Goal: Task Accomplishment & Management: Manage account settings

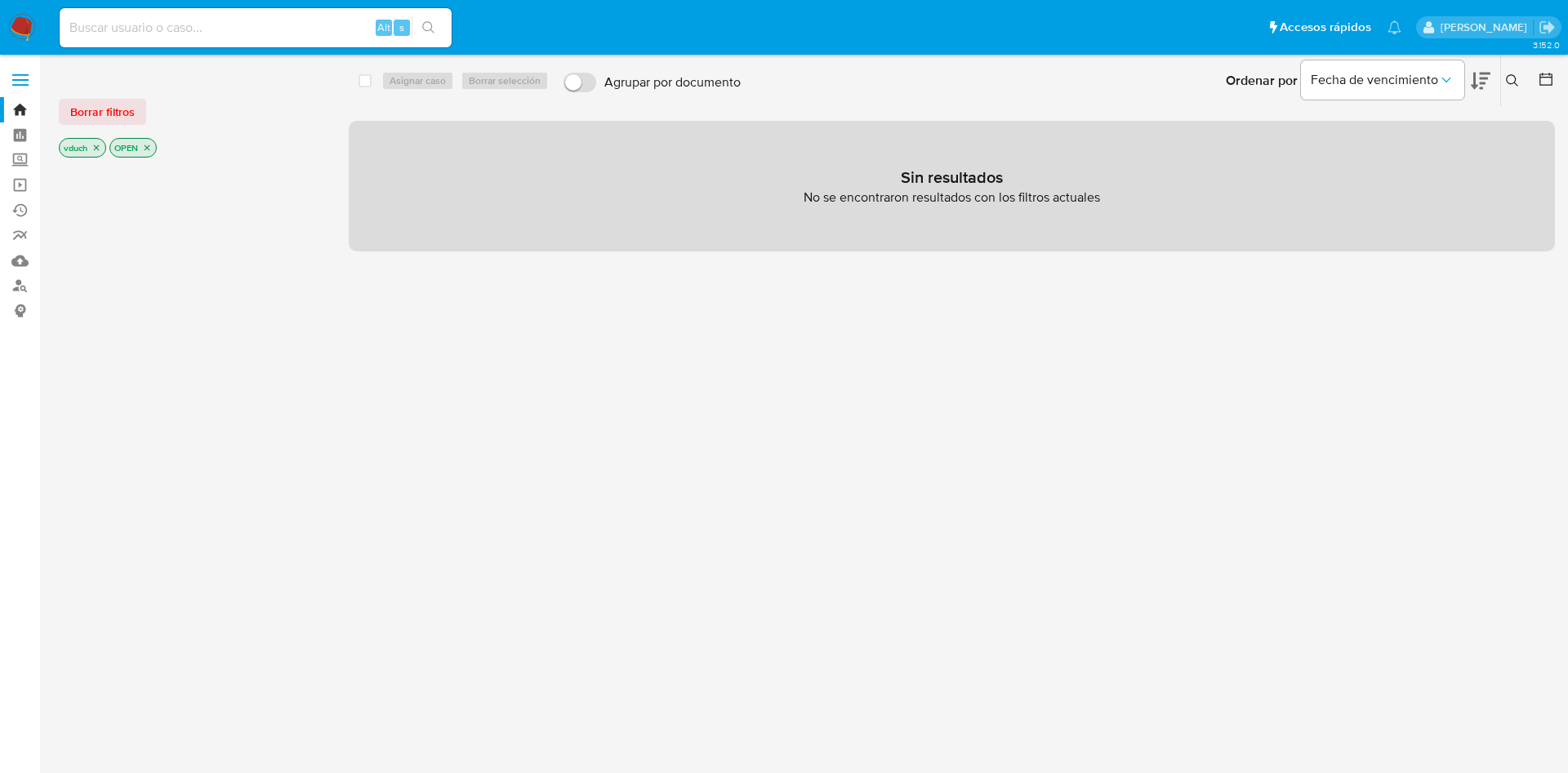
click at [305, 30] on input at bounding box center [256, 27] width 392 height 21
paste input "tL4u0zOLANM11JJHFsLlIwDq"
type input "tL4u0zOLANM11JJHFsLlIwDq"
click at [427, 27] on icon "search-icon" at bounding box center [428, 27] width 13 height 13
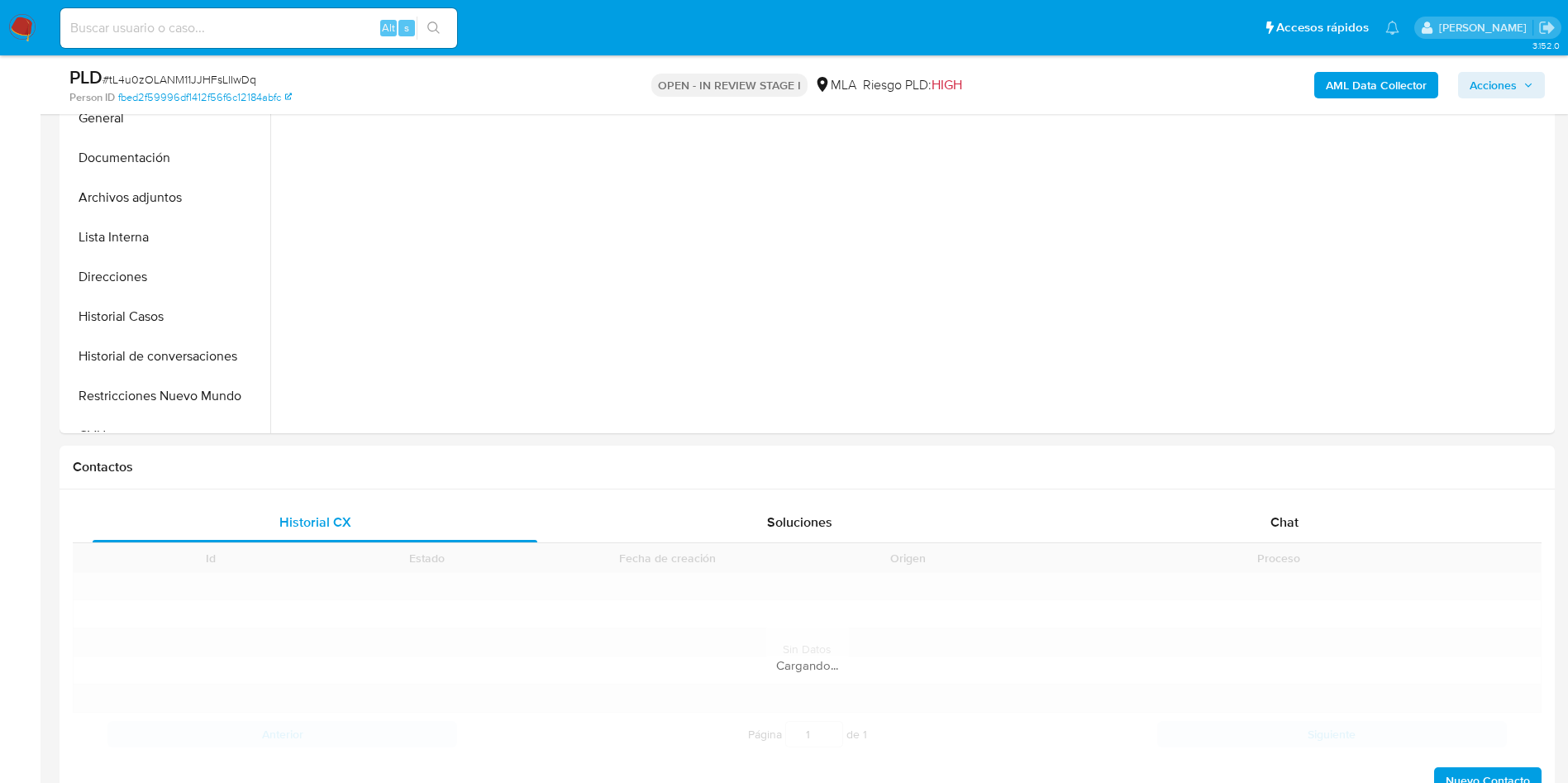
scroll to position [496, 0]
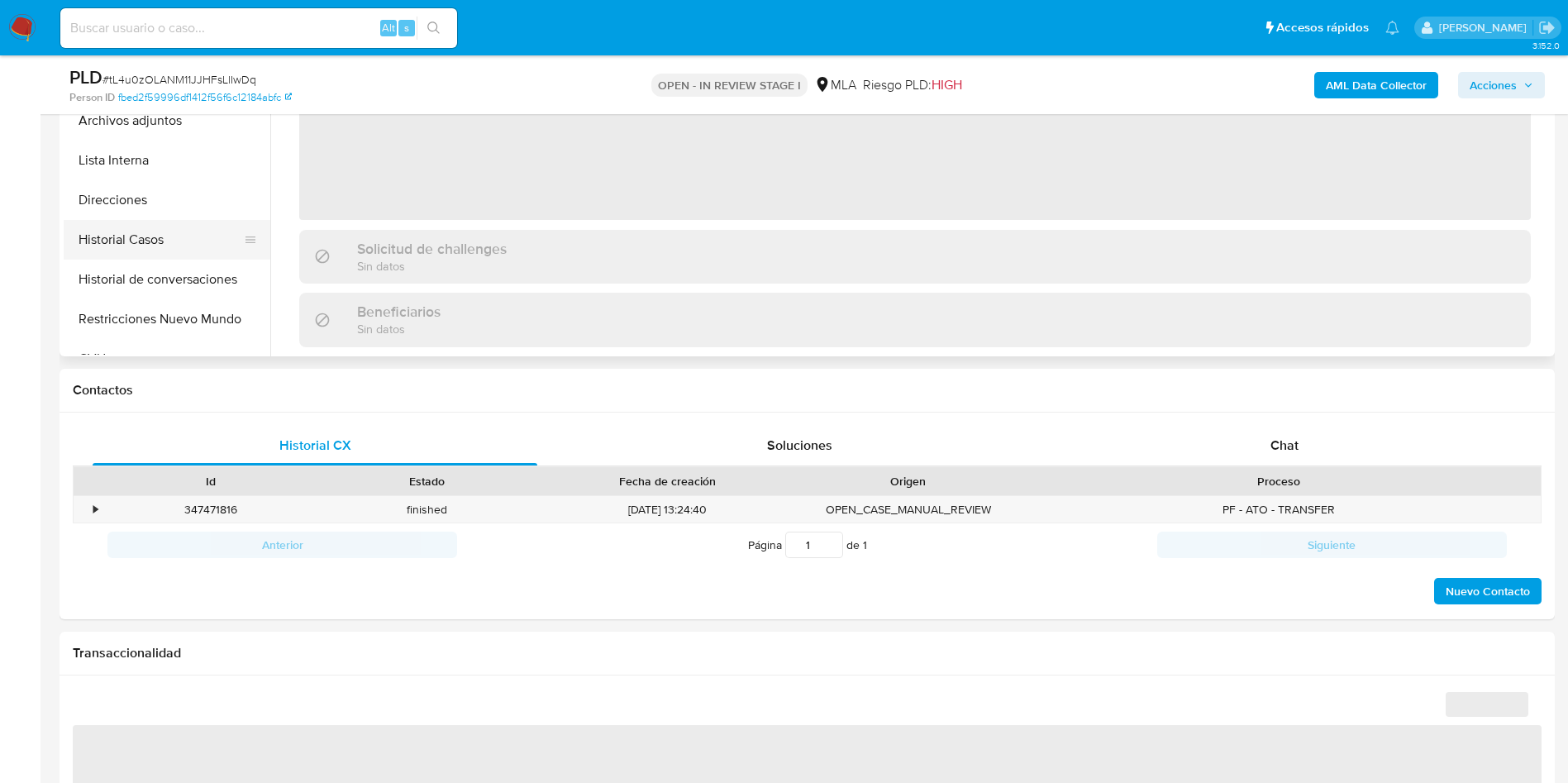
click at [199, 248] on button "Historial Casos" at bounding box center [160, 240] width 194 height 39
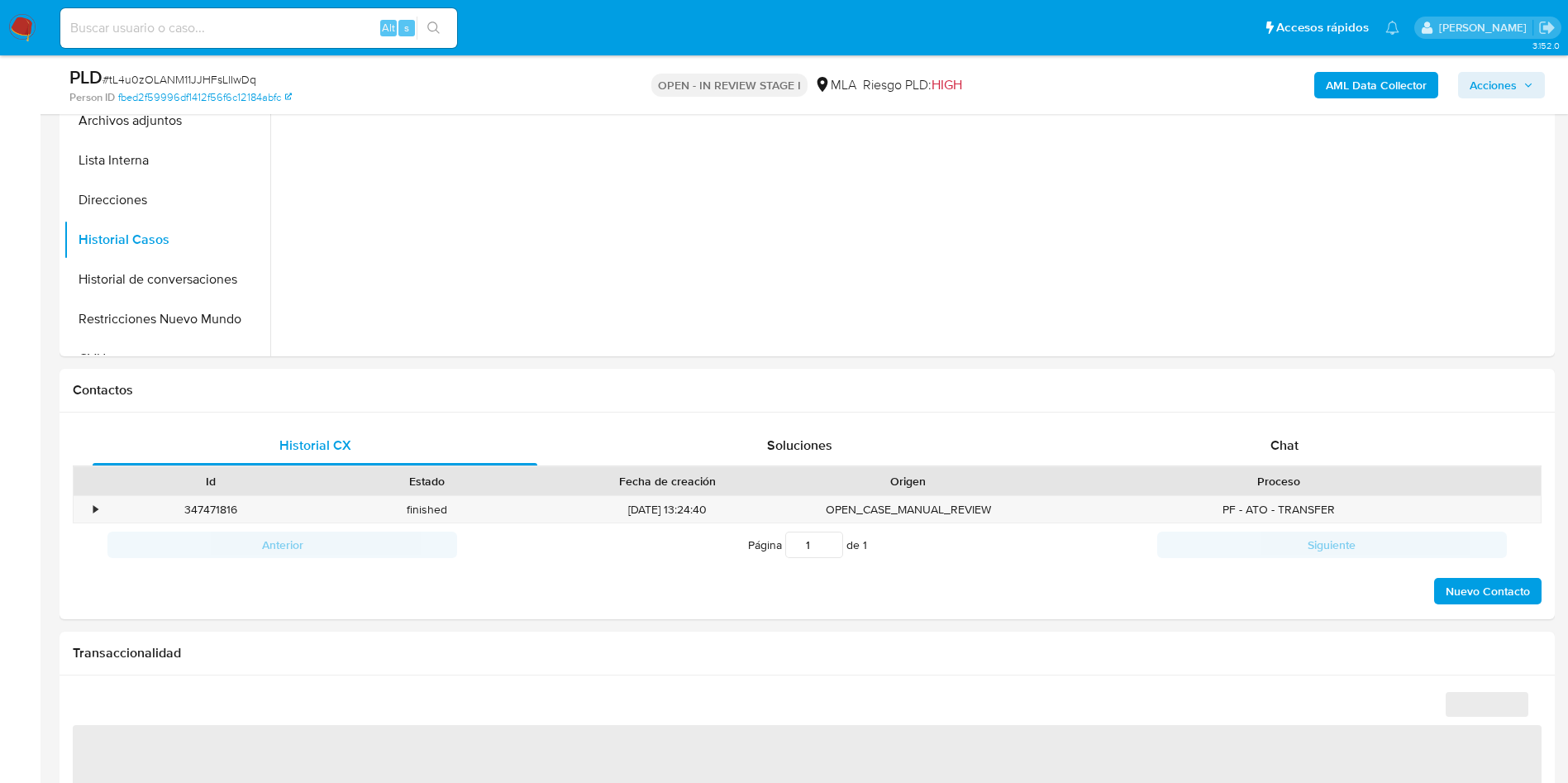
scroll to position [0, 0]
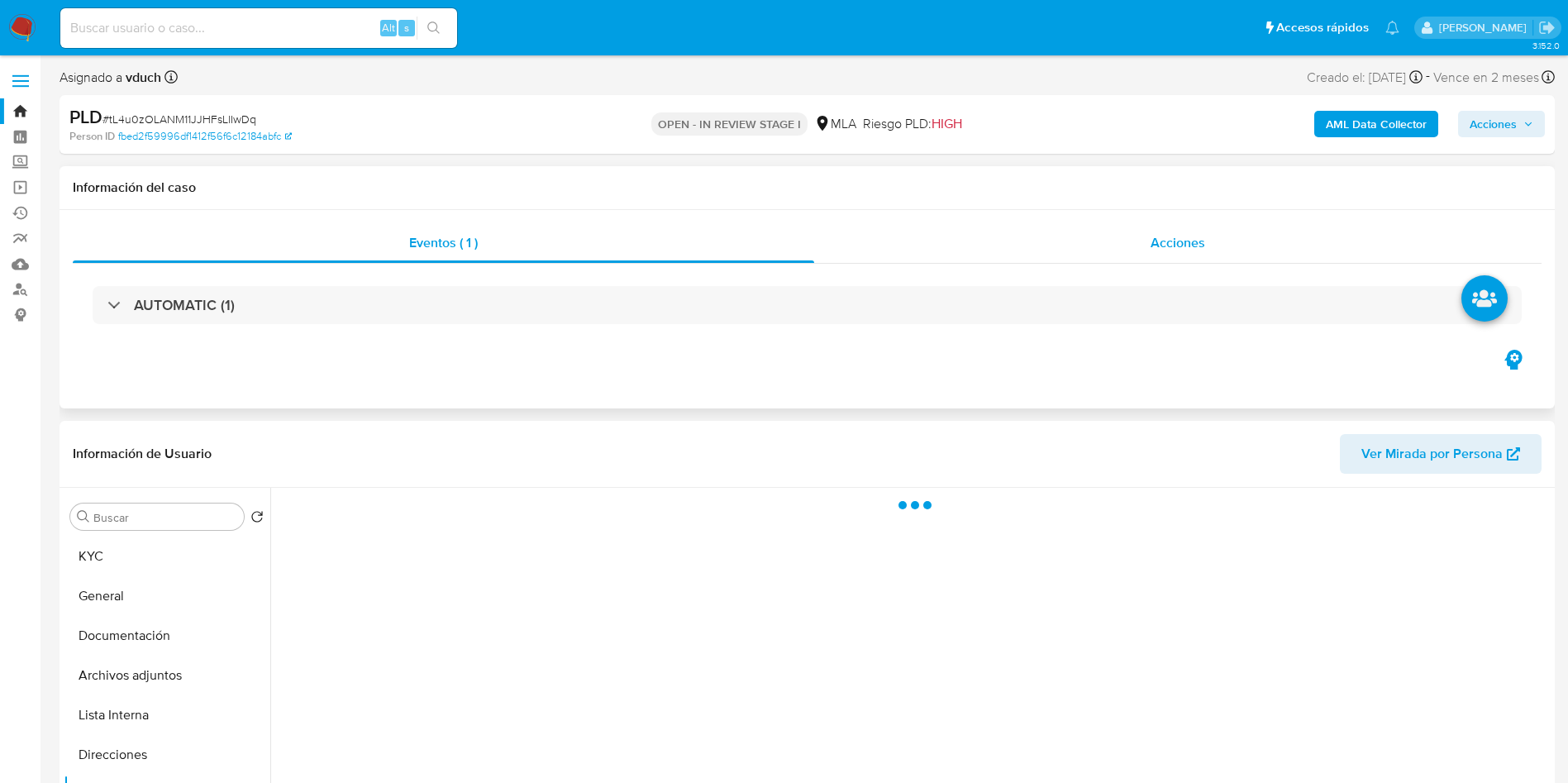
select select "10"
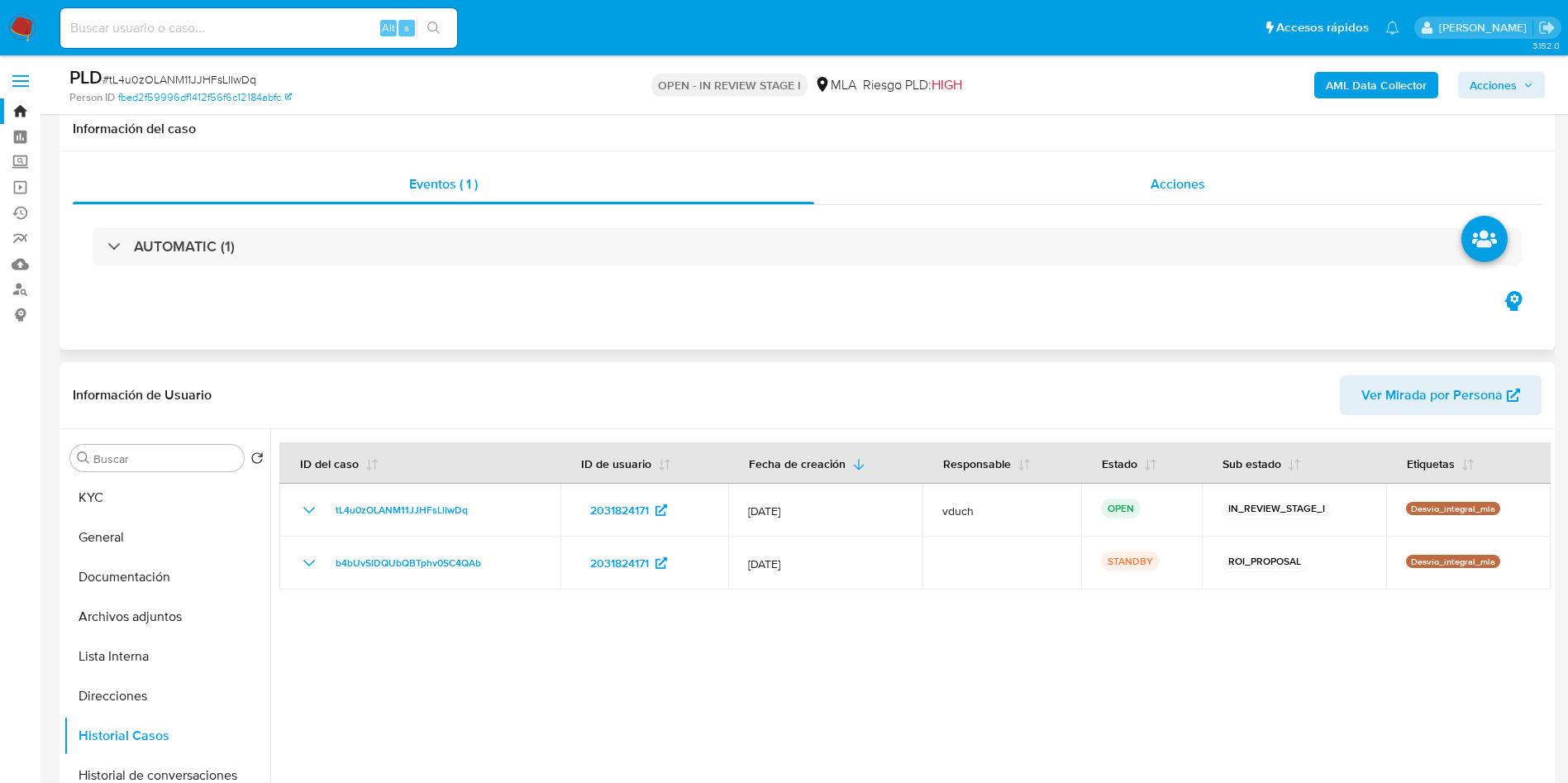
scroll to position [124, 0]
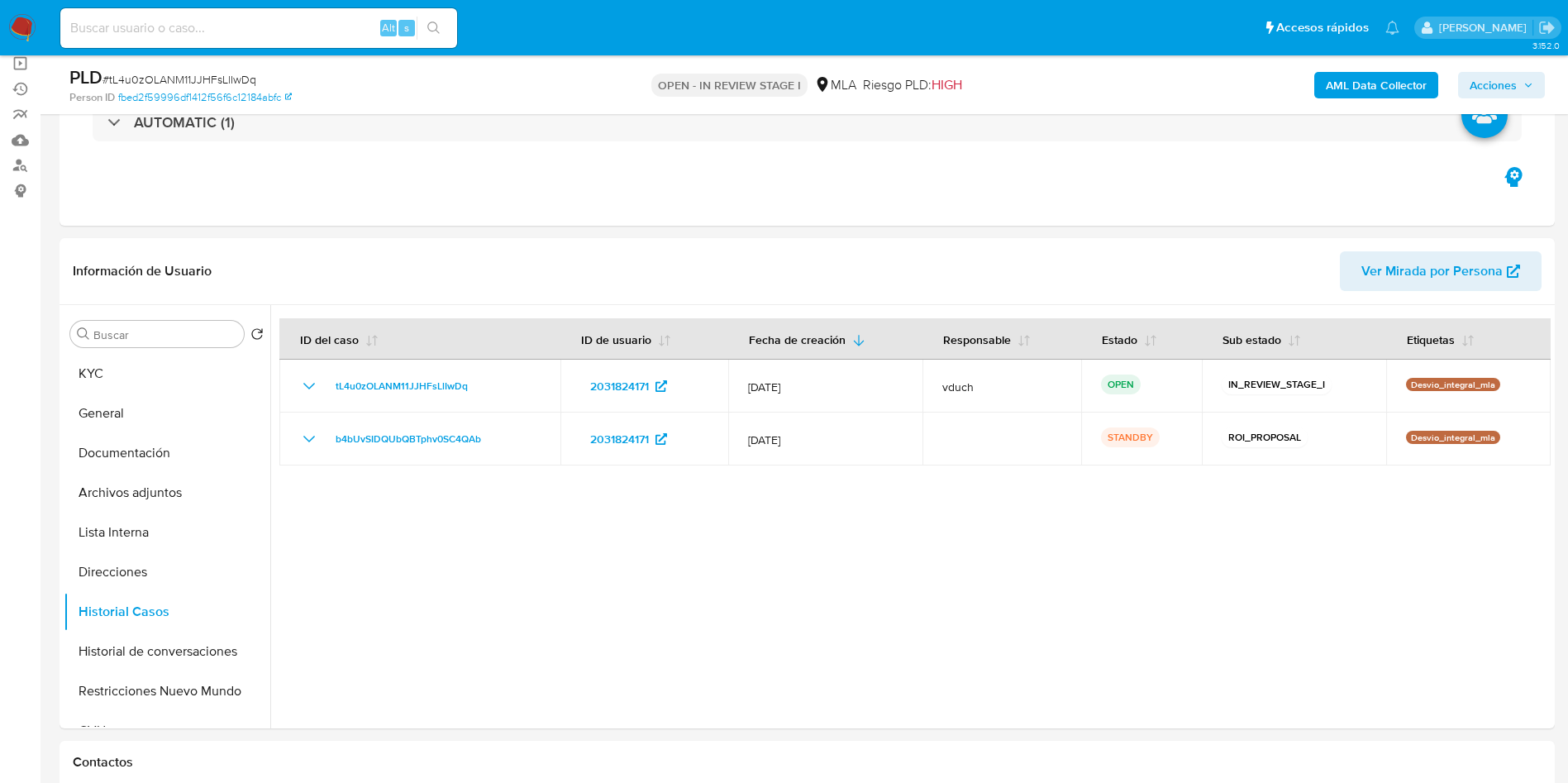
click at [320, 45] on div "Alt s" at bounding box center [259, 28] width 397 height 39
click at [339, 37] on input at bounding box center [259, 27] width 397 height 21
paste input "2cYYhEjIUwd36PsuDy9s8cW1"
type input "2cYYhEjIUwd36PsuDy9s8cW1"
click at [430, 32] on icon "search-icon" at bounding box center [434, 27] width 13 height 13
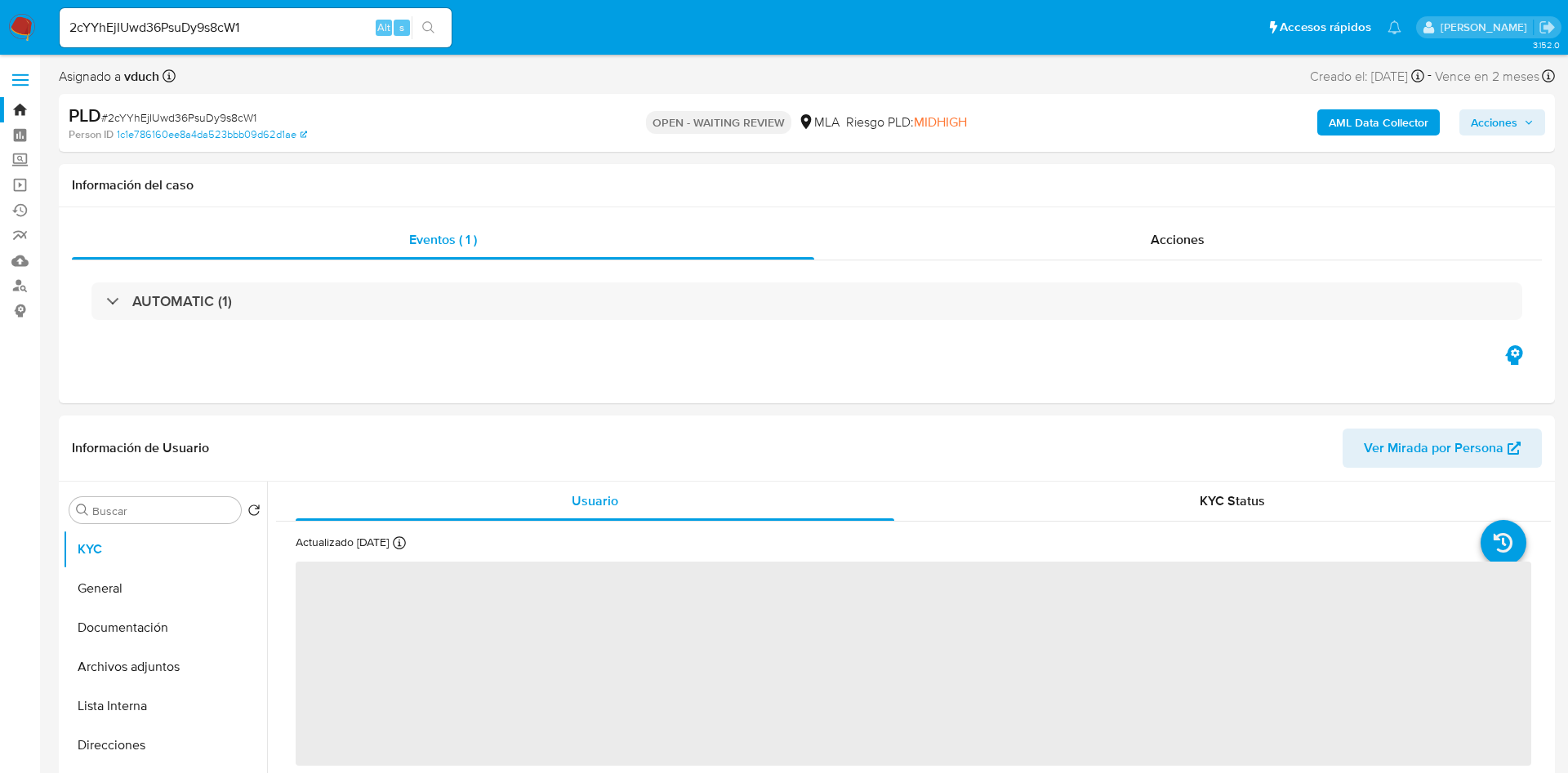
select select "10"
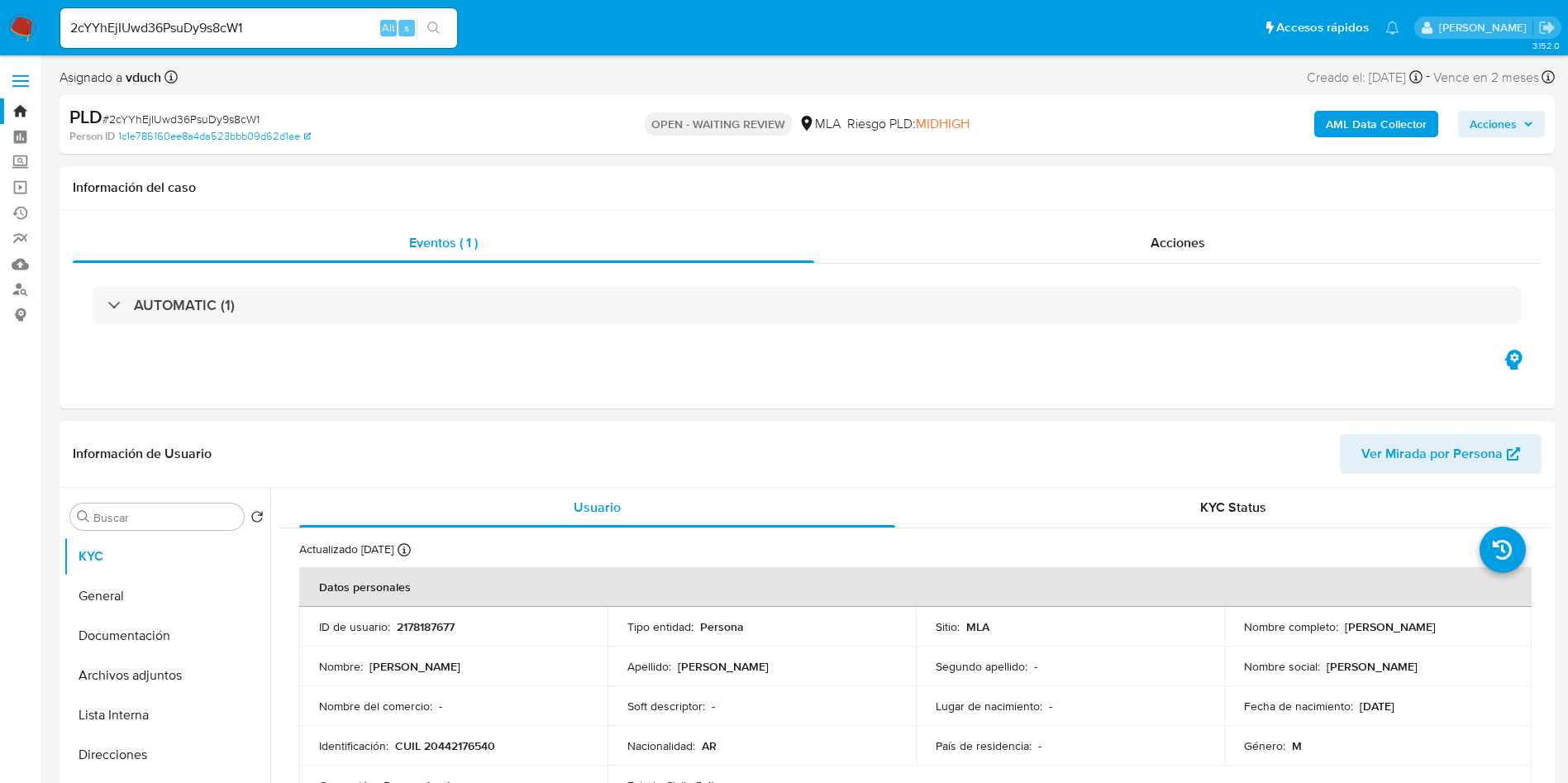
click at [428, 620] on p "2178187677" at bounding box center [426, 626] width 58 height 15
copy p "2178187677"
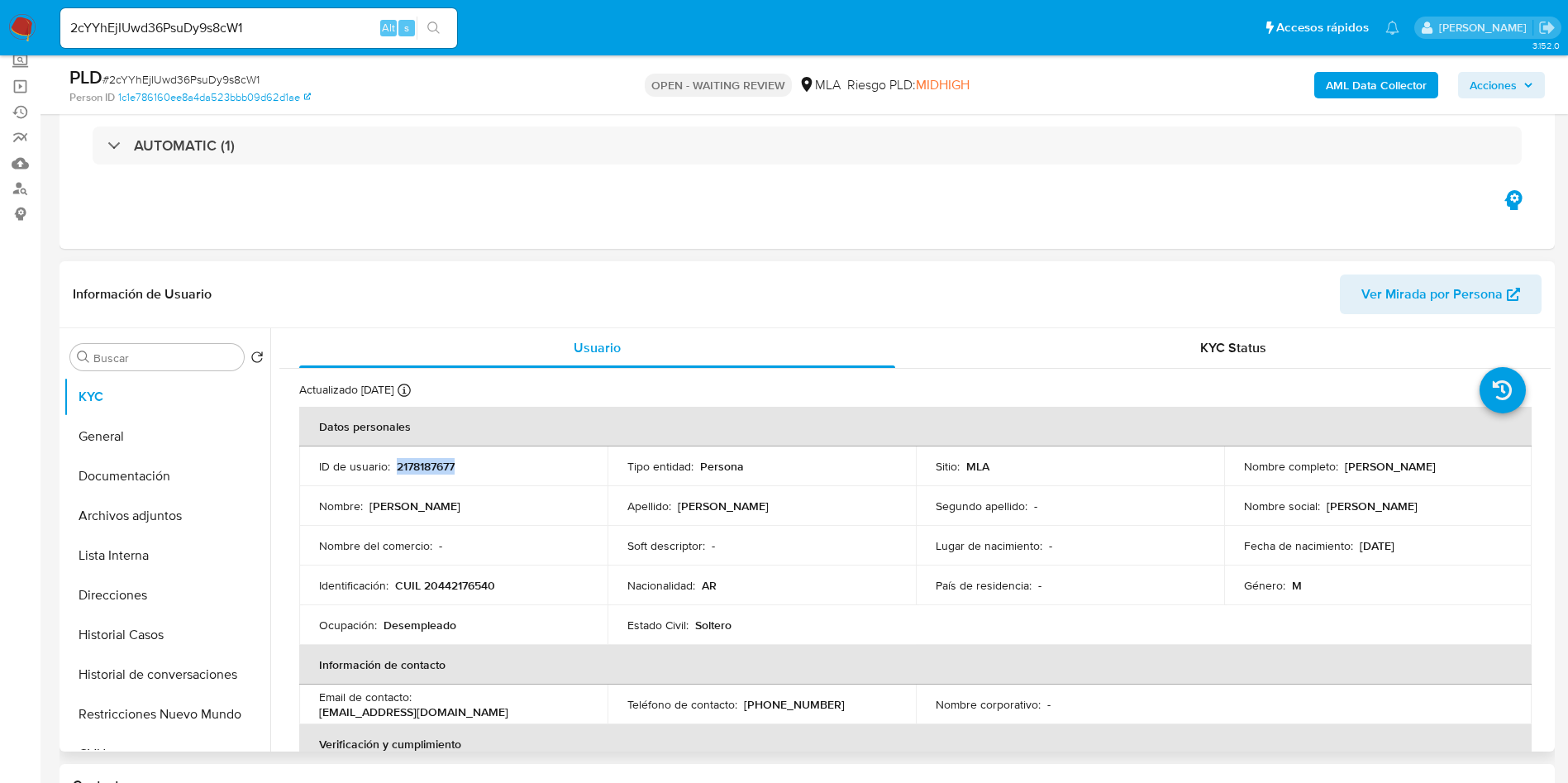
scroll to position [124, 0]
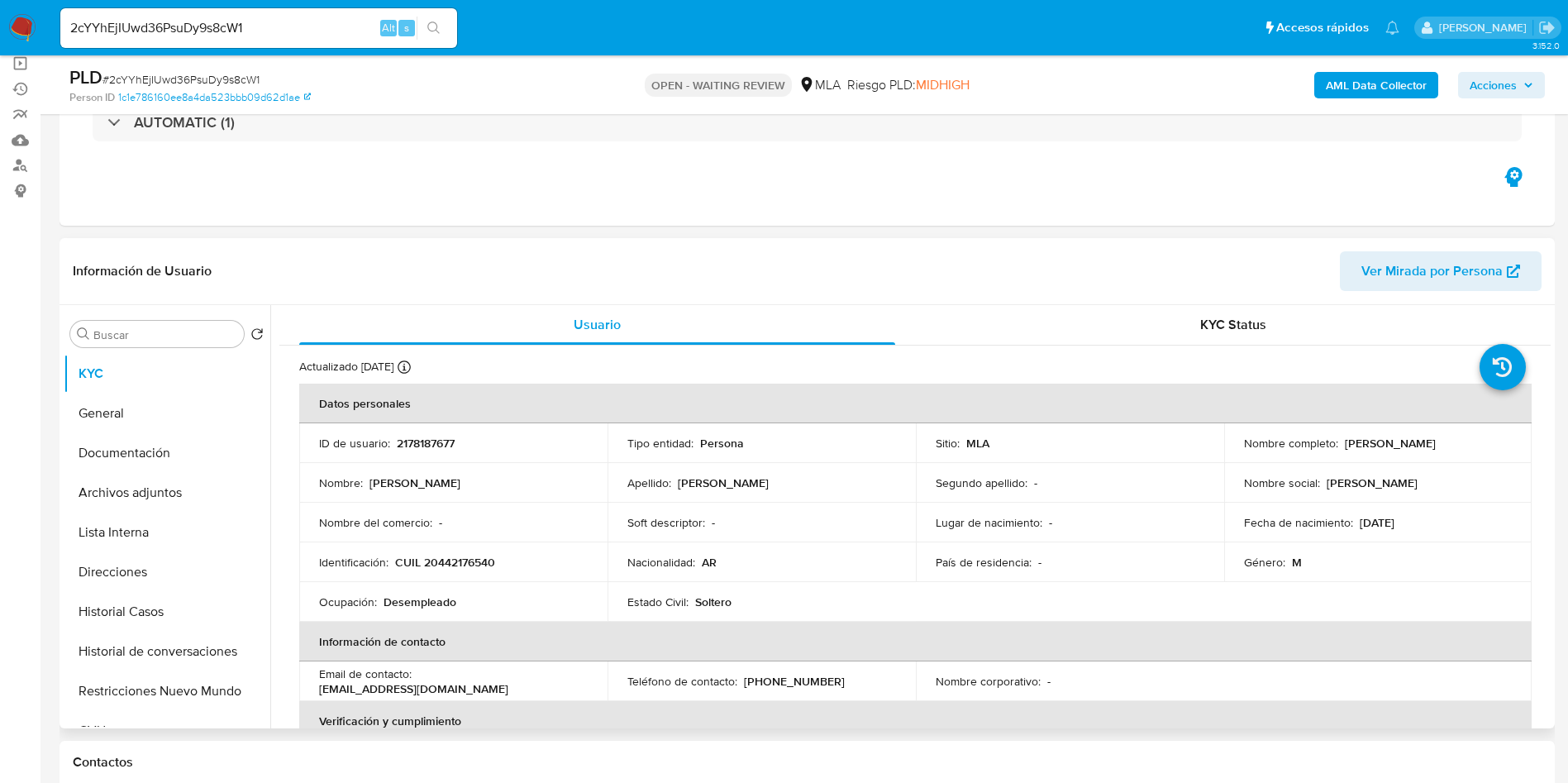
click at [764, 574] on td "Nacionalidad : AR" at bounding box center [761, 562] width 308 height 39
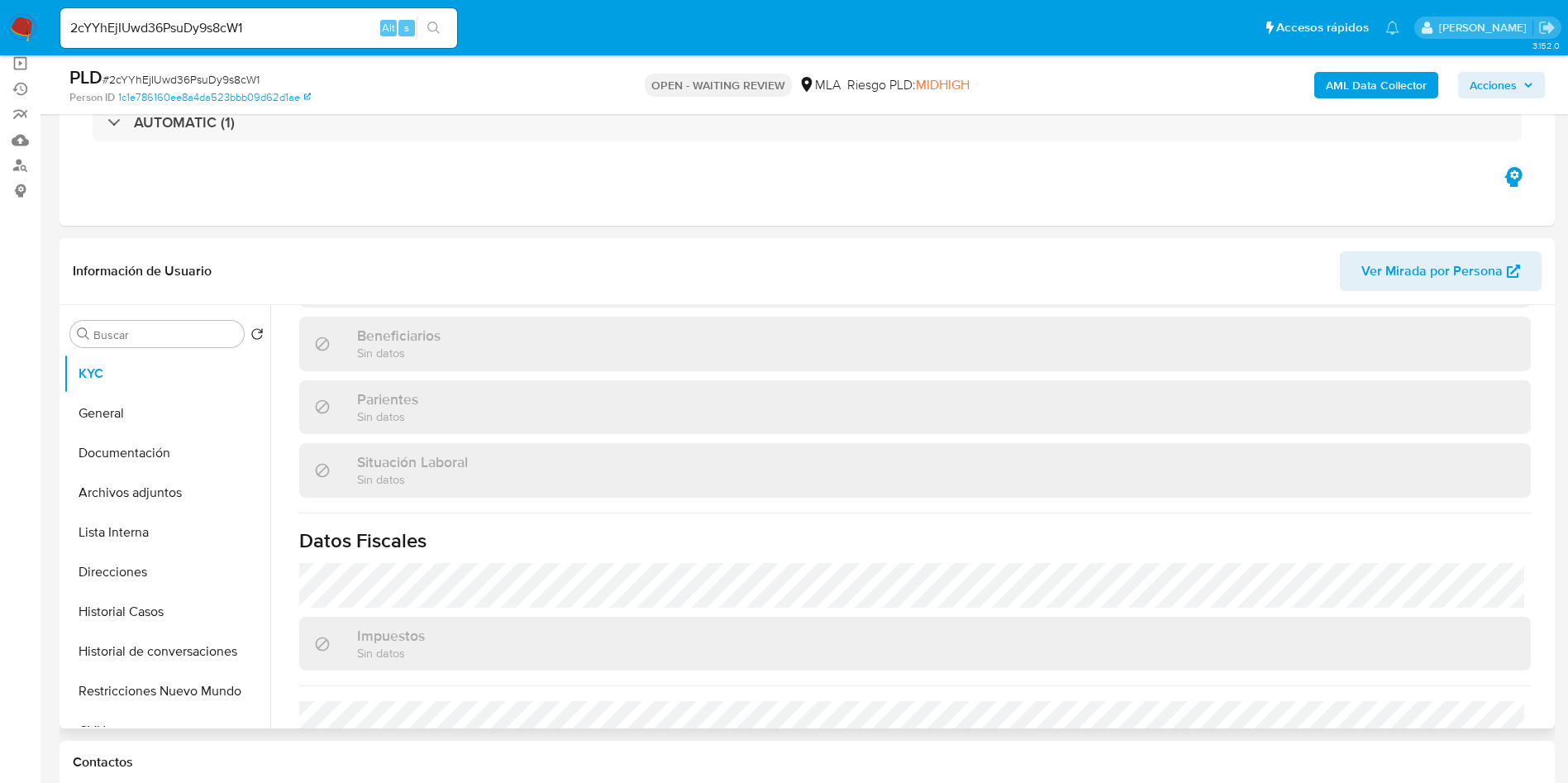
scroll to position [856, 0]
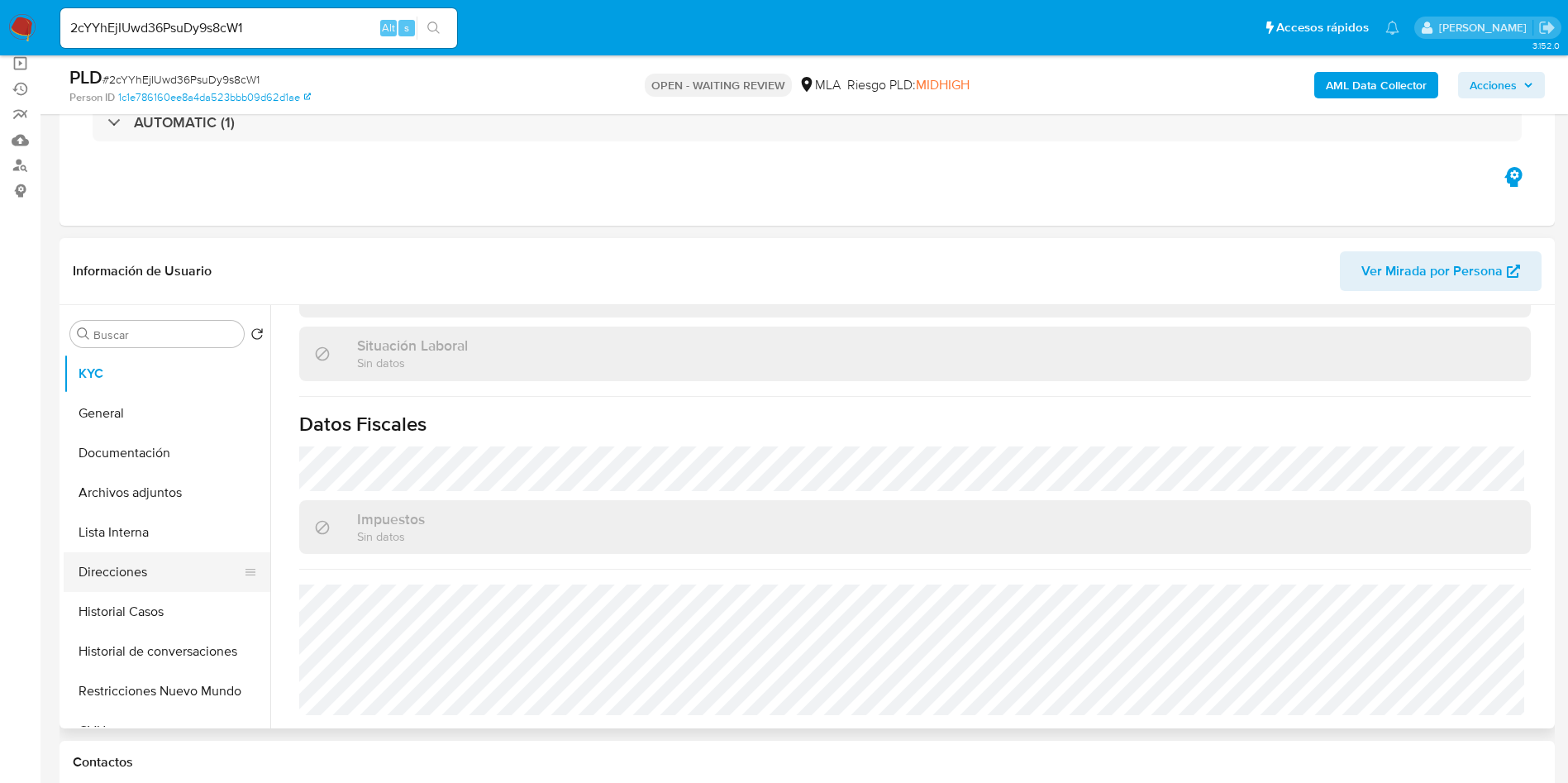
click at [173, 553] on button "Direcciones" at bounding box center [160, 572] width 194 height 39
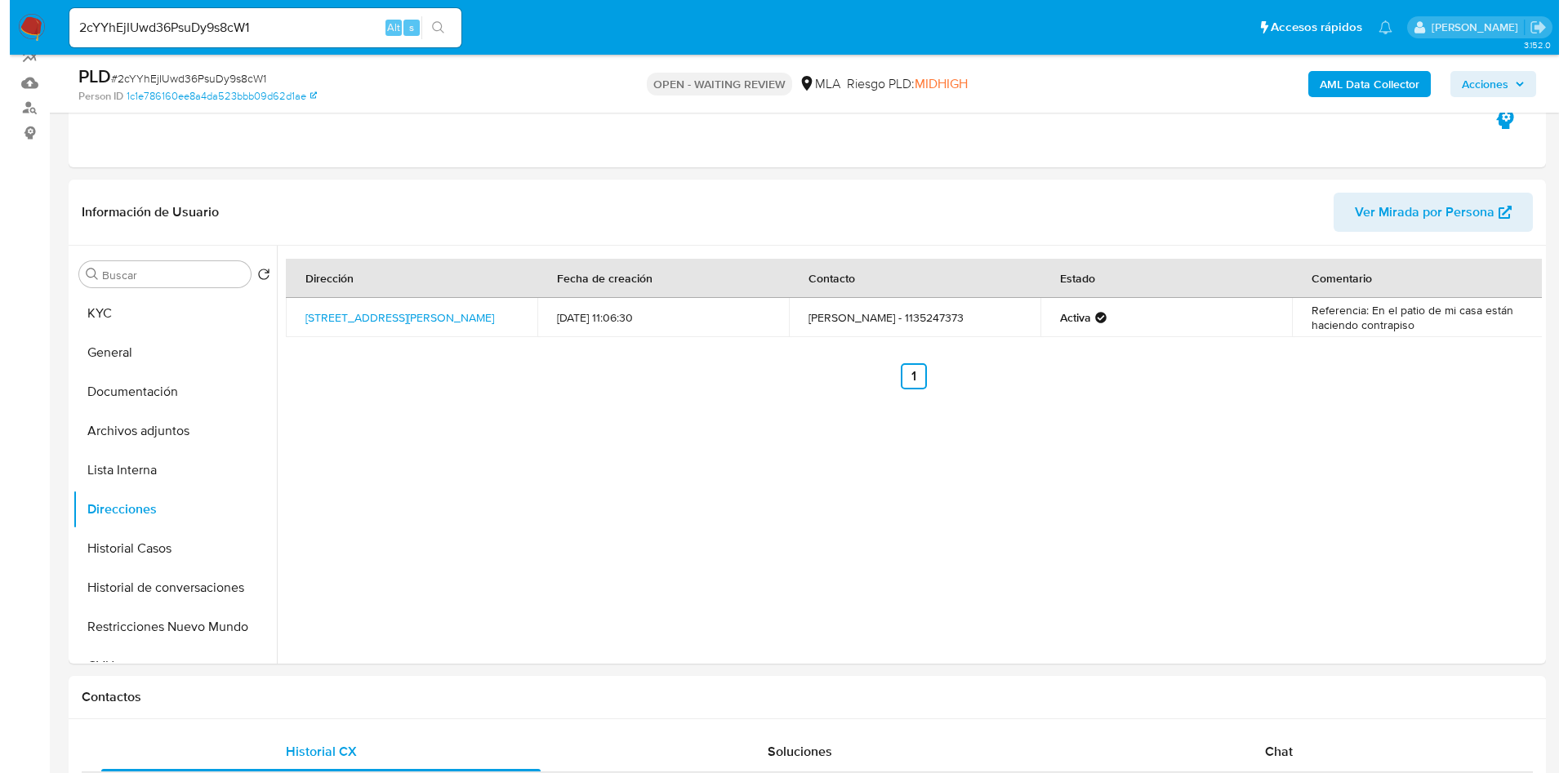
scroll to position [122, 0]
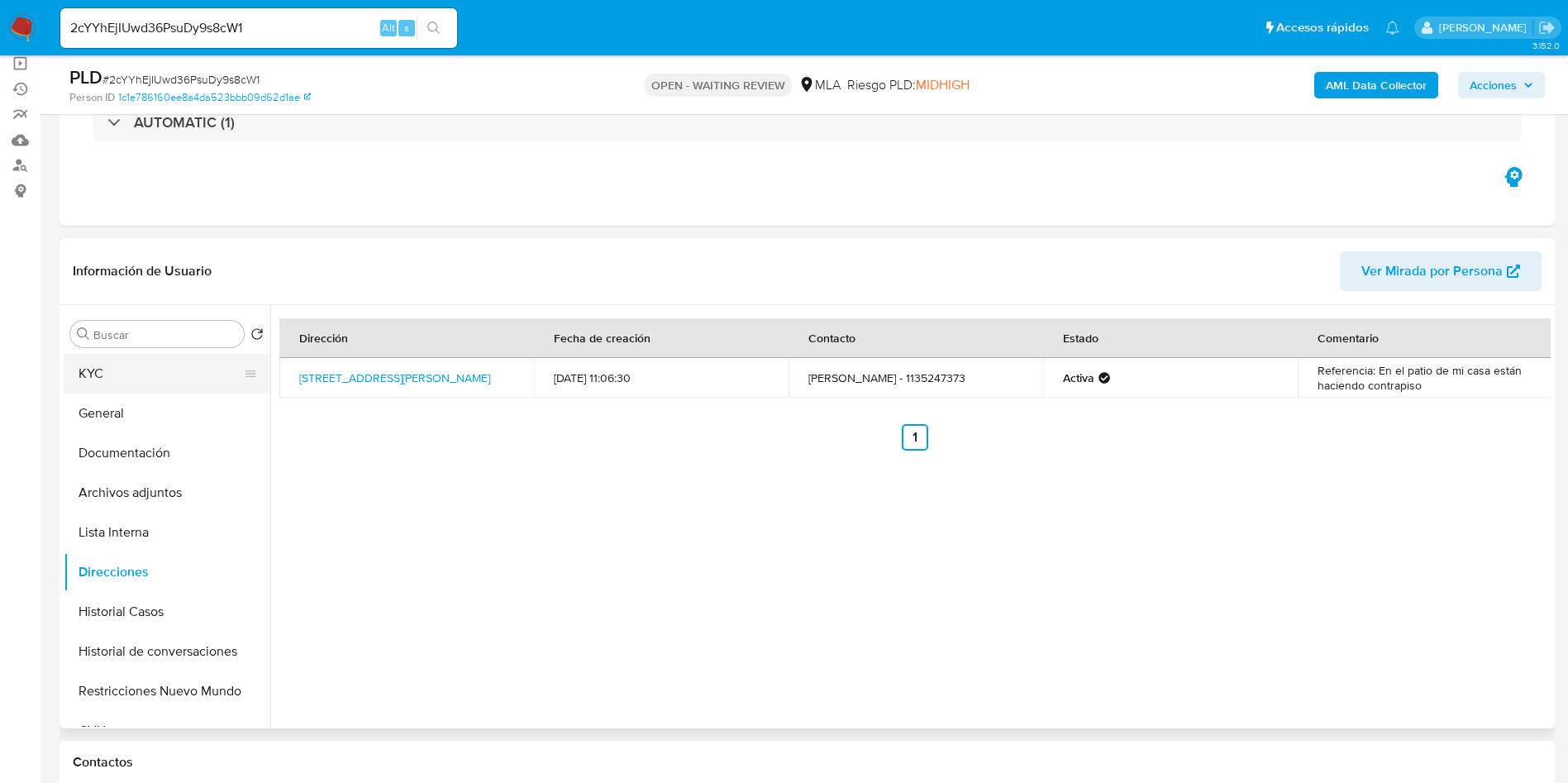
click at [115, 355] on button "KYC" at bounding box center [160, 373] width 194 height 39
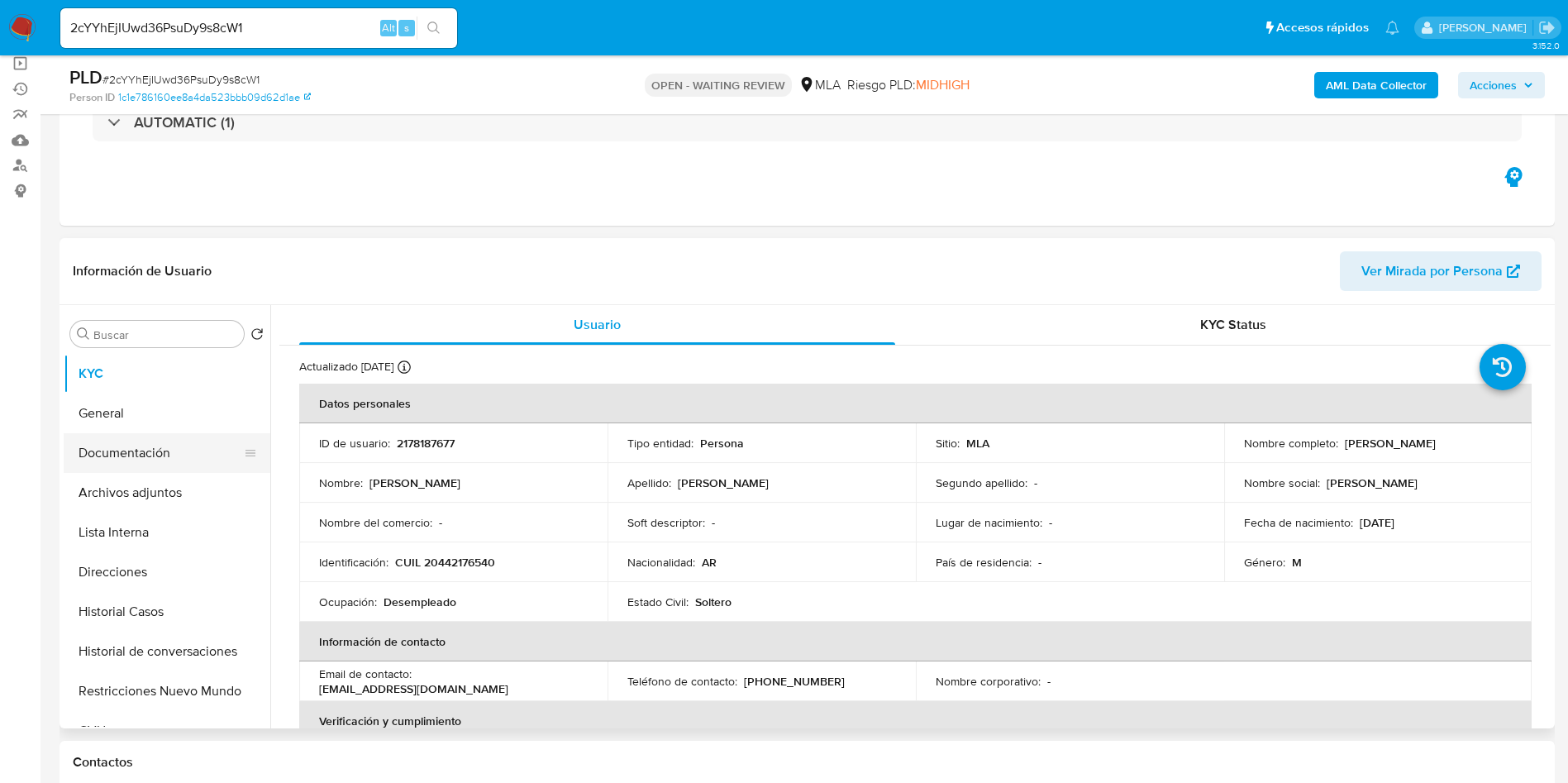
click at [183, 451] on button "Documentación" at bounding box center [160, 453] width 194 height 39
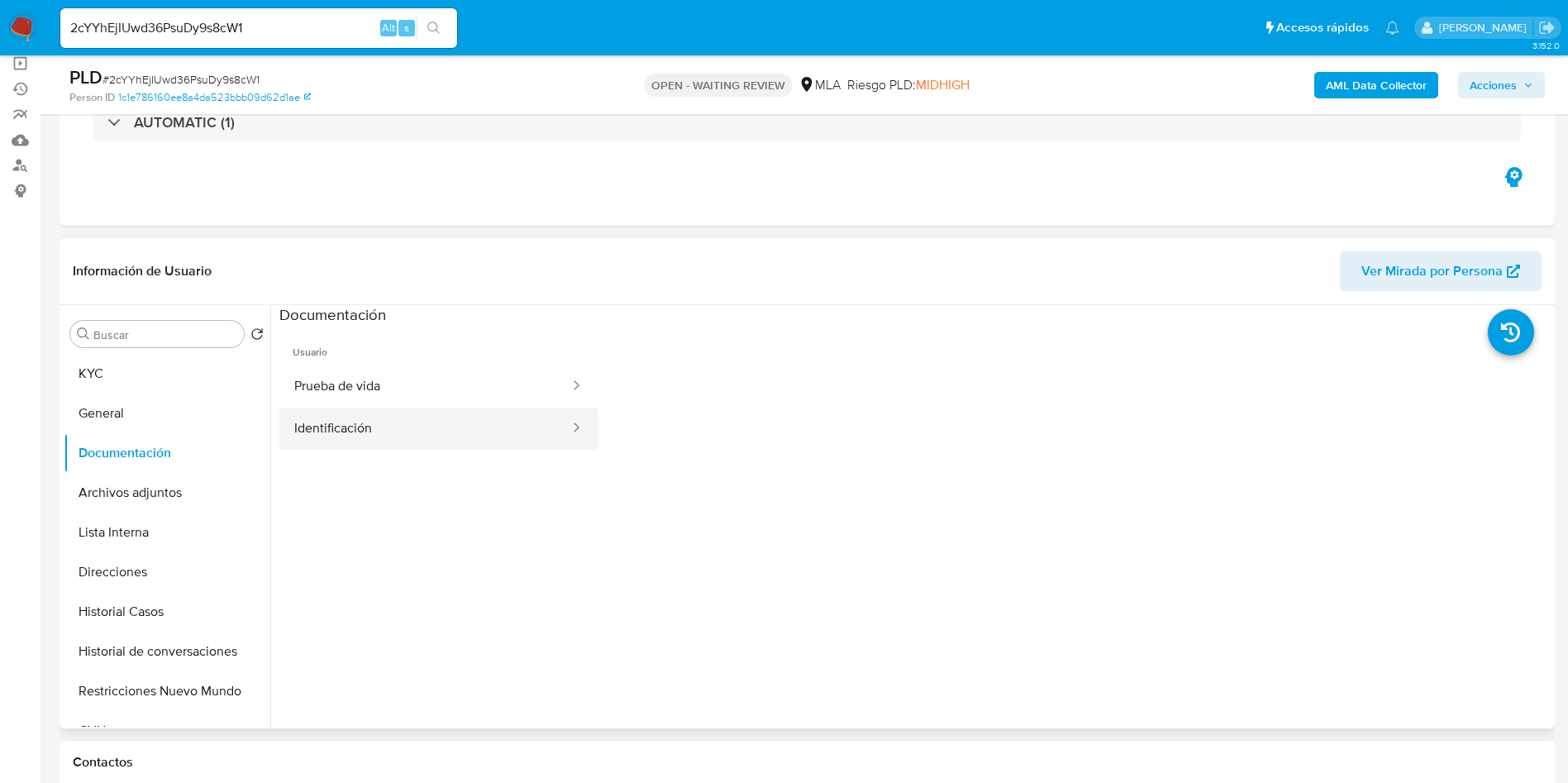
click at [332, 447] on button "Identificación" at bounding box center [425, 428] width 292 height 42
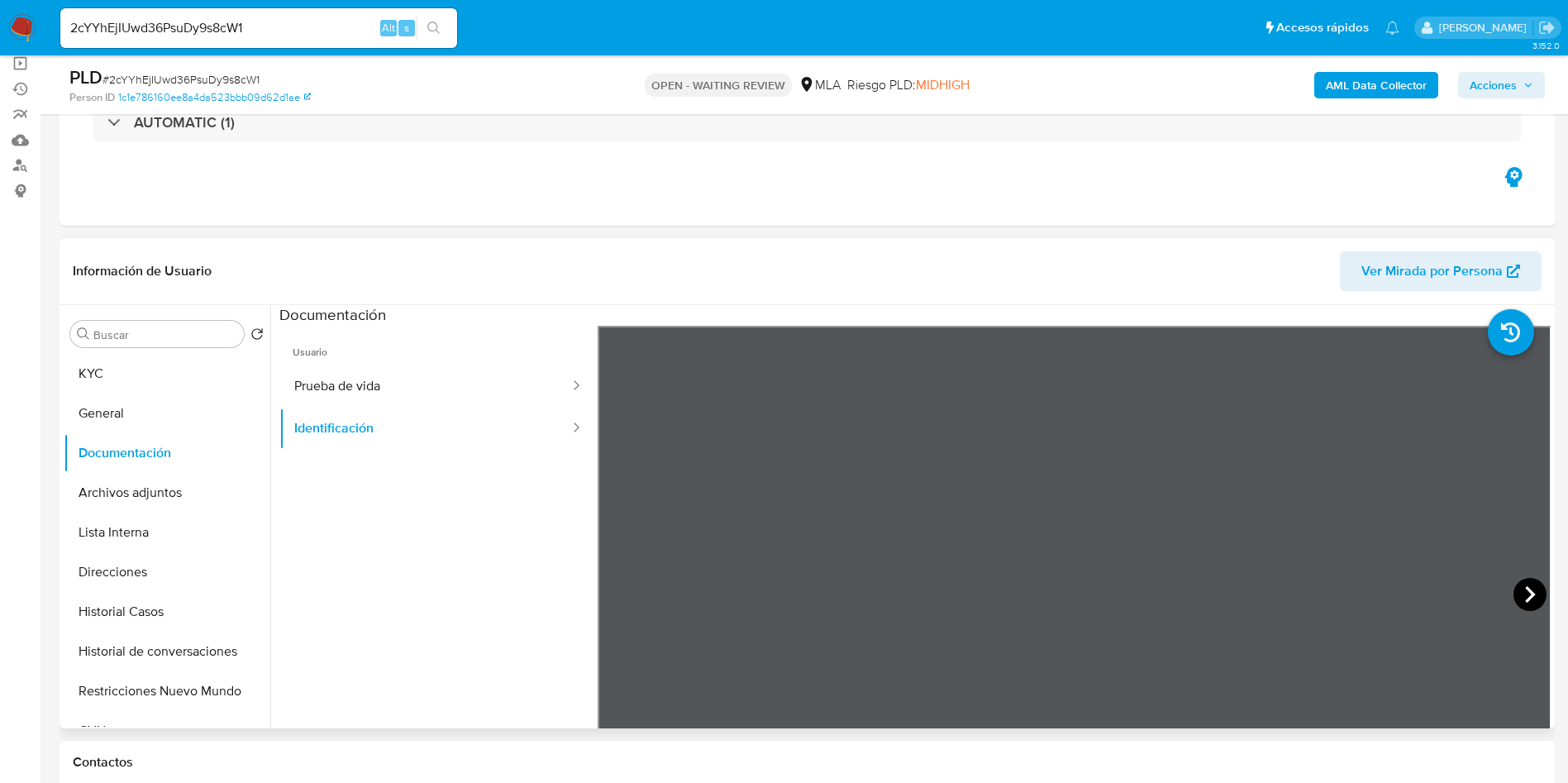
click at [1536, 598] on icon at bounding box center [1530, 594] width 33 height 33
click at [146, 561] on button "Direcciones" at bounding box center [160, 572] width 194 height 39
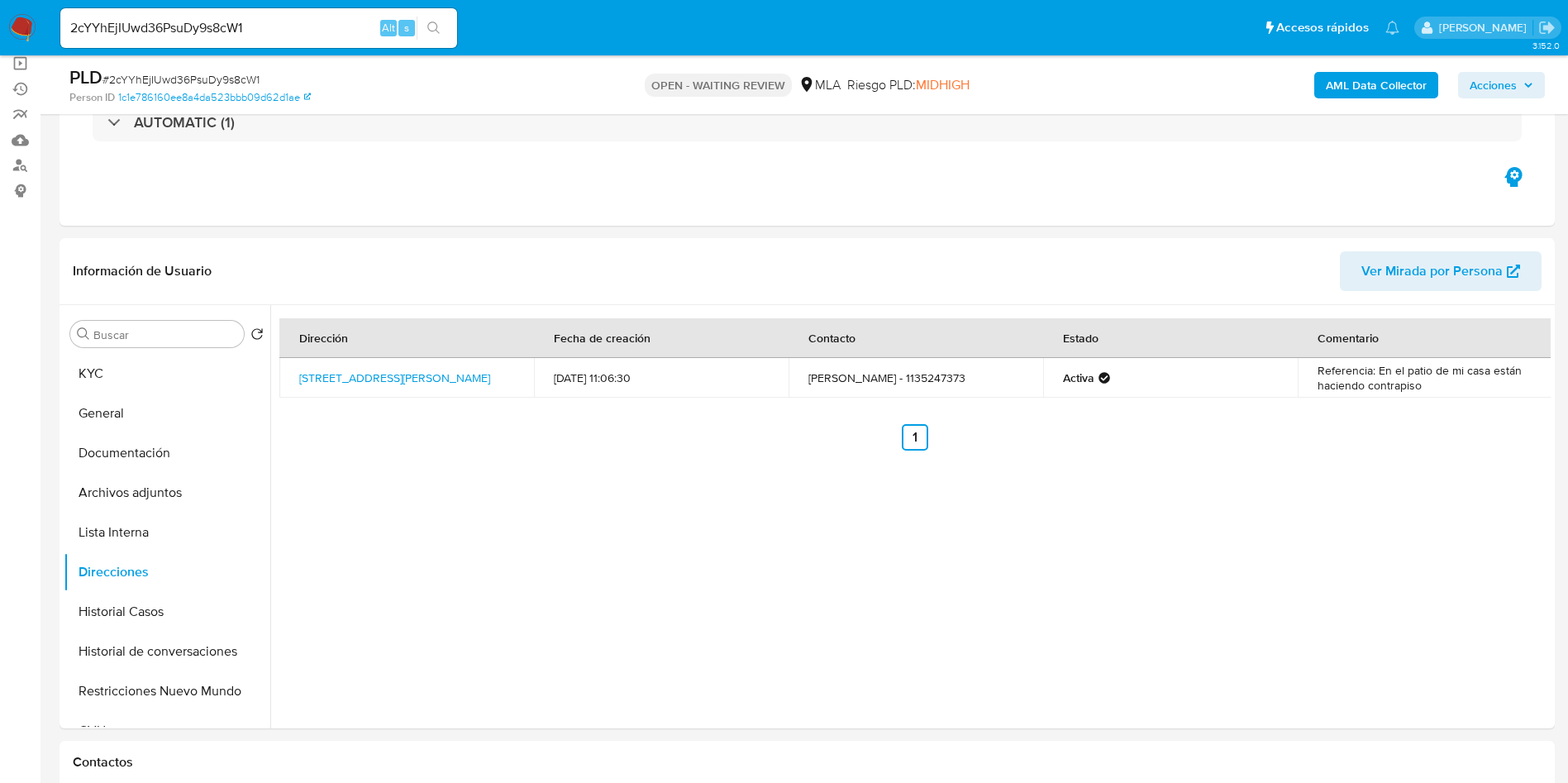
click at [1335, 89] on b "AML Data Collector" at bounding box center [1376, 85] width 101 height 26
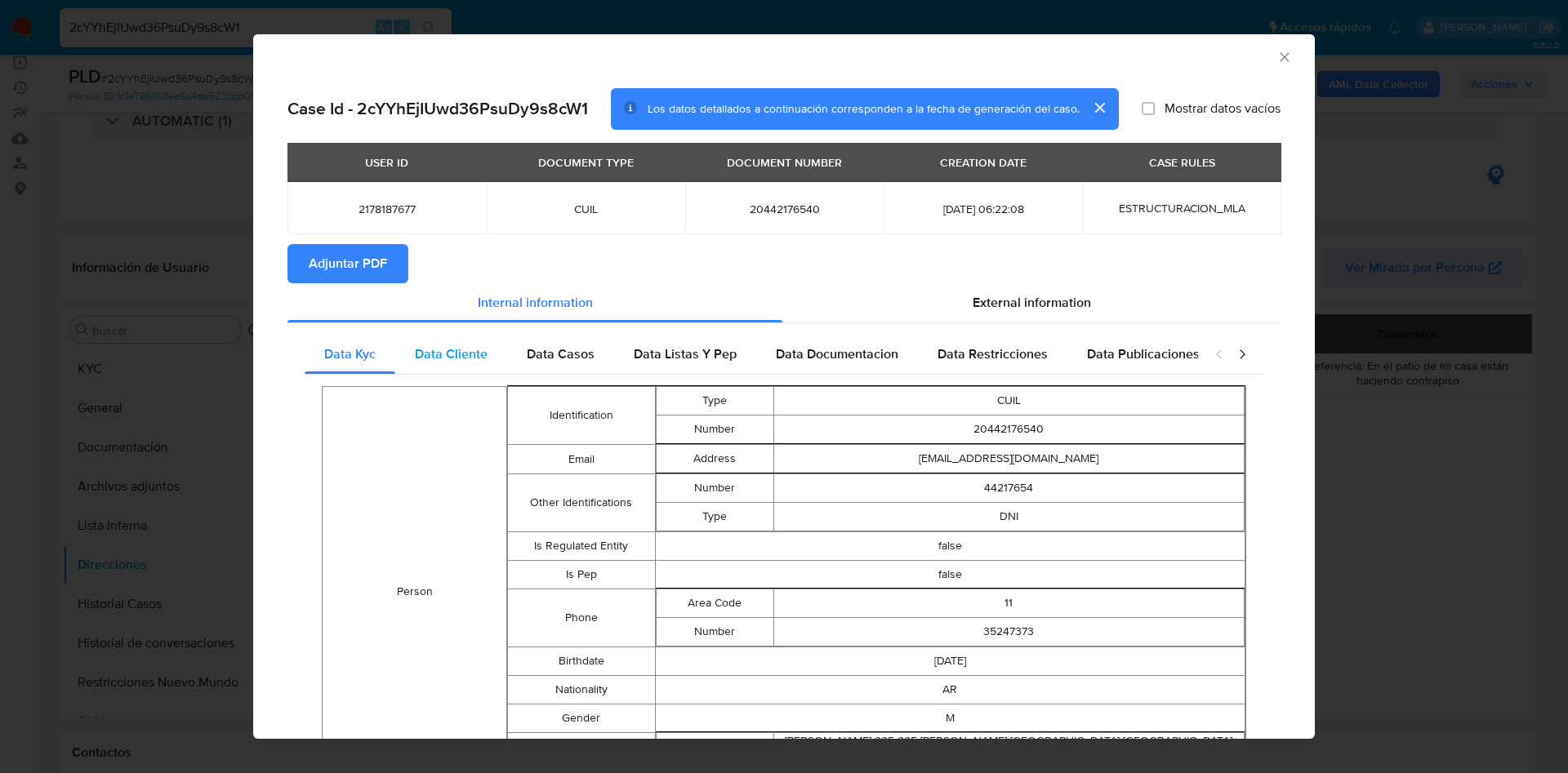
click at [440, 340] on div "Data Cliente" at bounding box center [451, 354] width 112 height 39
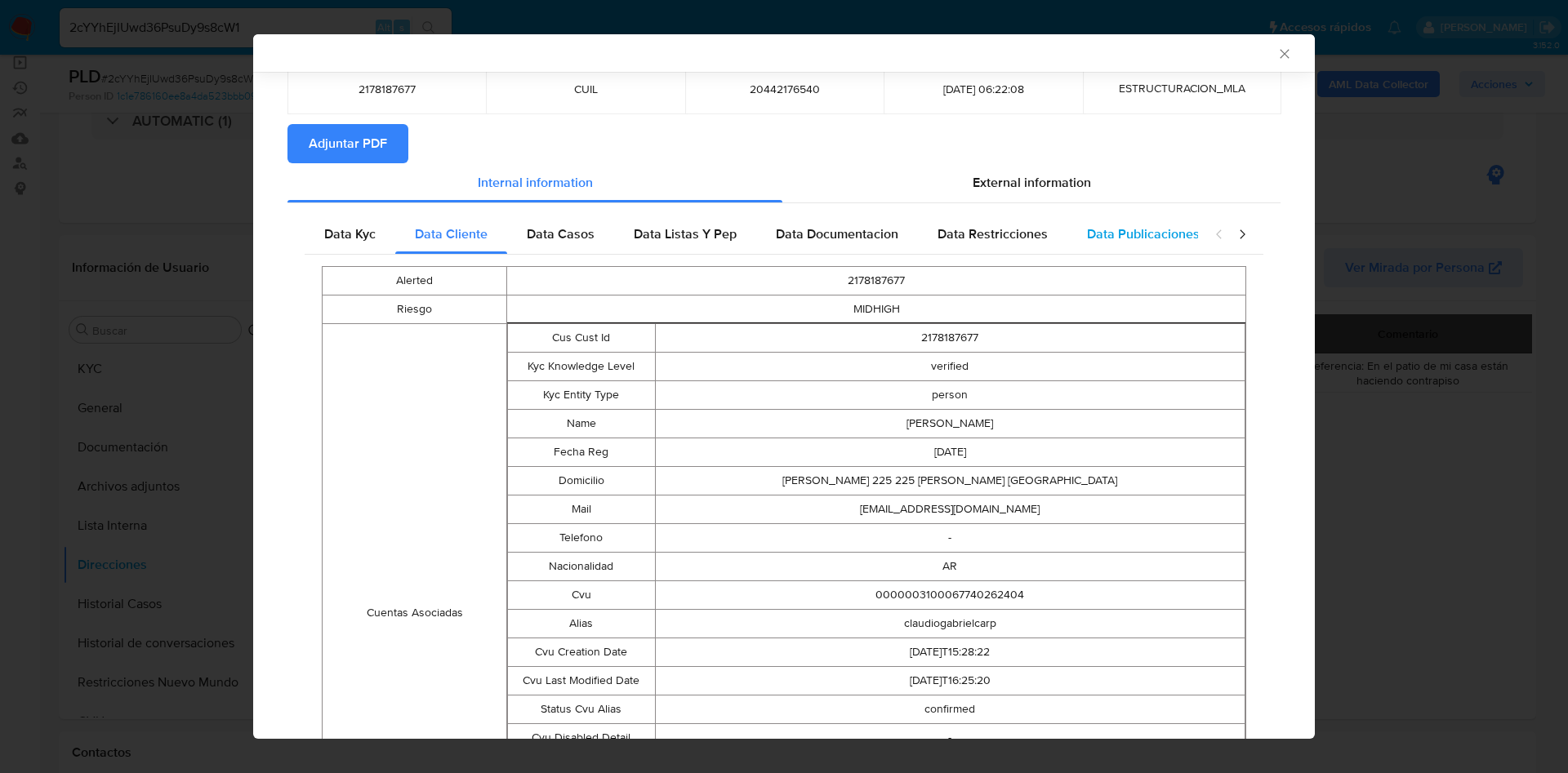
scroll to position [119, 0]
click at [1234, 234] on icon "closure-recommendation-modal" at bounding box center [1242, 231] width 16 height 16
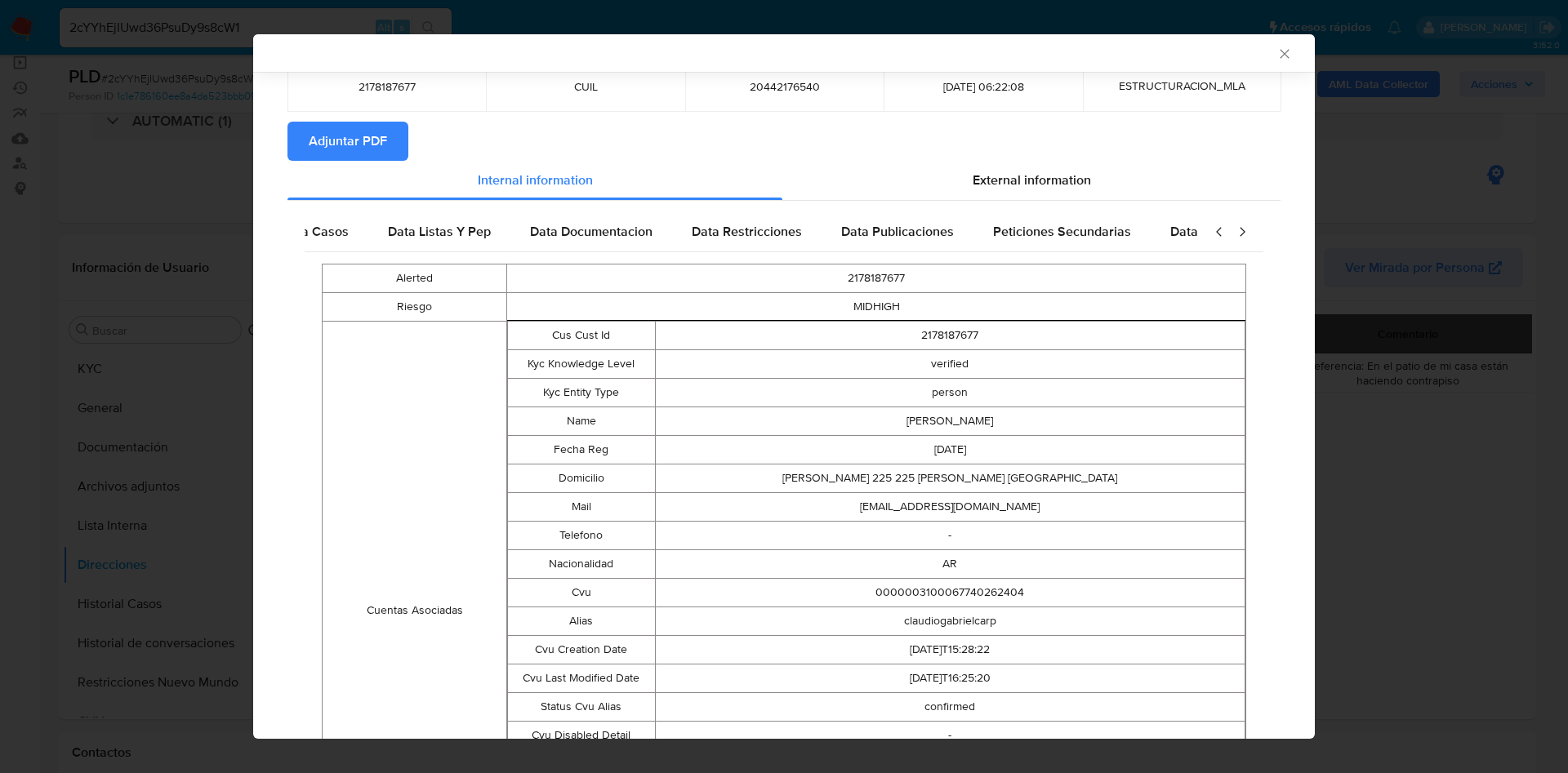
scroll to position [0, 338]
click at [1234, 233] on icon "closure-recommendation-modal" at bounding box center [1242, 231] width 16 height 16
click at [1211, 229] on icon "closure-recommendation-modal" at bounding box center [1219, 231] width 16 height 16
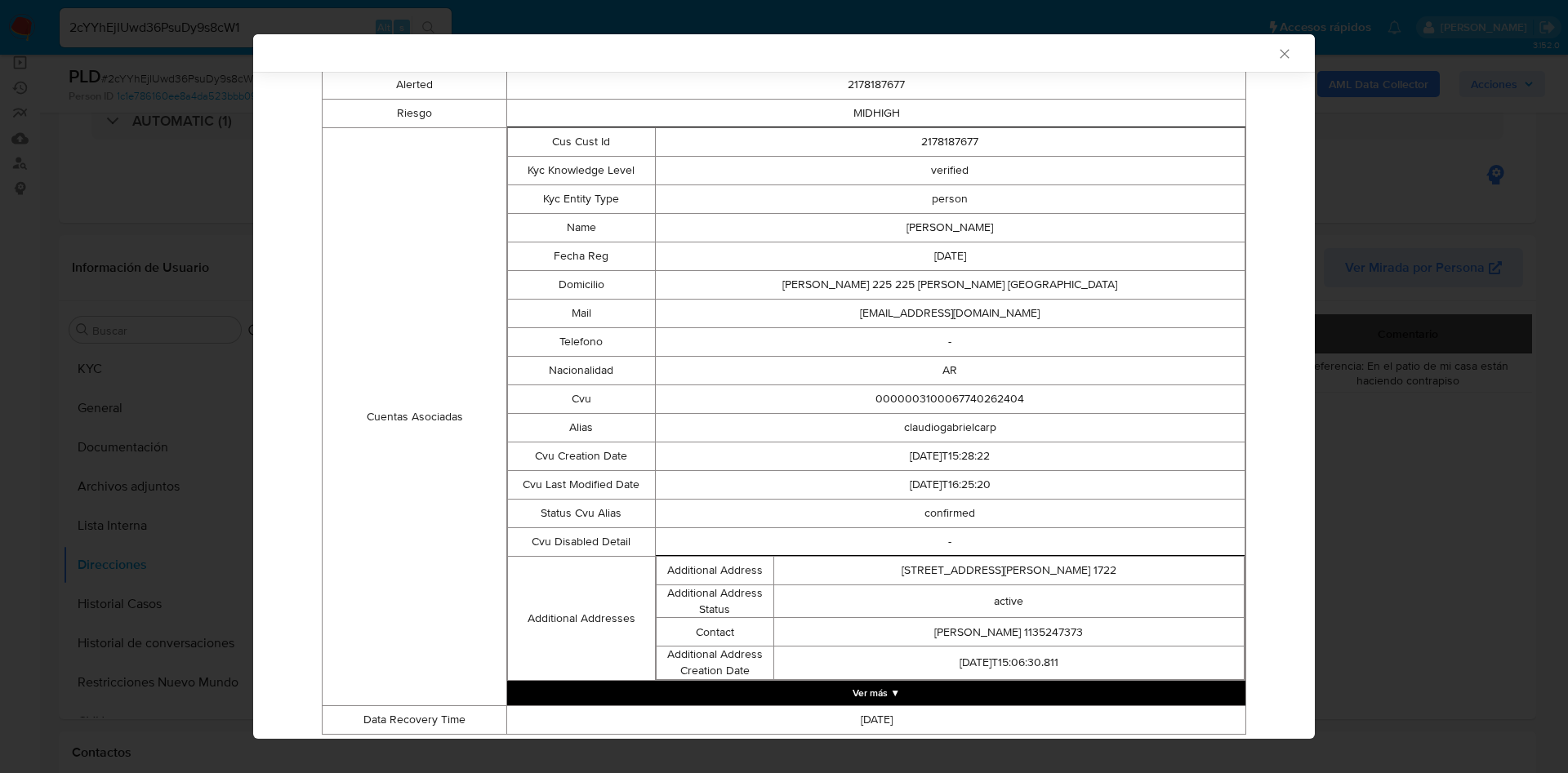
scroll to position [365, 0]
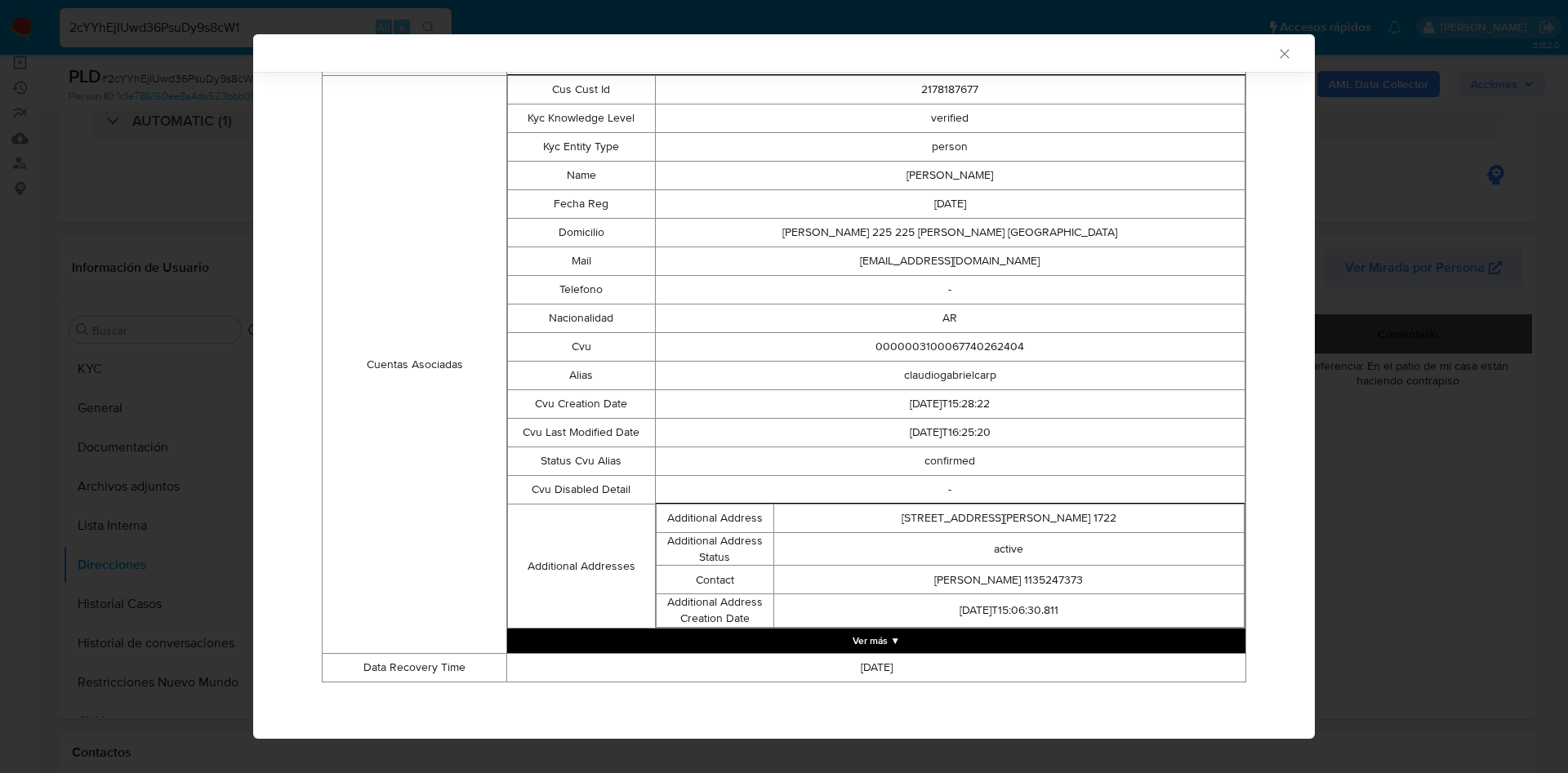
click at [826, 632] on button "Ver más ▼" at bounding box center [876, 641] width 738 height 24
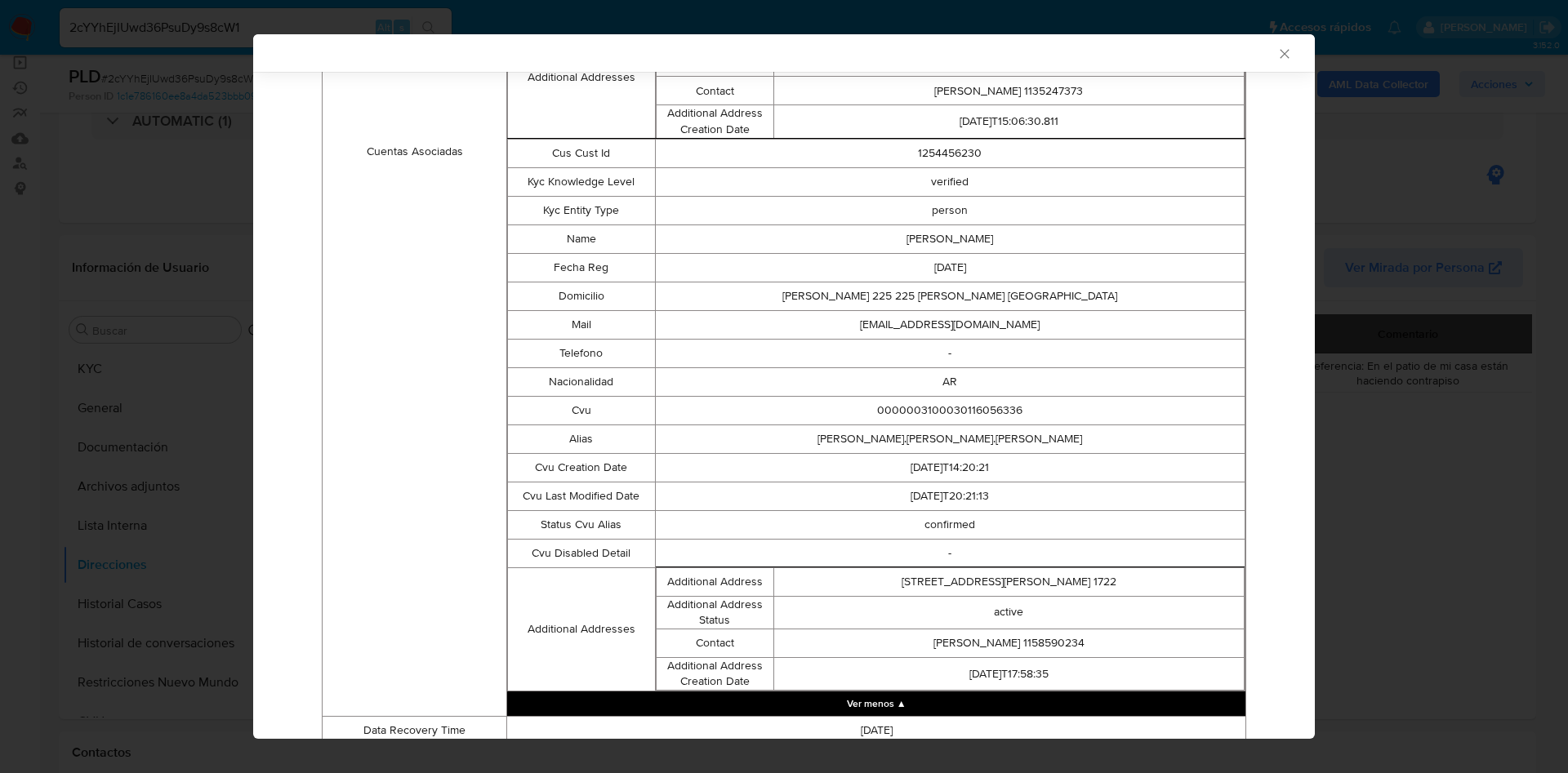
scroll to position [855, 0]
click at [1533, 272] on div "AML Data Collector Case Id - 2cYYhEjIUwd36PsuDy9s8cW1 Los datos detallados a co…" at bounding box center [784, 386] width 1568 height 773
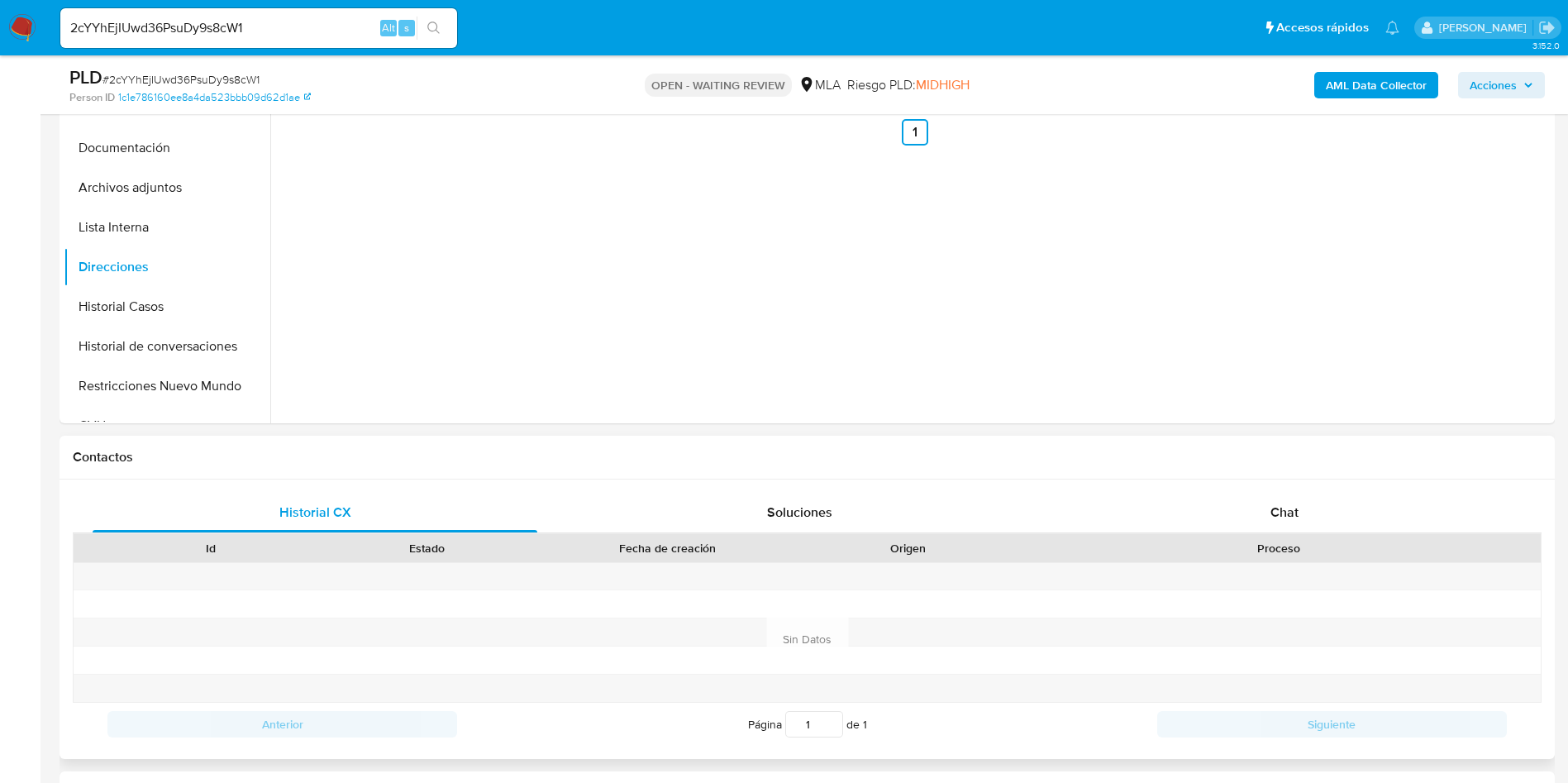
scroll to position [496, 0]
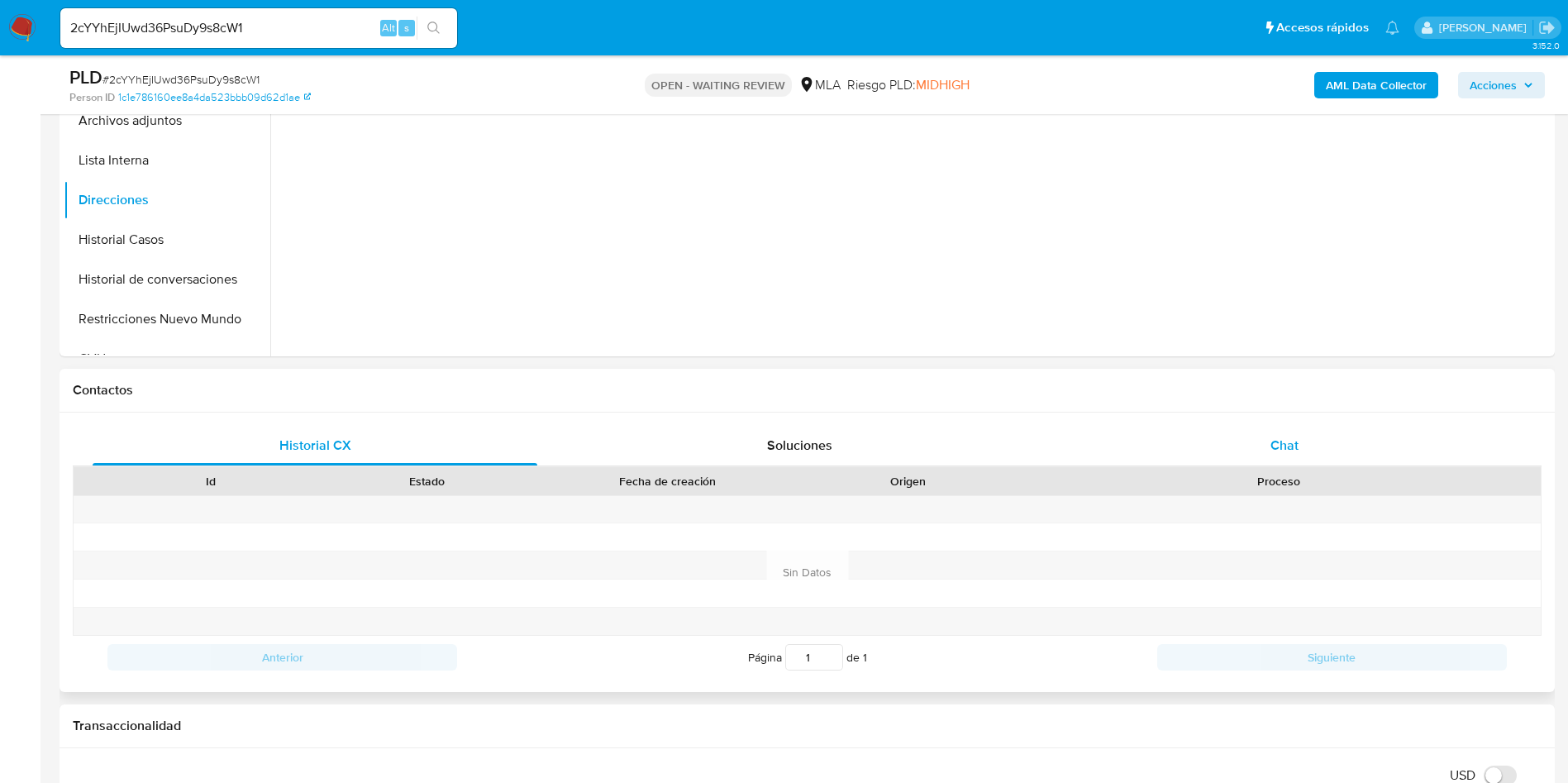
click at [1327, 444] on div "Chat" at bounding box center [1284, 446] width 445 height 39
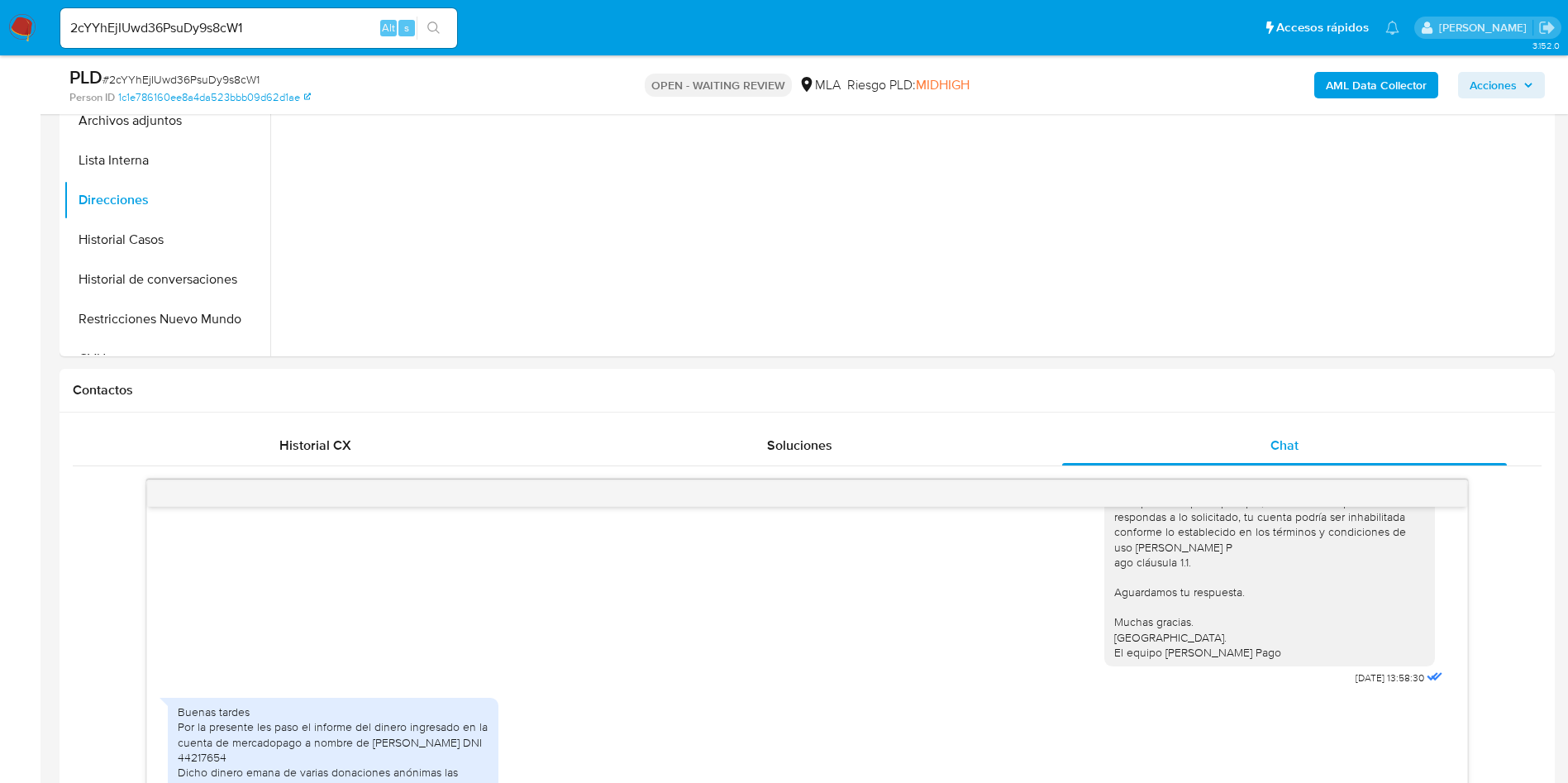
scroll to position [745, 0]
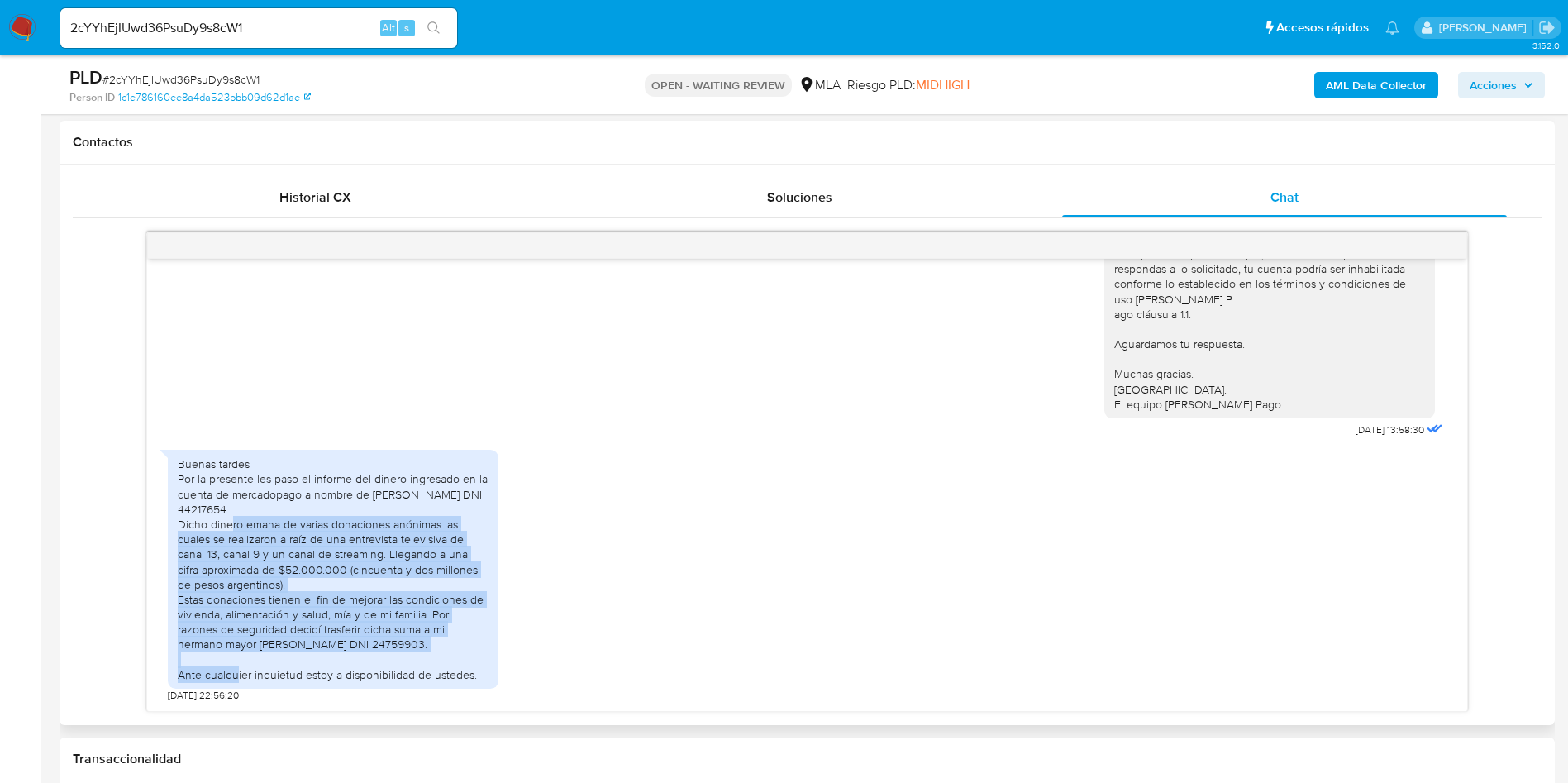
drag, startPoint x: 343, startPoint y: 646, endPoint x: 170, endPoint y: 521, distance: 213.4
click at [170, 521] on div "Buenas tardes Por la presente les paso el informe del dinero ingresado en la cu…" at bounding box center [333, 570] width 330 height 239
copy div "Dicho dinero emana de varias donaciones anónimas las cuales se realizaron a raí…"
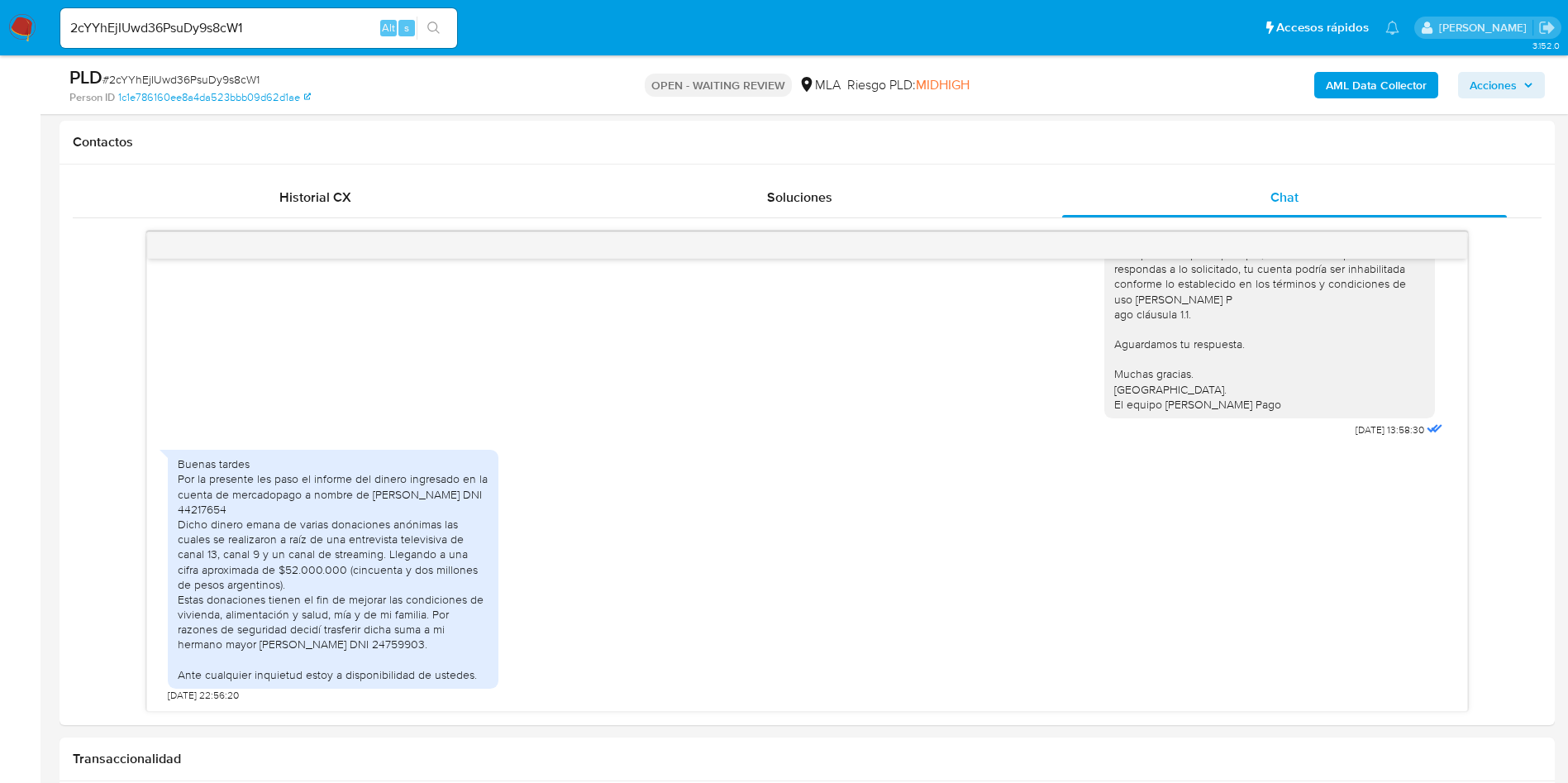
click at [248, 13] on div "2cYYhEjIUwd36PsuDy9s8cW1 Alt s" at bounding box center [259, 28] width 397 height 39
click at [237, 31] on input "2cYYhEjIUwd36PsuDy9s8cW1" at bounding box center [259, 27] width 397 height 21
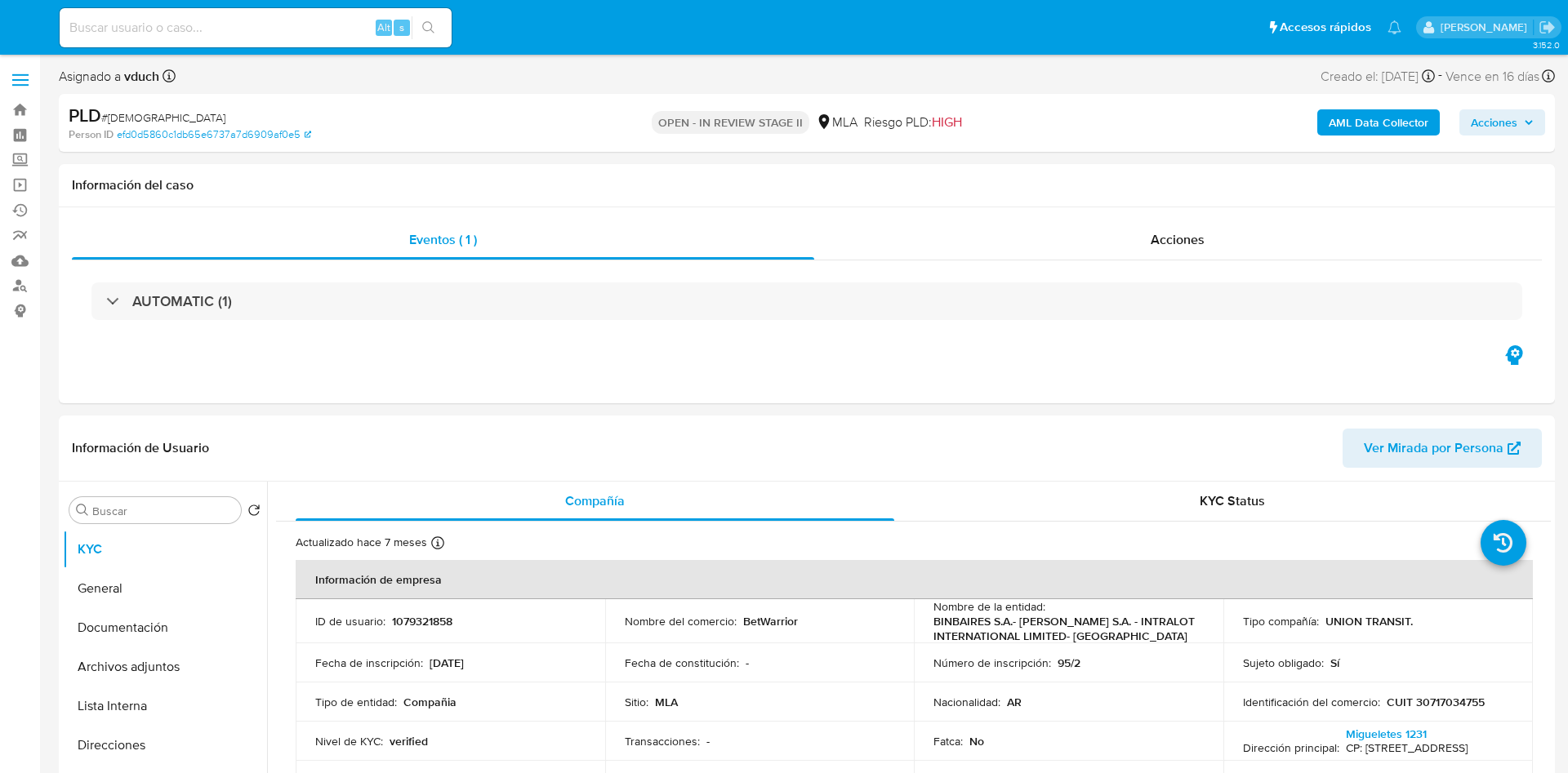
select select "10"
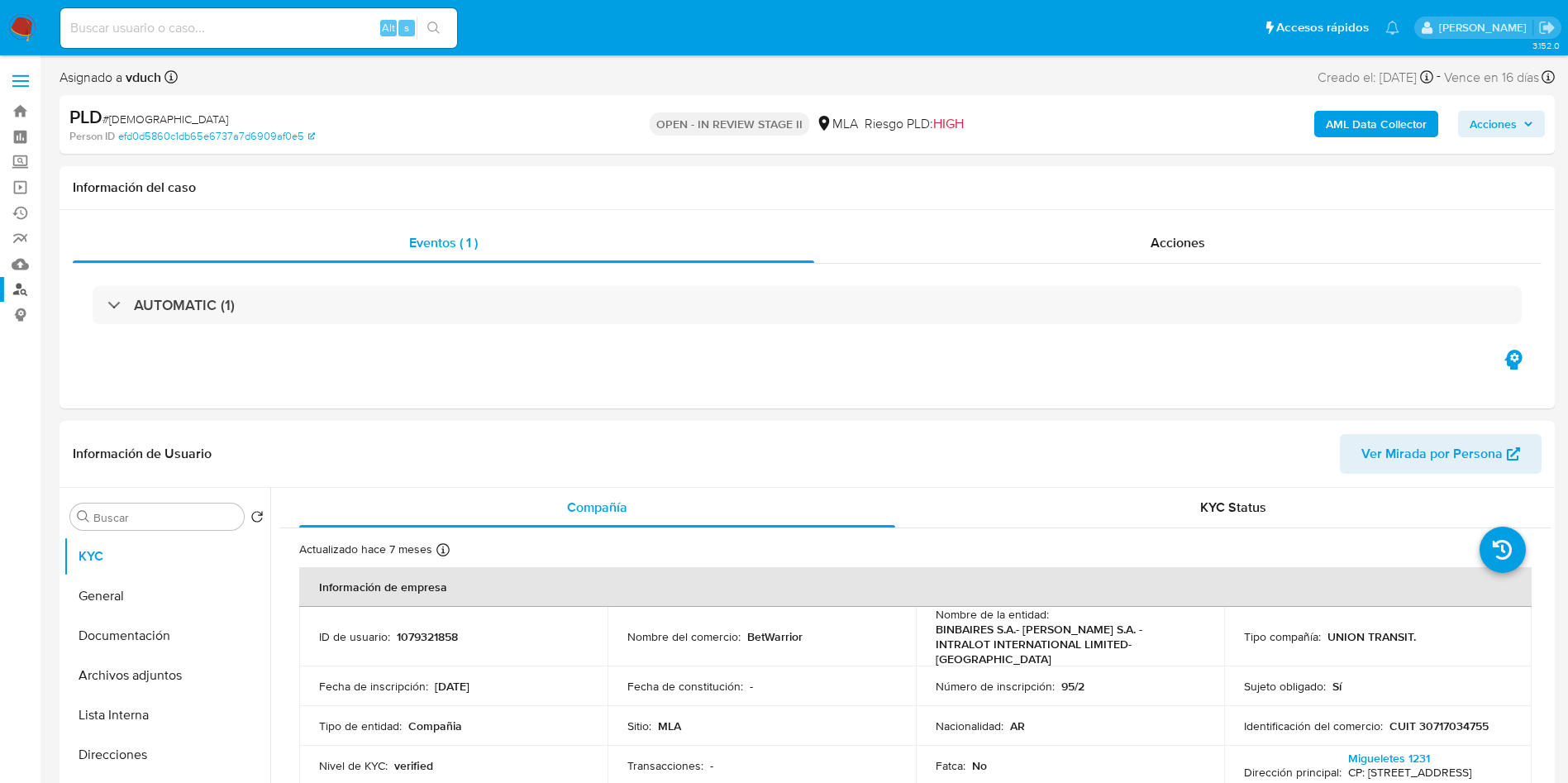
click at [20, 285] on link "Buscador de personas" at bounding box center [98, 289] width 196 height 26
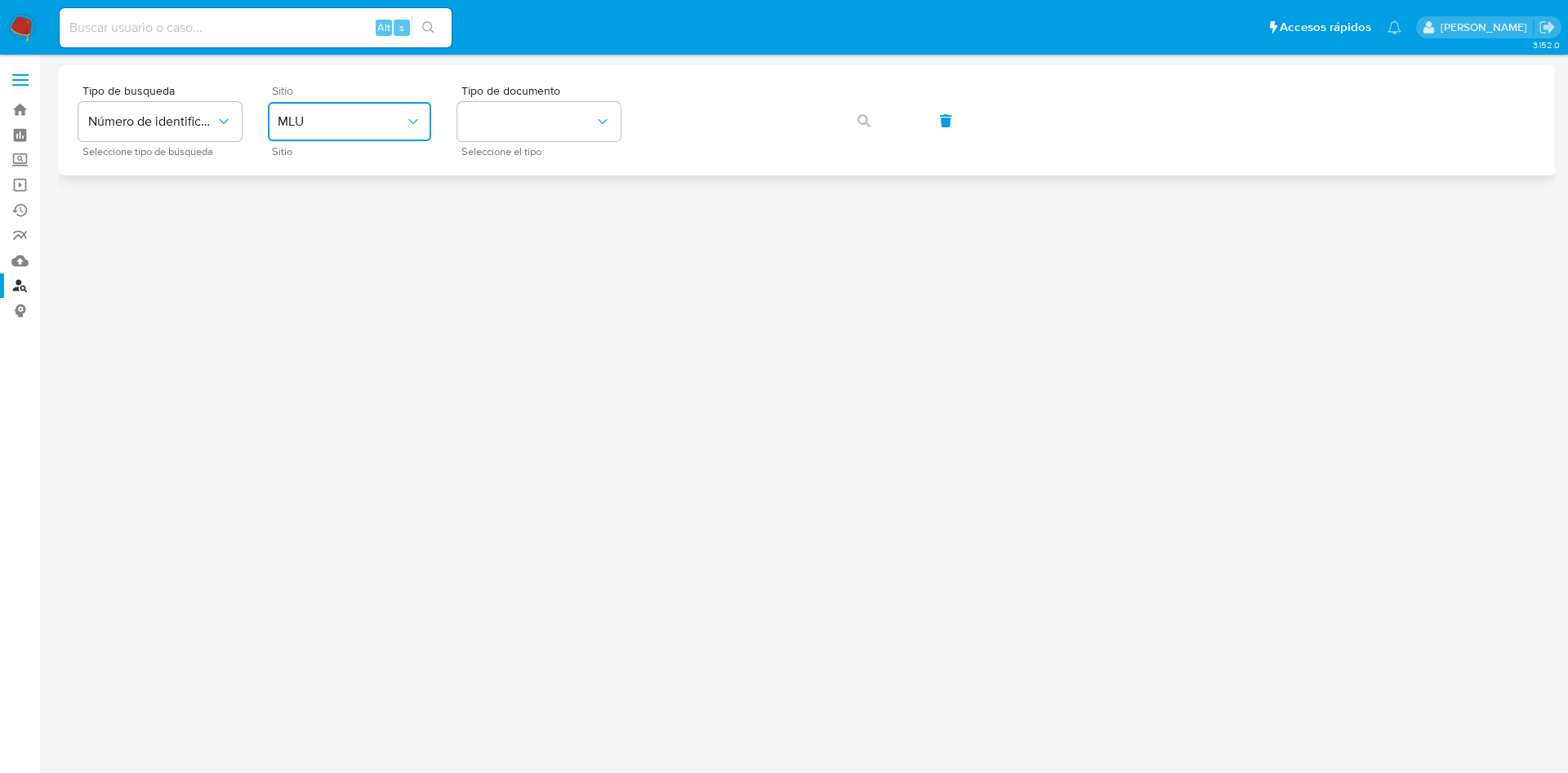
click at [381, 128] on button "MLU" at bounding box center [350, 121] width 164 height 39
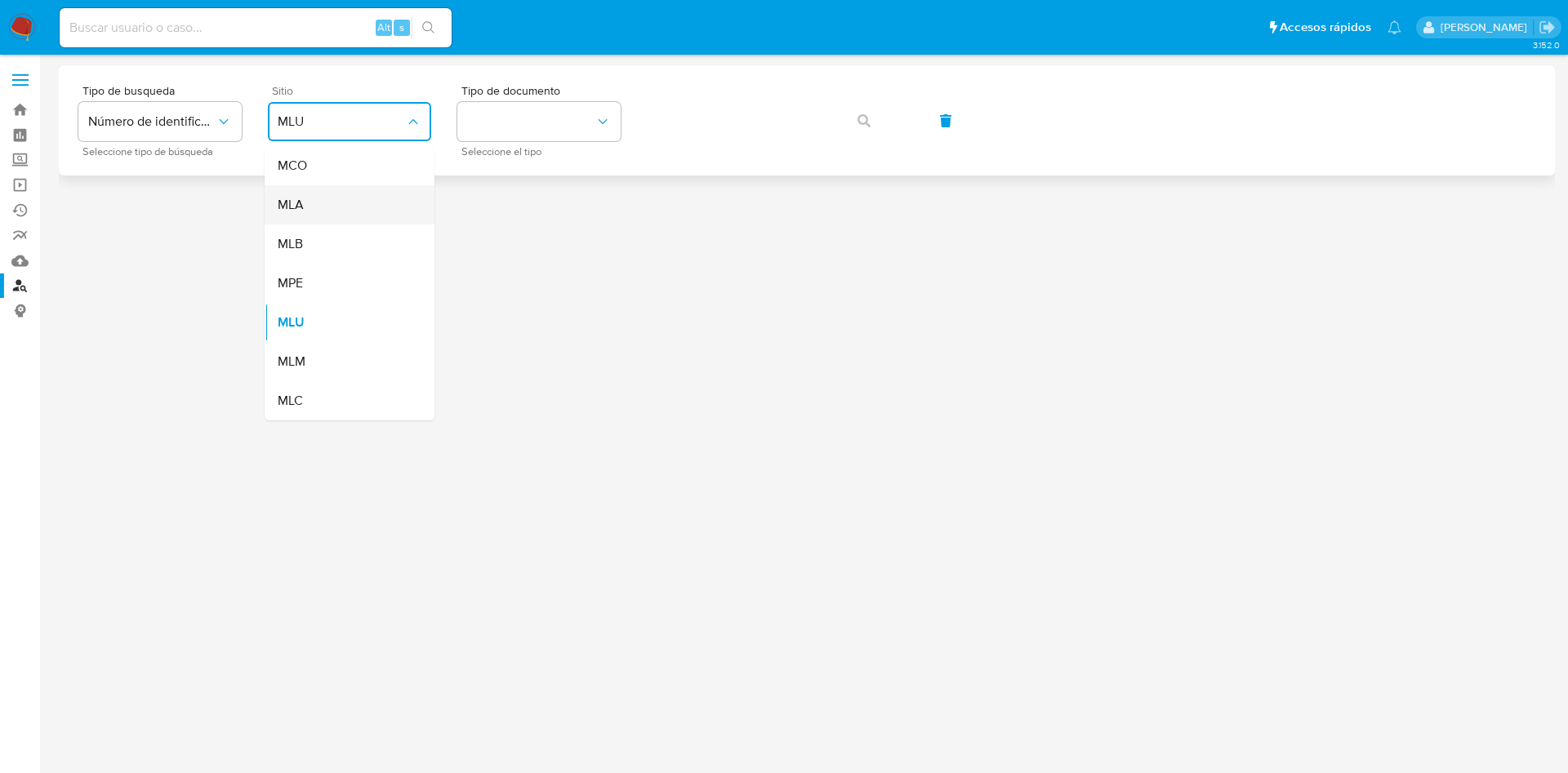
click at [324, 189] on div "MLA" at bounding box center [344, 205] width 134 height 39
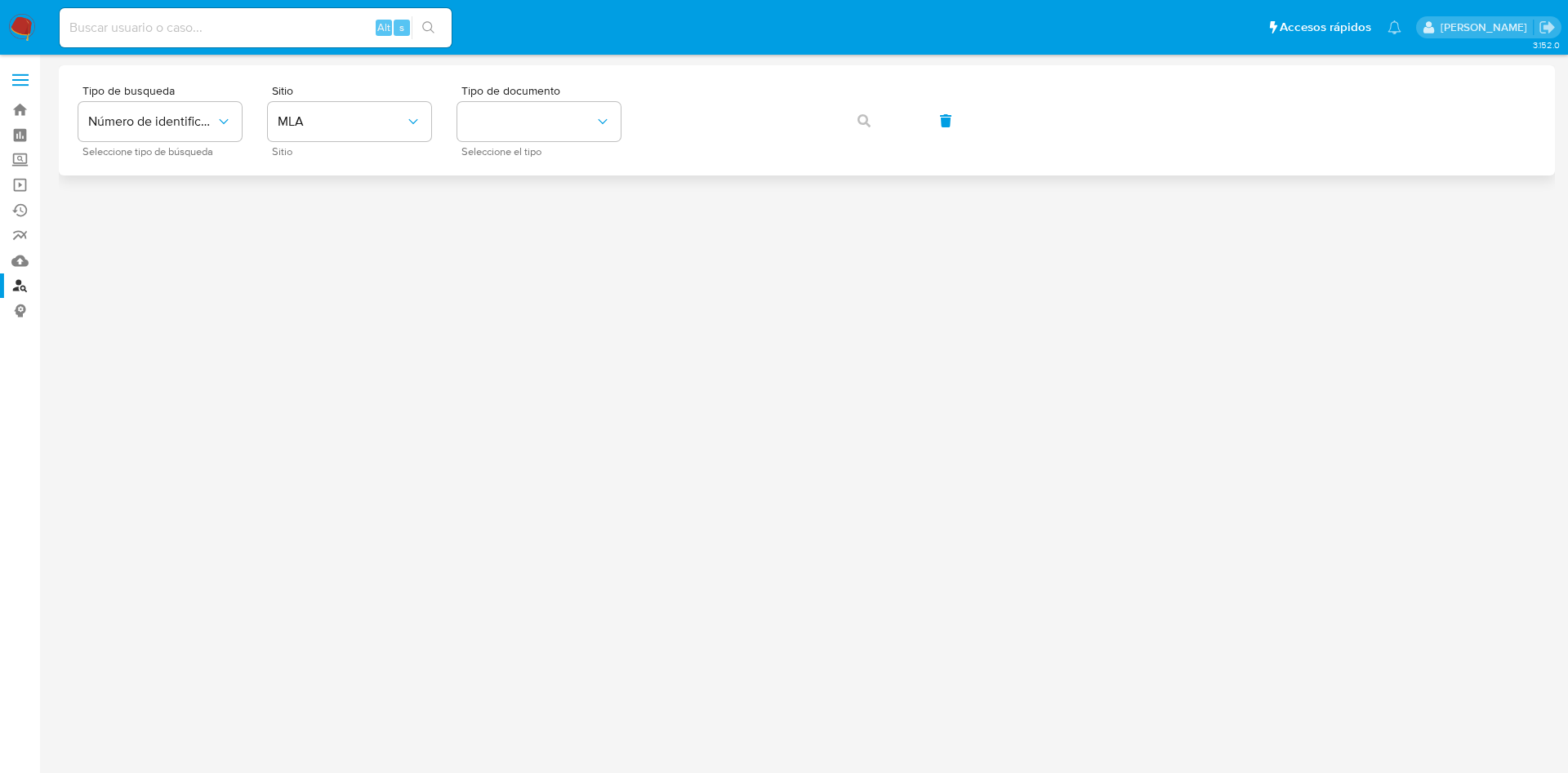
click at [453, 126] on div "Tipo de busqueda Número de identificación Seleccione tipo de búsqueda Sitio MLA…" at bounding box center [807, 121] width 1458 height 71
click at [510, 121] on button "identificationType" at bounding box center [539, 121] width 164 height 39
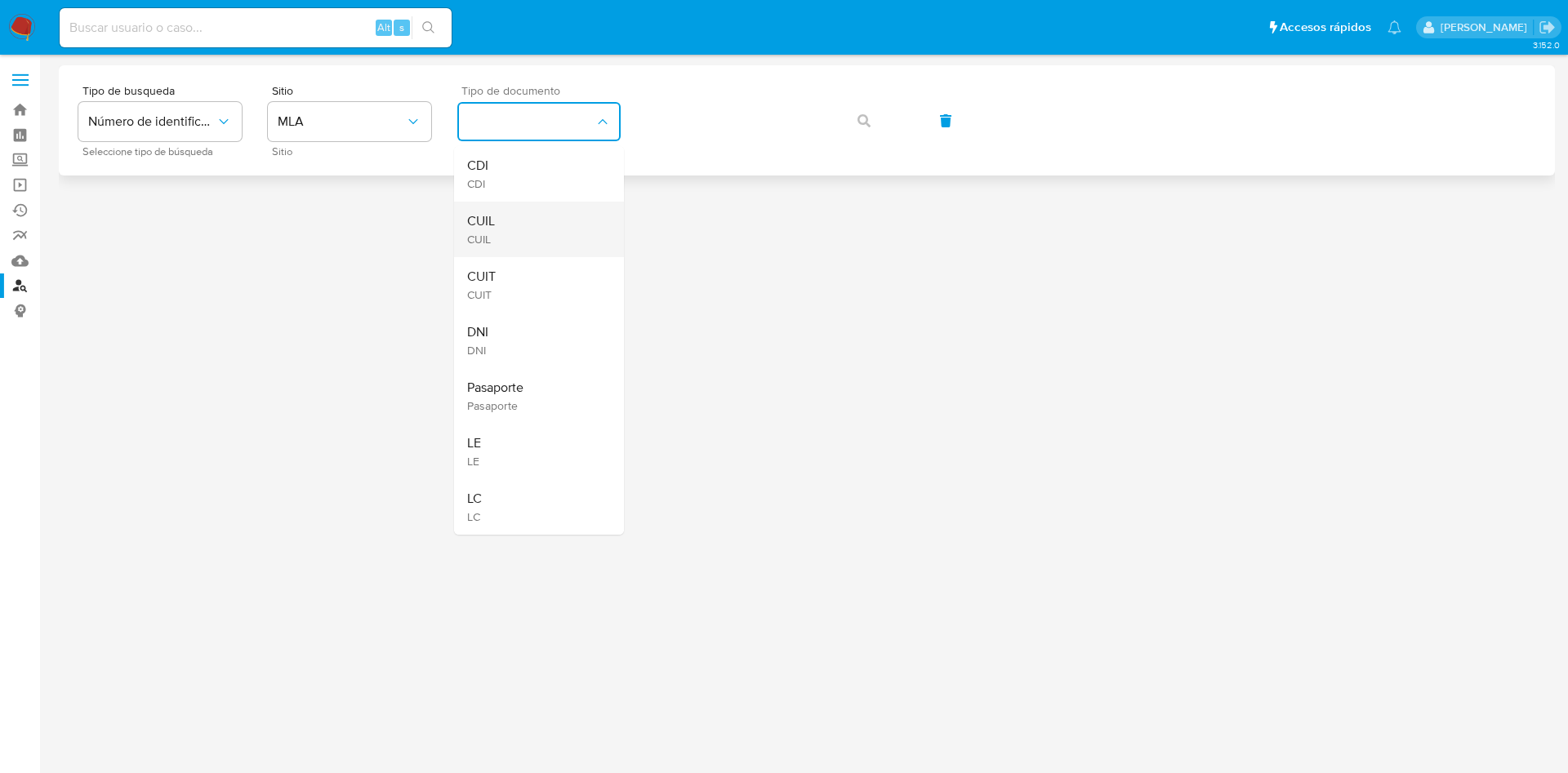
click at [536, 255] on div "CUIL CUIL" at bounding box center [534, 229] width 134 height 56
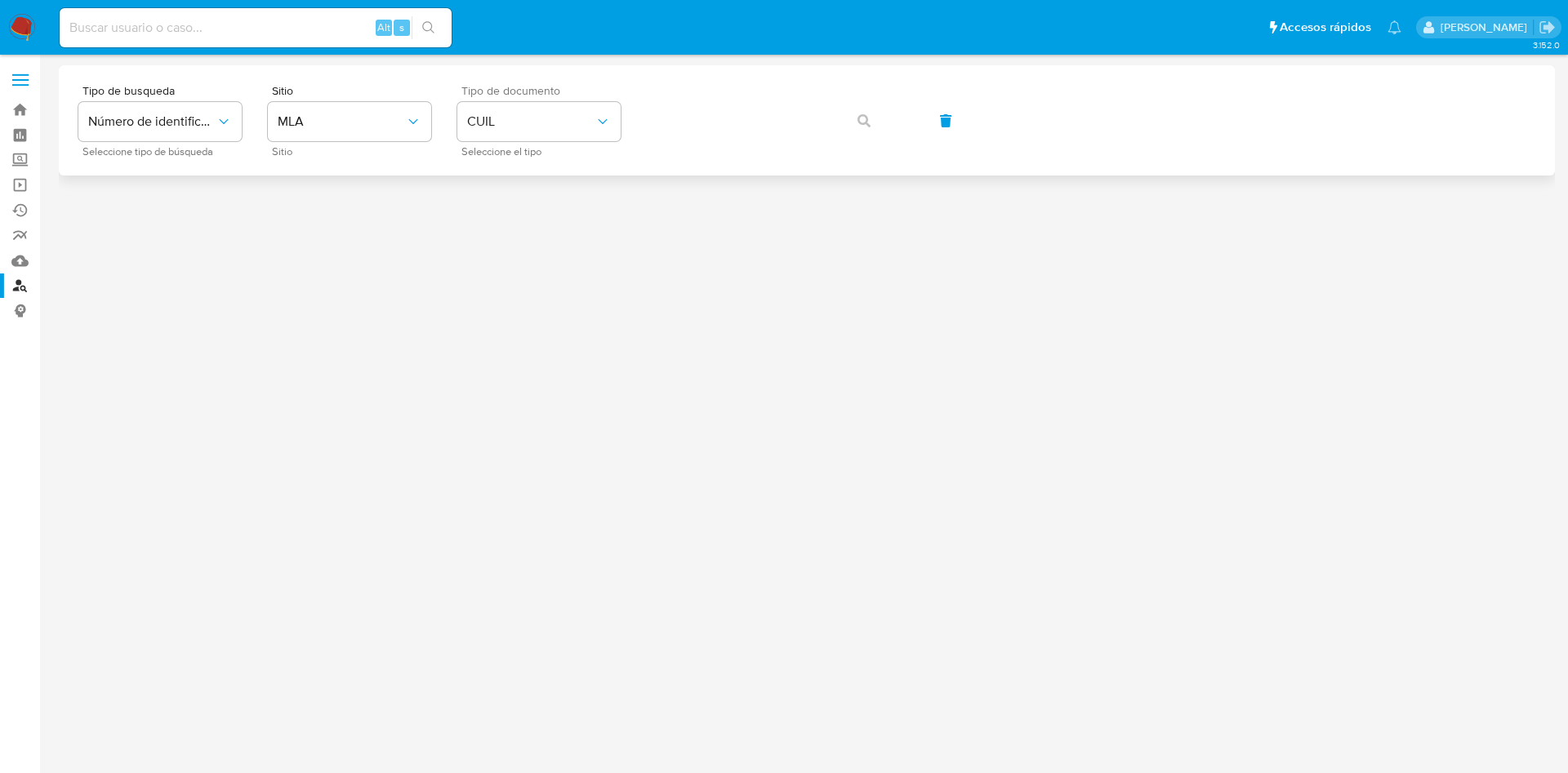
click at [726, 94] on div "Tipo de busqueda Número de identificación Seleccione tipo de búsqueda Sitio MLA…" at bounding box center [807, 121] width 1458 height 71
click at [838, 110] on button "button" at bounding box center [865, 121] width 56 height 39
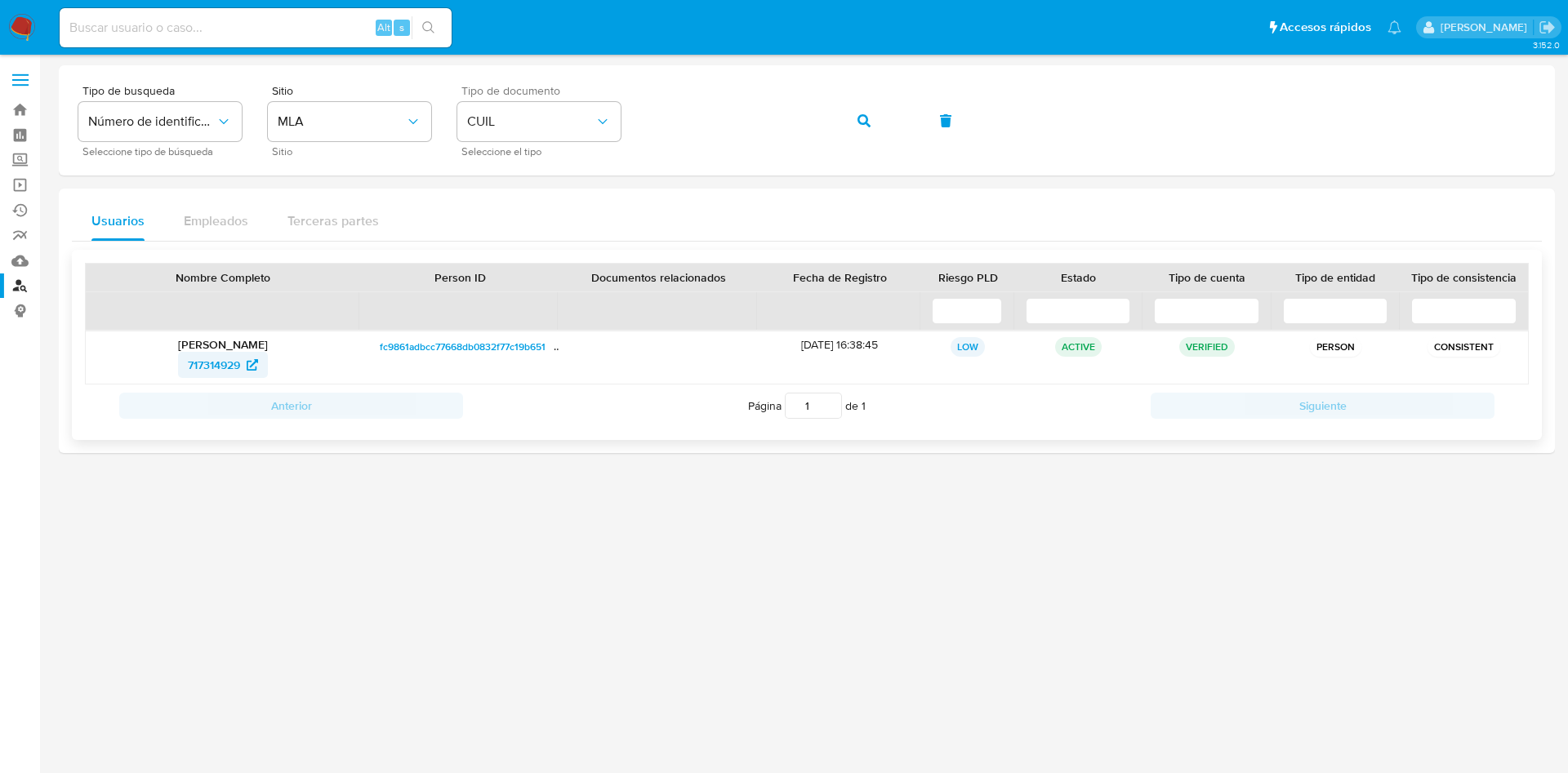
click at [219, 369] on span "717314929" at bounding box center [214, 364] width 52 height 26
click at [864, 120] on icon "button" at bounding box center [864, 121] width 13 height 13
click at [217, 361] on span "66089108" at bounding box center [214, 364] width 51 height 26
click at [859, 115] on icon "button" at bounding box center [864, 121] width 13 height 13
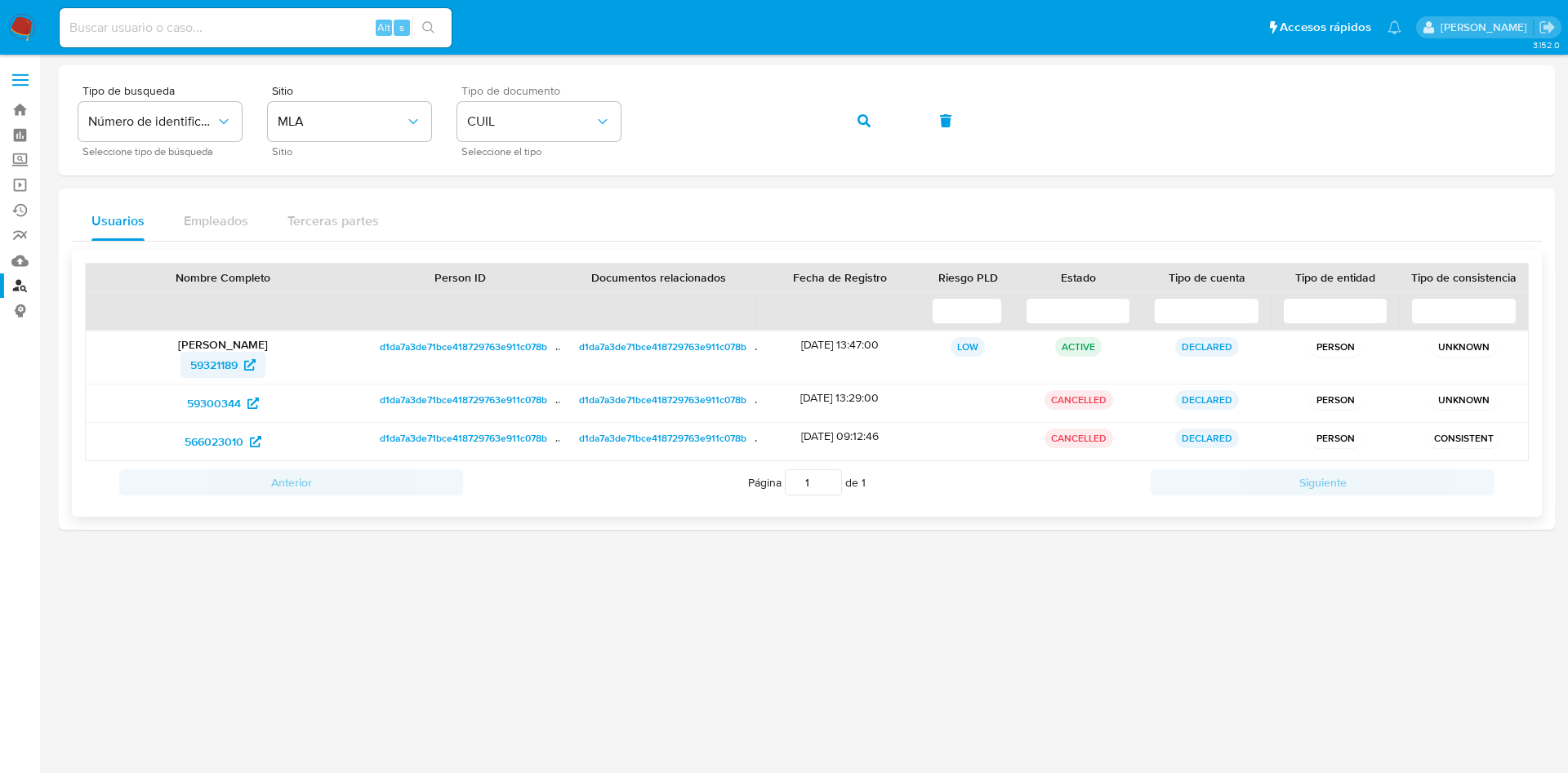
click at [230, 368] on span "59321189" at bounding box center [214, 364] width 47 height 26
click at [868, 113] on span "button" at bounding box center [864, 121] width 13 height 36
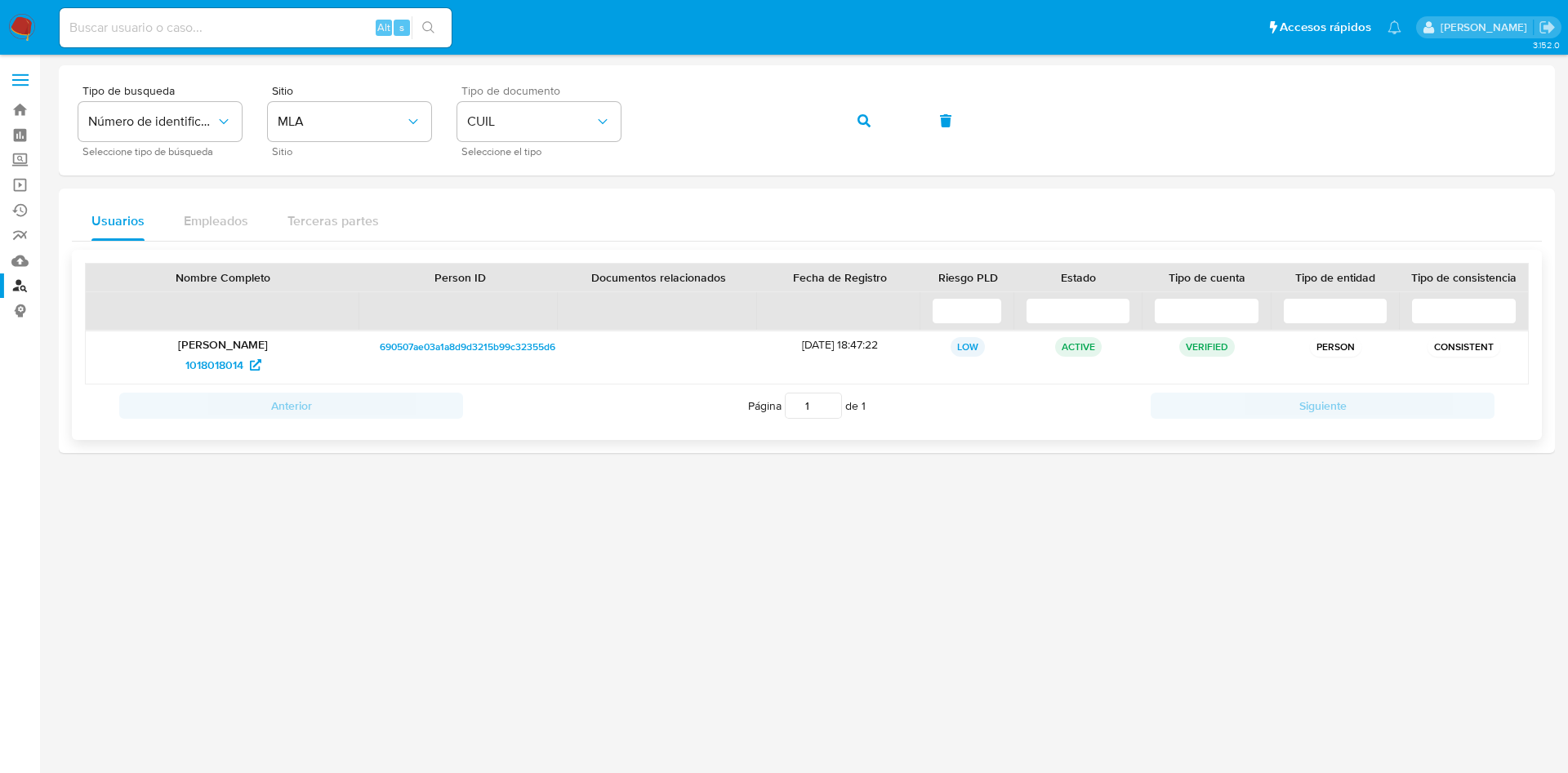
click at [193, 382] on div "Bruno Luis Bisso 1018018014" at bounding box center [223, 357] width 274 height 52
click at [208, 361] on span "1018018014" at bounding box center [214, 364] width 58 height 26
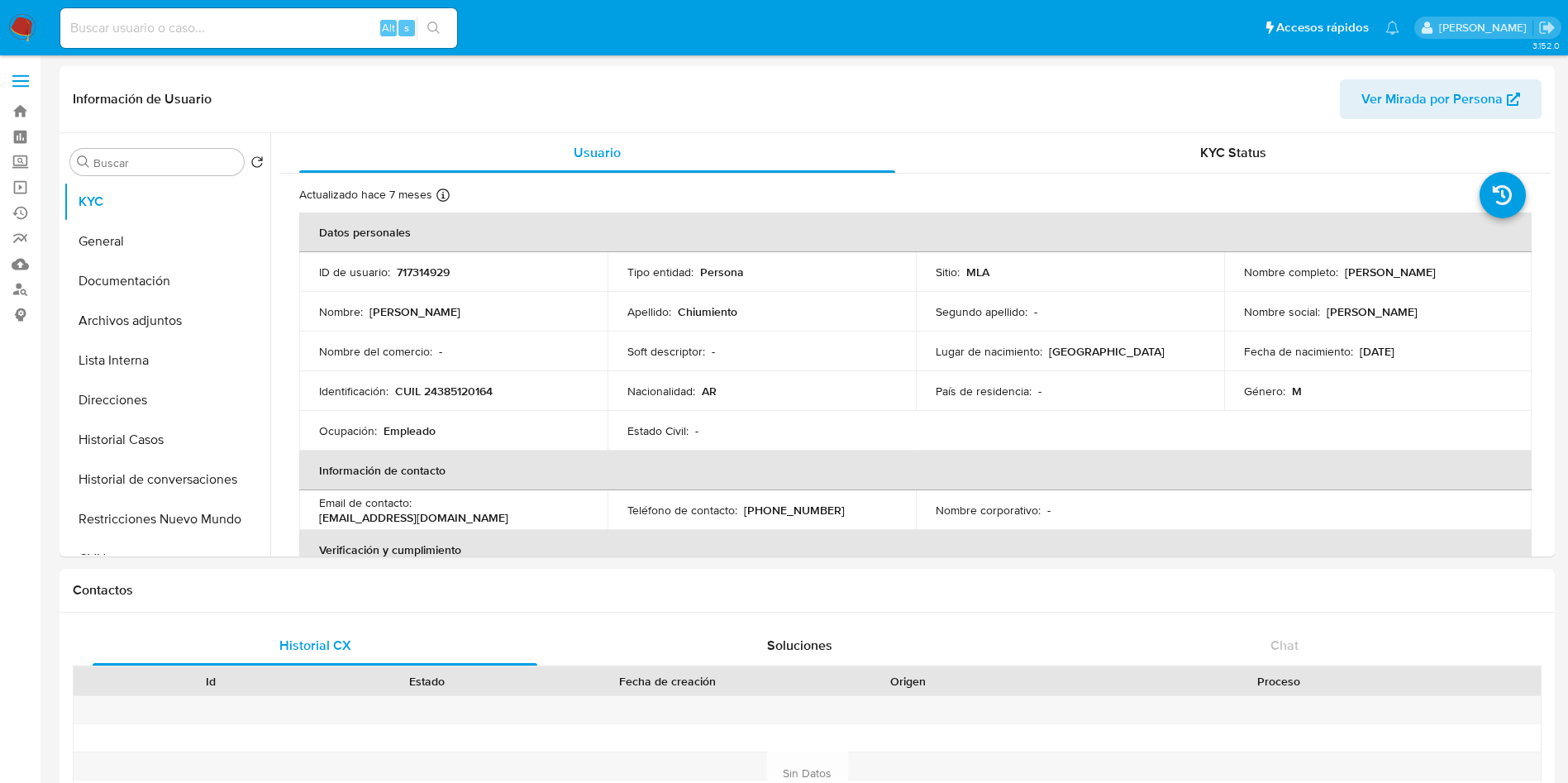
select select "10"
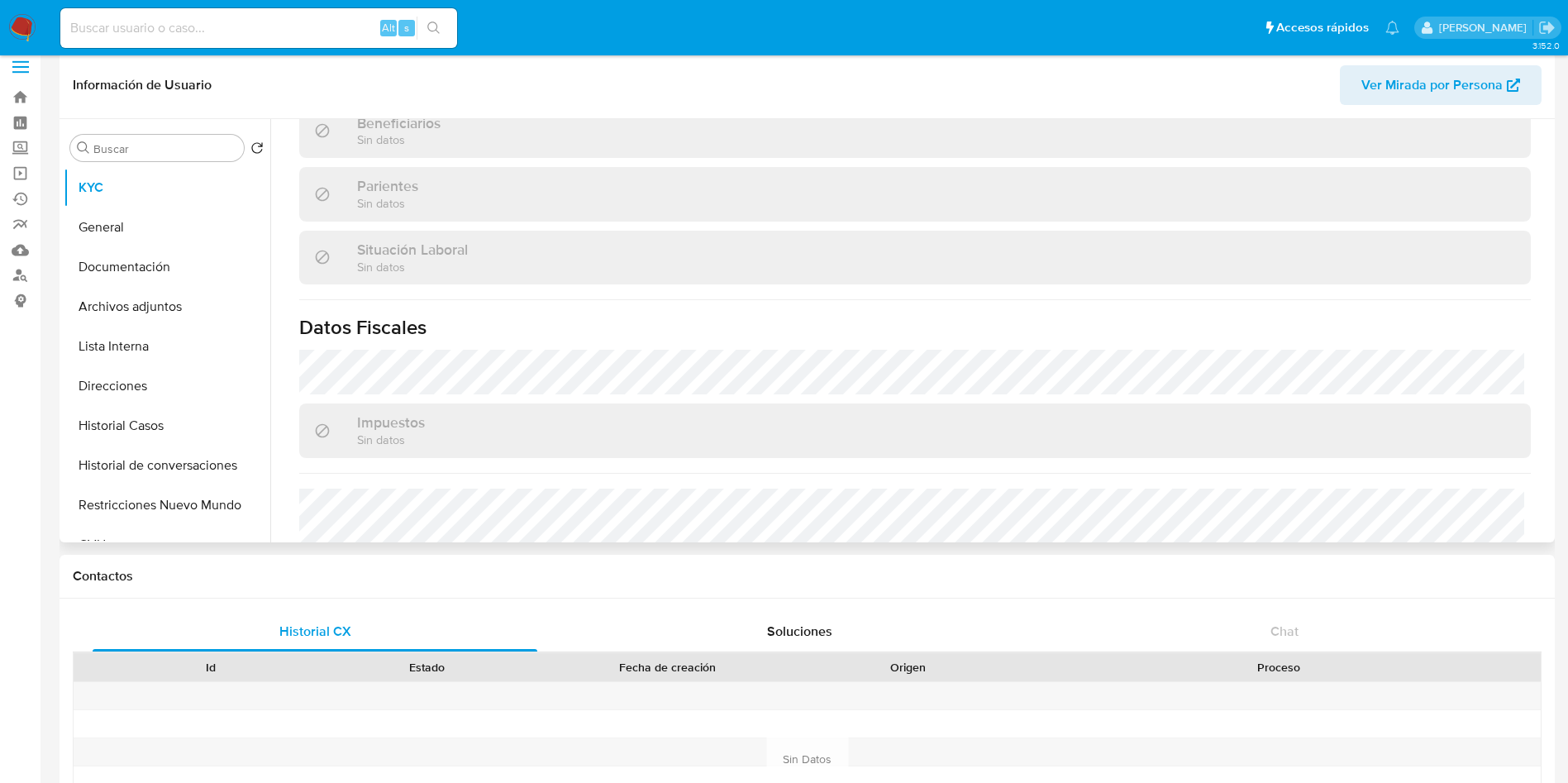
scroll to position [856, 0]
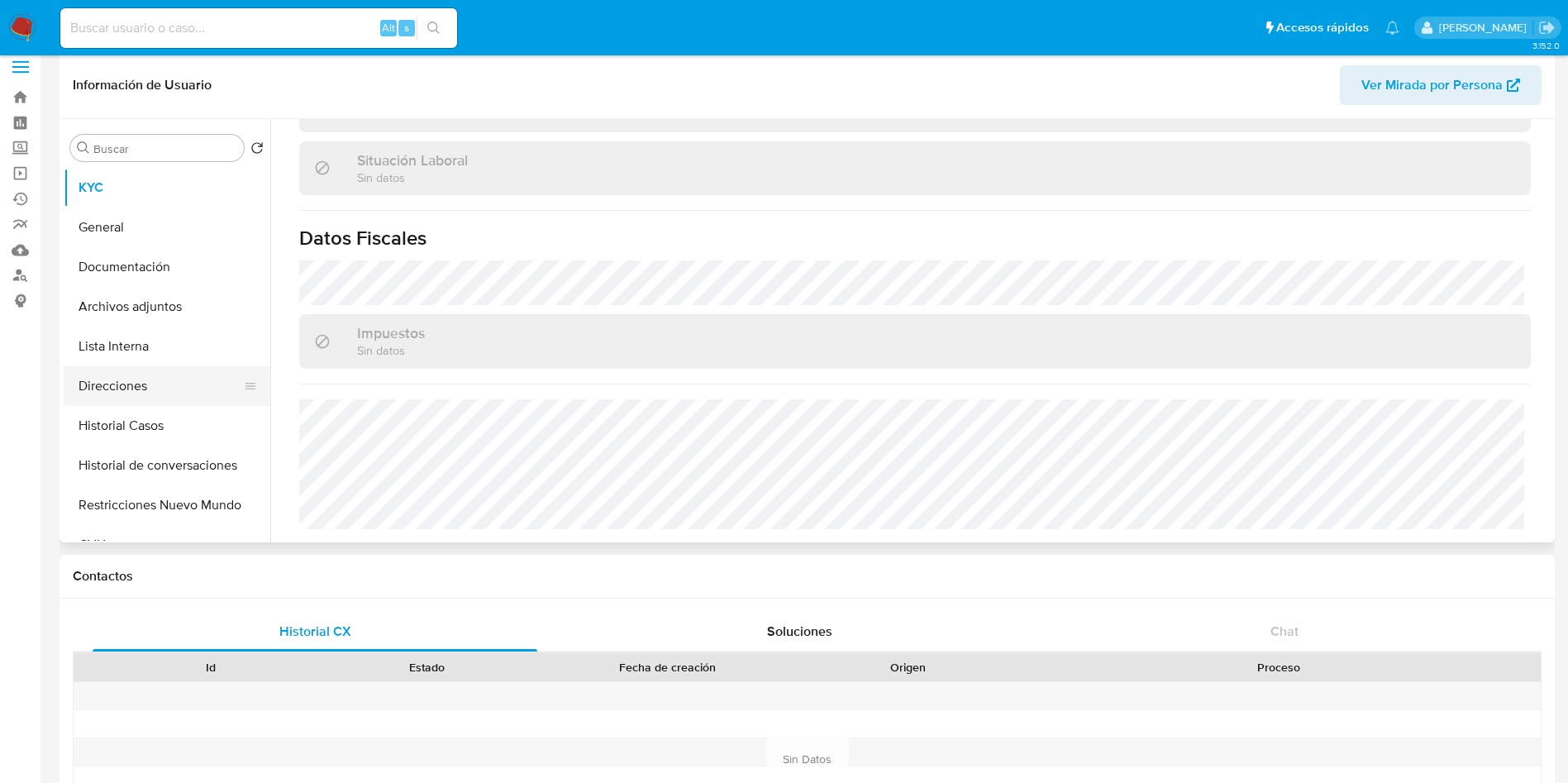
click at [158, 391] on button "Direcciones" at bounding box center [160, 386] width 194 height 39
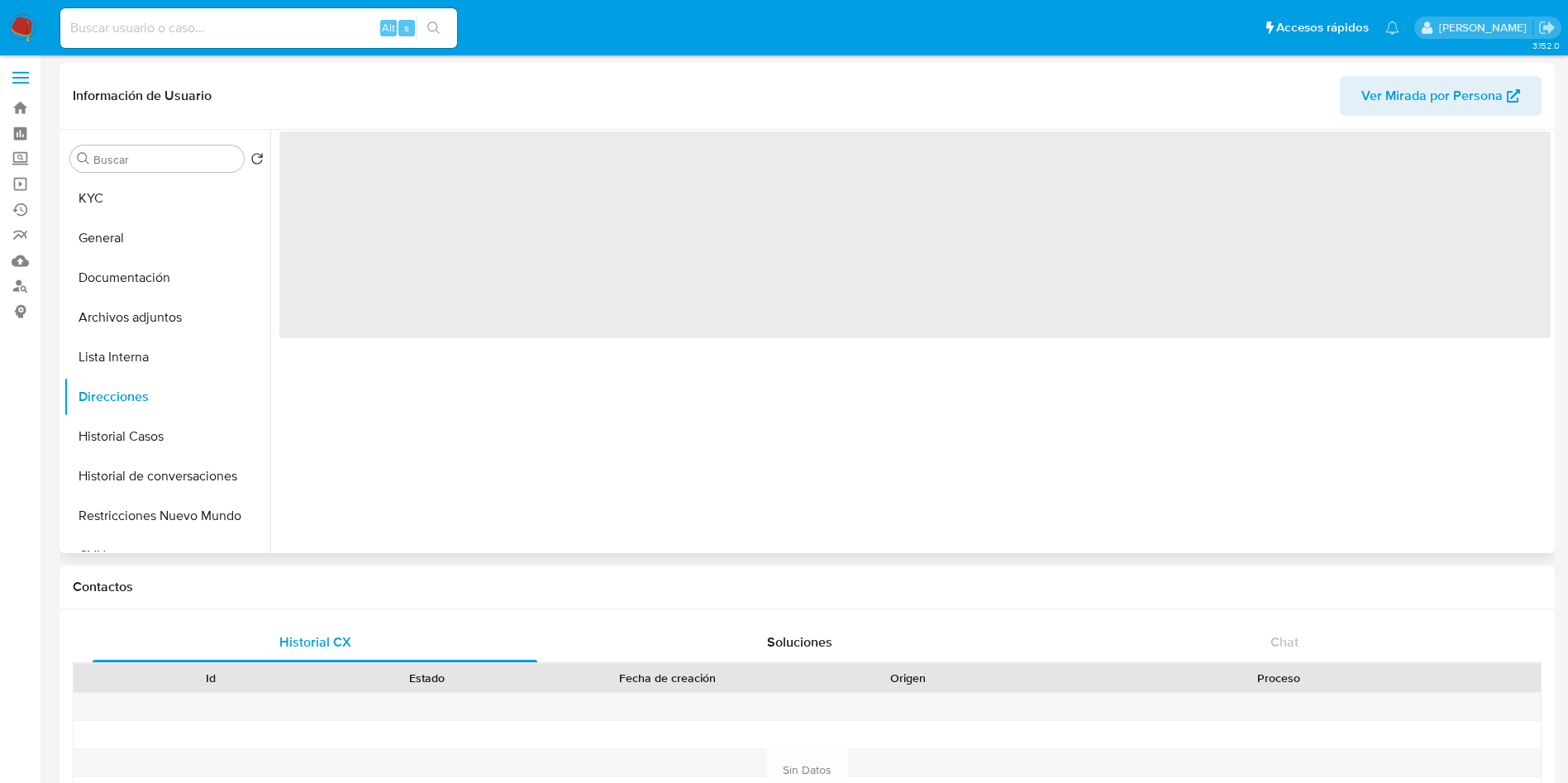
scroll to position [0, 0]
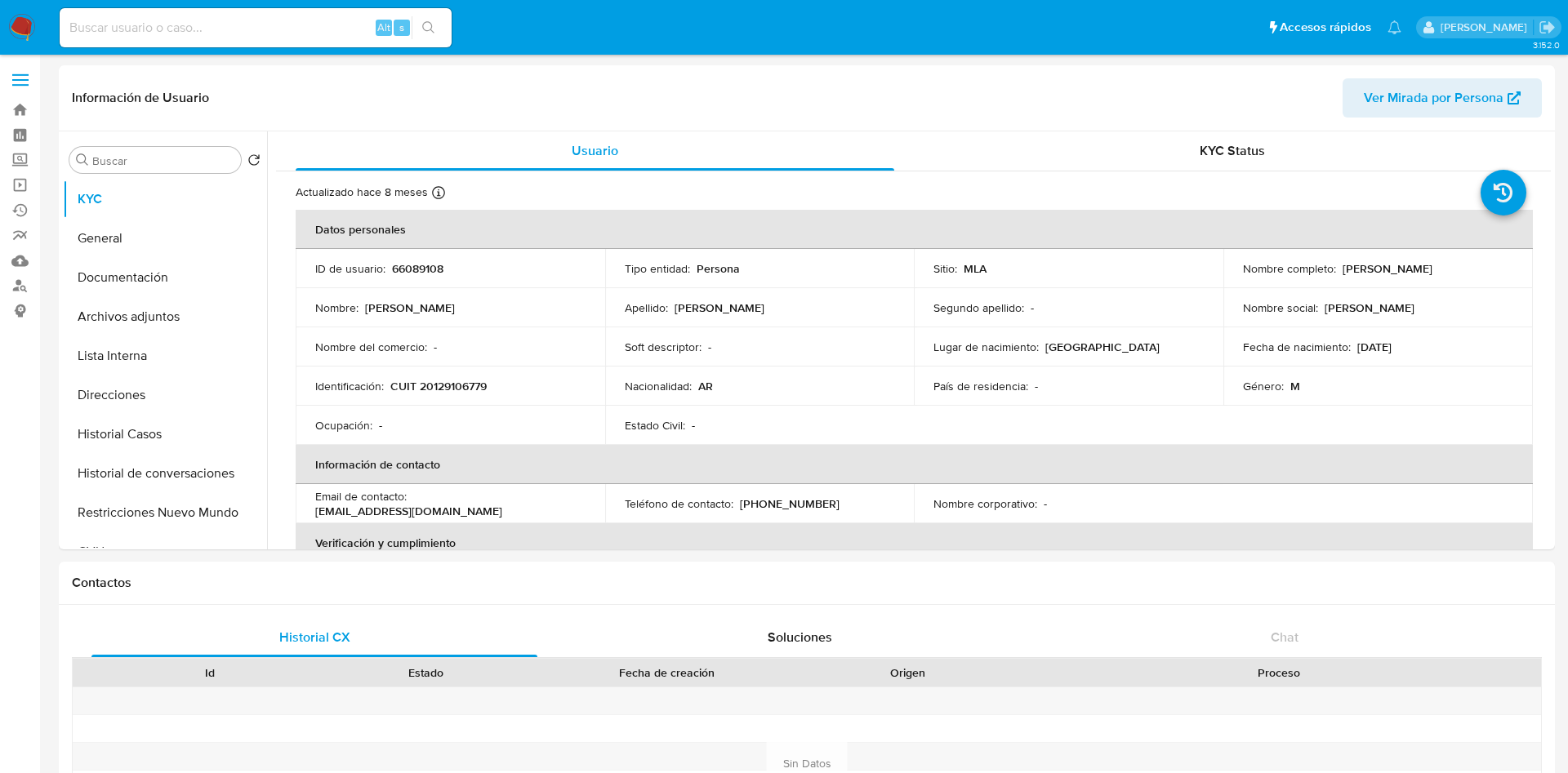
select select "10"
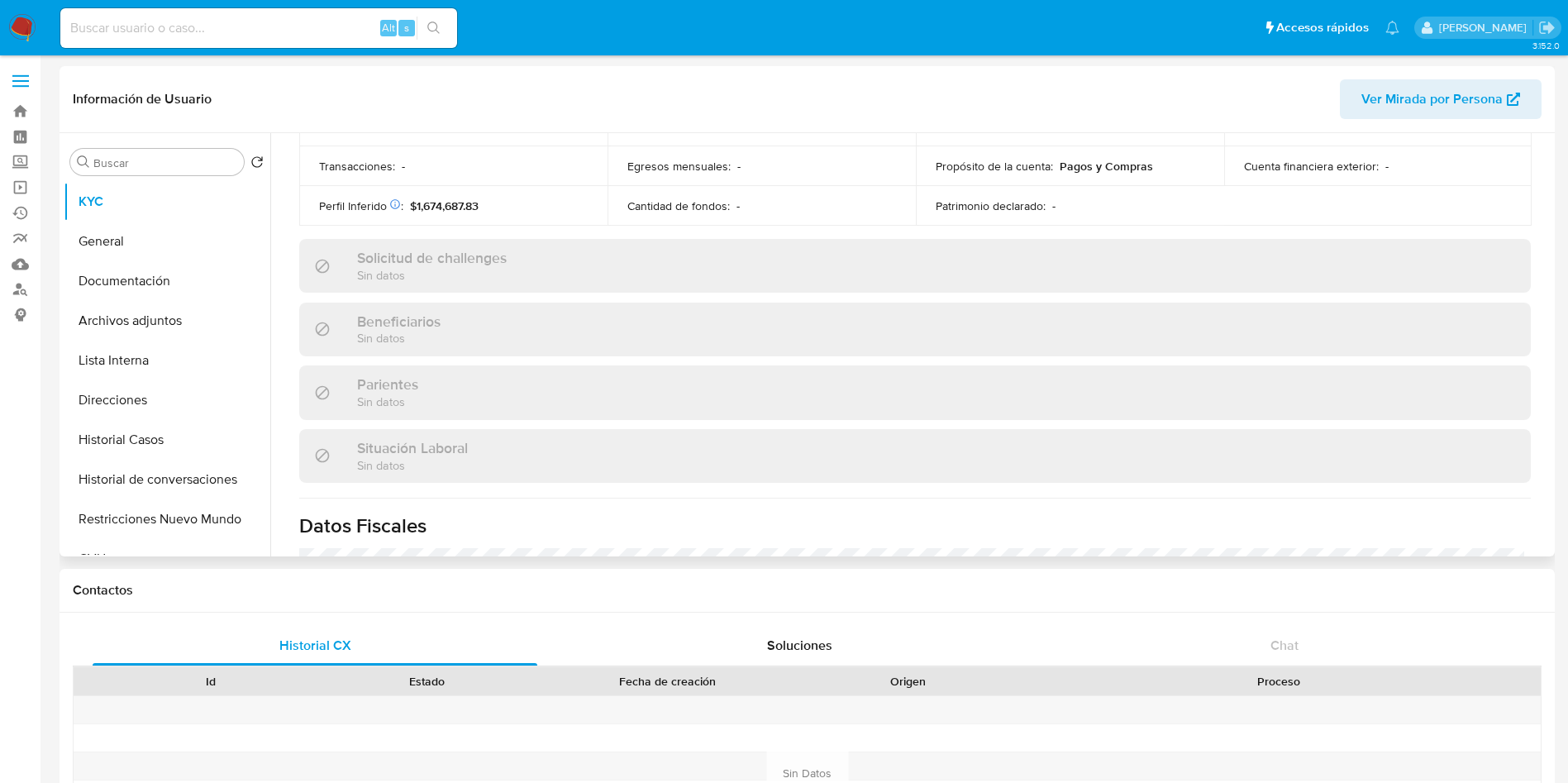
scroll to position [856, 0]
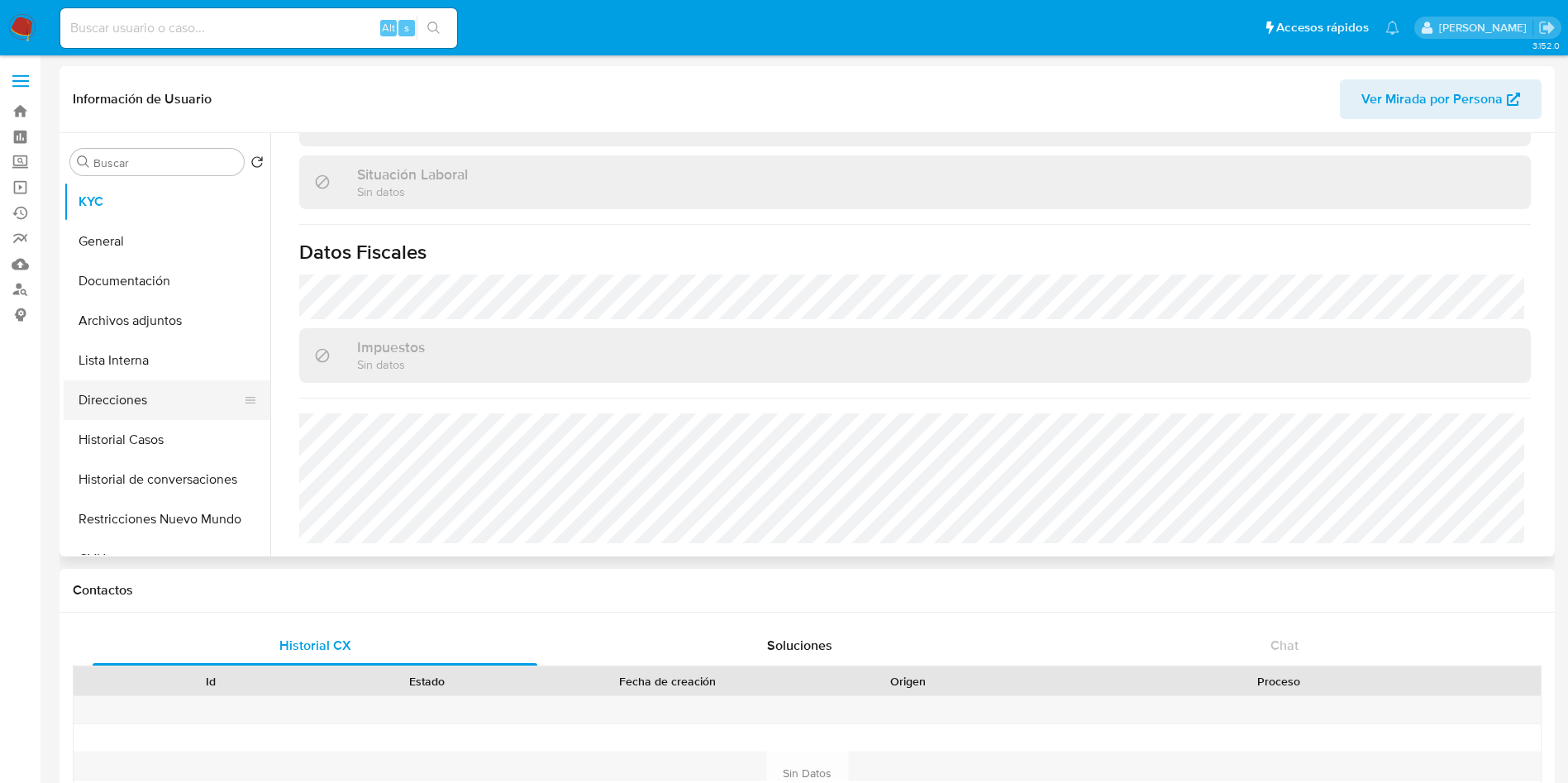
click at [196, 413] on button "Direcciones" at bounding box center [160, 400] width 194 height 39
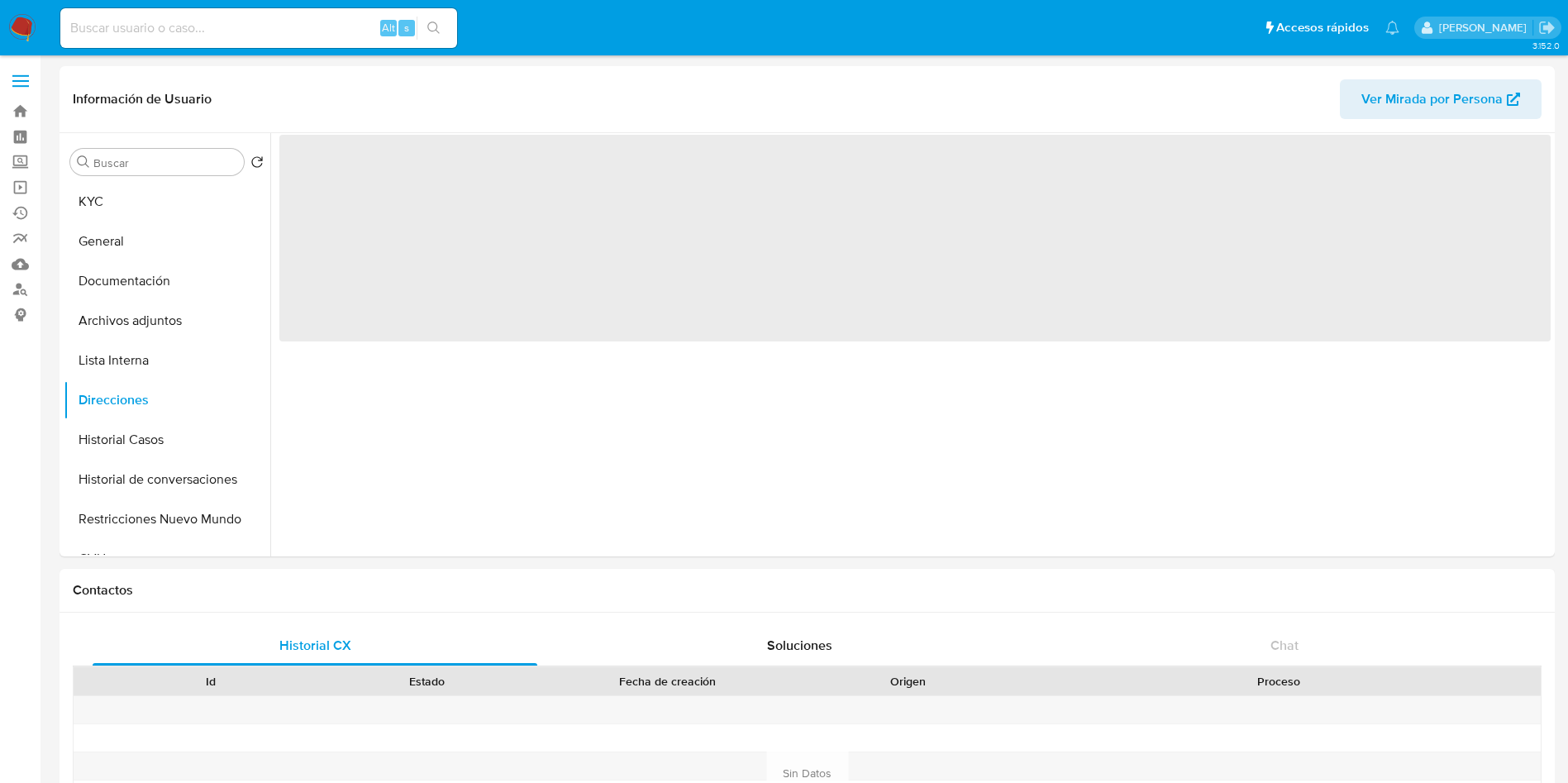
scroll to position [0, 0]
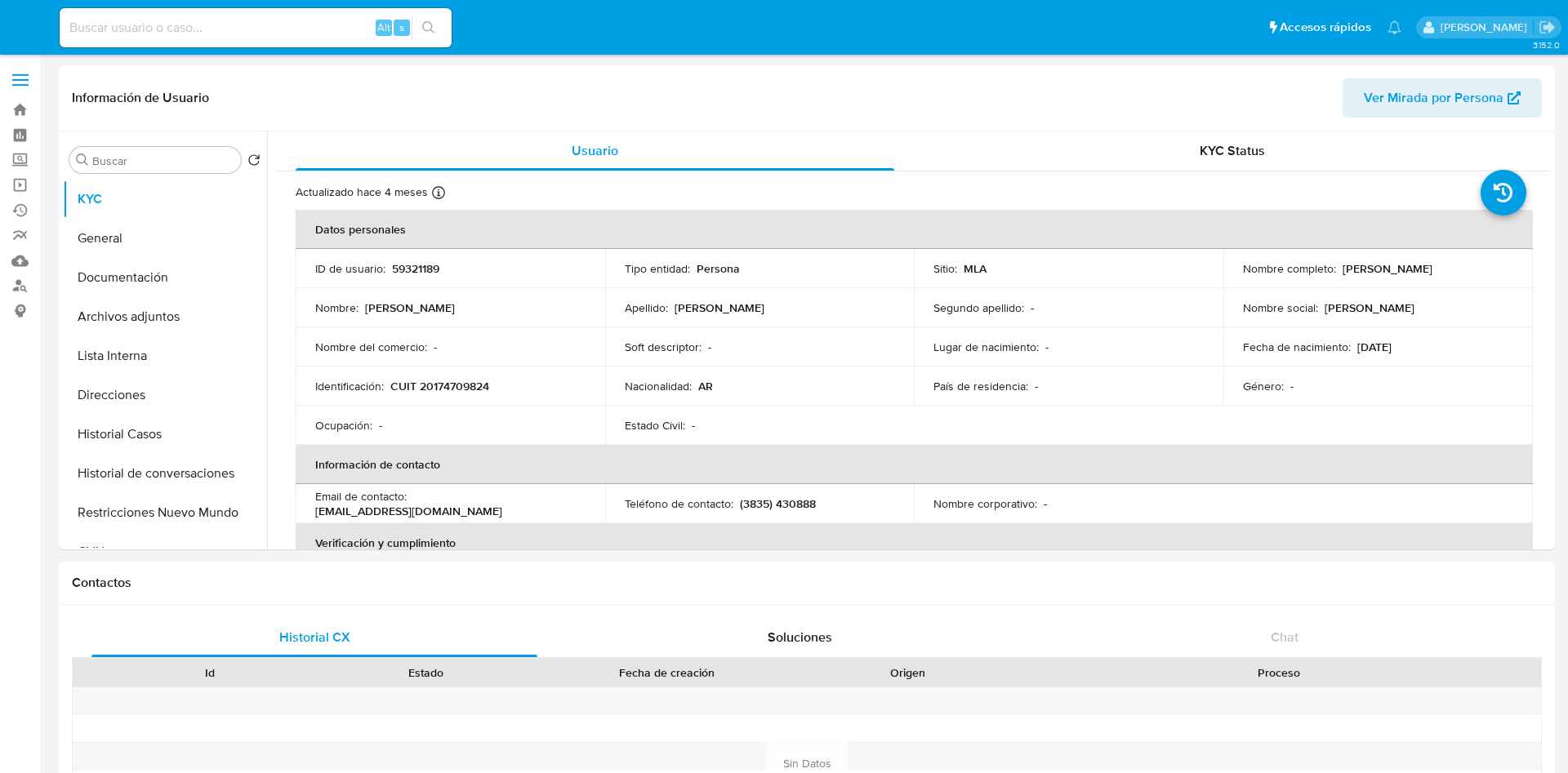
select select "10"
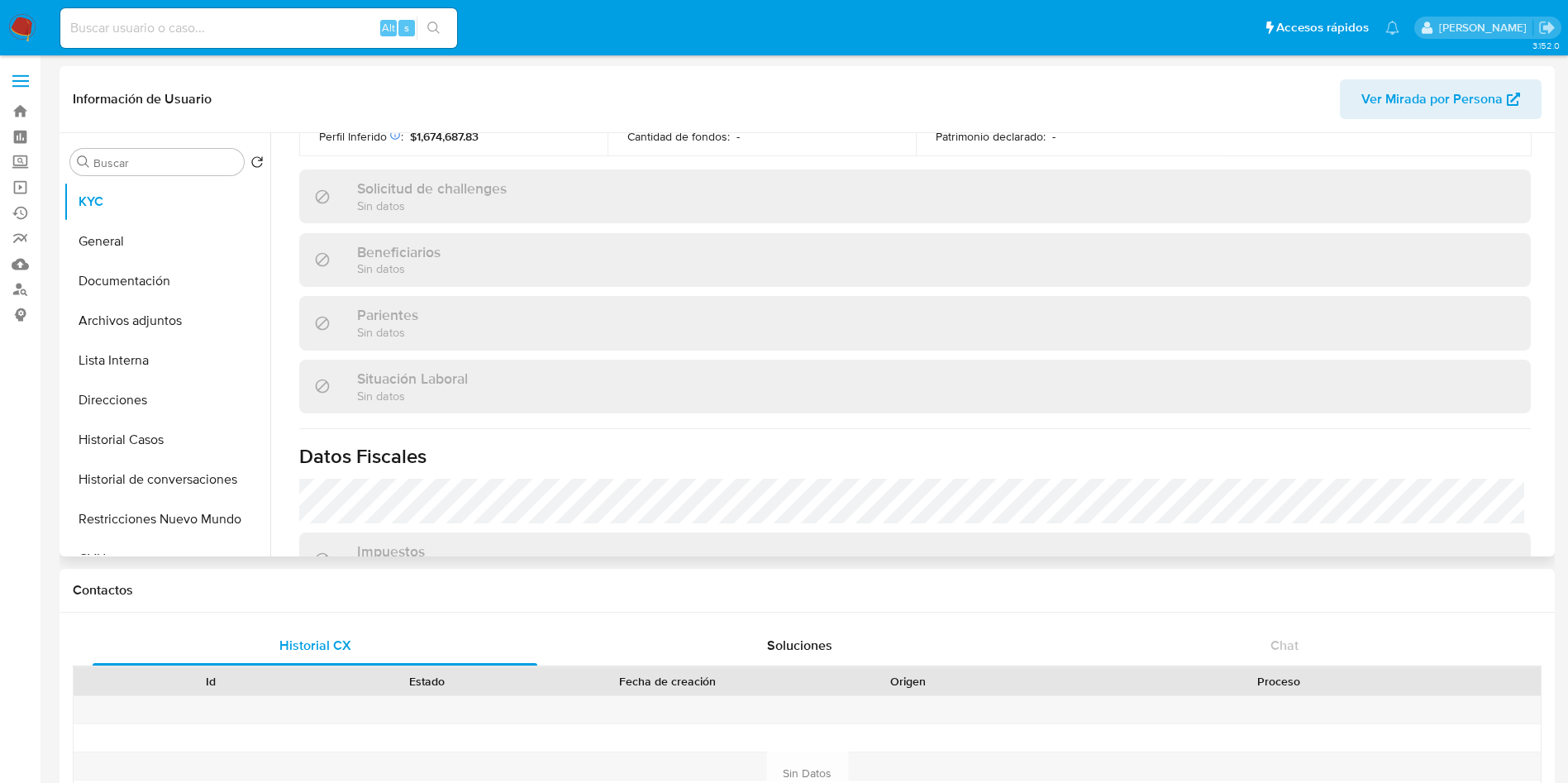
scroll to position [856, 0]
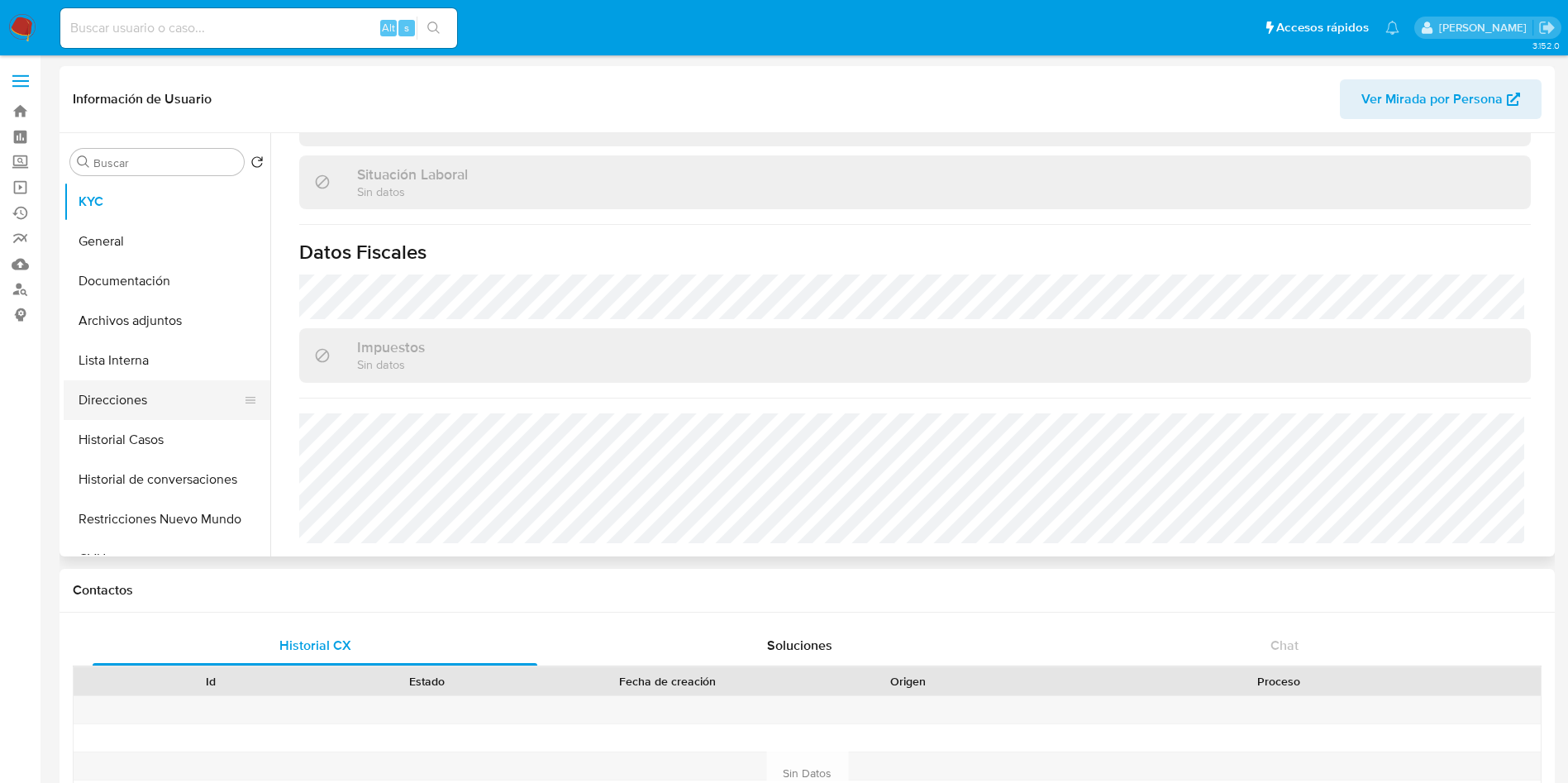
click at [141, 398] on button "Direcciones" at bounding box center [160, 400] width 194 height 39
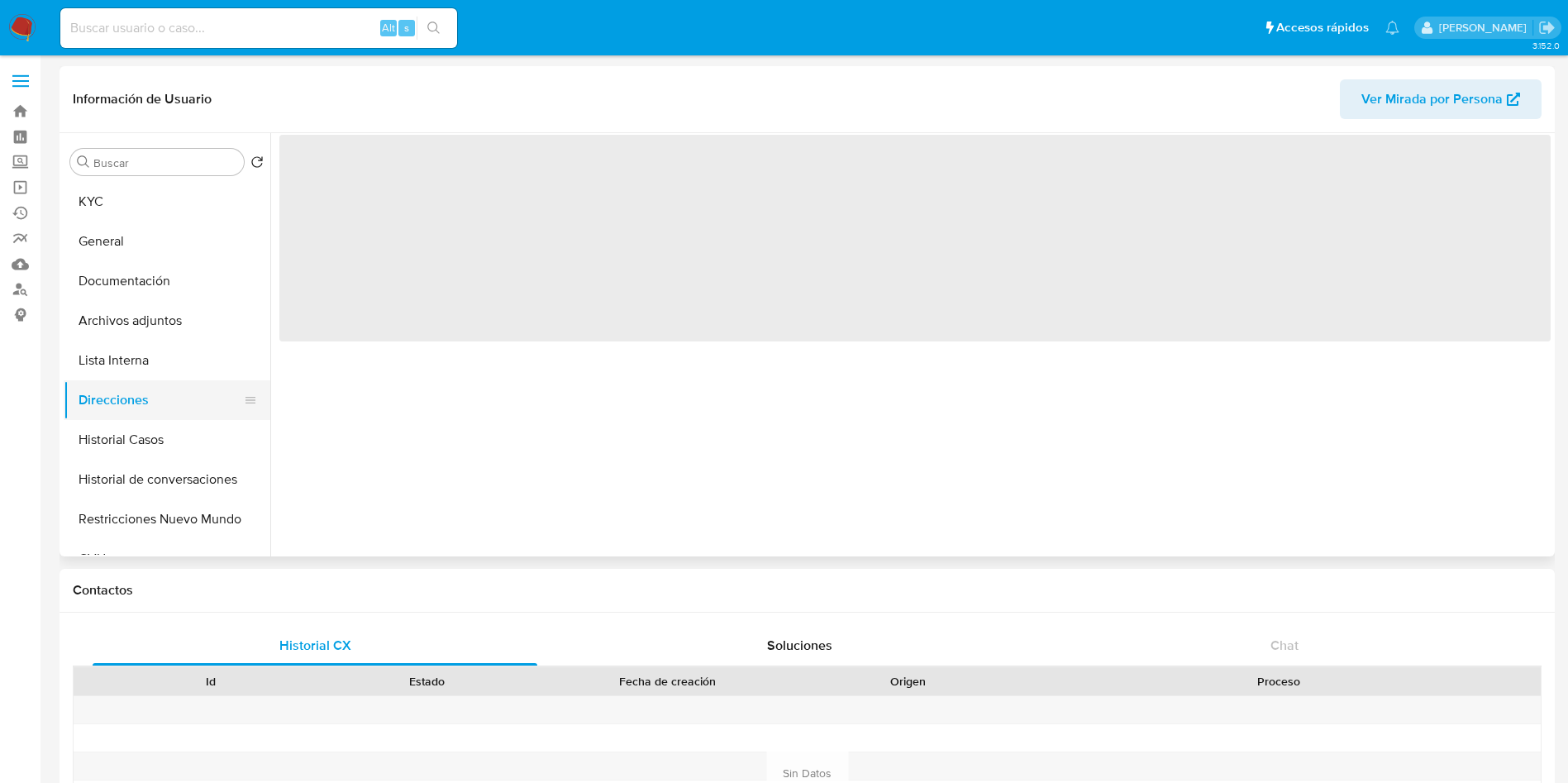
scroll to position [0, 0]
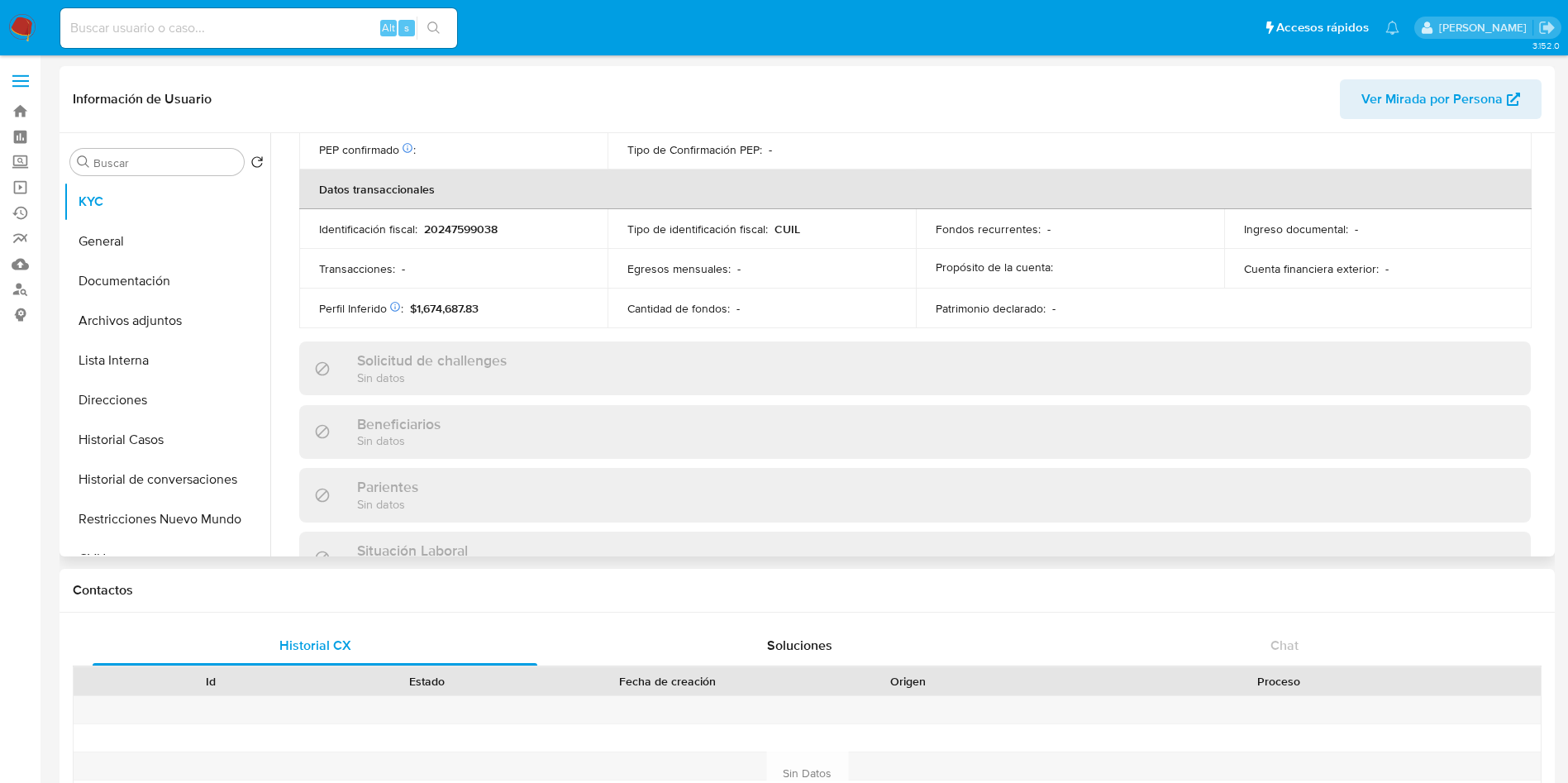
scroll to position [856, 0]
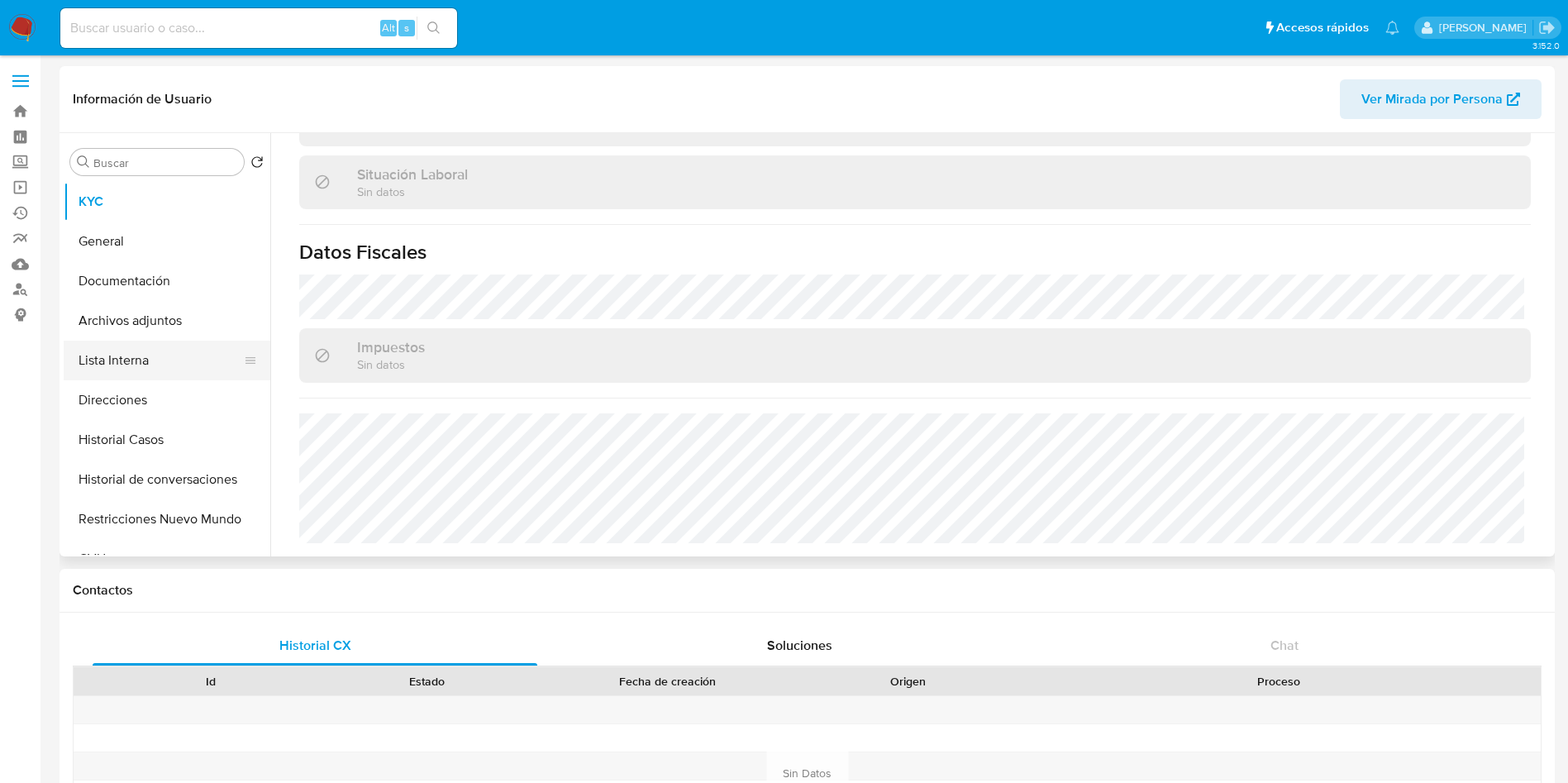
select select "10"
click at [166, 392] on button "Direcciones" at bounding box center [160, 400] width 194 height 39
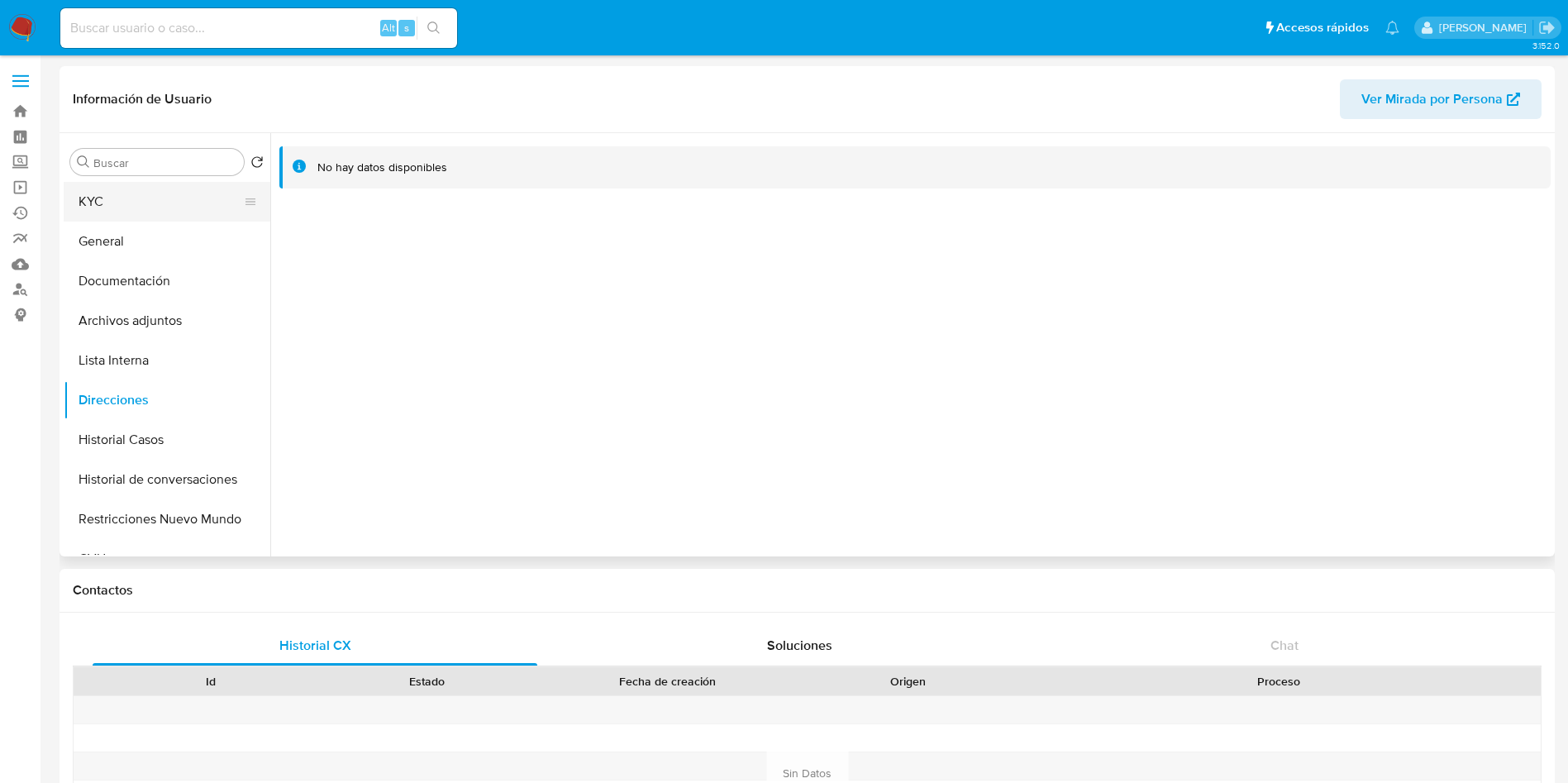
click at [143, 198] on button "KYC" at bounding box center [160, 202] width 194 height 39
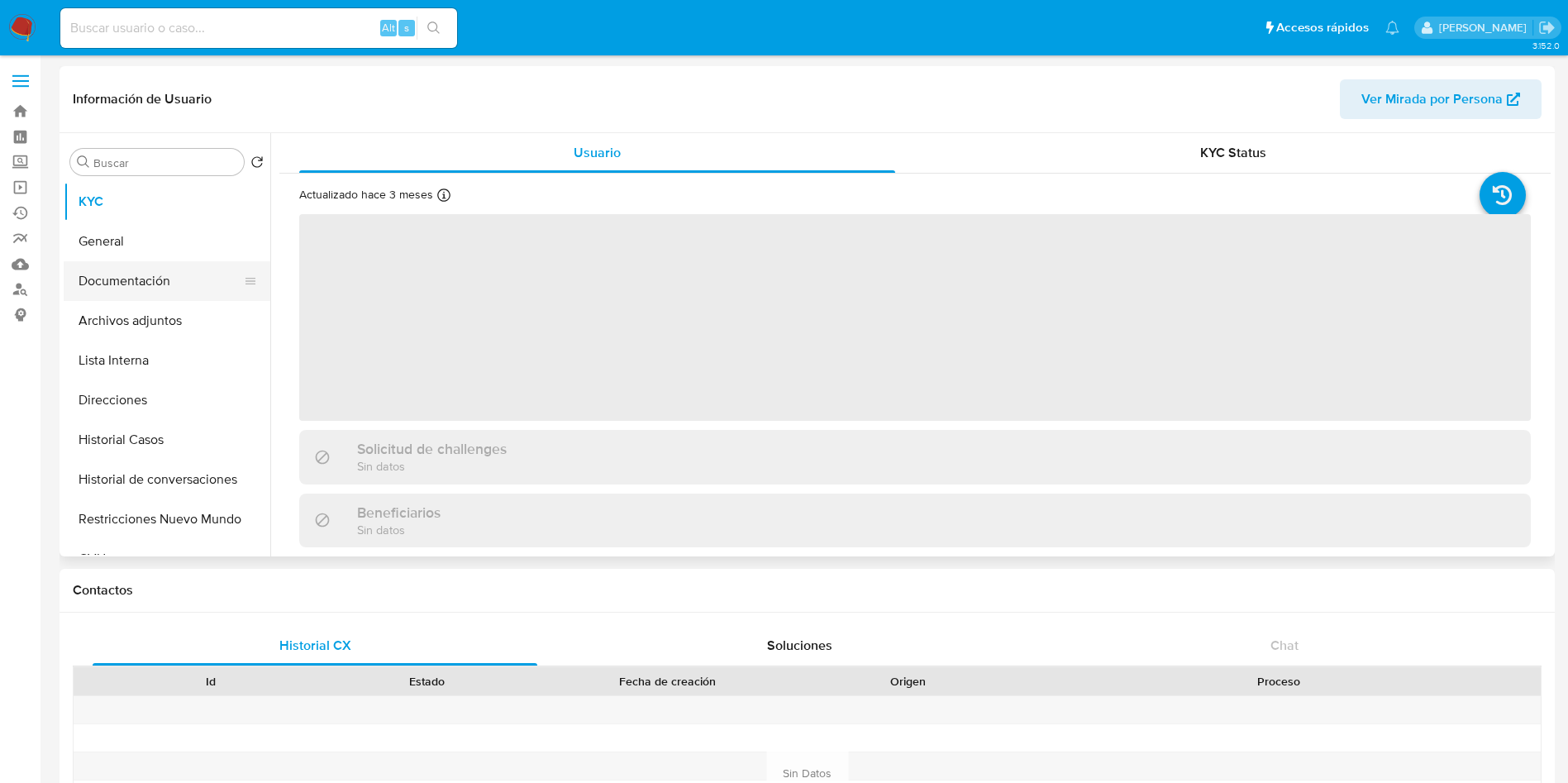
click at [183, 288] on button "Documentación" at bounding box center [160, 281] width 194 height 39
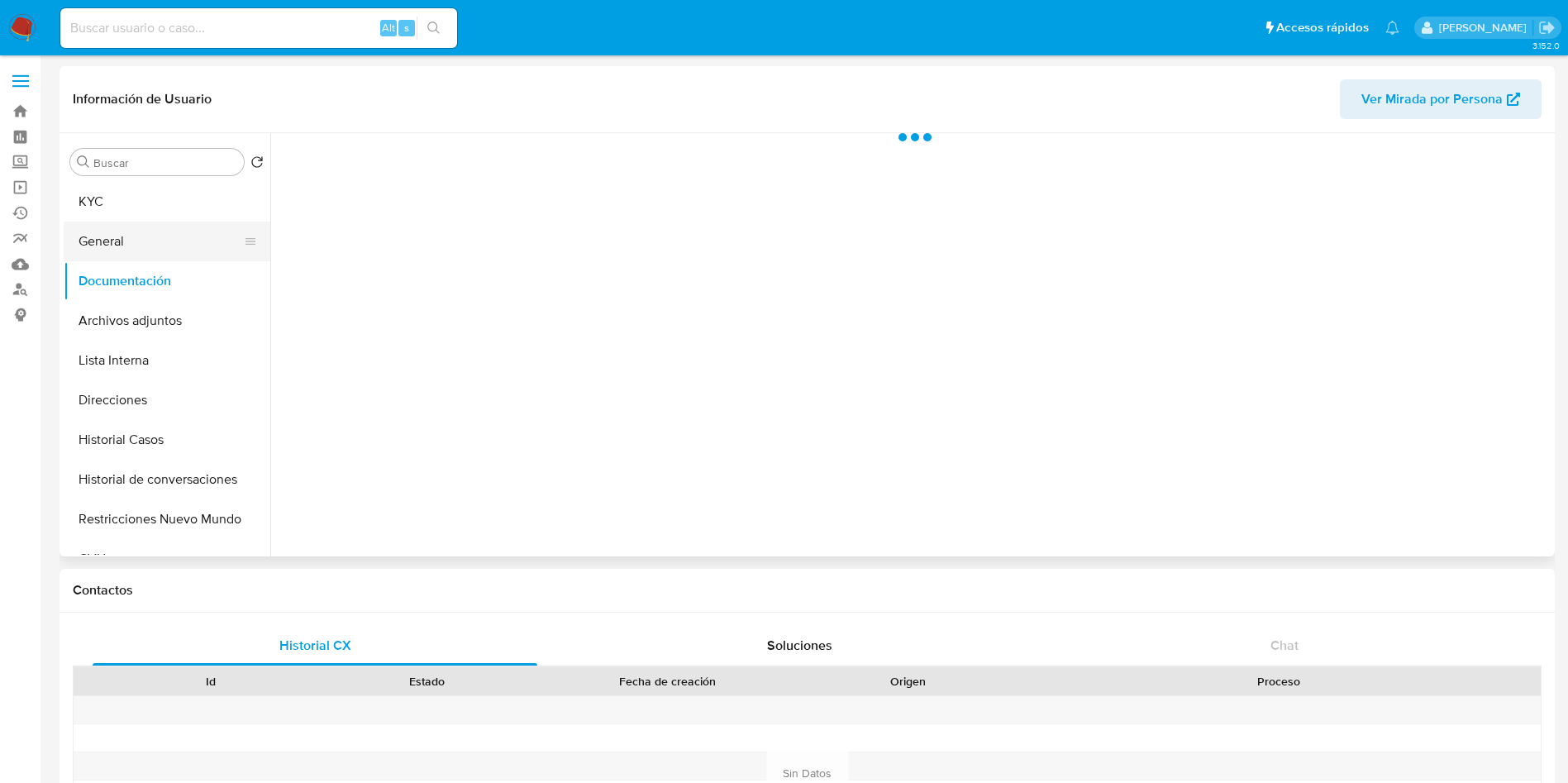
click at [218, 230] on button "General" at bounding box center [160, 242] width 194 height 39
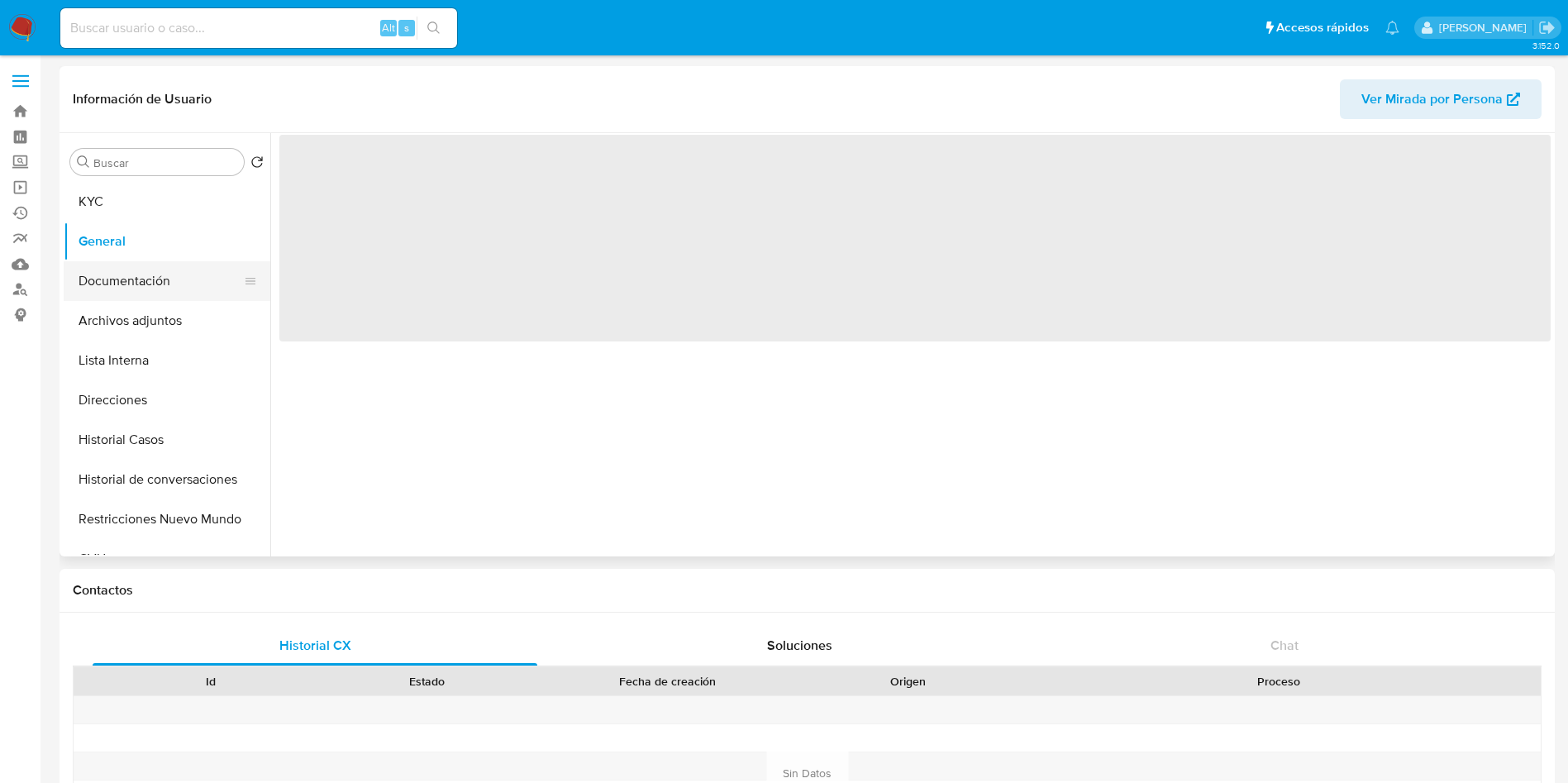
click at [187, 287] on button "Documentación" at bounding box center [160, 281] width 194 height 39
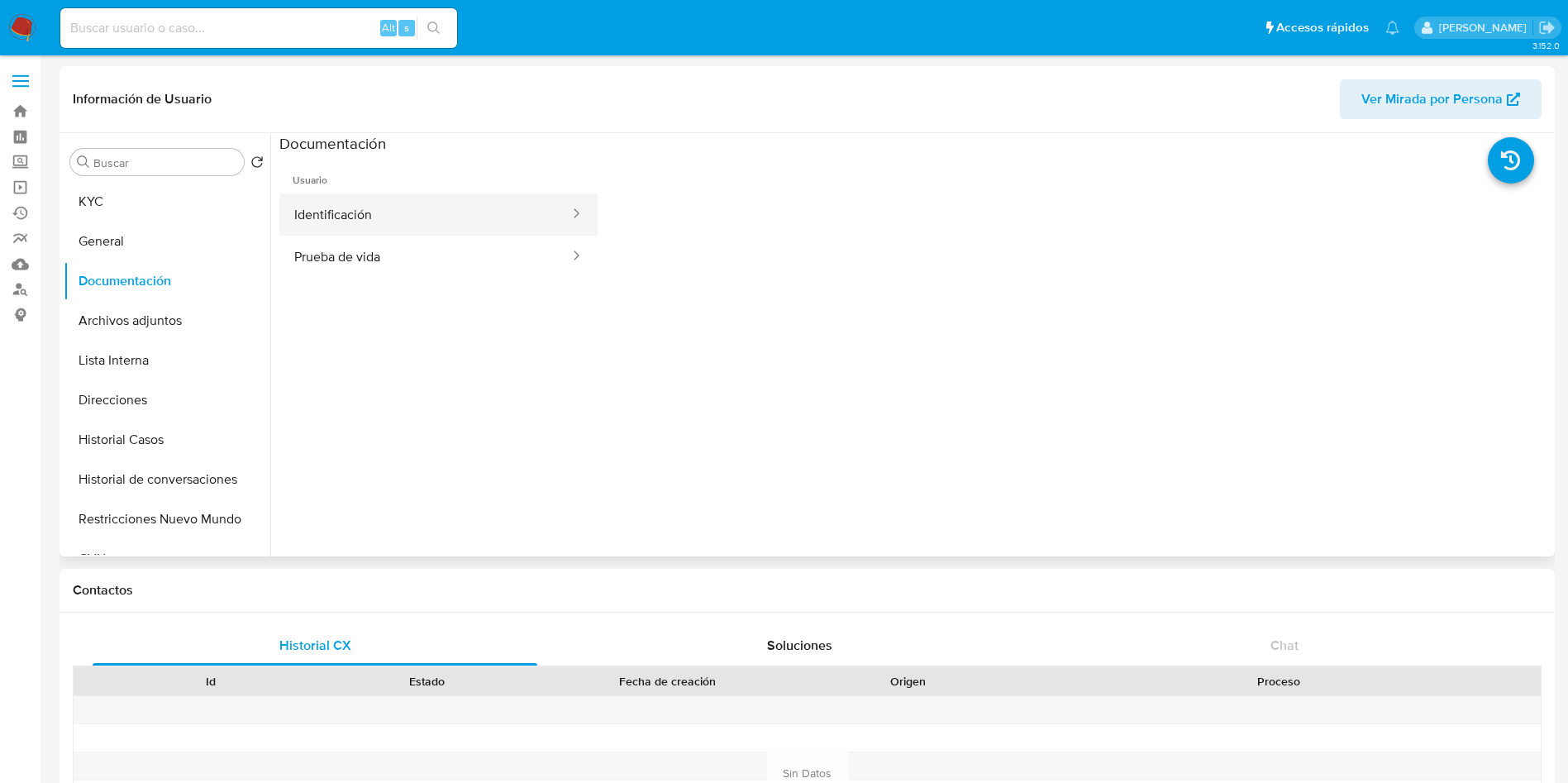
click at [393, 206] on button "Identificación" at bounding box center [425, 214] width 292 height 42
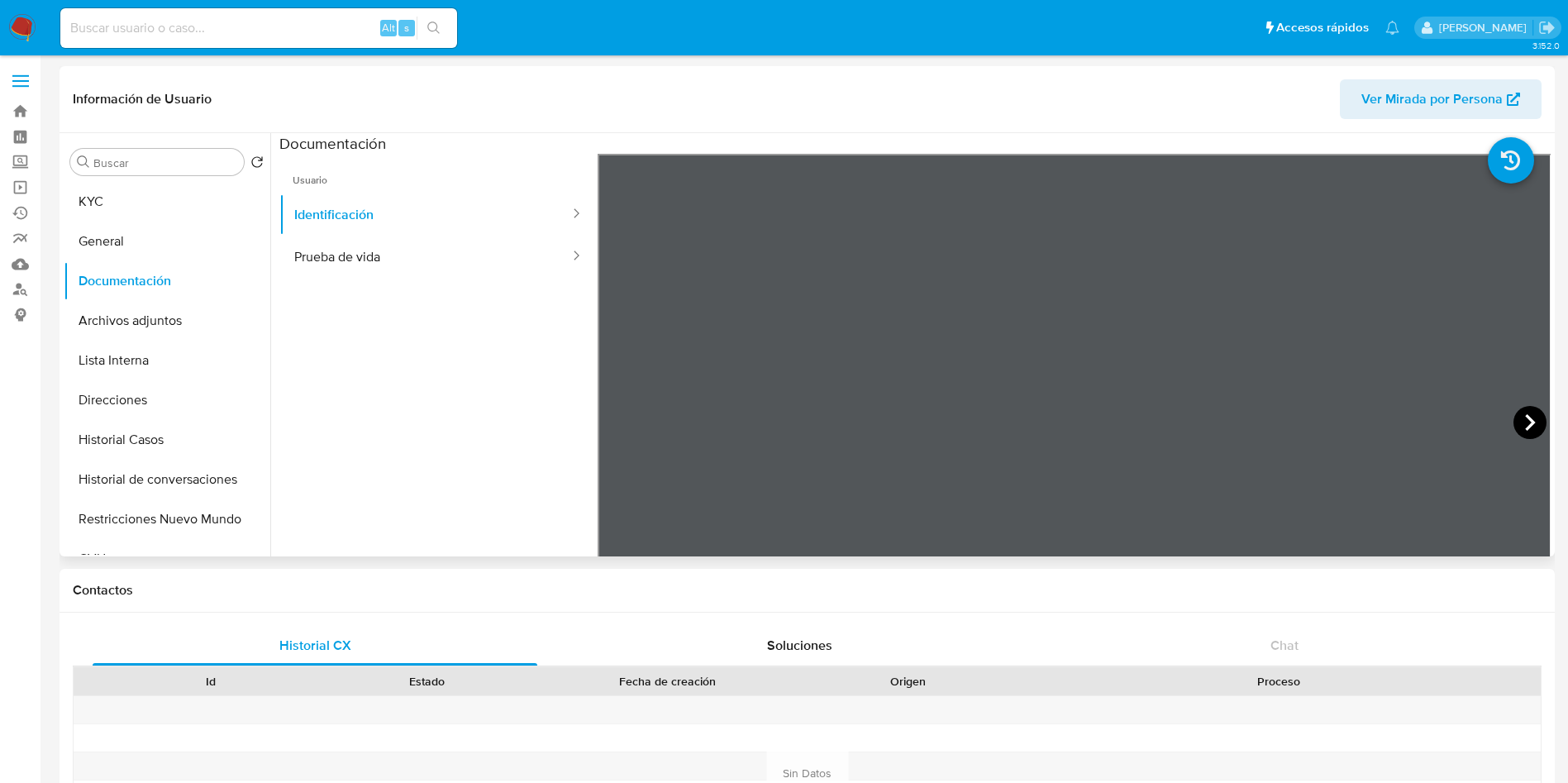
click at [1525, 416] on icon at bounding box center [1530, 422] width 33 height 33
click at [79, 202] on button "KYC" at bounding box center [160, 202] width 194 height 39
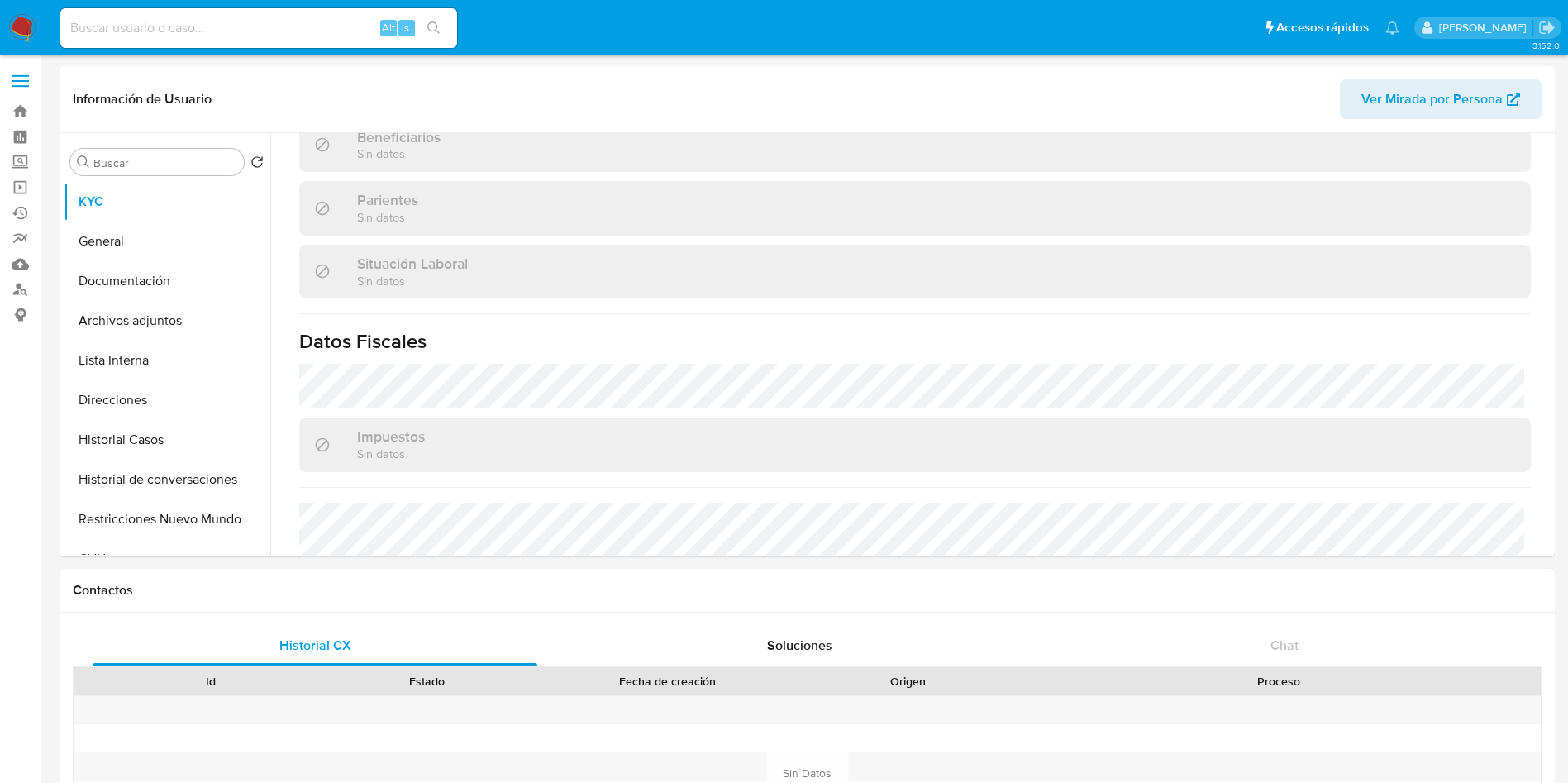
scroll to position [856, 0]
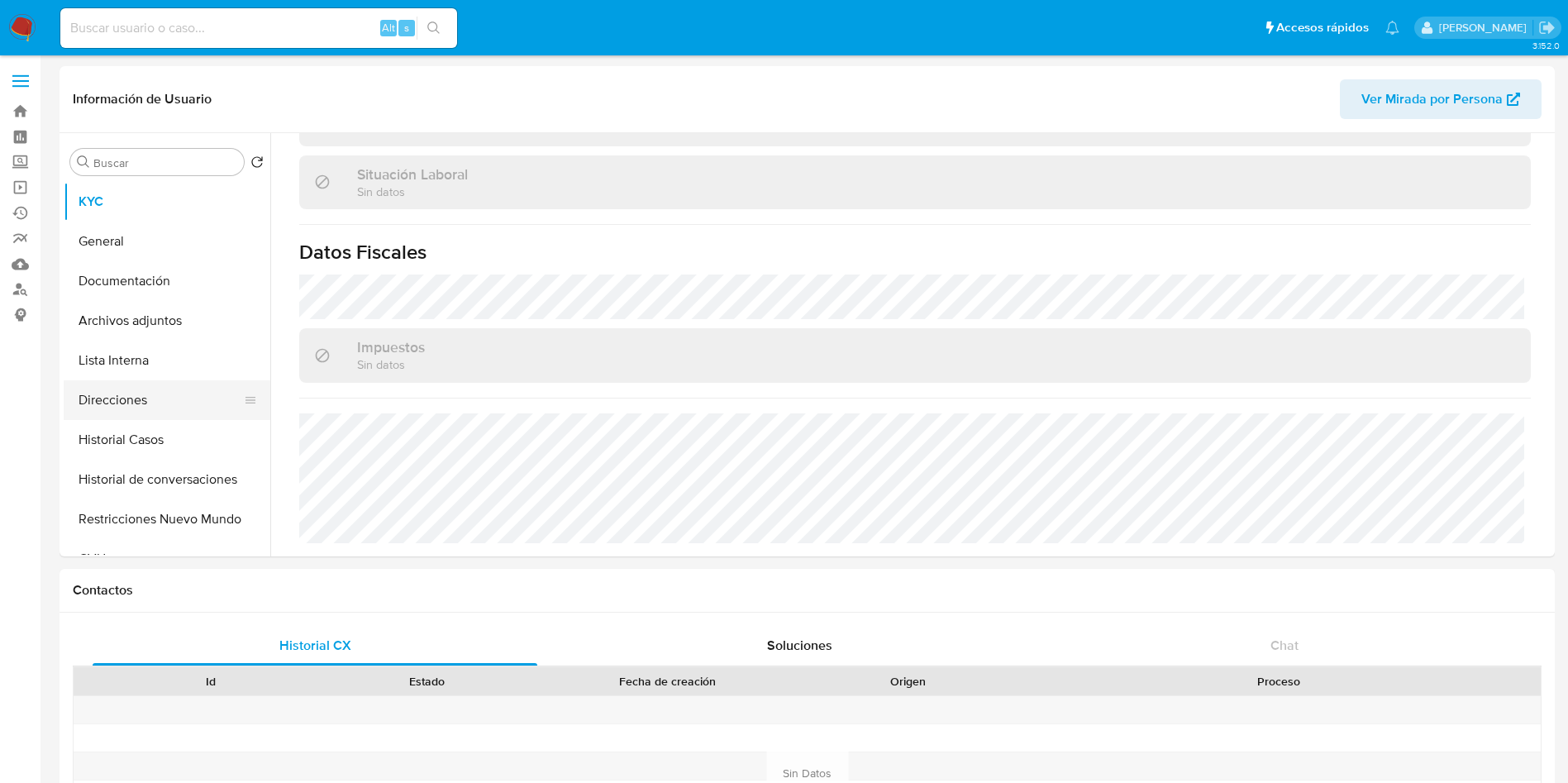
click at [153, 403] on button "Direcciones" at bounding box center [160, 400] width 194 height 39
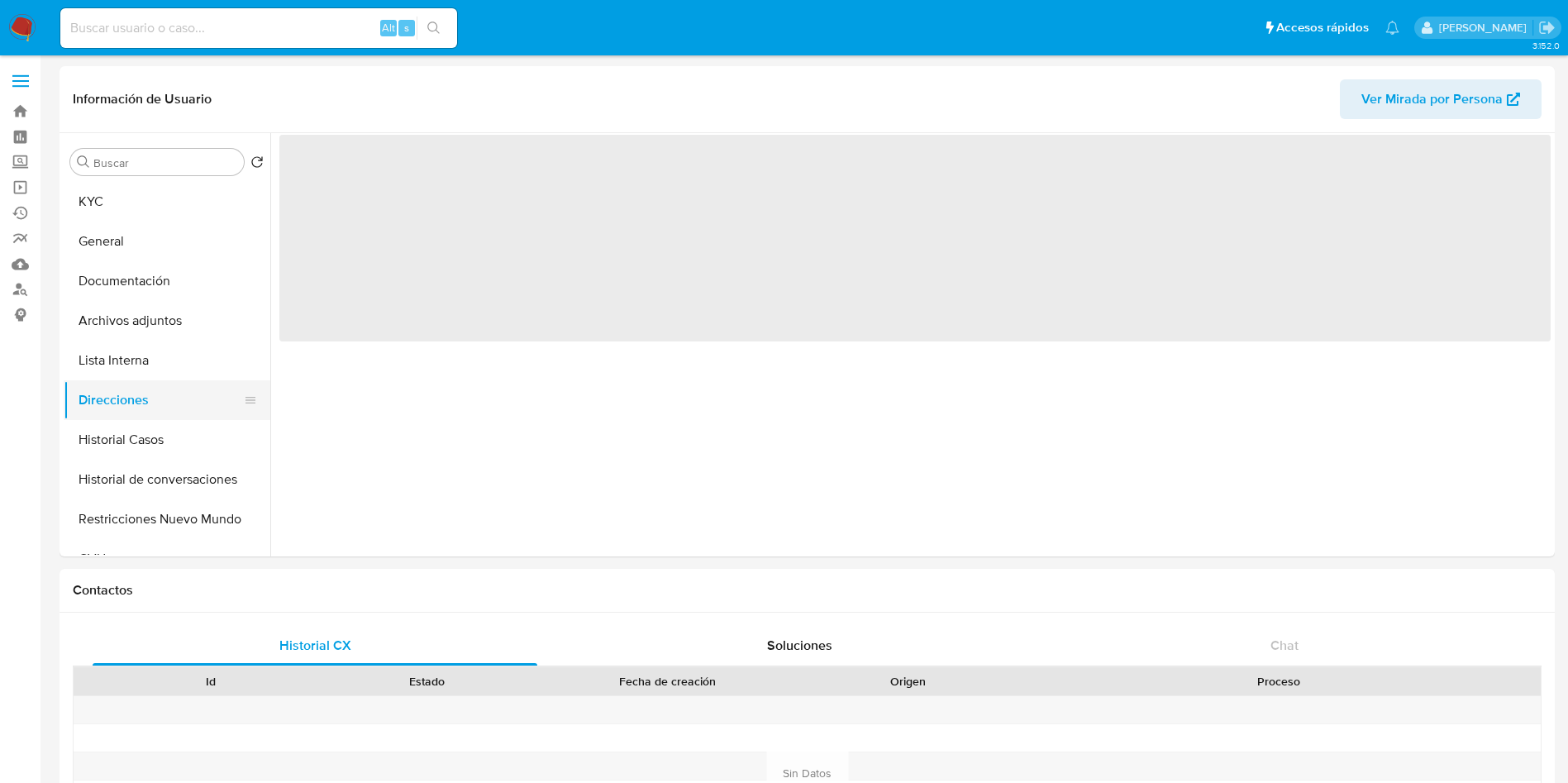
scroll to position [0, 0]
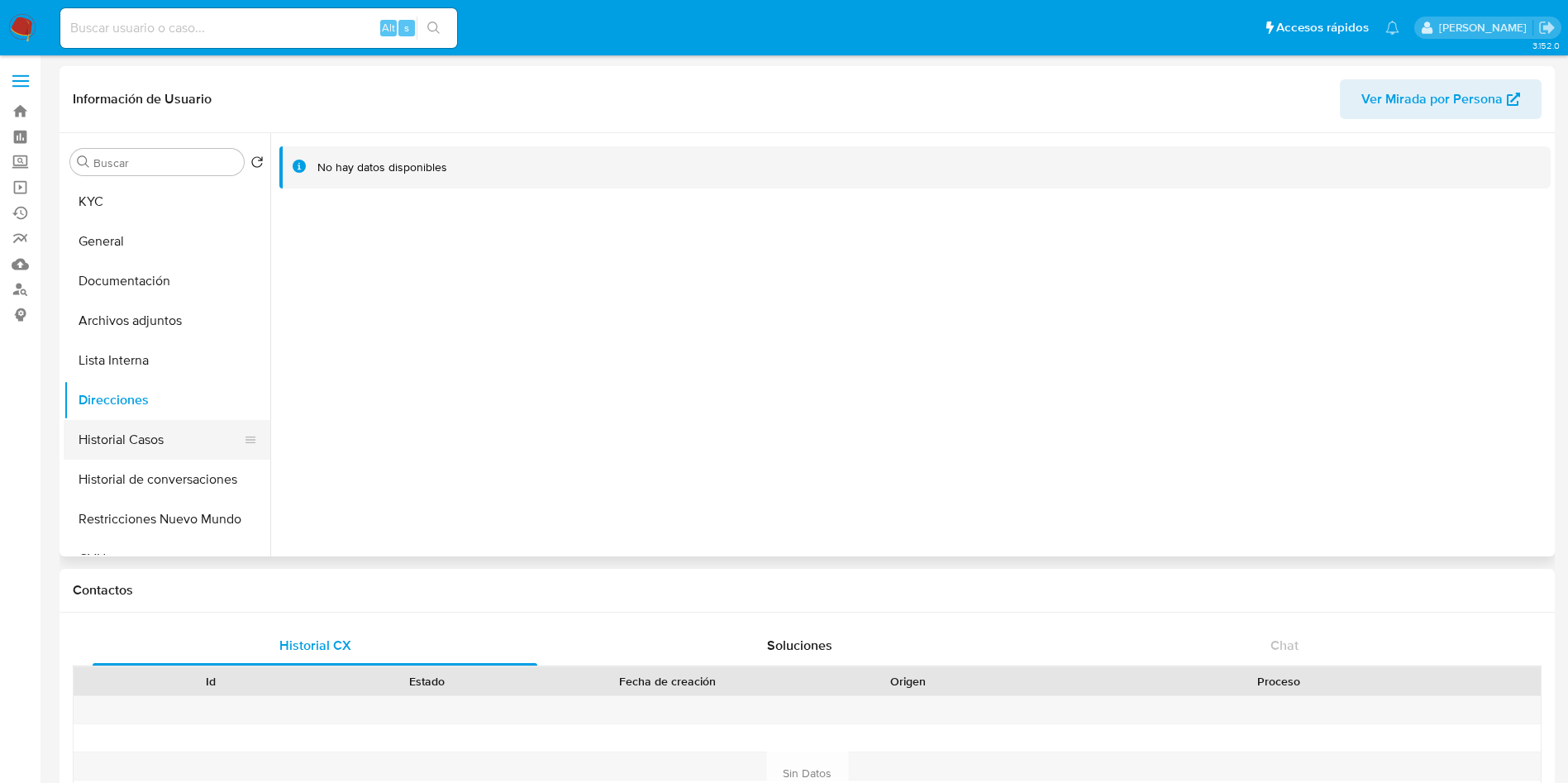
click at [172, 435] on button "Historial Casos" at bounding box center [160, 440] width 194 height 39
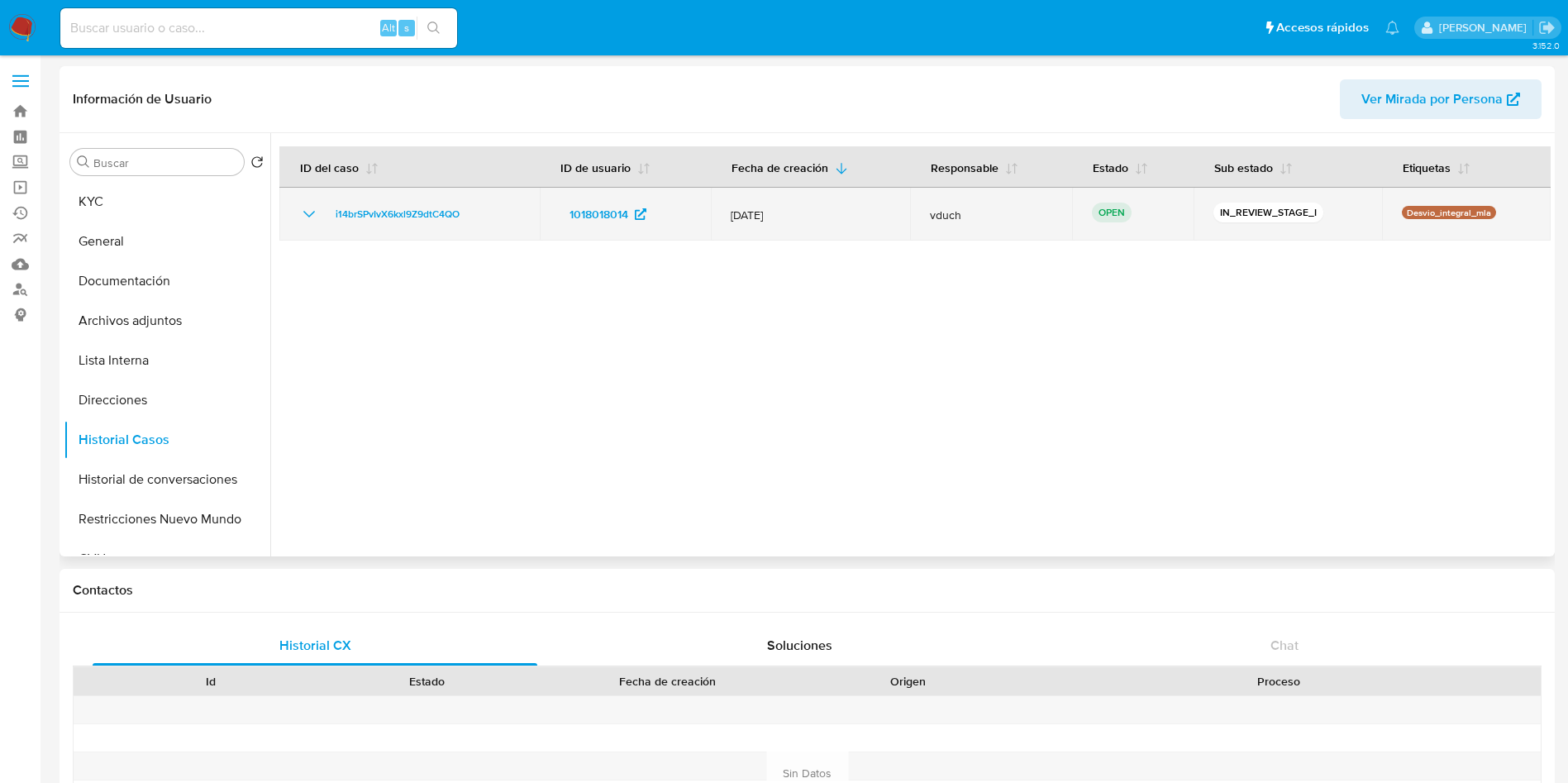
click at [401, 227] on td "i14brSPvIvX6kxl9Z9dtC4QO" at bounding box center [409, 214] width 260 height 53
click at [412, 207] on span "i14brSPvIvX6kxl9Z9dtC4QO" at bounding box center [397, 213] width 124 height 20
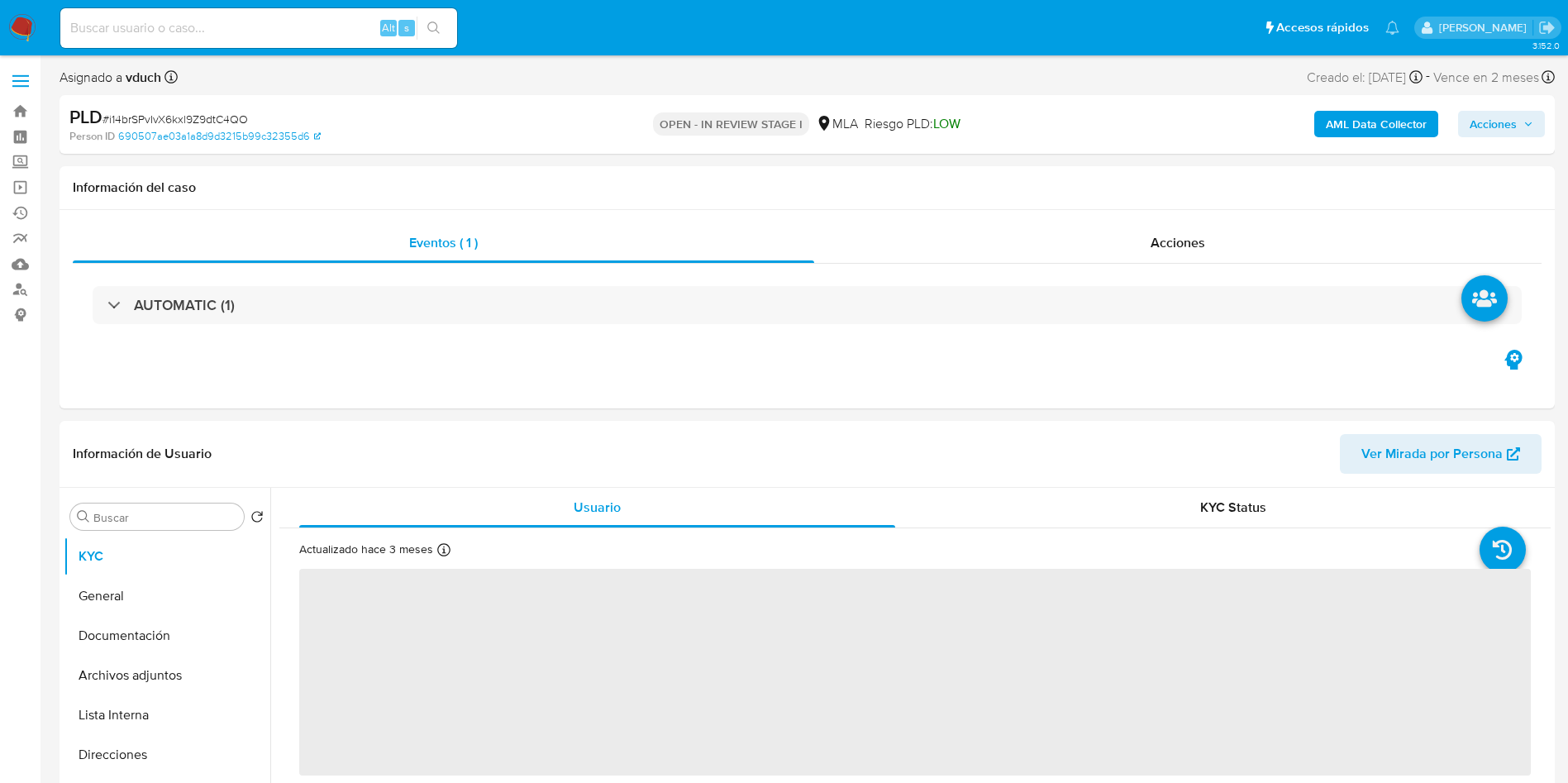
click at [1341, 119] on b "AML Data Collector" at bounding box center [1376, 124] width 101 height 26
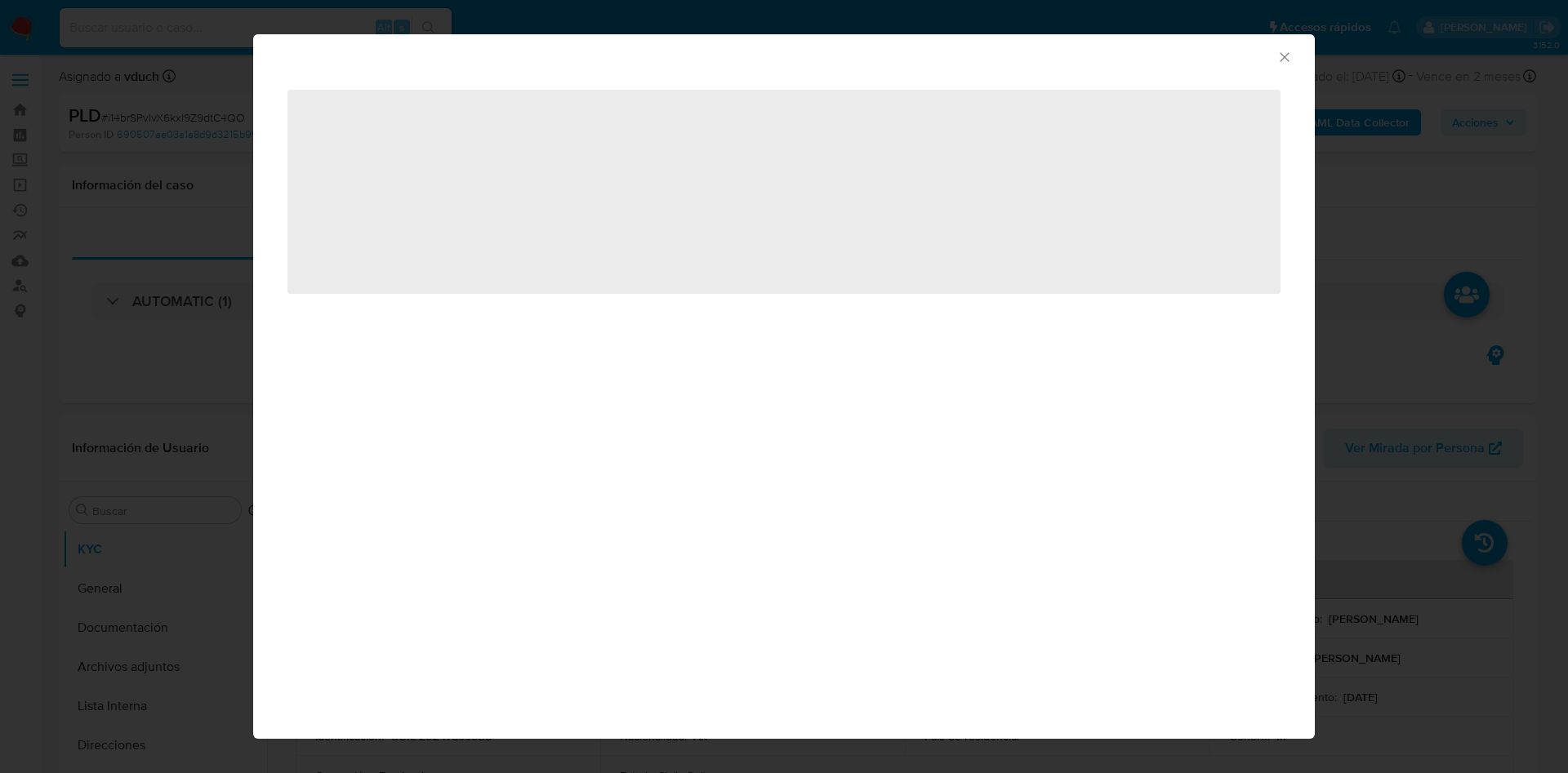
select select "10"
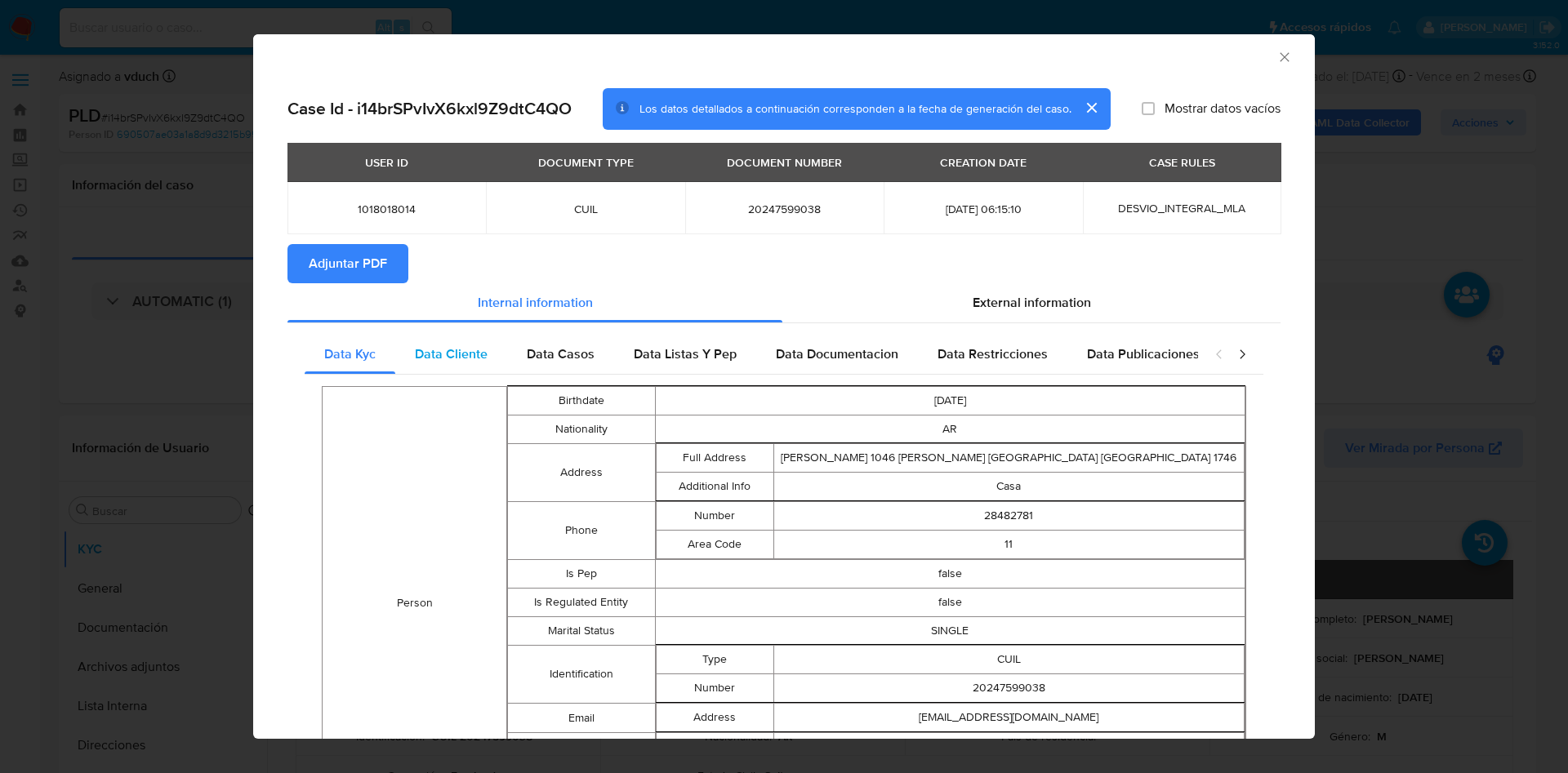
click at [441, 360] on span "Data Cliente" at bounding box center [451, 354] width 73 height 19
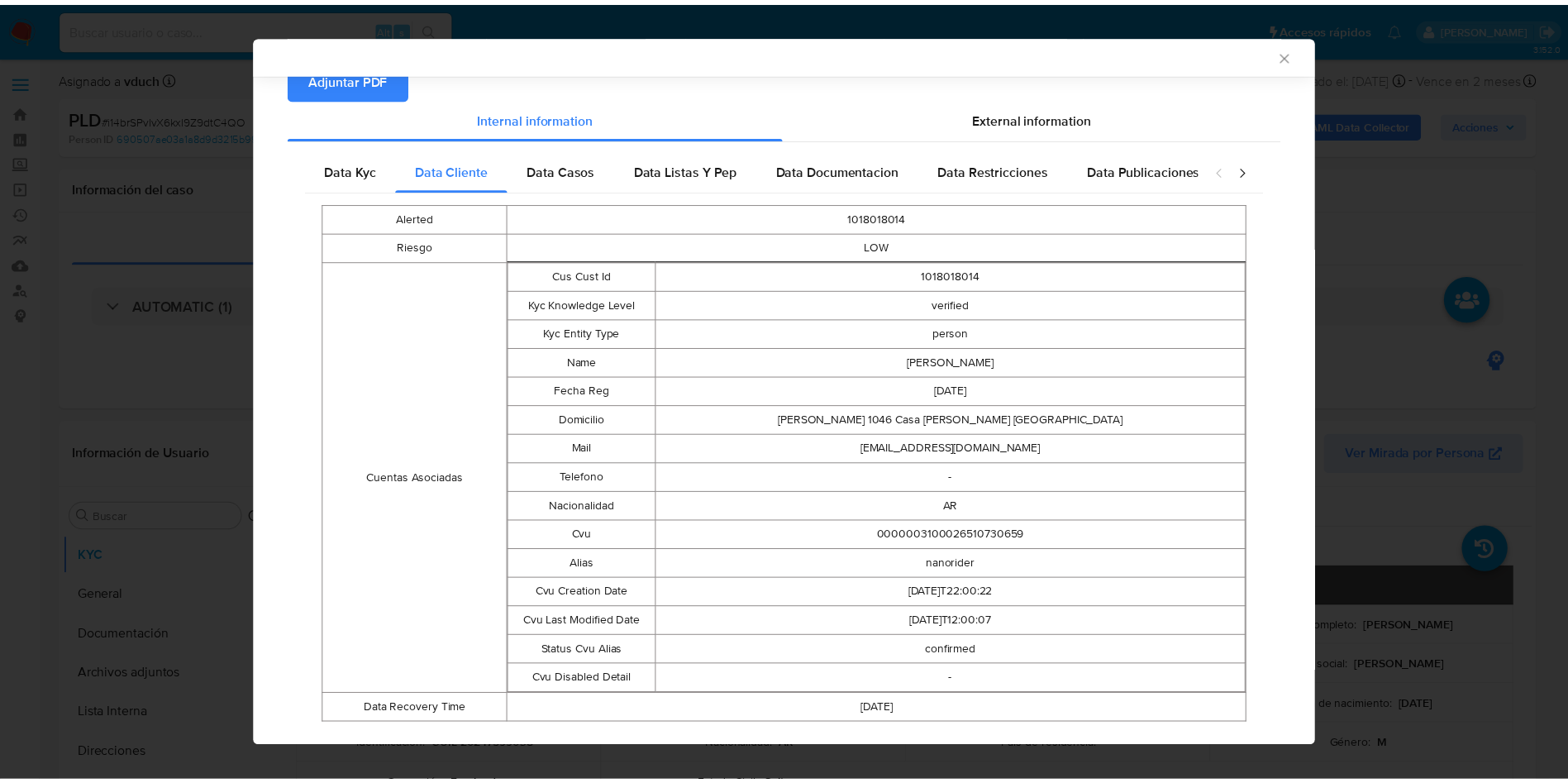
scroll to position [220, 0]
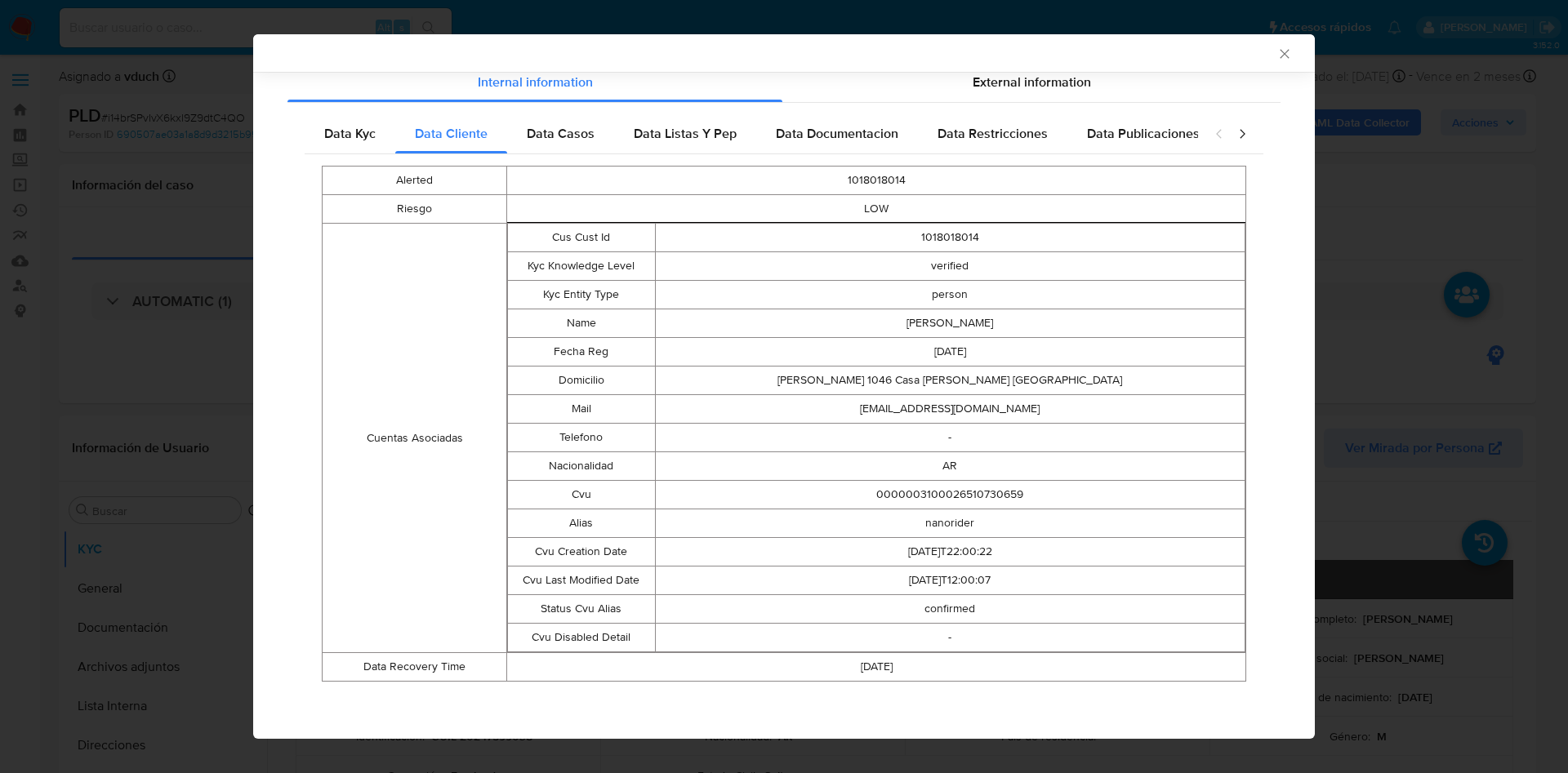
click at [1427, 319] on div "AML Data Collector Case Id - i14brSPvIvX6kxl9Z9dtC4QO Los datos detallados a co…" at bounding box center [784, 386] width 1568 height 773
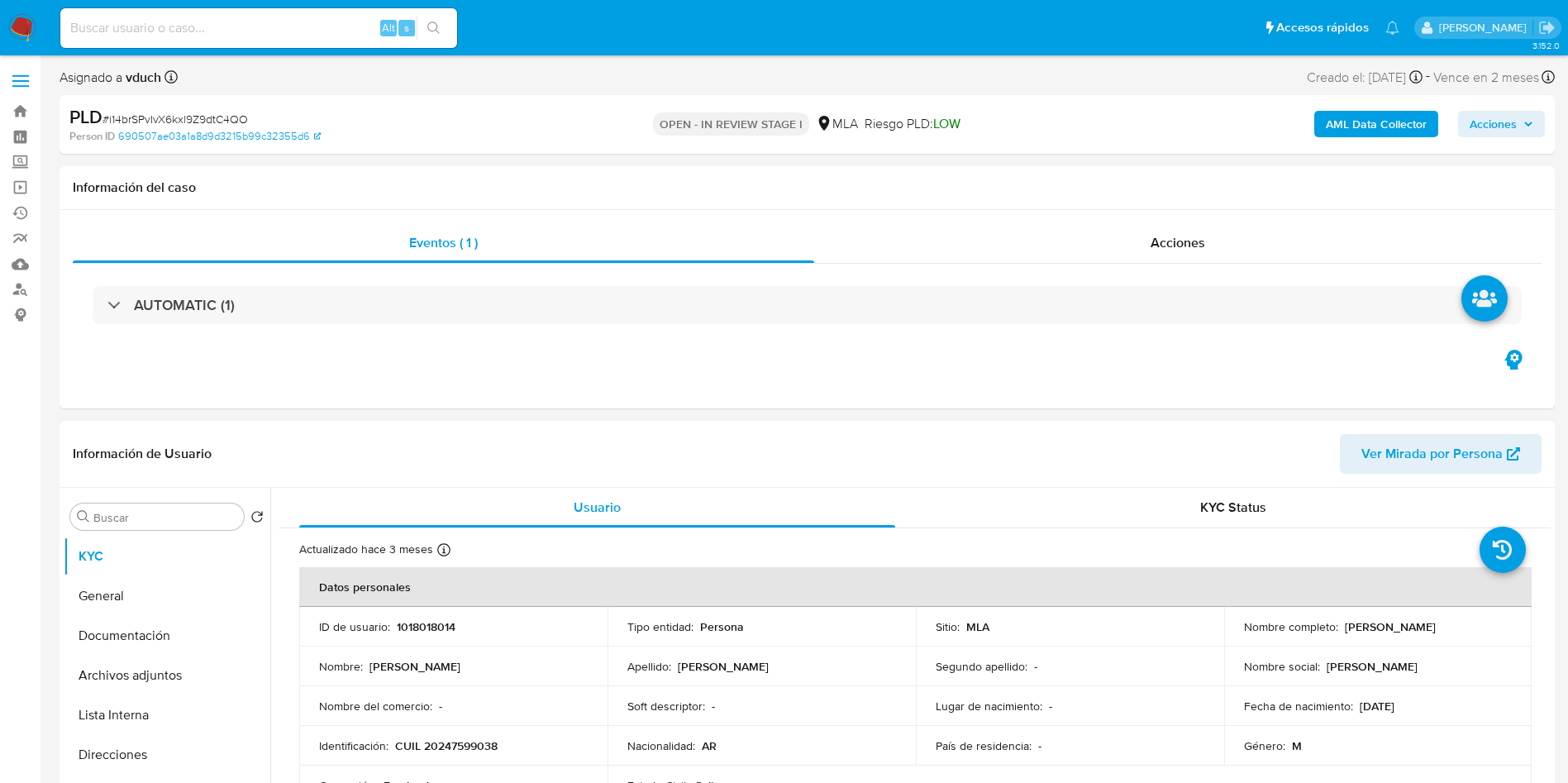
click at [473, 744] on p "CUIL 20247599038" at bounding box center [446, 745] width 102 height 15
copy p "20247599038"
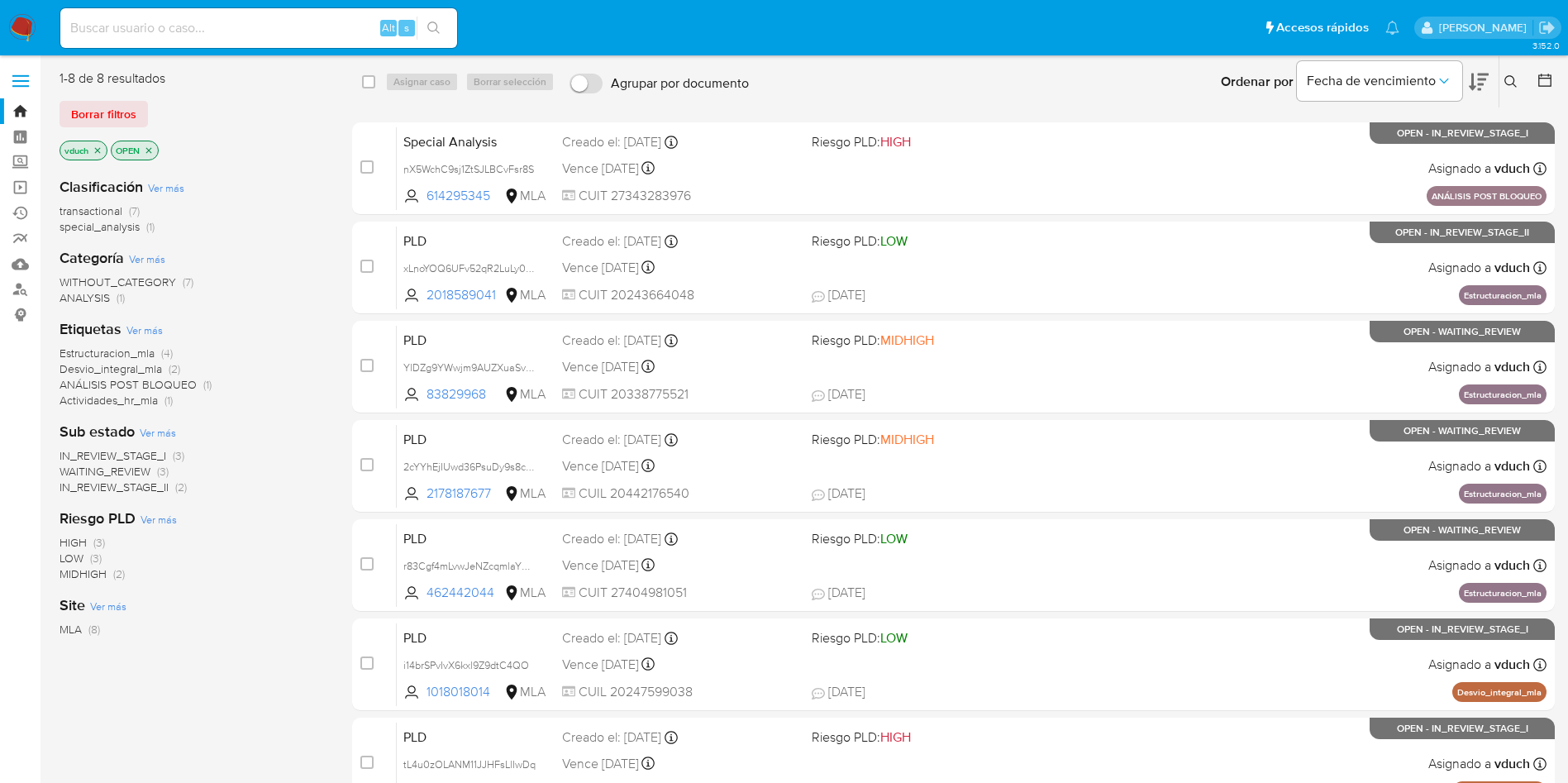
click at [1508, 79] on icon at bounding box center [1510, 81] width 13 height 13
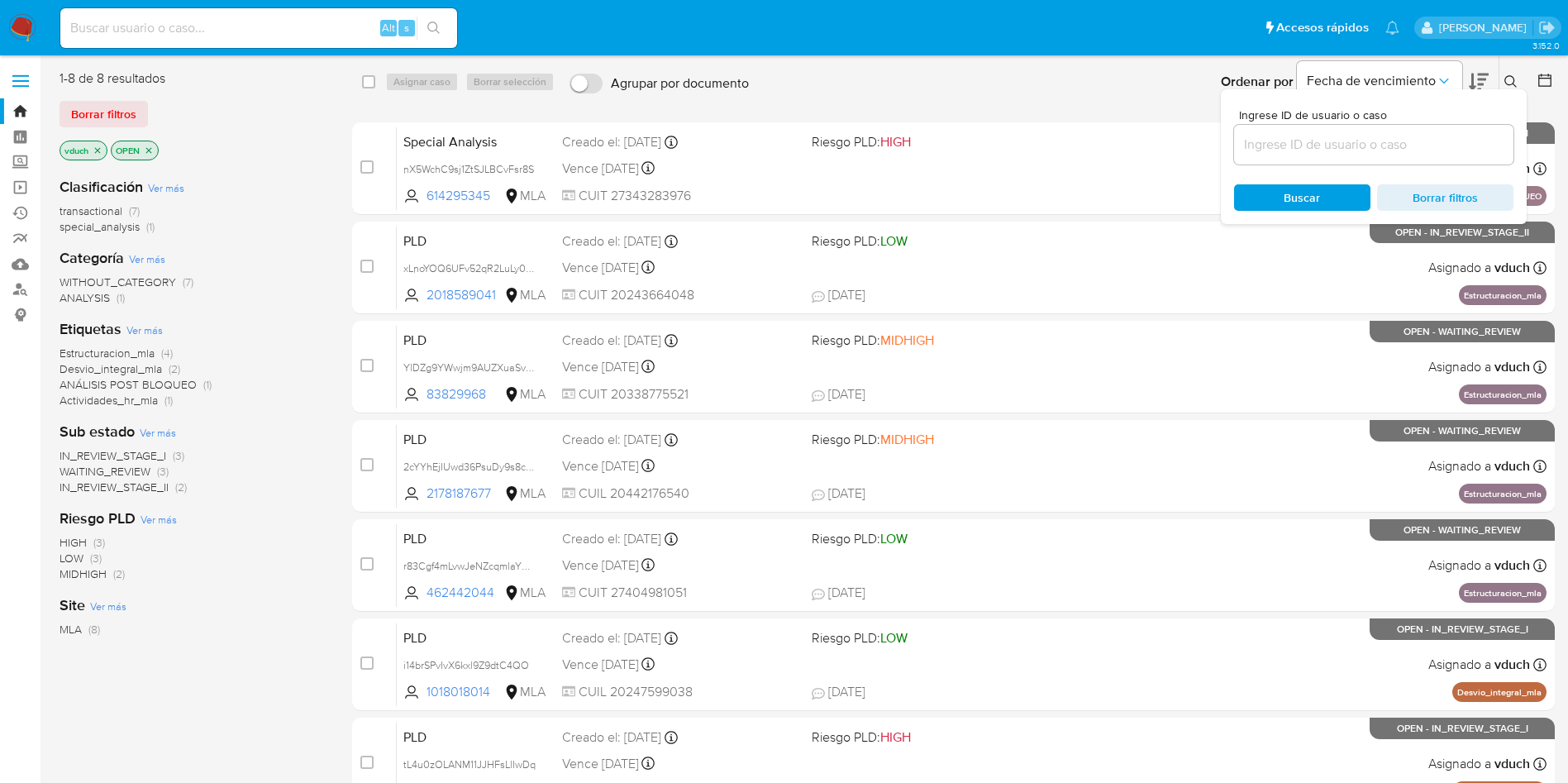
click at [1378, 143] on input at bounding box center [1373, 144] width 279 height 21
type input "2cYYhEjIUwd36PsuDy9s8cW1"
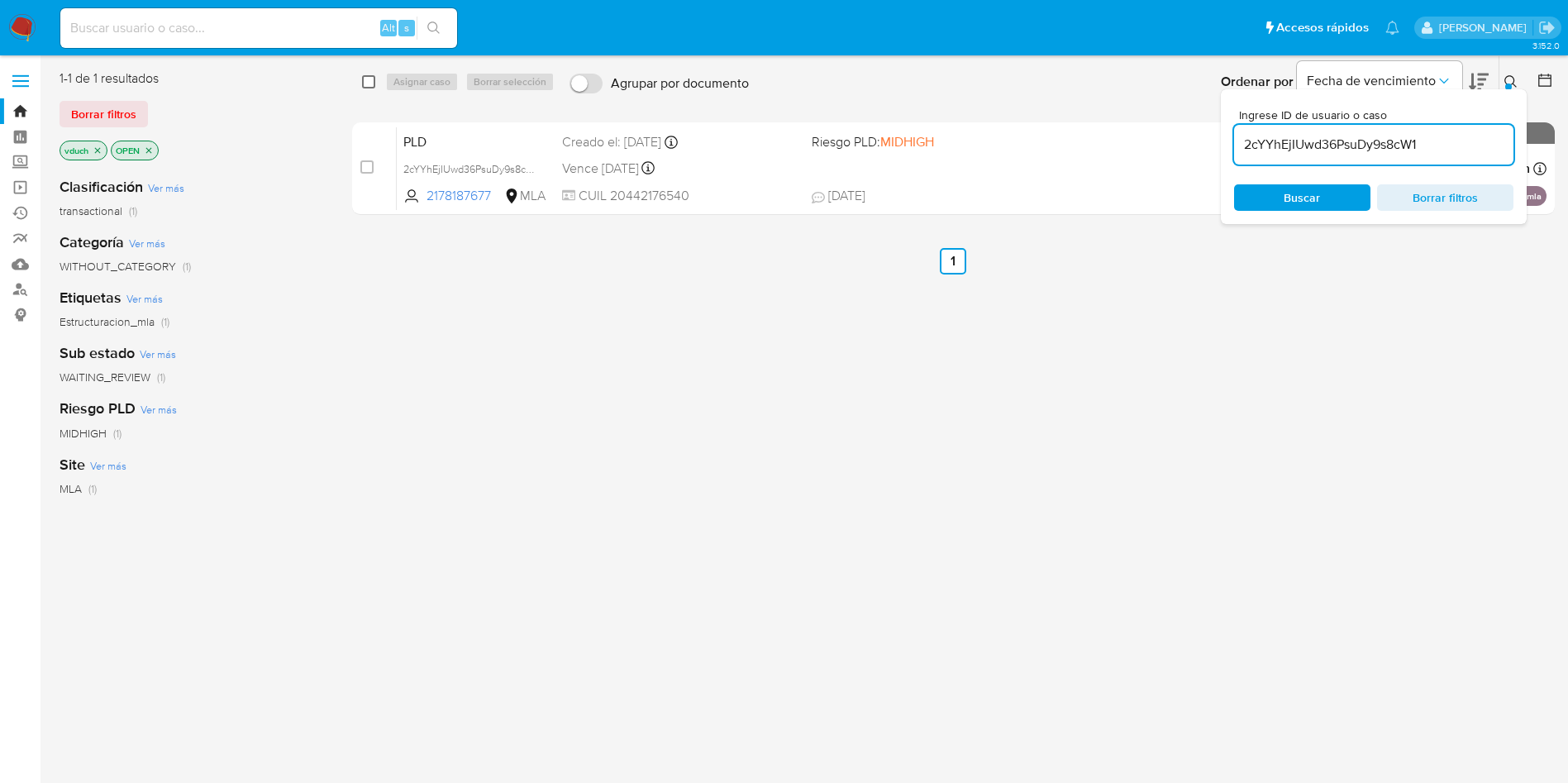
click at [372, 85] on input "checkbox" at bounding box center [368, 81] width 13 height 13
checkbox input "true"
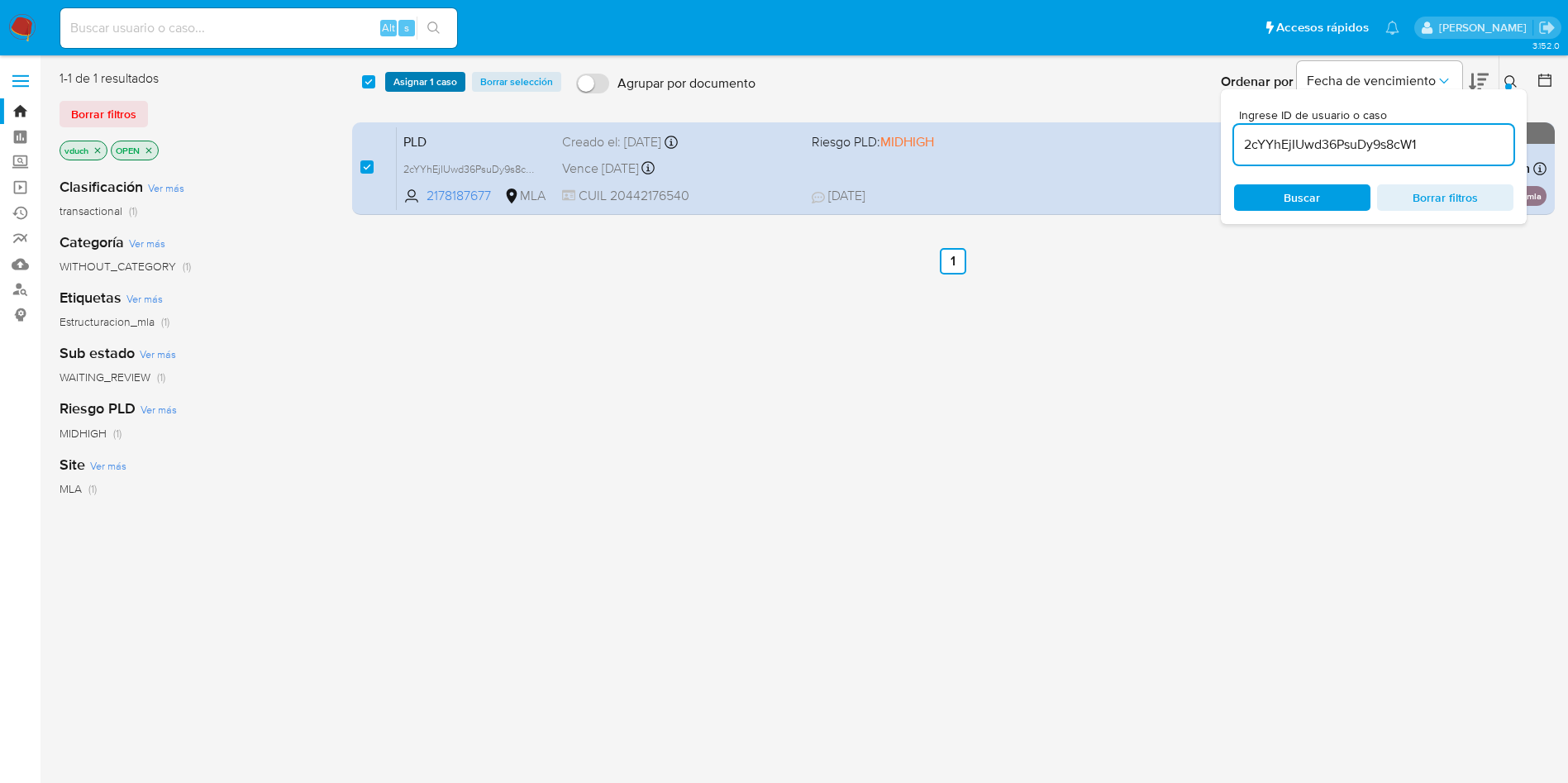
click at [391, 84] on button "Asignar 1 caso" at bounding box center [425, 81] width 80 height 20
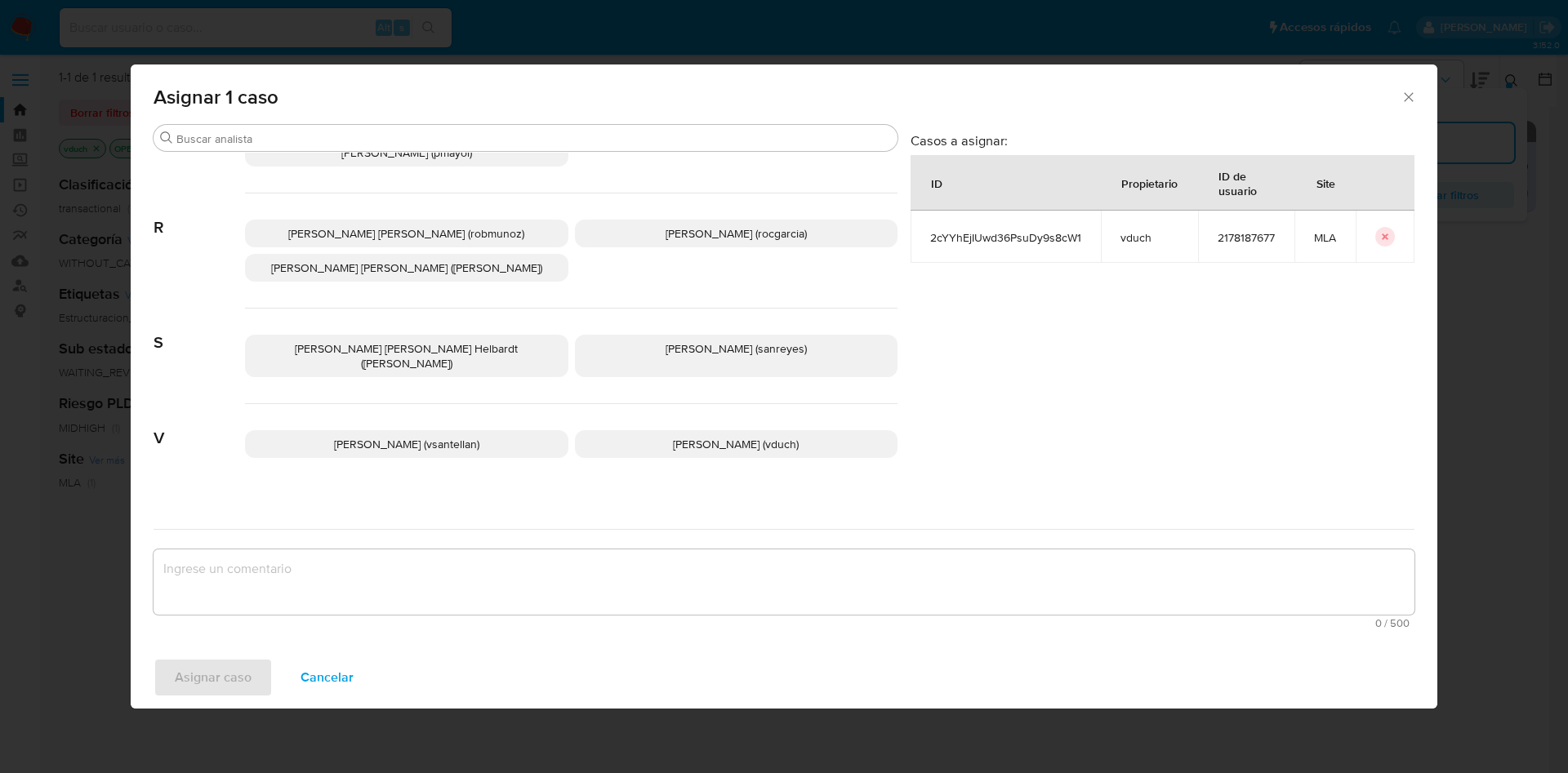
scroll to position [1458, 0]
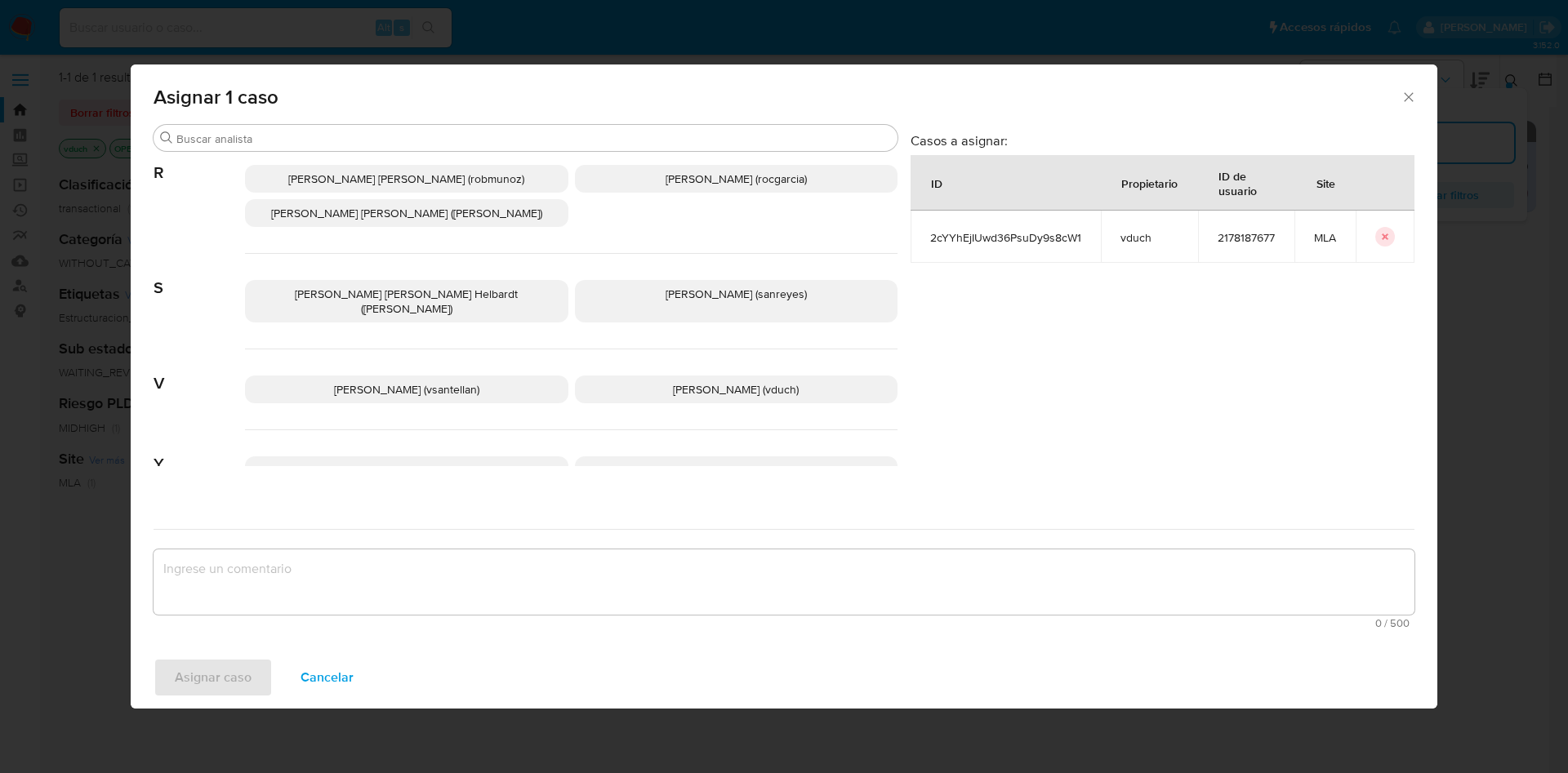
click at [677, 349] on div "Valentina Santellan Barbosa (vsantellan) Valeria Duch (vduch)" at bounding box center [572, 389] width 653 height 81
drag, startPoint x: 719, startPoint y: 342, endPoint x: 730, endPoint y: 384, distance: 43.4
click at [720, 381] on span "Valeria Duch (vduch)" at bounding box center [736, 389] width 126 height 16
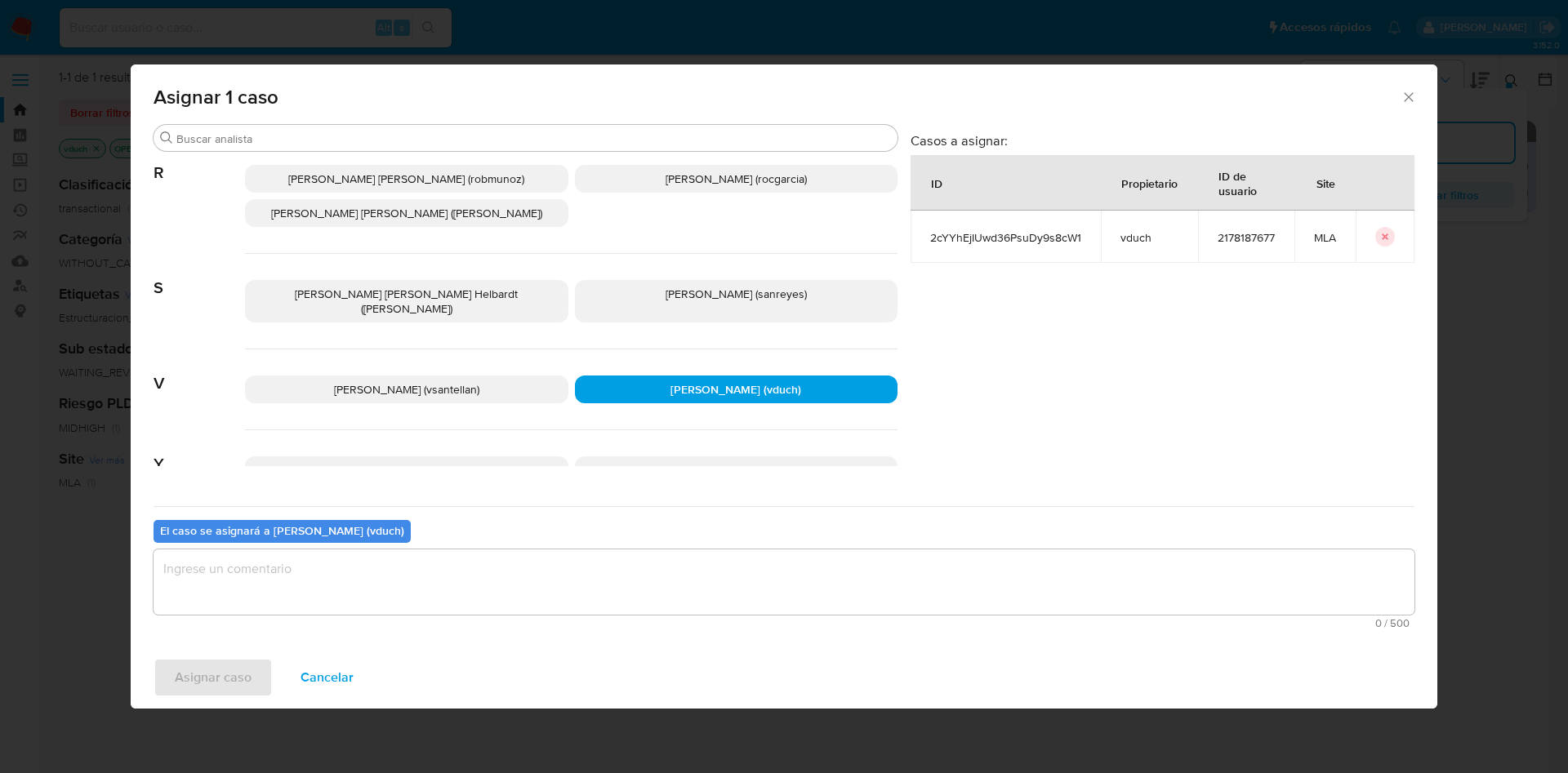
click at [687, 581] on textarea "assign-modal" at bounding box center [784, 582] width 1261 height 65
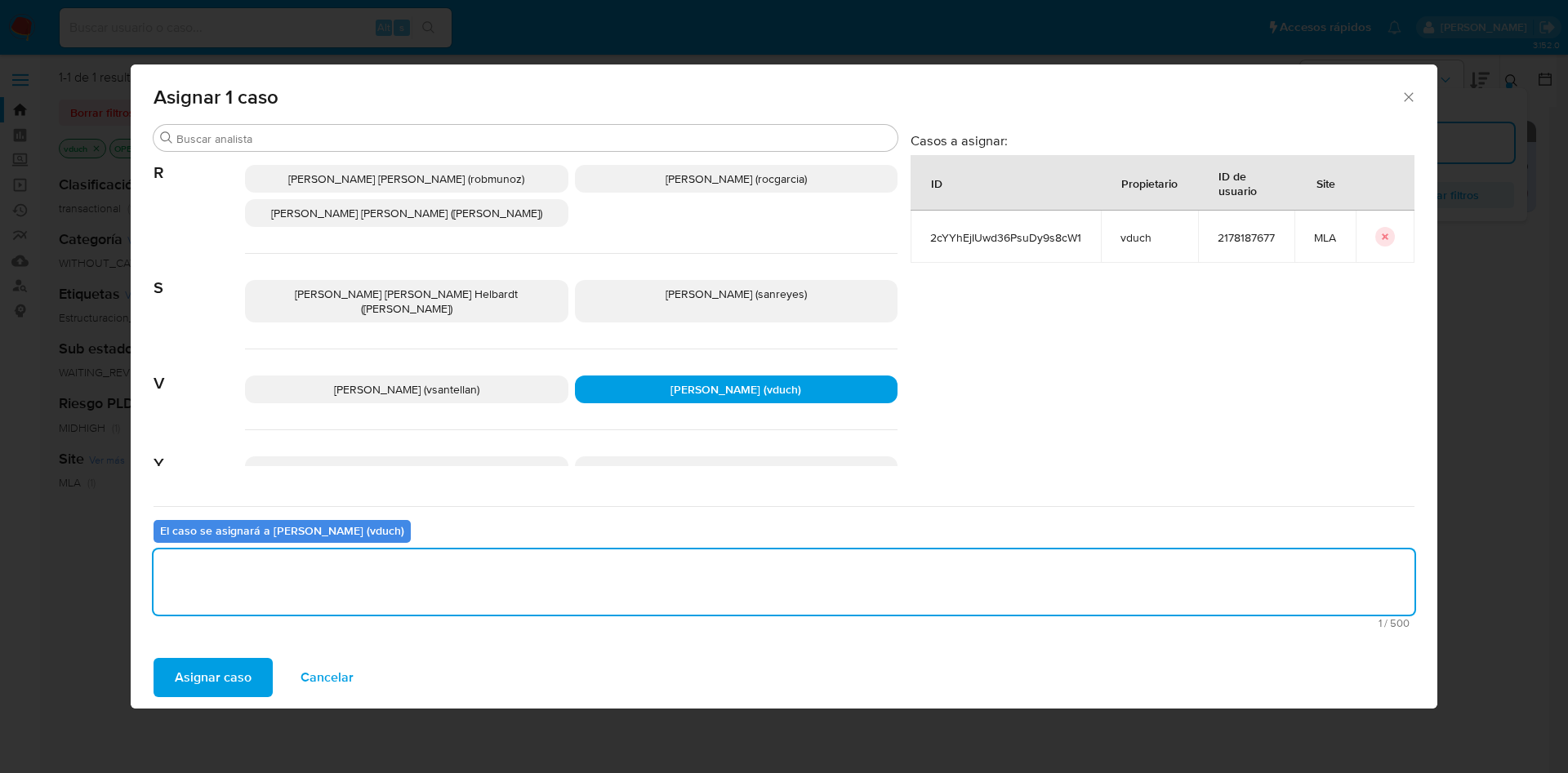
click at [249, 684] on span "Asignar caso" at bounding box center [213, 677] width 77 height 36
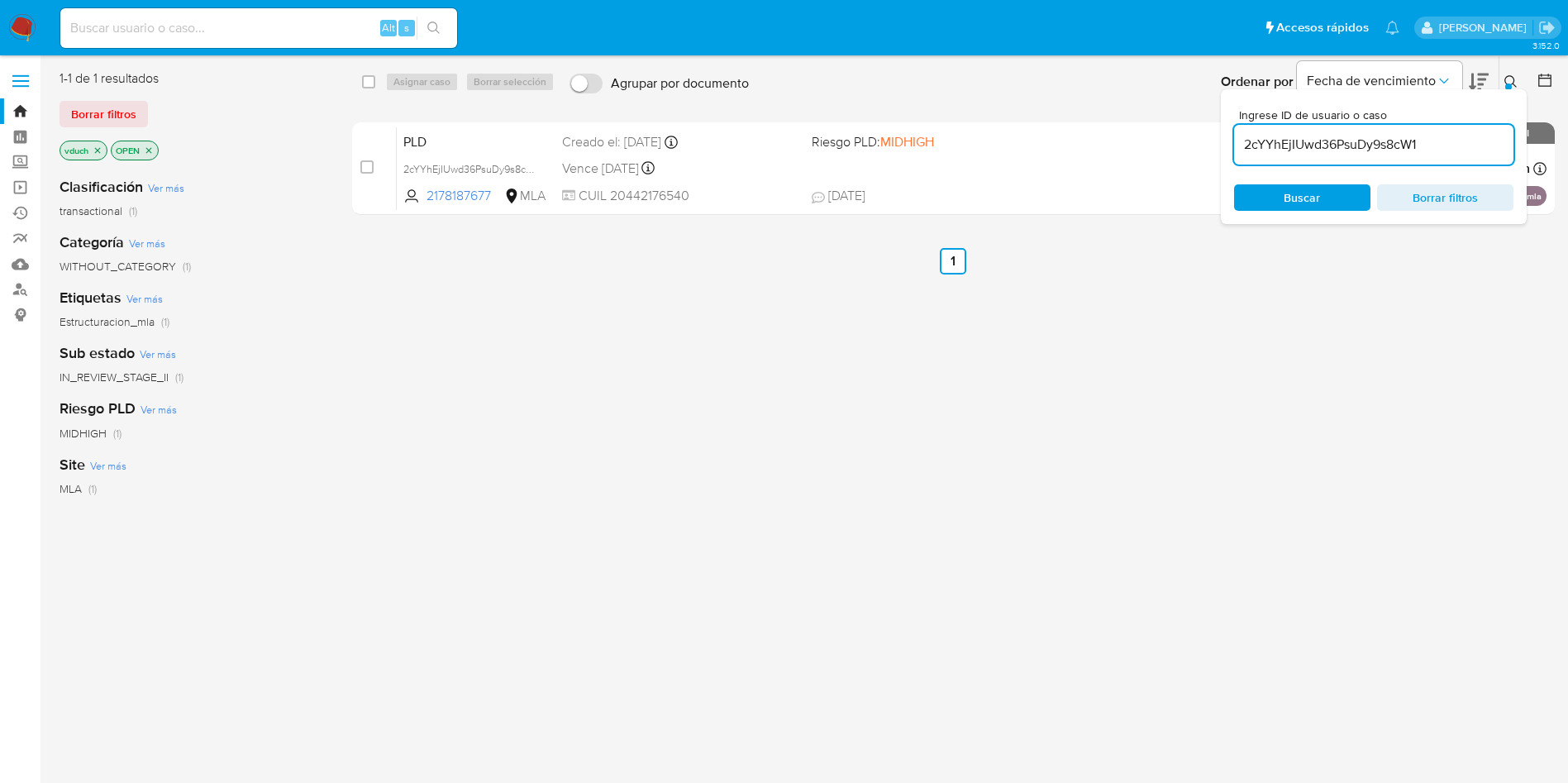
click at [1431, 137] on input "2cYYhEjIUwd36PsuDy9s8cW1" at bounding box center [1373, 144] width 279 height 21
click at [368, 75] on input "checkbox" at bounding box center [368, 81] width 13 height 13
checkbox input "true"
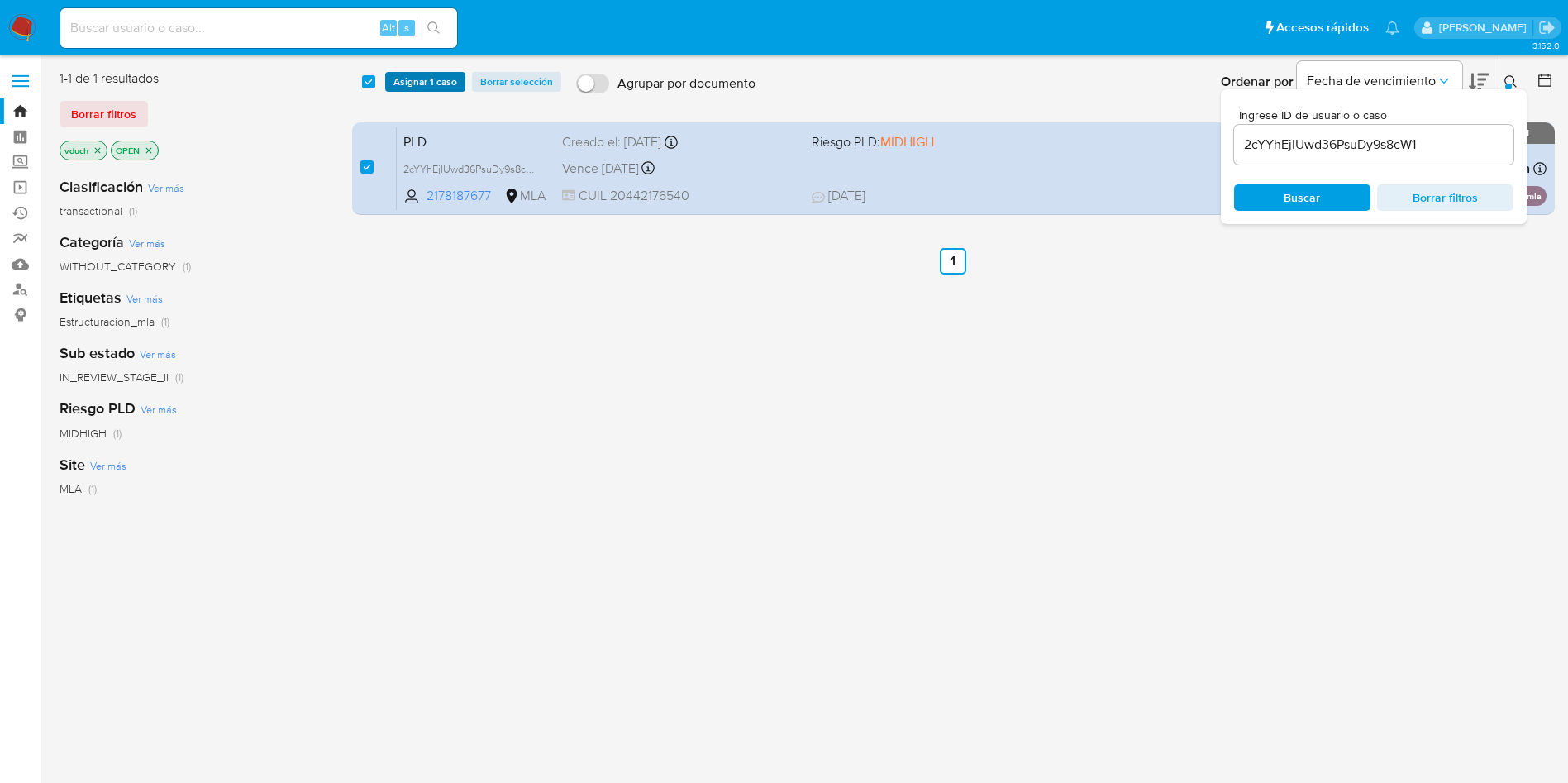
click at [429, 86] on span "Asignar 1 caso" at bounding box center [425, 81] width 64 height 16
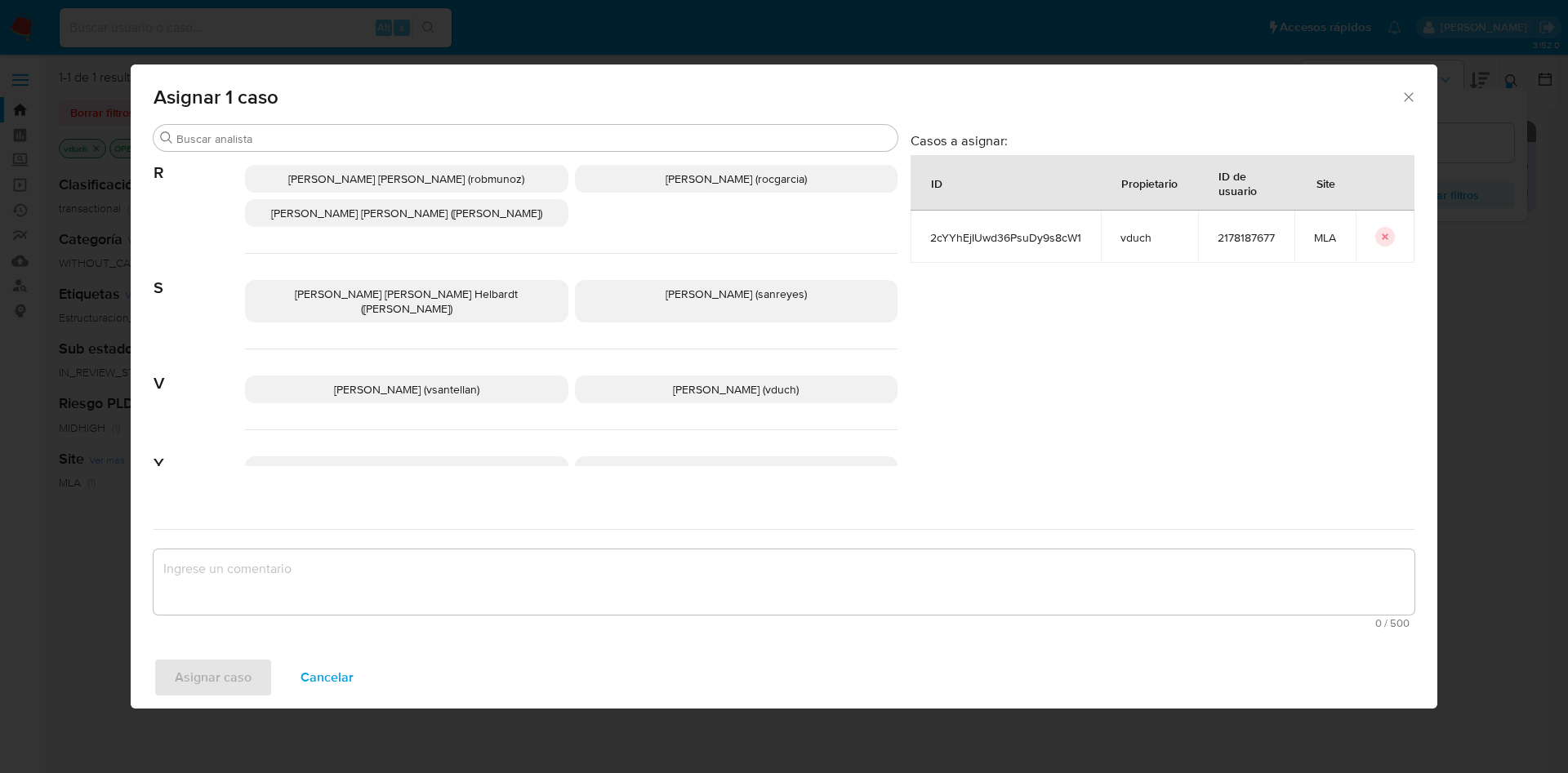
click at [701, 381] on span "Valeria Duch (vduch)" at bounding box center [736, 389] width 126 height 16
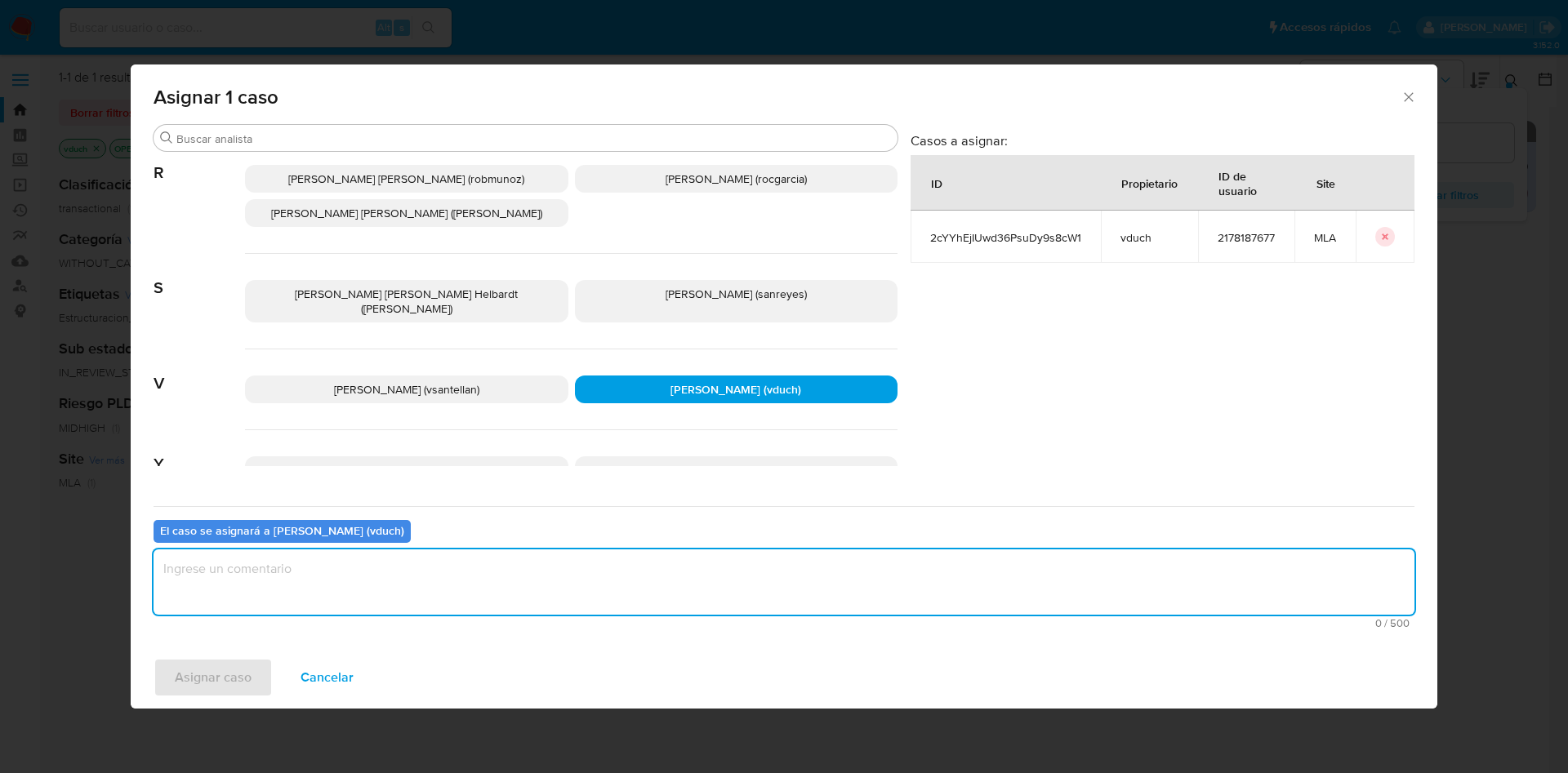
click at [735, 557] on textarea "assign-modal" at bounding box center [784, 582] width 1261 height 65
click at [209, 679] on span "Asignar caso" at bounding box center [213, 677] width 77 height 36
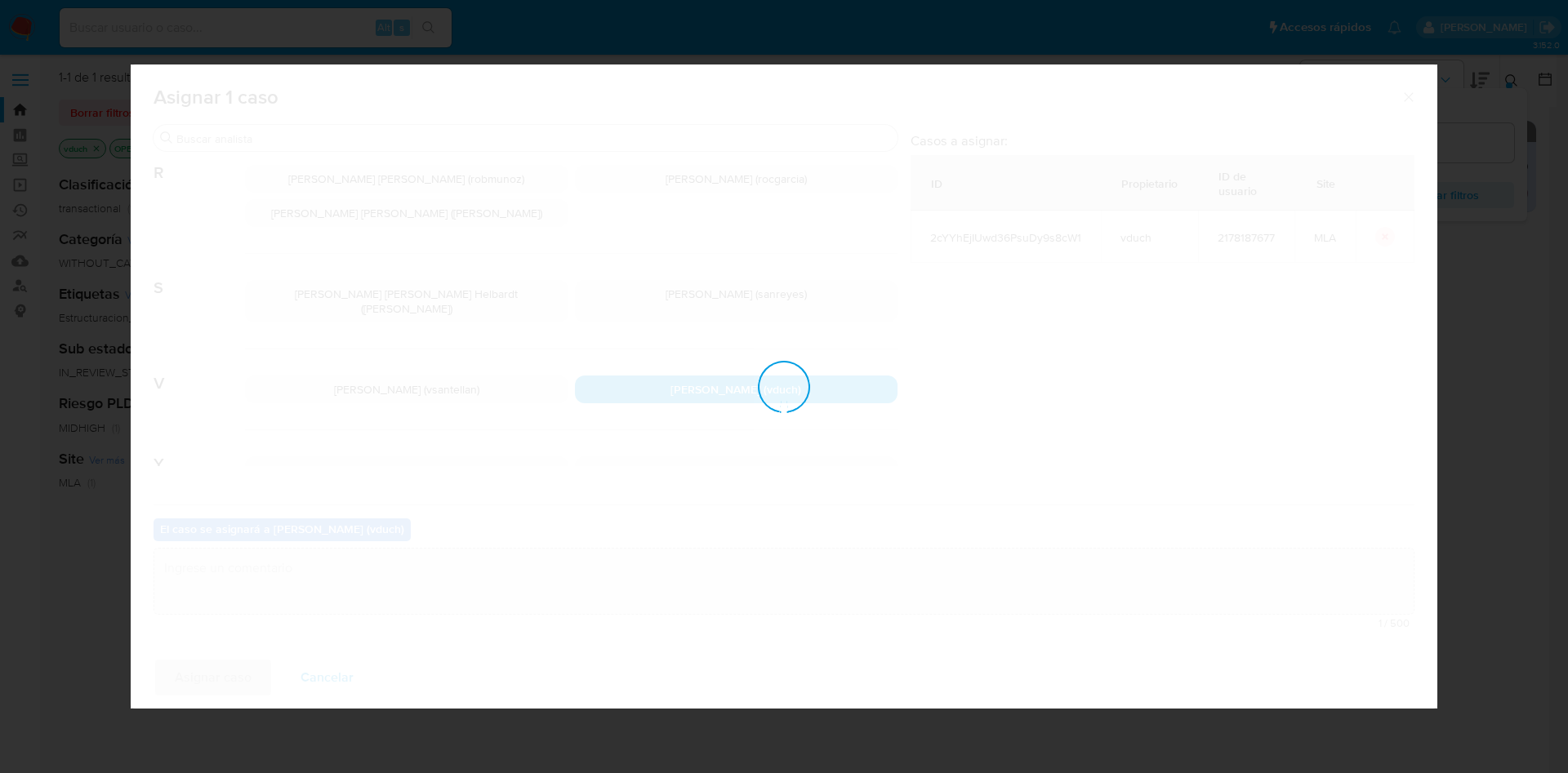
checkbox input "false"
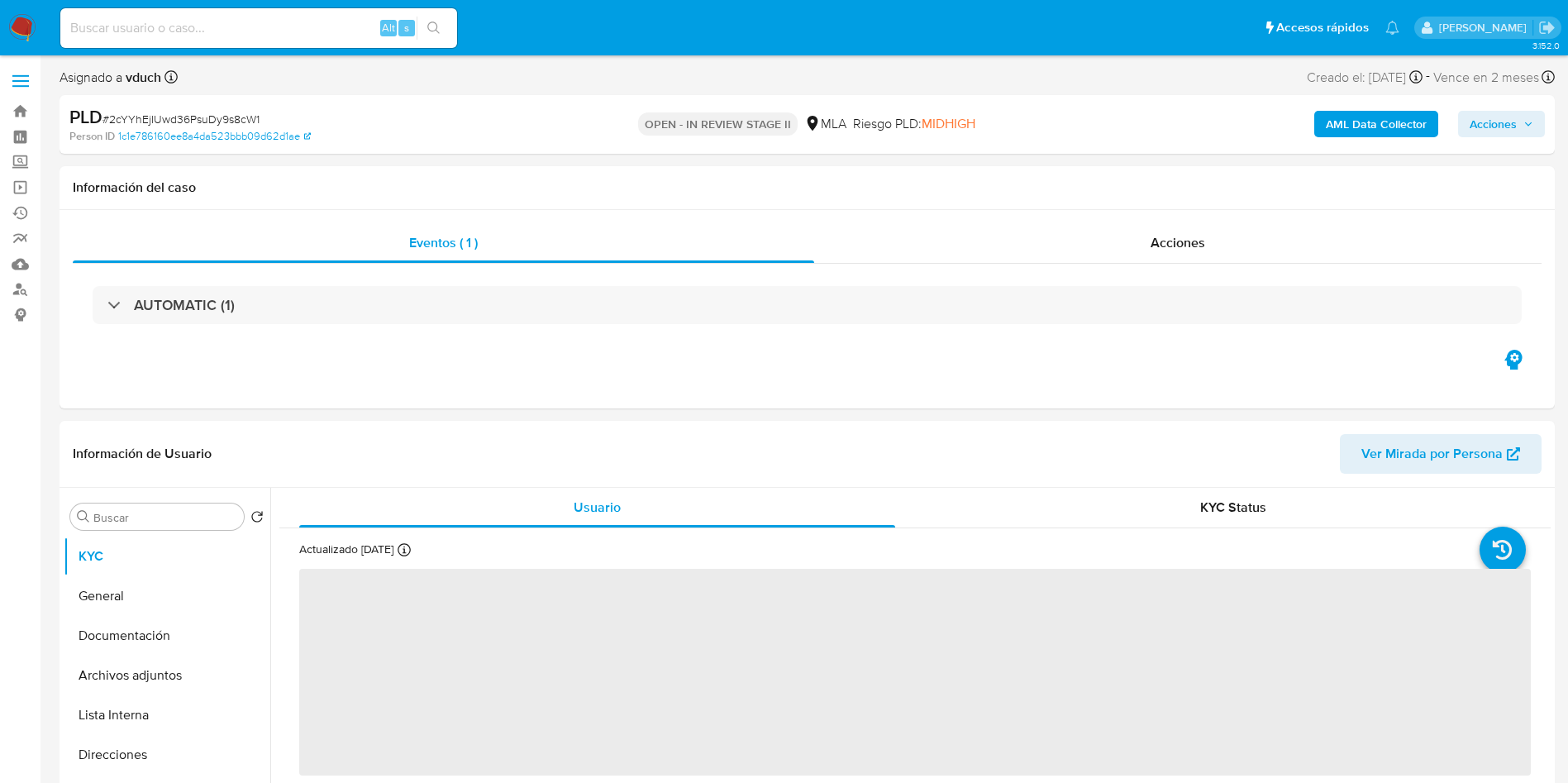
select select "10"
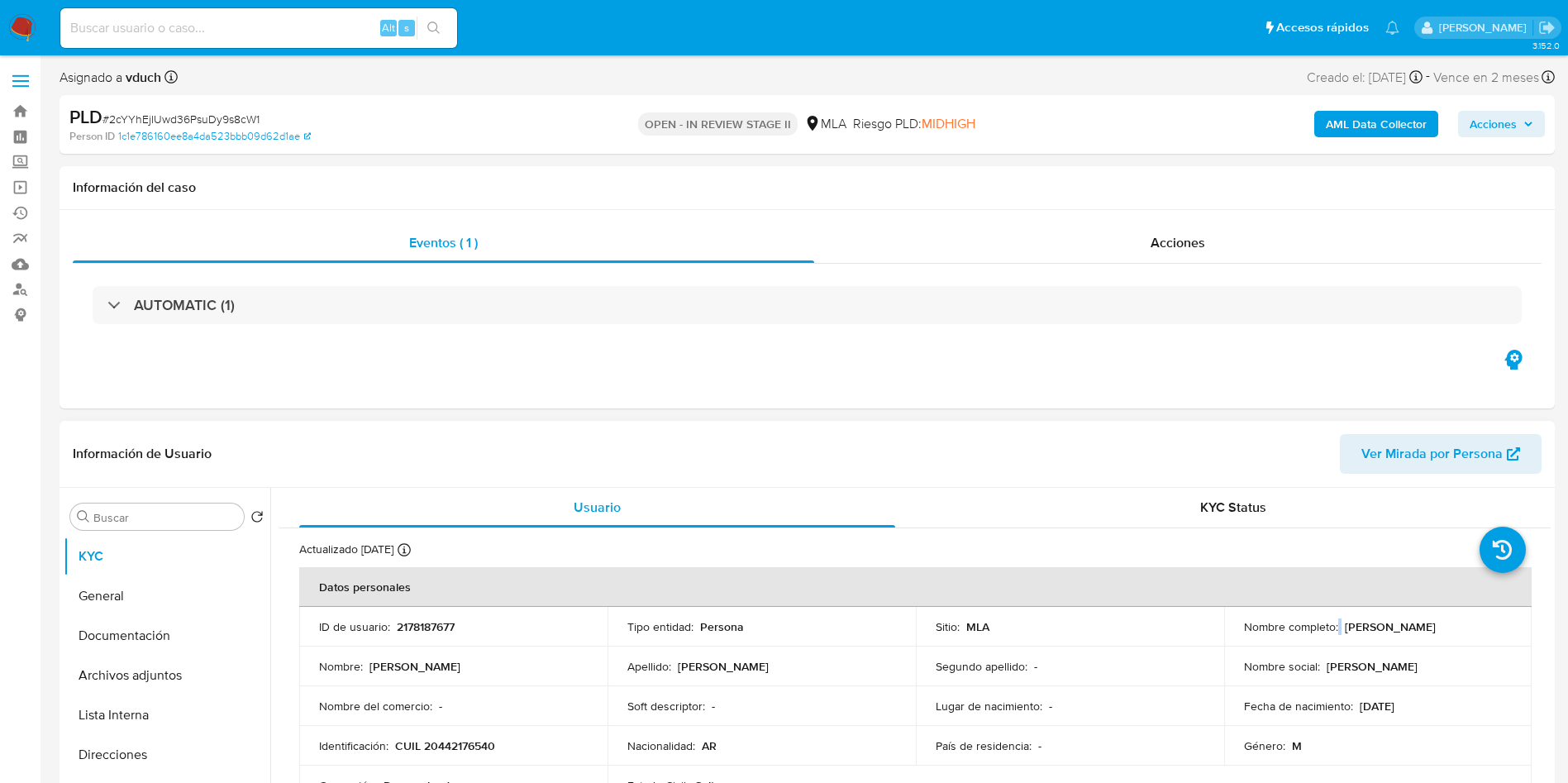
click at [1336, 625] on div "Nombre completo : [PERSON_NAME]" at bounding box center [1378, 626] width 269 height 15
click at [1345, 632] on p "Claudio Gabriel Morales" at bounding box center [1390, 626] width 91 height 15
drag, startPoint x: 1408, startPoint y: 623, endPoint x: 1468, endPoint y: 623, distance: 60.0
click at [1468, 623] on div "Nombre completo : Claudio Gabriel Morales" at bounding box center [1378, 626] width 269 height 15
copy p "[PERSON_NAME]"
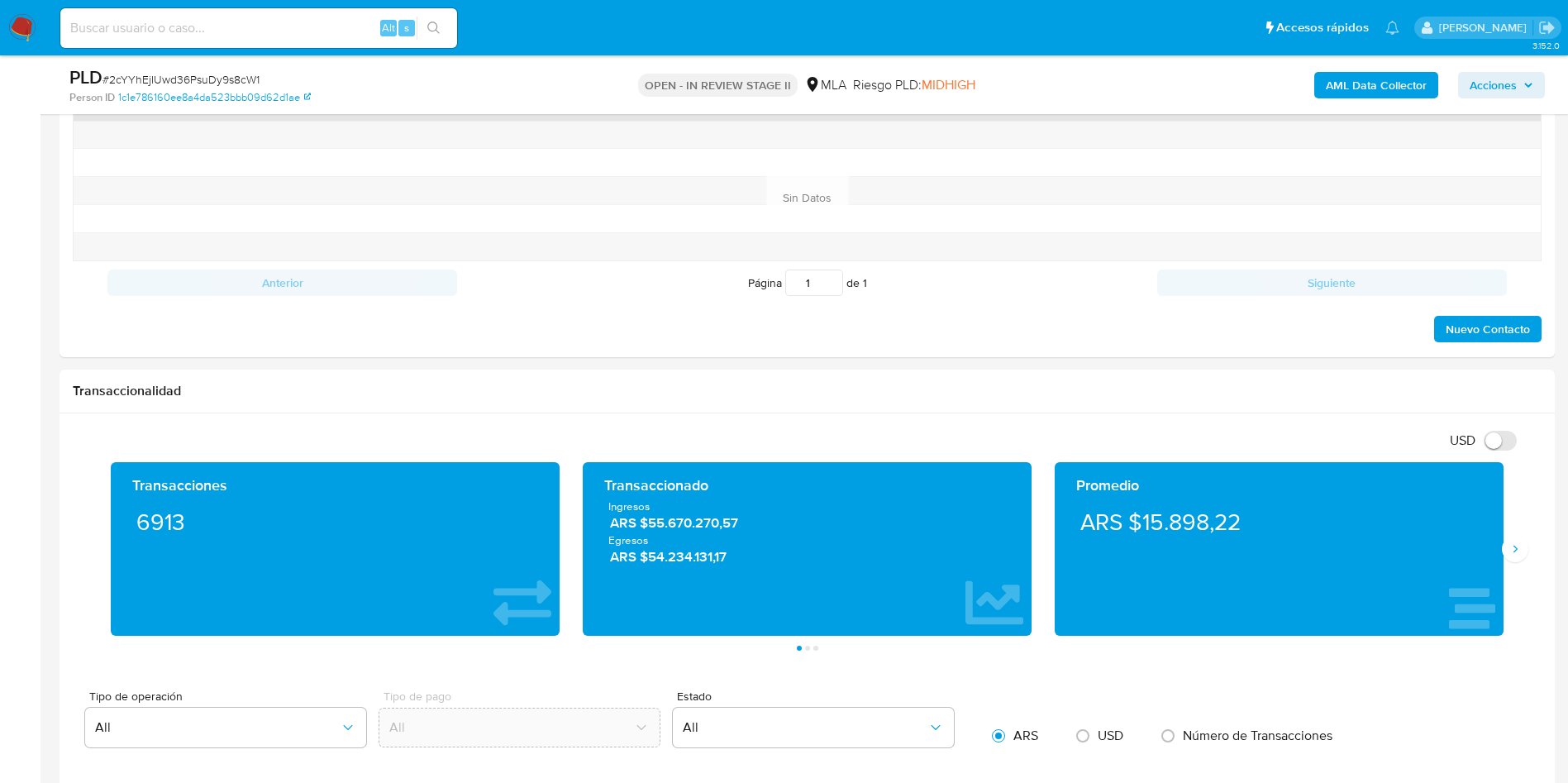
scroll to position [620, 0]
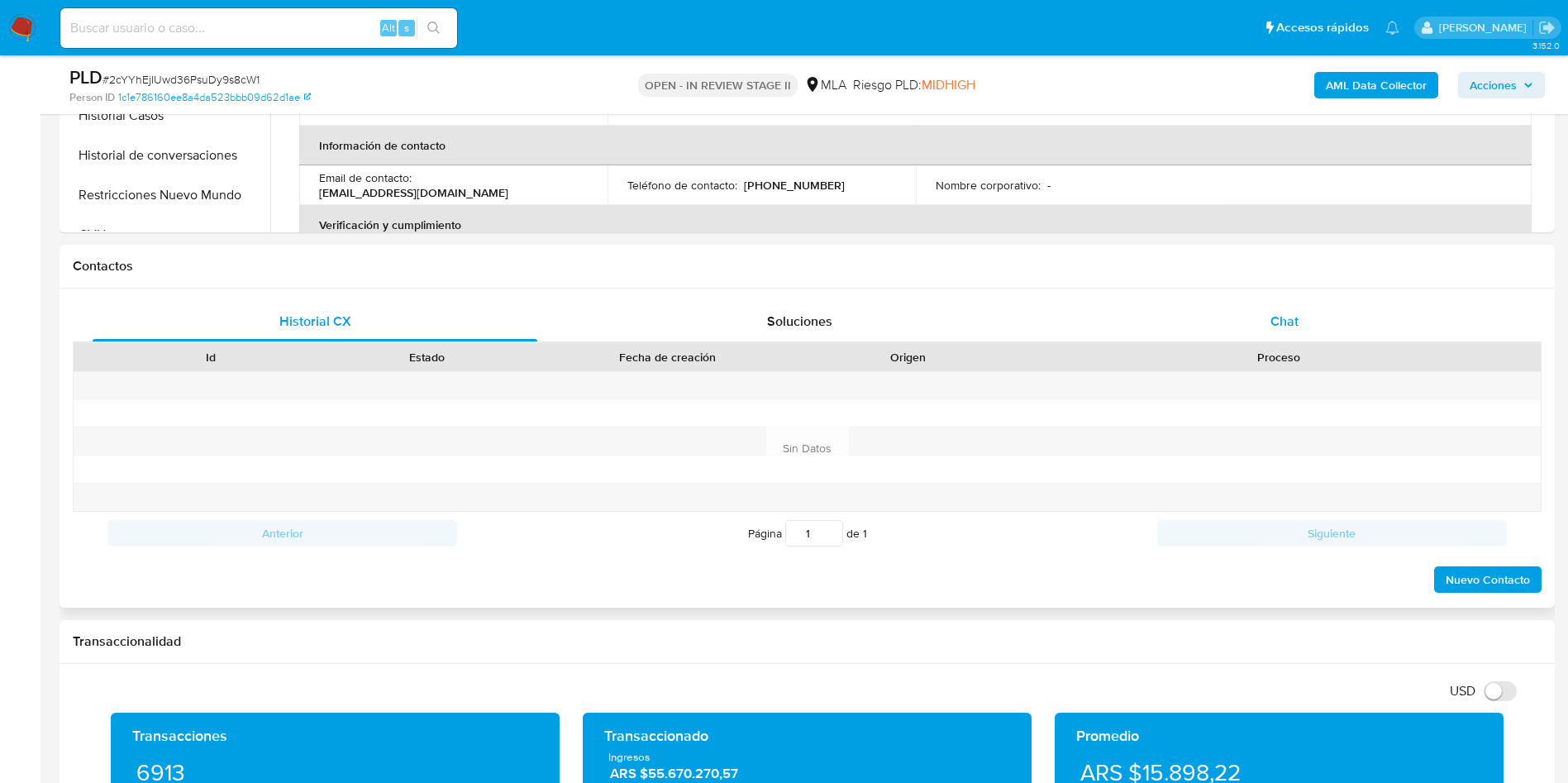
click at [1228, 336] on div "Chat" at bounding box center [1284, 321] width 445 height 39
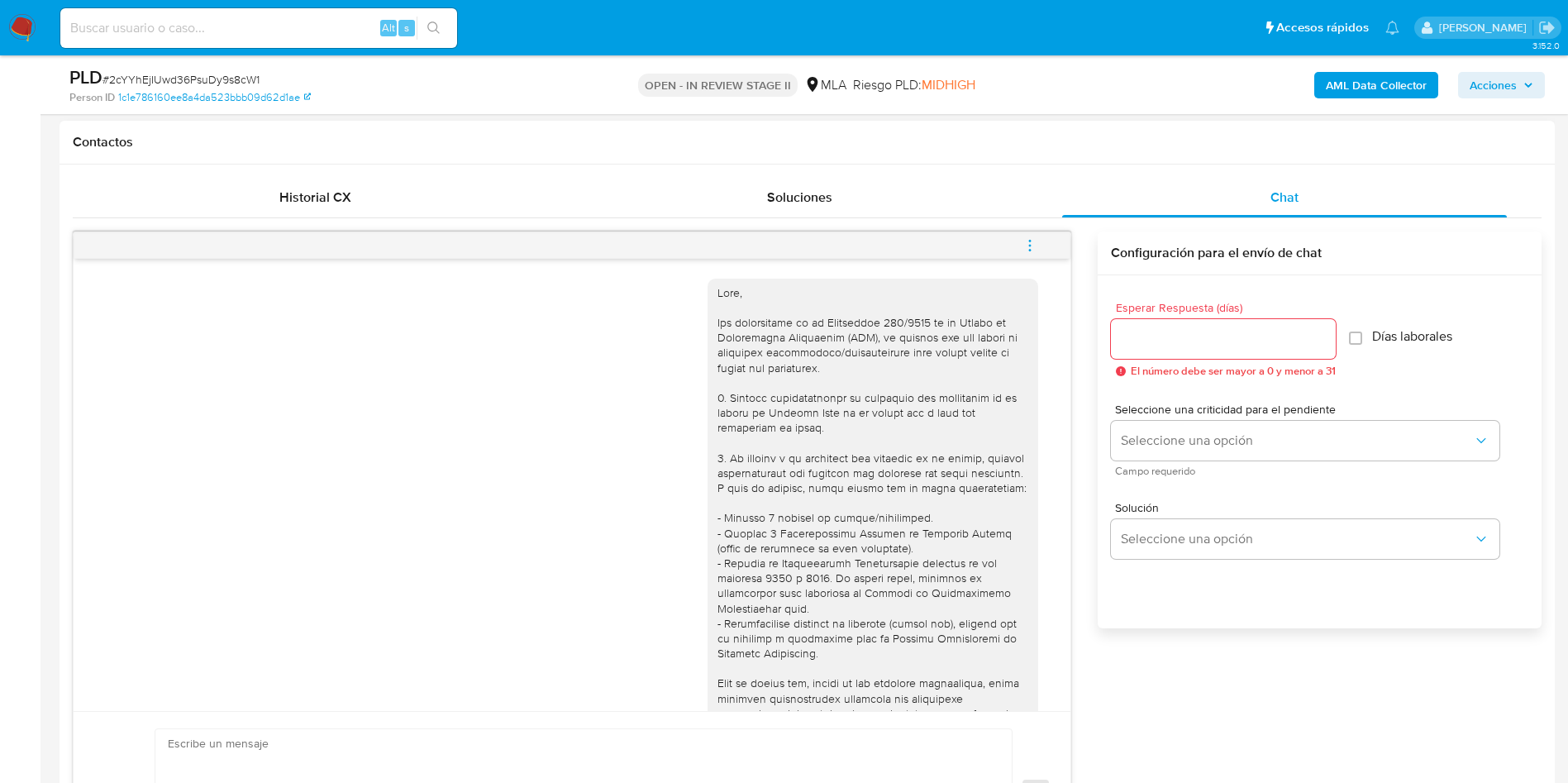
scroll to position [1109, 0]
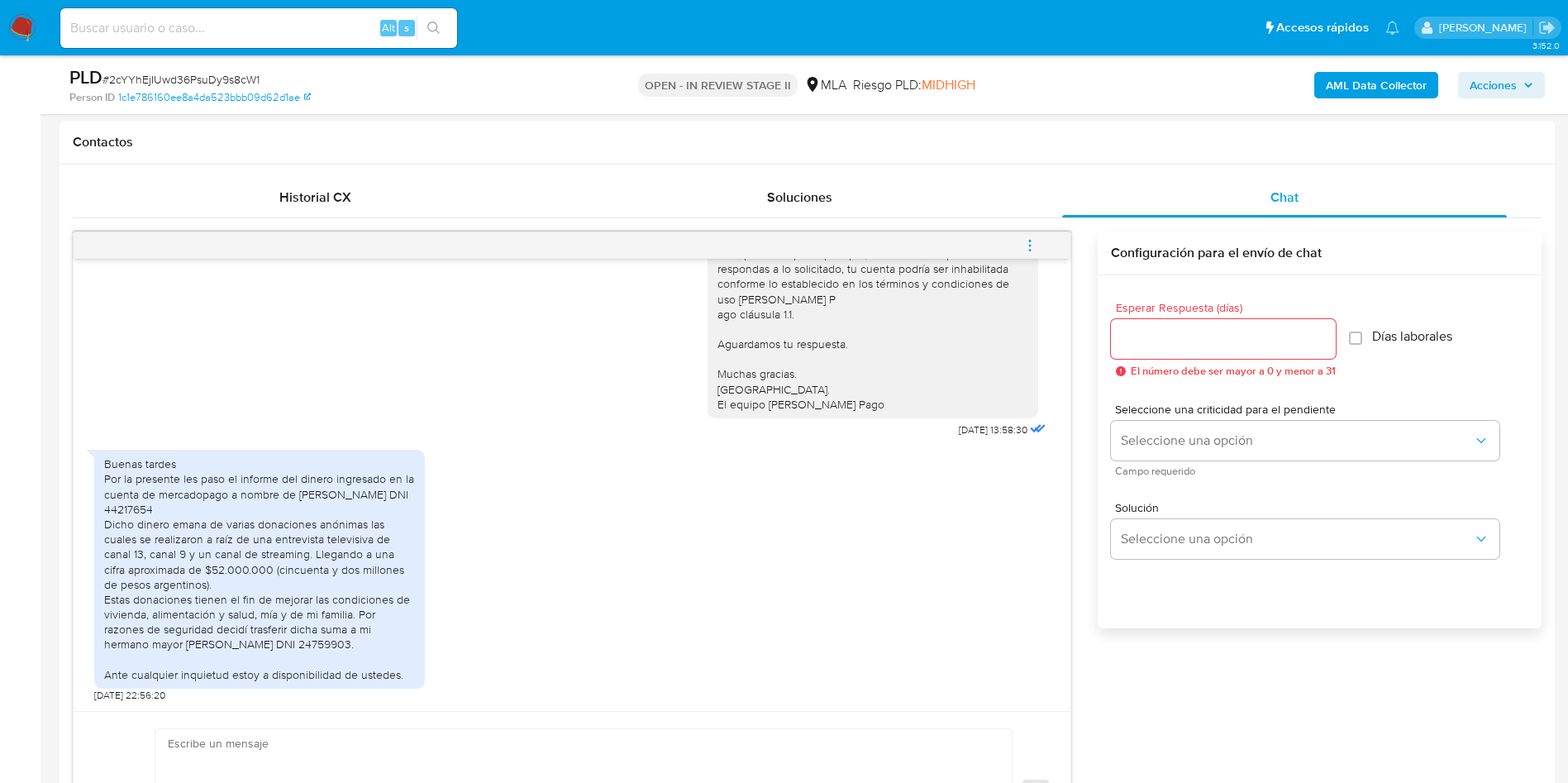
click at [409, 736] on textarea at bounding box center [580, 792] width 823 height 127
paste textarea "Hola, ¡Muchas gracias por tu respuesta! Confirmamos la recepción de la document…"
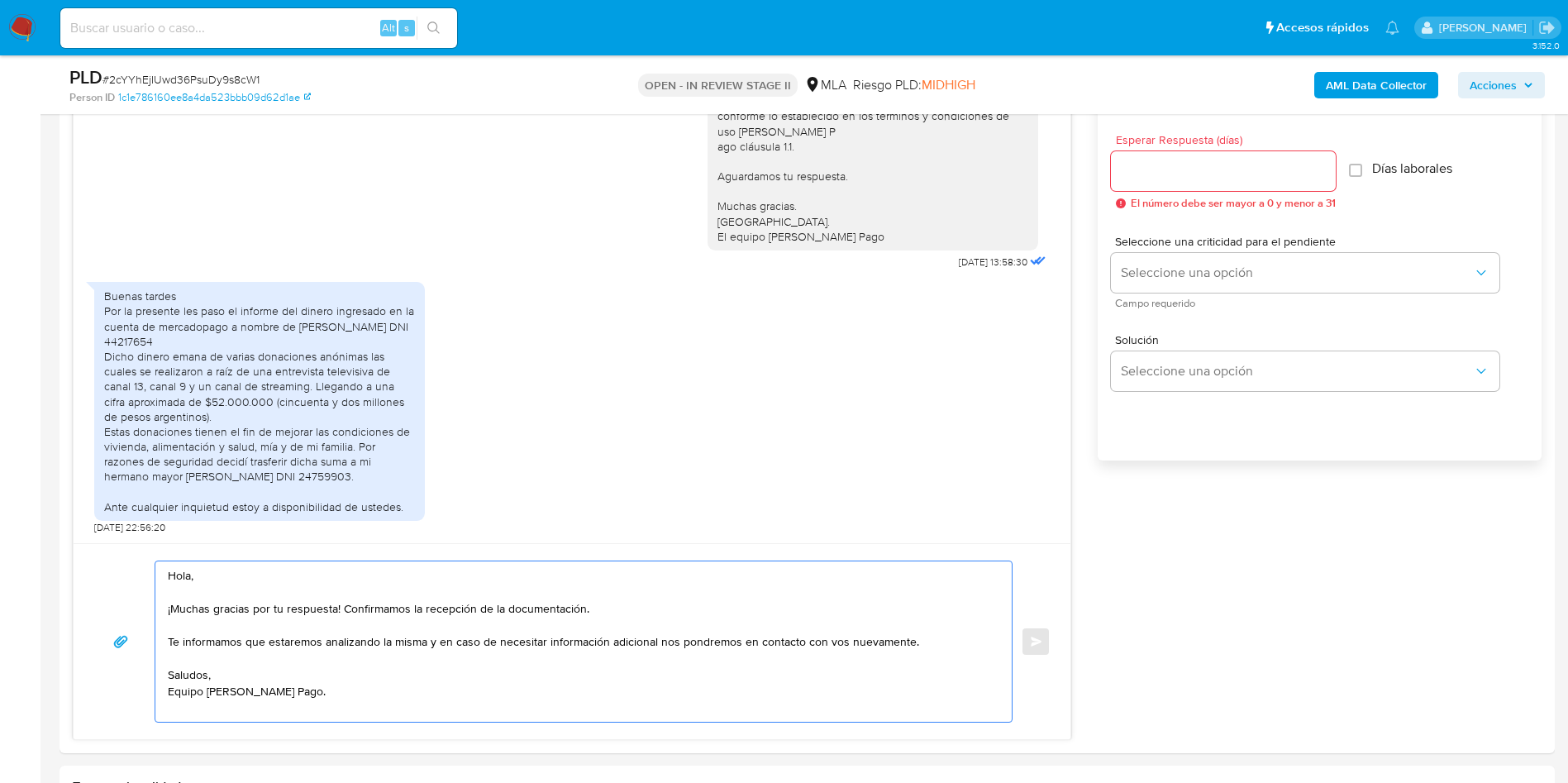
scroll to position [969, 0]
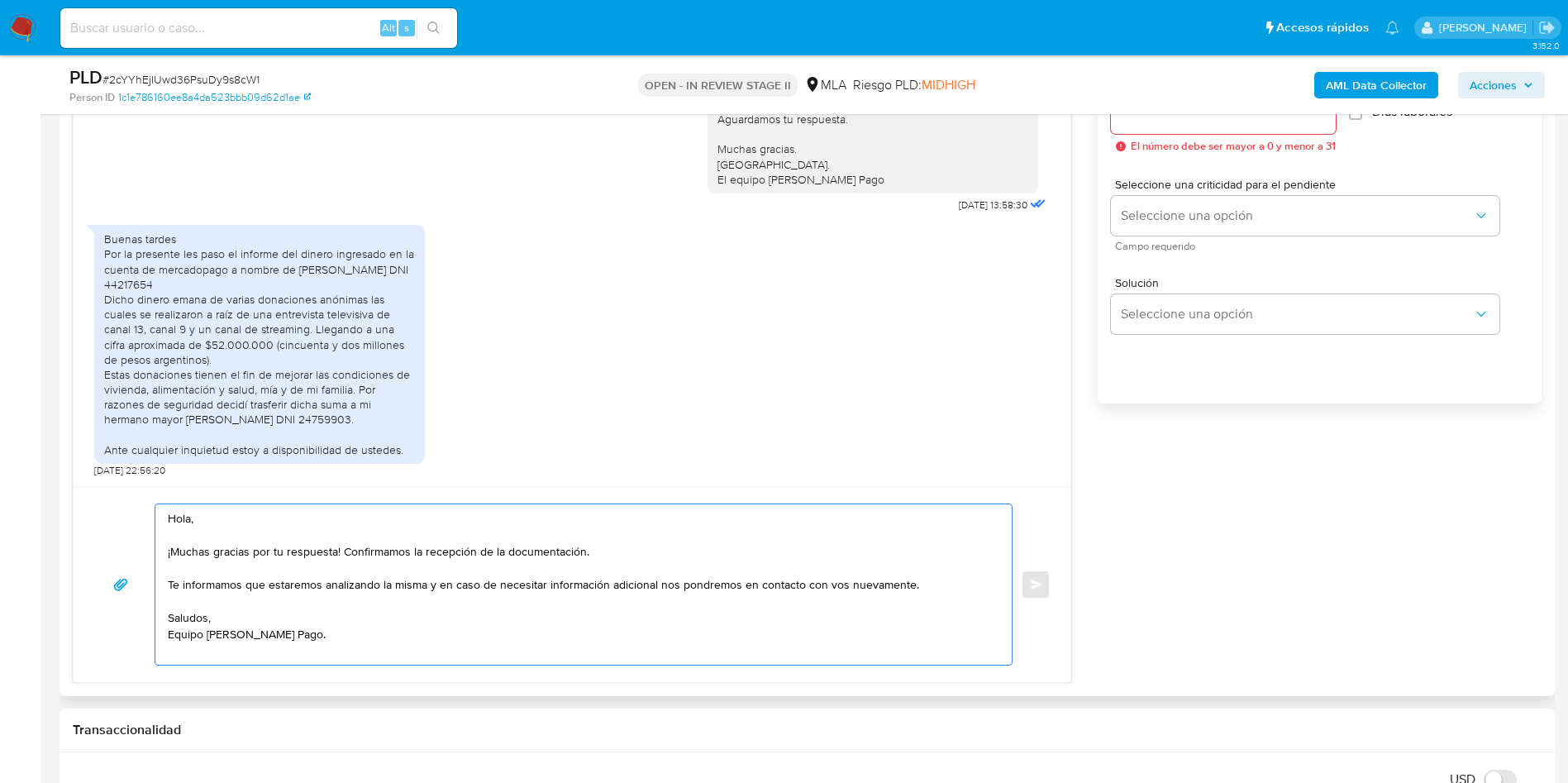
drag, startPoint x: 478, startPoint y: 553, endPoint x: 626, endPoint y: 547, distance: 148.1
click at [626, 547] on textarea "Hola, ¡Muchas gracias por tu respuesta! Confirmamos la recepción de la document…" at bounding box center [580, 585] width 823 height 161
drag, startPoint x: 441, startPoint y: 586, endPoint x: 146, endPoint y: 577, distance: 295.1
click at [146, 577] on div "Hola, ¡Muchas gracias por tu respuesta! Confirmamos la recepción. Te informamos…" at bounding box center [571, 585] width 957 height 162
click at [276, 639] on textarea "Hola, ¡Muchas gracias por tu respuesta! Confirmamos la recepción. En caso de ne…" at bounding box center [580, 585] width 823 height 161
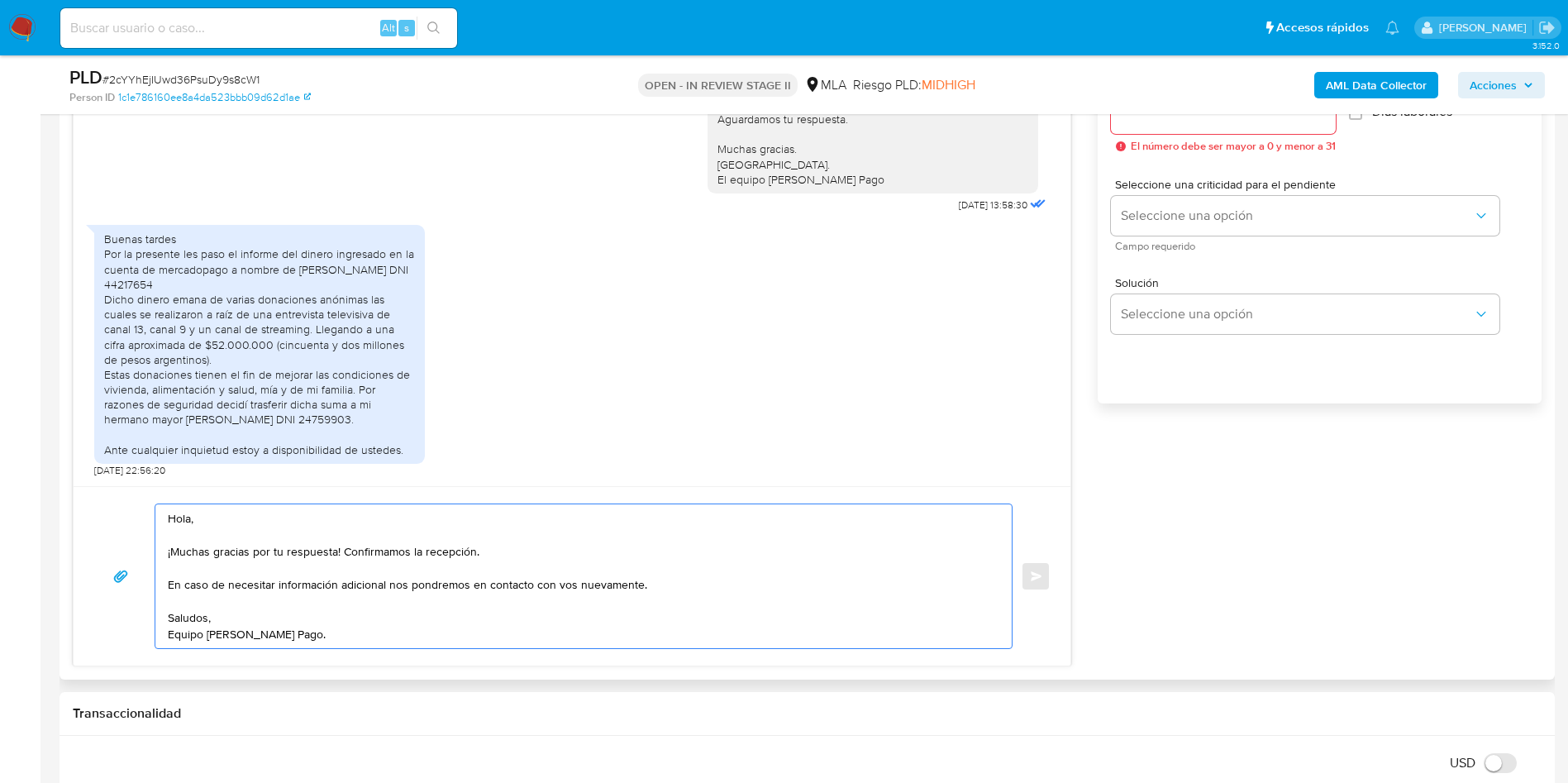
scroll to position [845, 0]
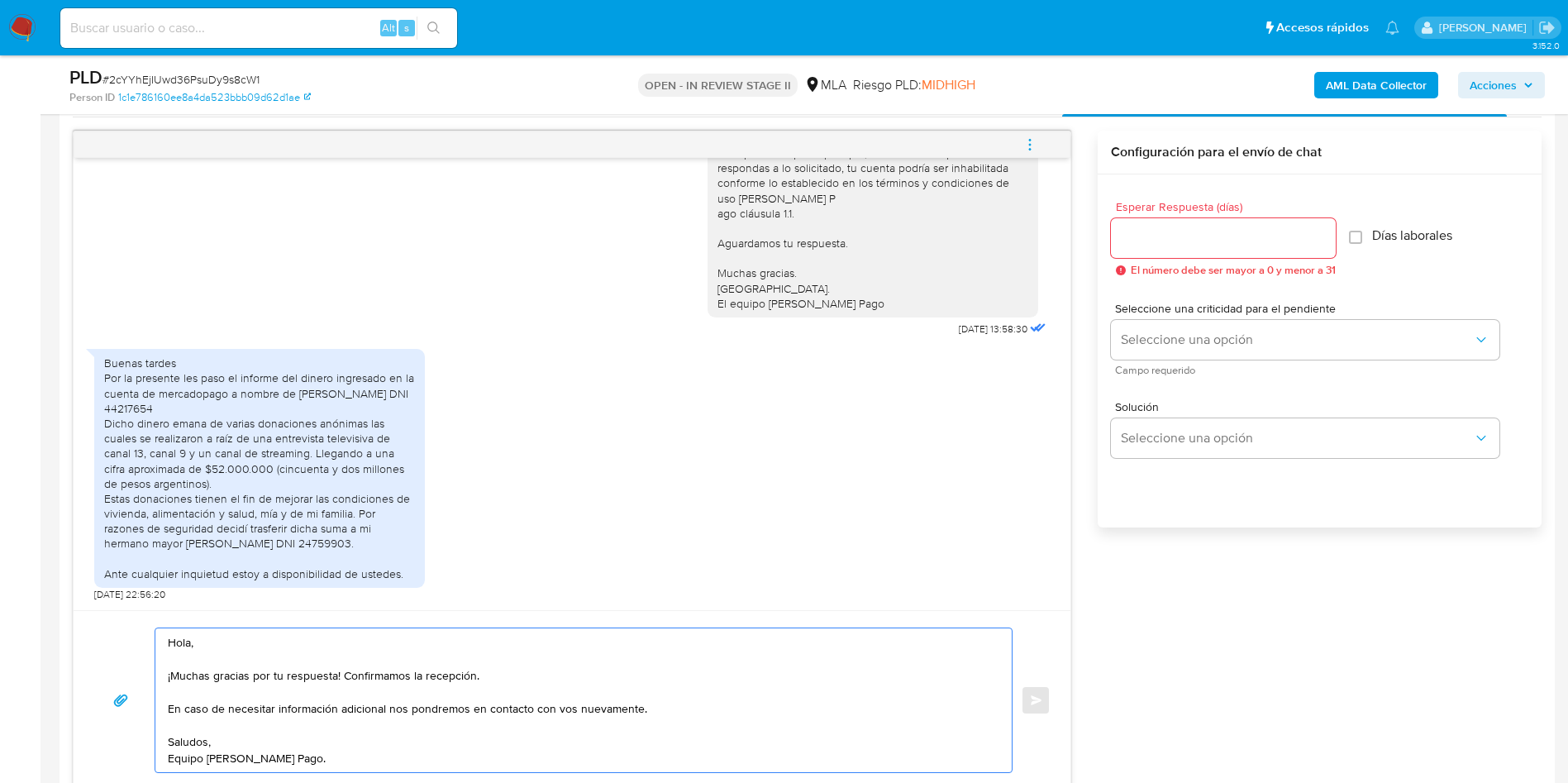
type textarea "Hola, ¡Muchas gracias por tu respuesta! Confirmamos la recepción. En caso de ne…"
click at [1231, 247] on input "Esperar Respuesta (días)" at bounding box center [1222, 237] width 224 height 21
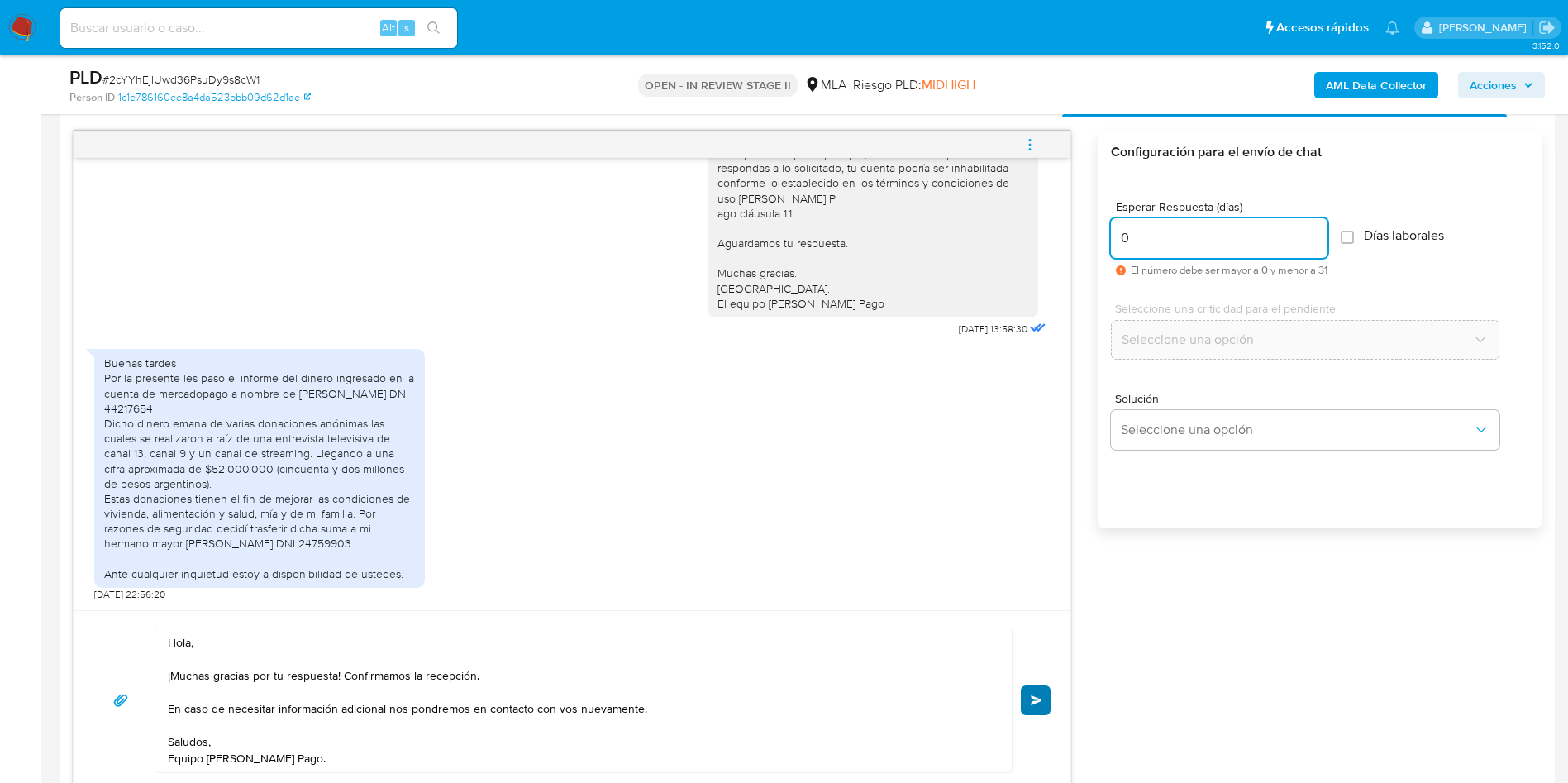
type input "0"
click at [1038, 701] on span "Enviar" at bounding box center [1037, 700] width 12 height 10
click at [178, 67] on div "PLD # 2cYYhEjIUwd36PsuDy9s8cW1" at bounding box center [312, 77] width 486 height 25
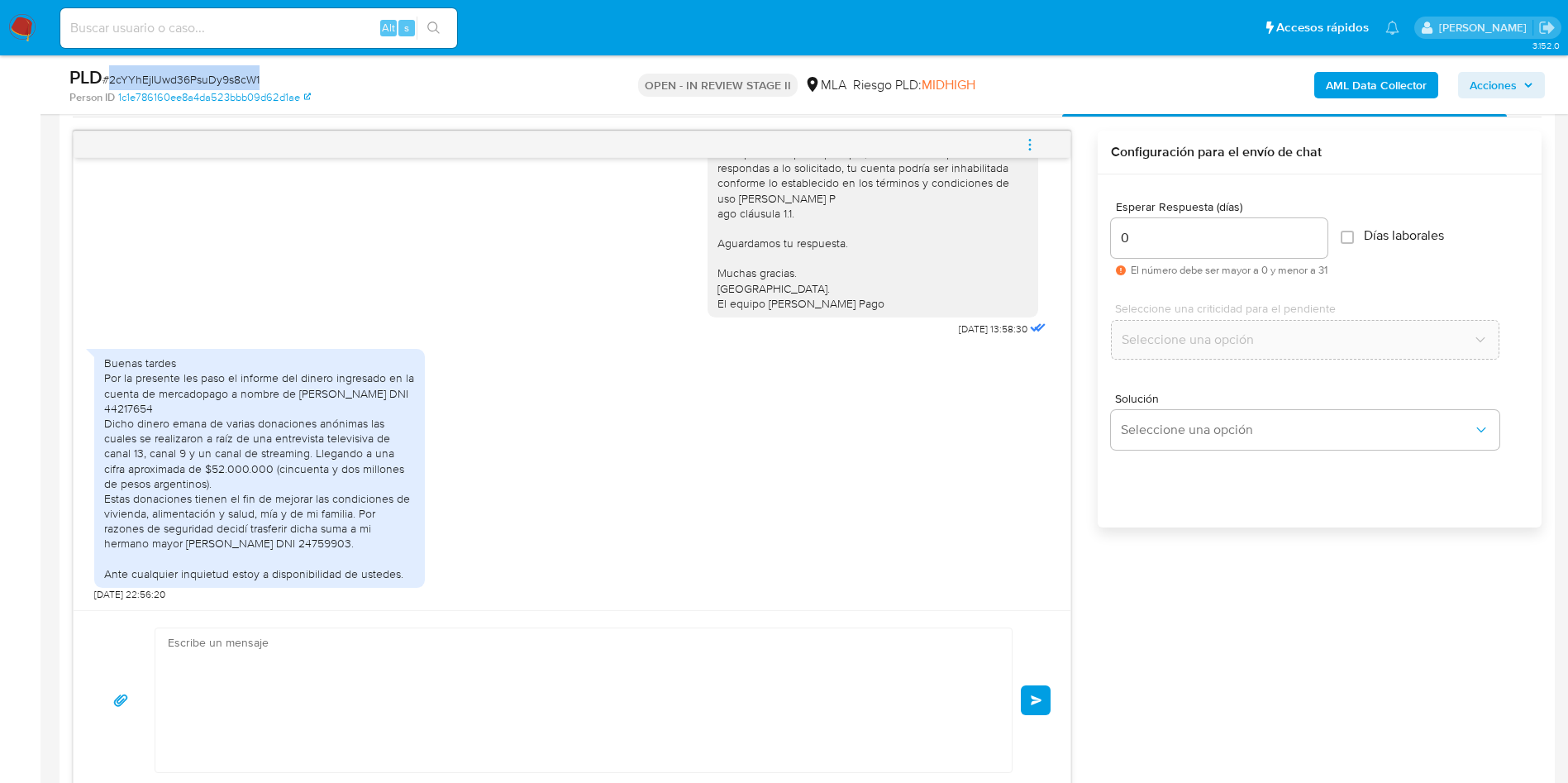
scroll to position [1293, 0]
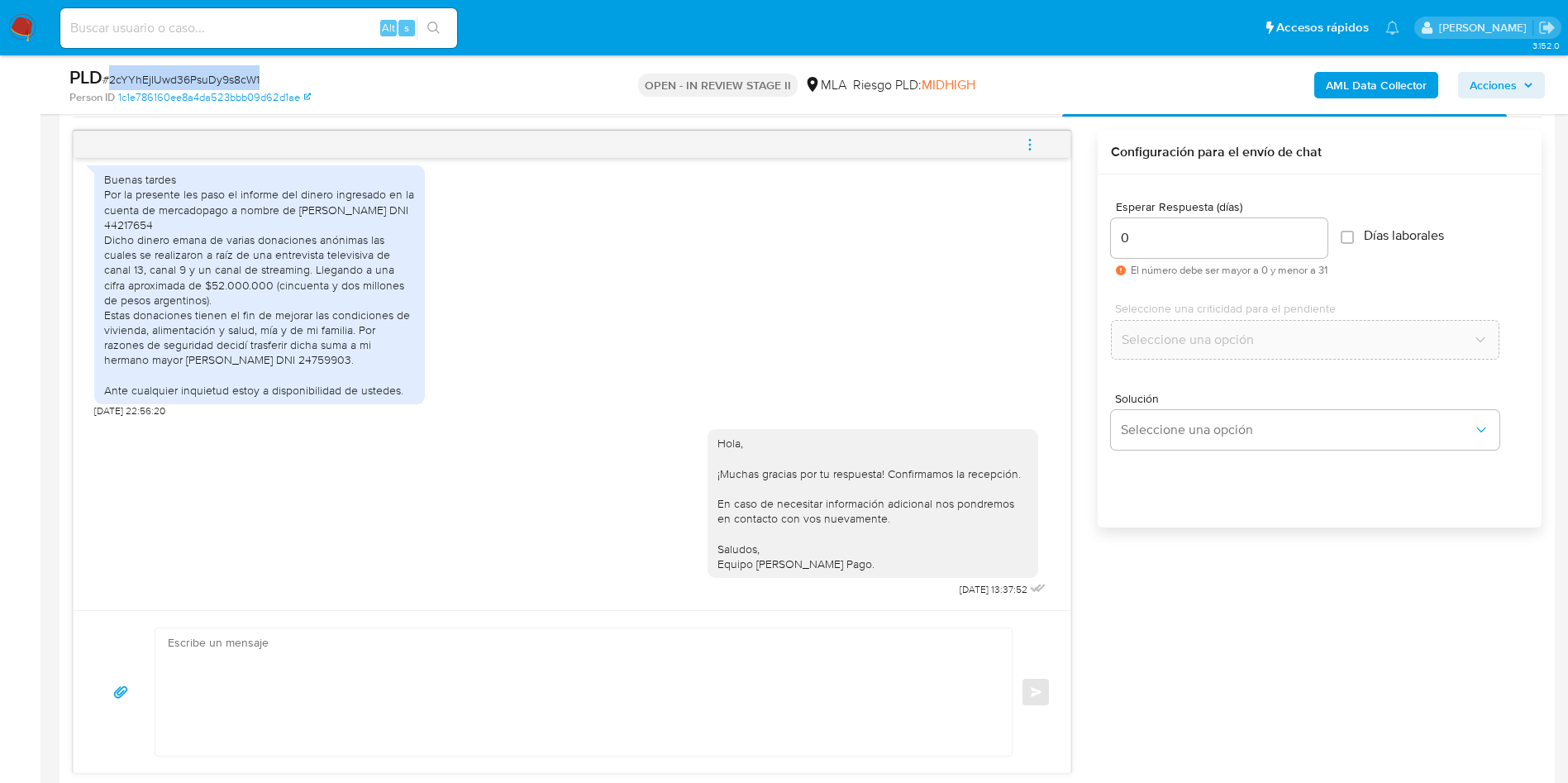
copy span "2cYYhEjIUwd36PsuDy9s8cW1"
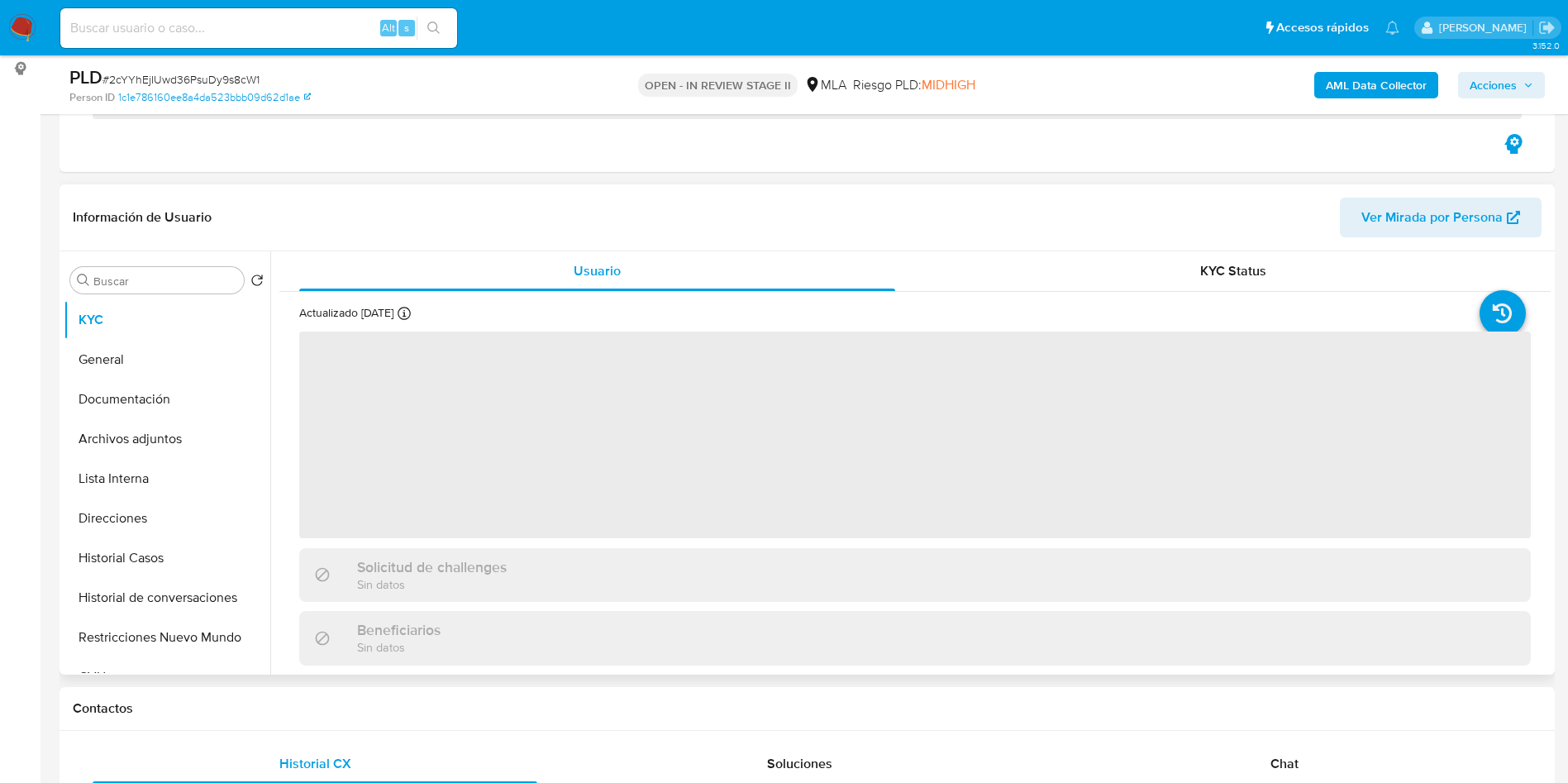
scroll to position [248, 0]
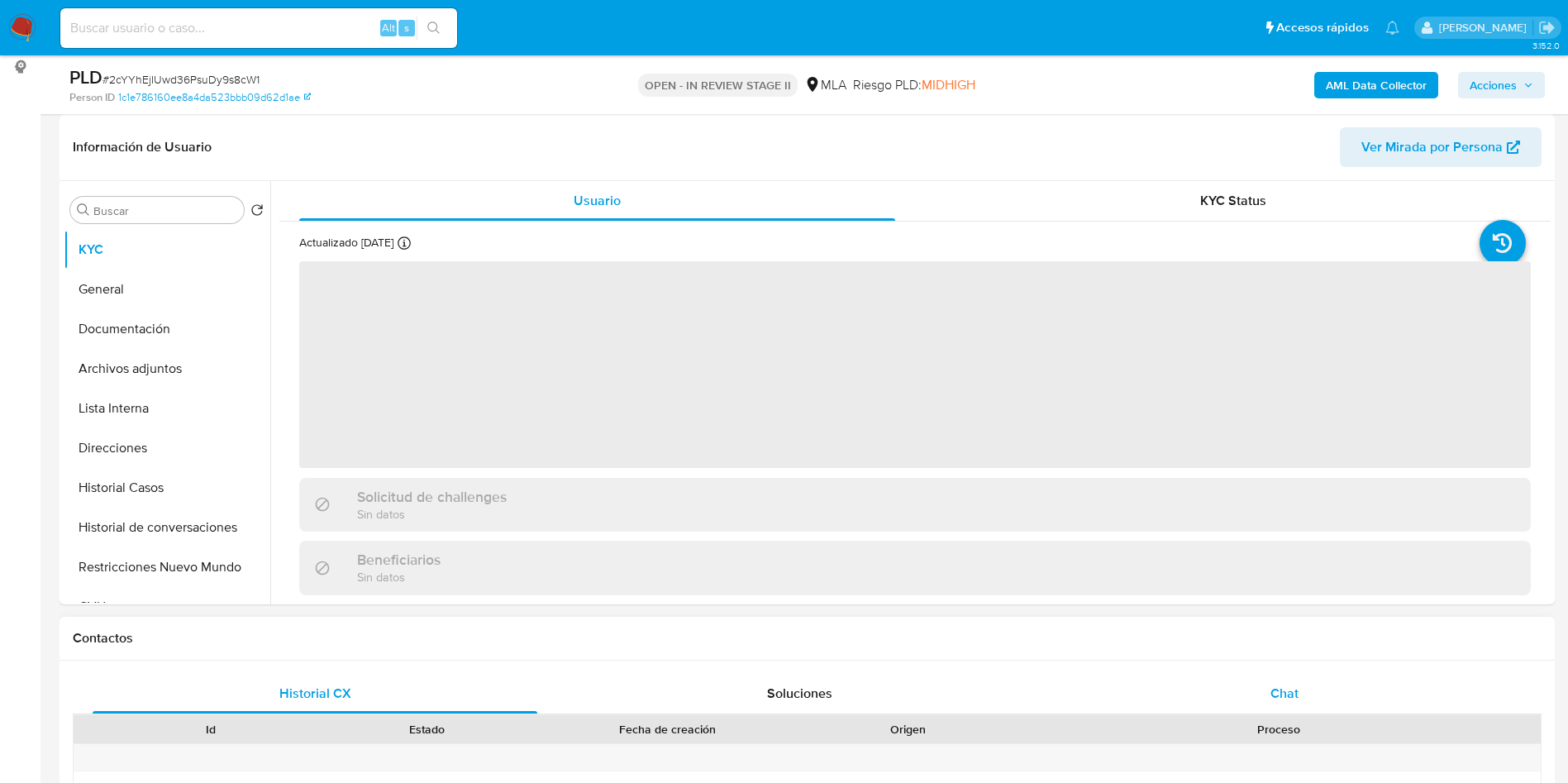
click at [1298, 704] on div "Chat" at bounding box center [1284, 693] width 445 height 39
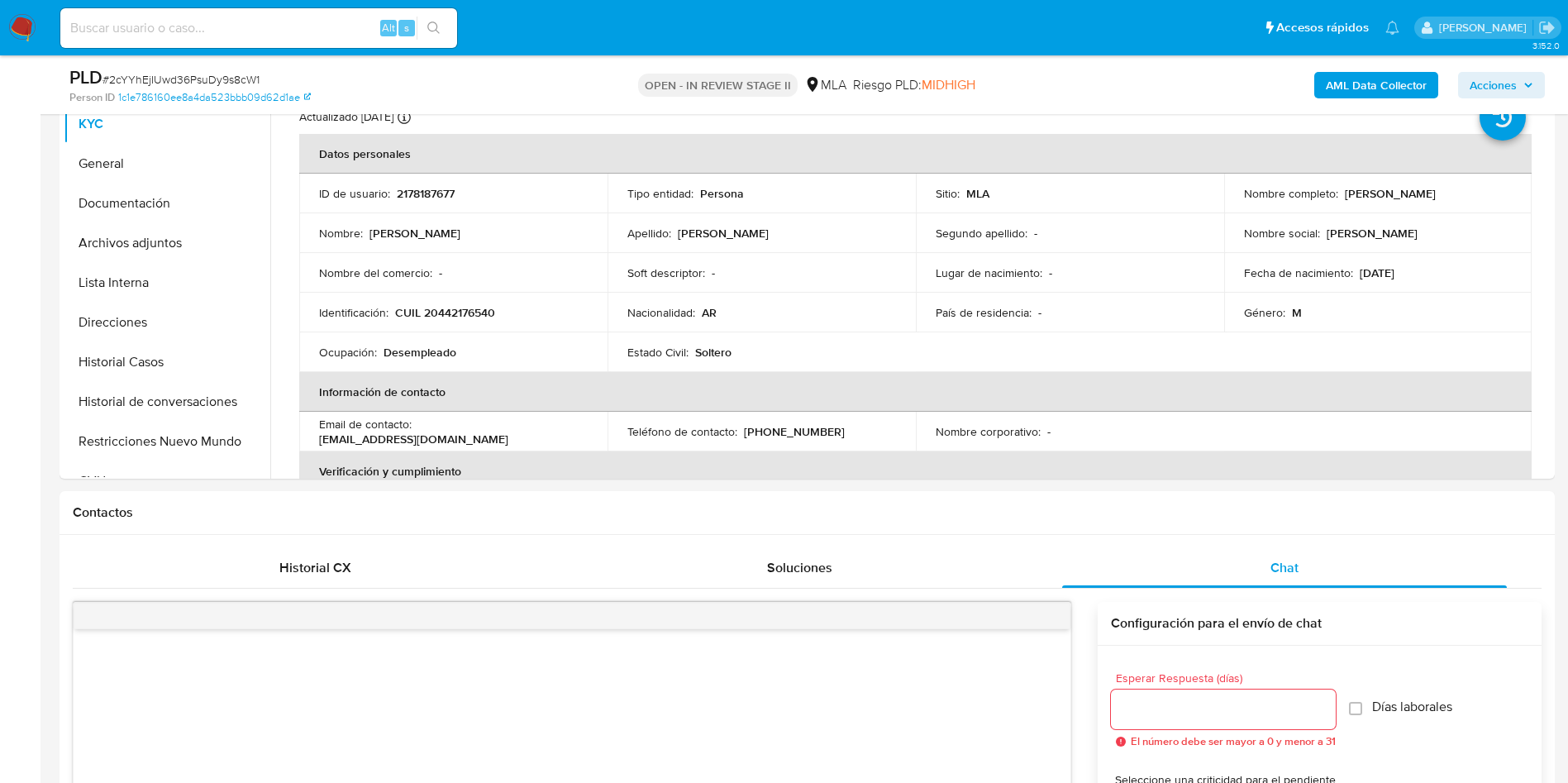
select select "10"
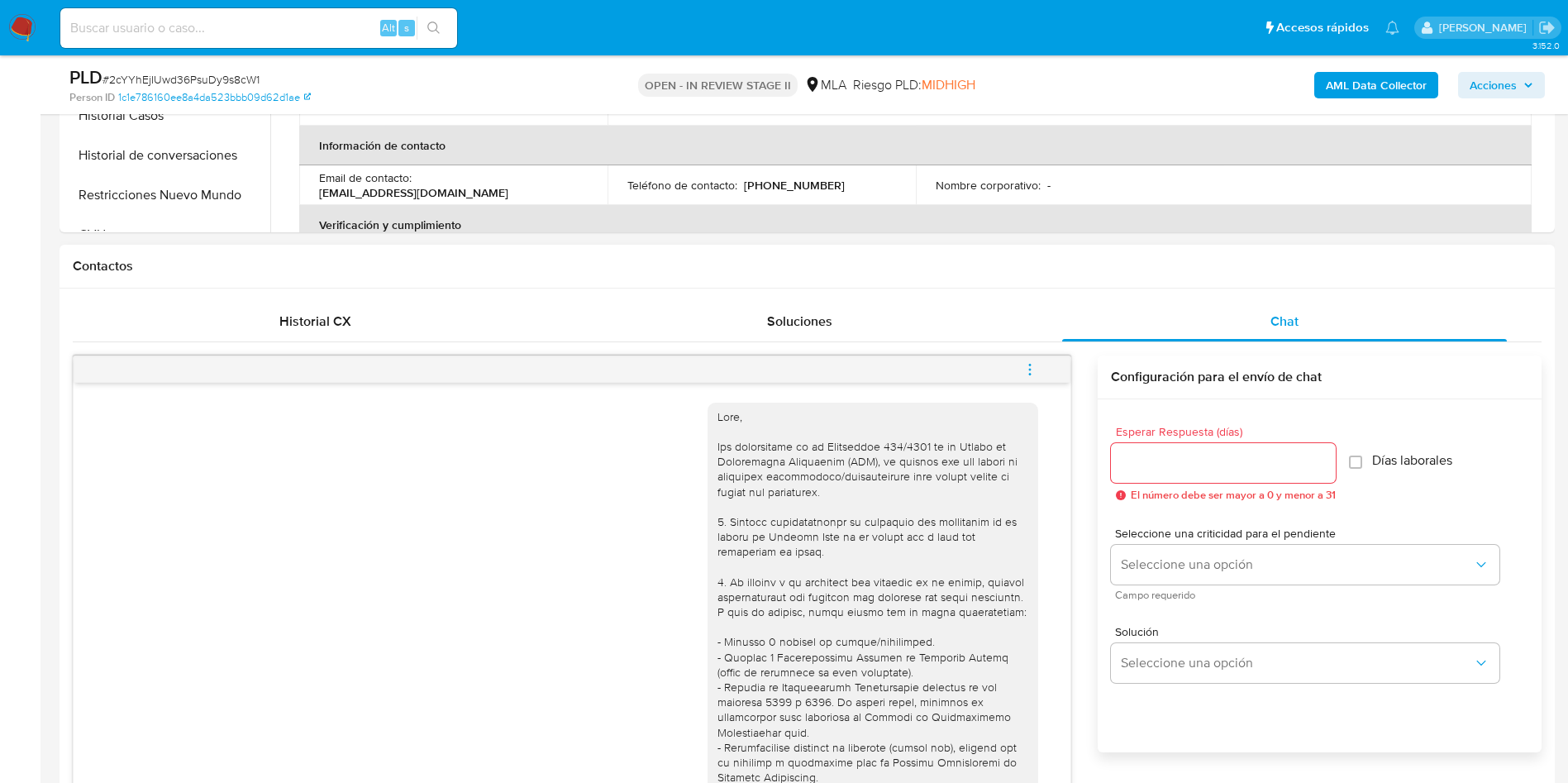
scroll to position [1293, 0]
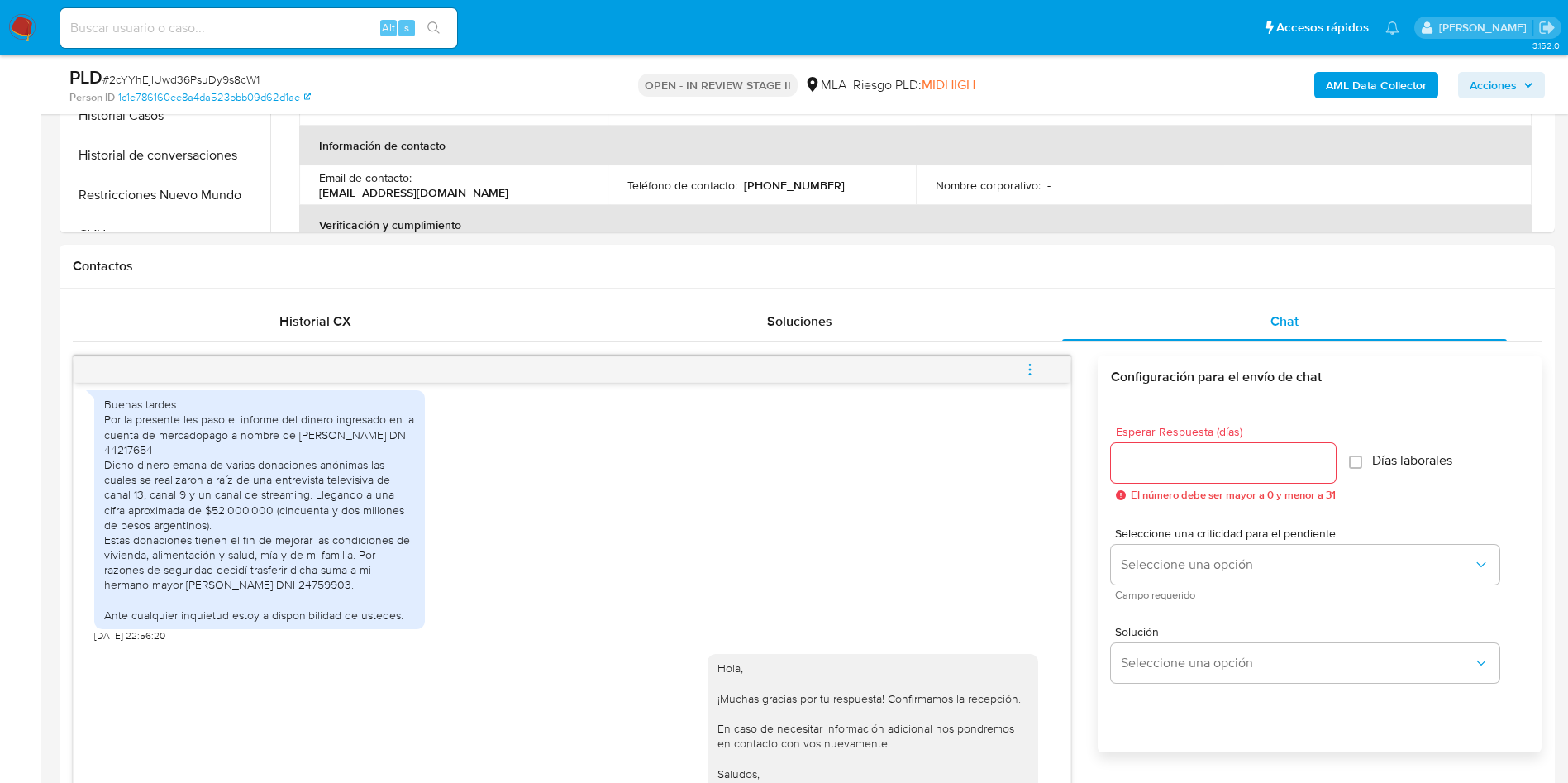
click at [1029, 366] on icon "menu-action" at bounding box center [1029, 369] width 15 height 15
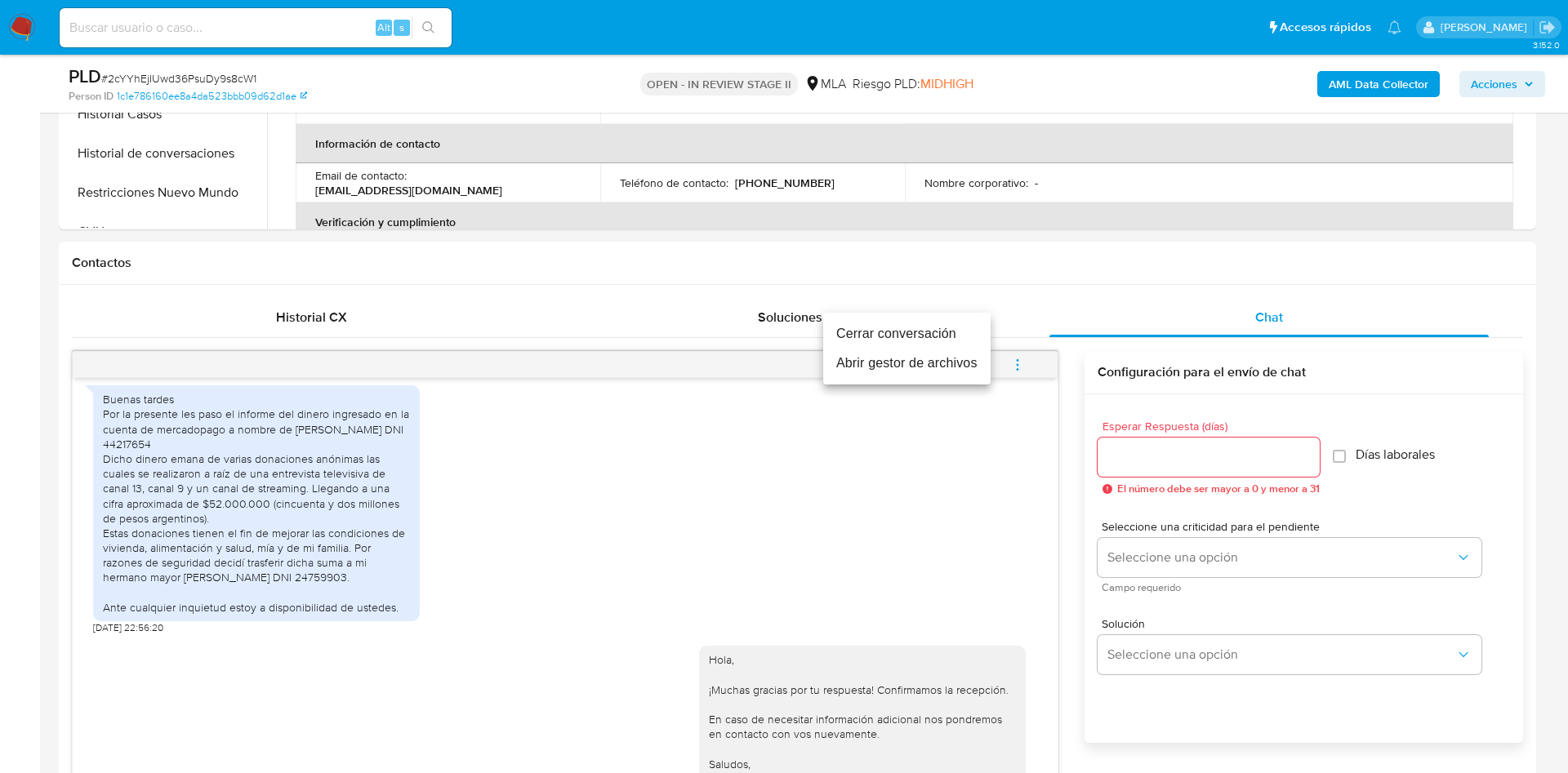
click at [940, 328] on li "Cerrar conversación" at bounding box center [907, 334] width 168 height 30
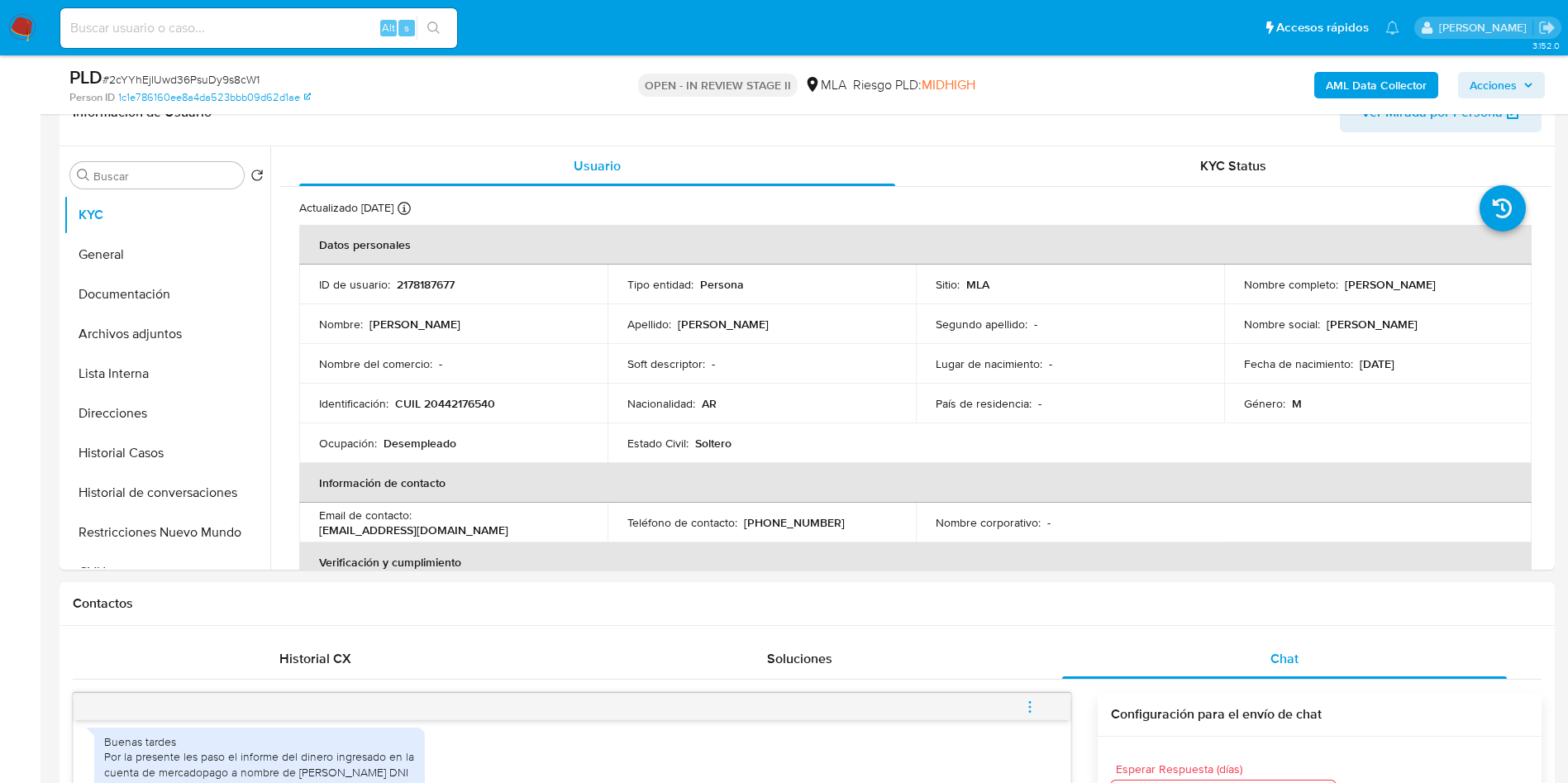
scroll to position [0, 0]
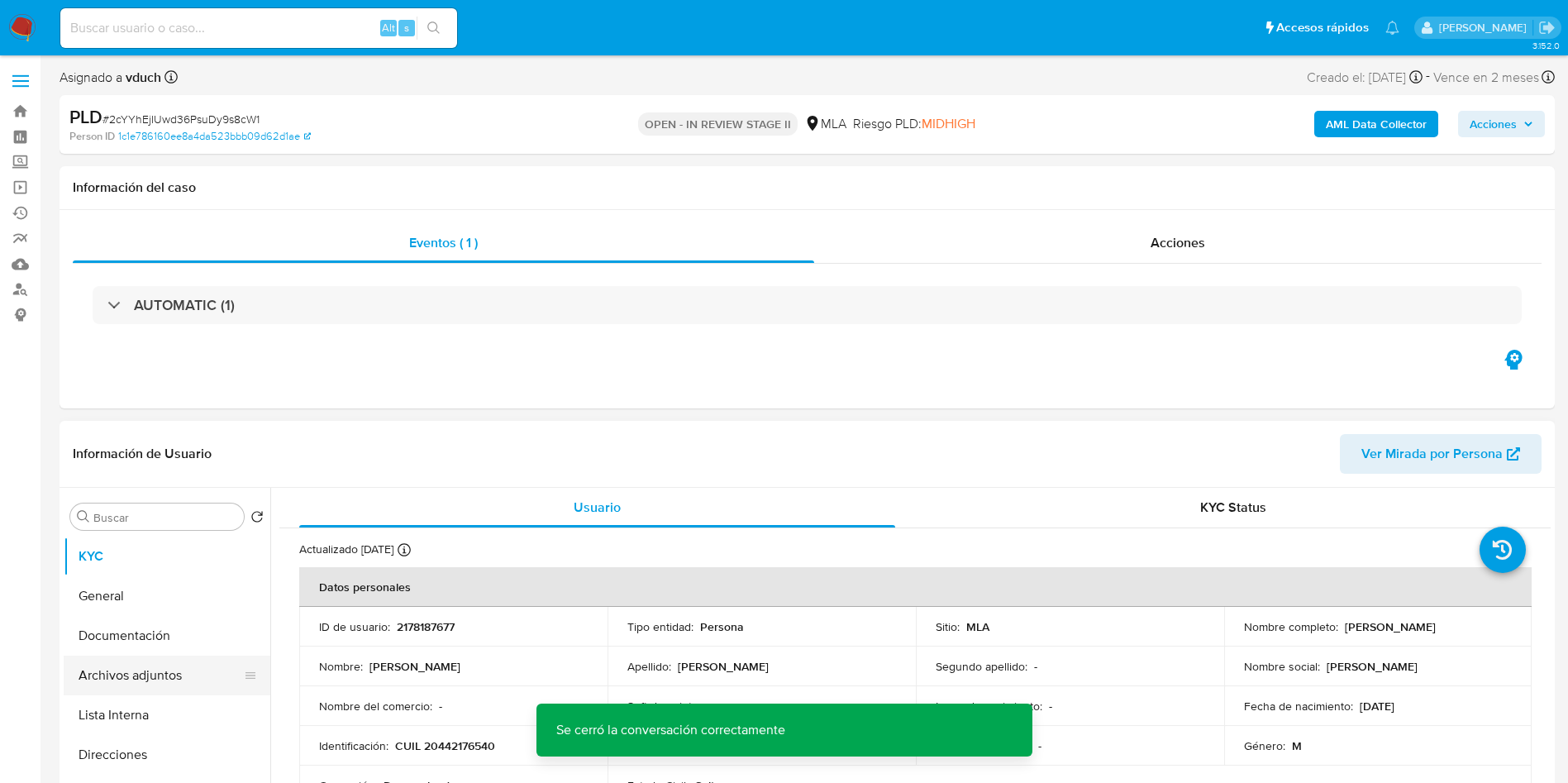
click at [139, 688] on button "Archivos adjuntos" at bounding box center [160, 675] width 194 height 39
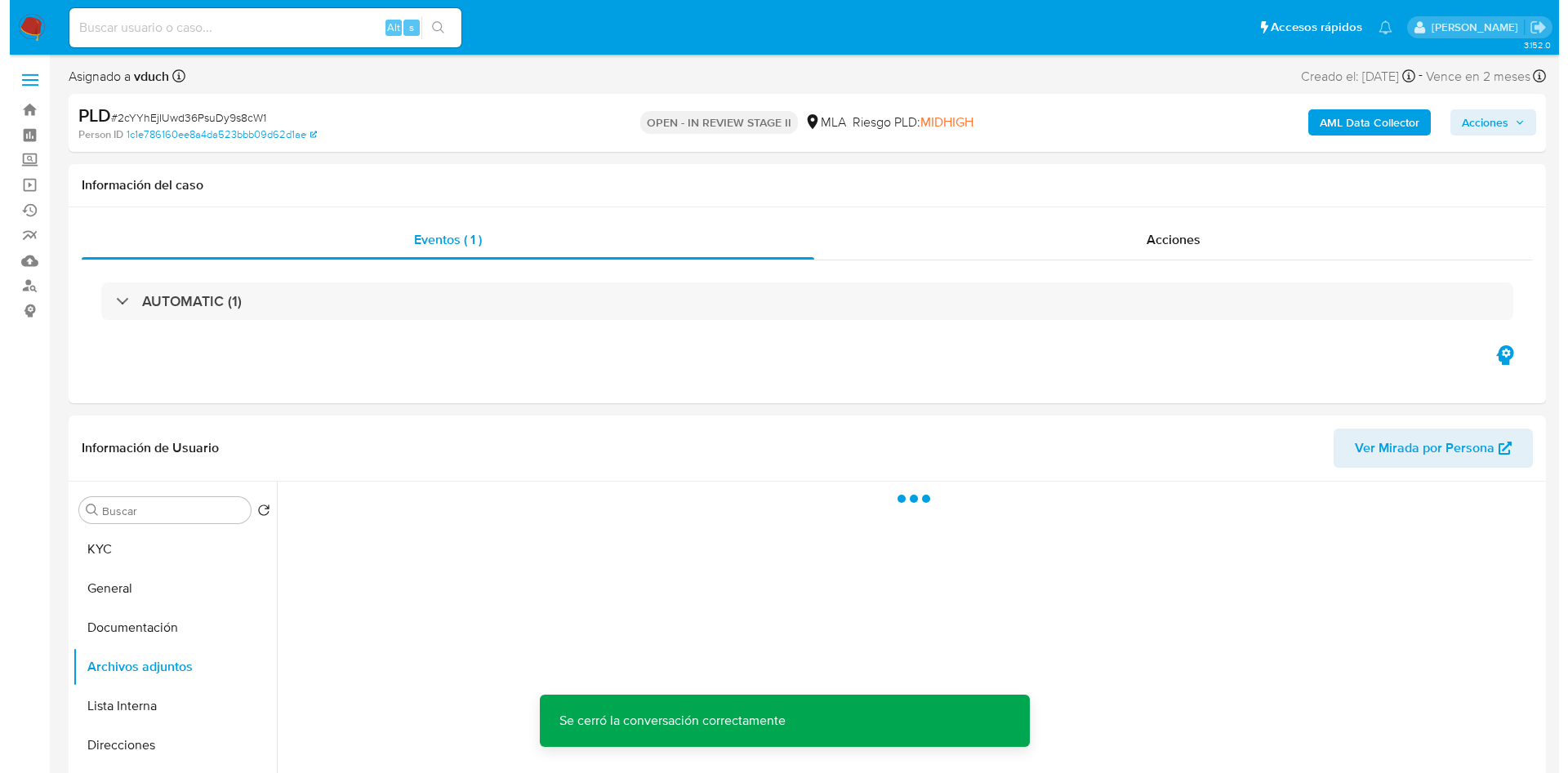
scroll to position [122, 0]
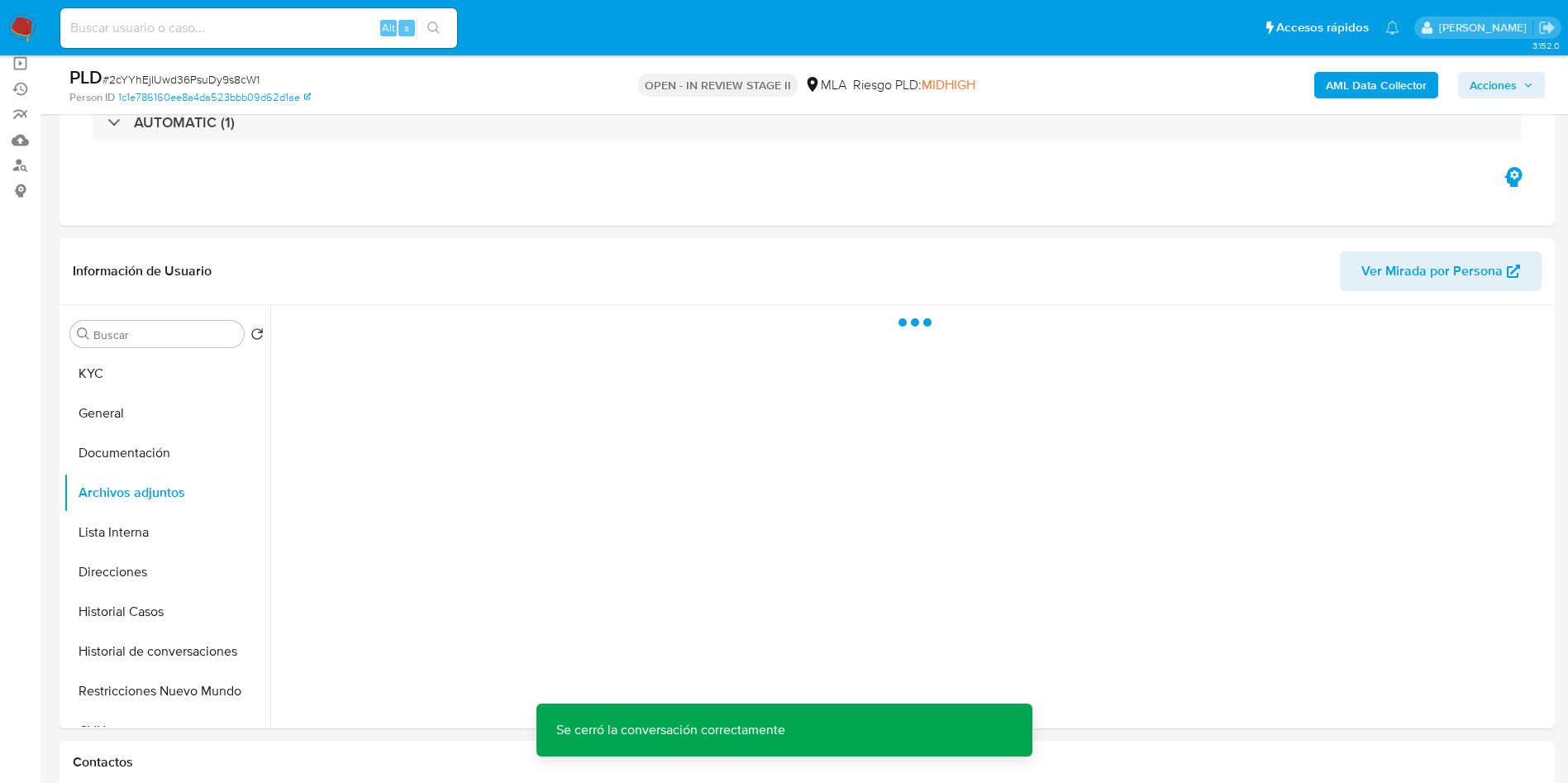
click at [1402, 88] on b "AML Data Collector" at bounding box center [1376, 85] width 101 height 26
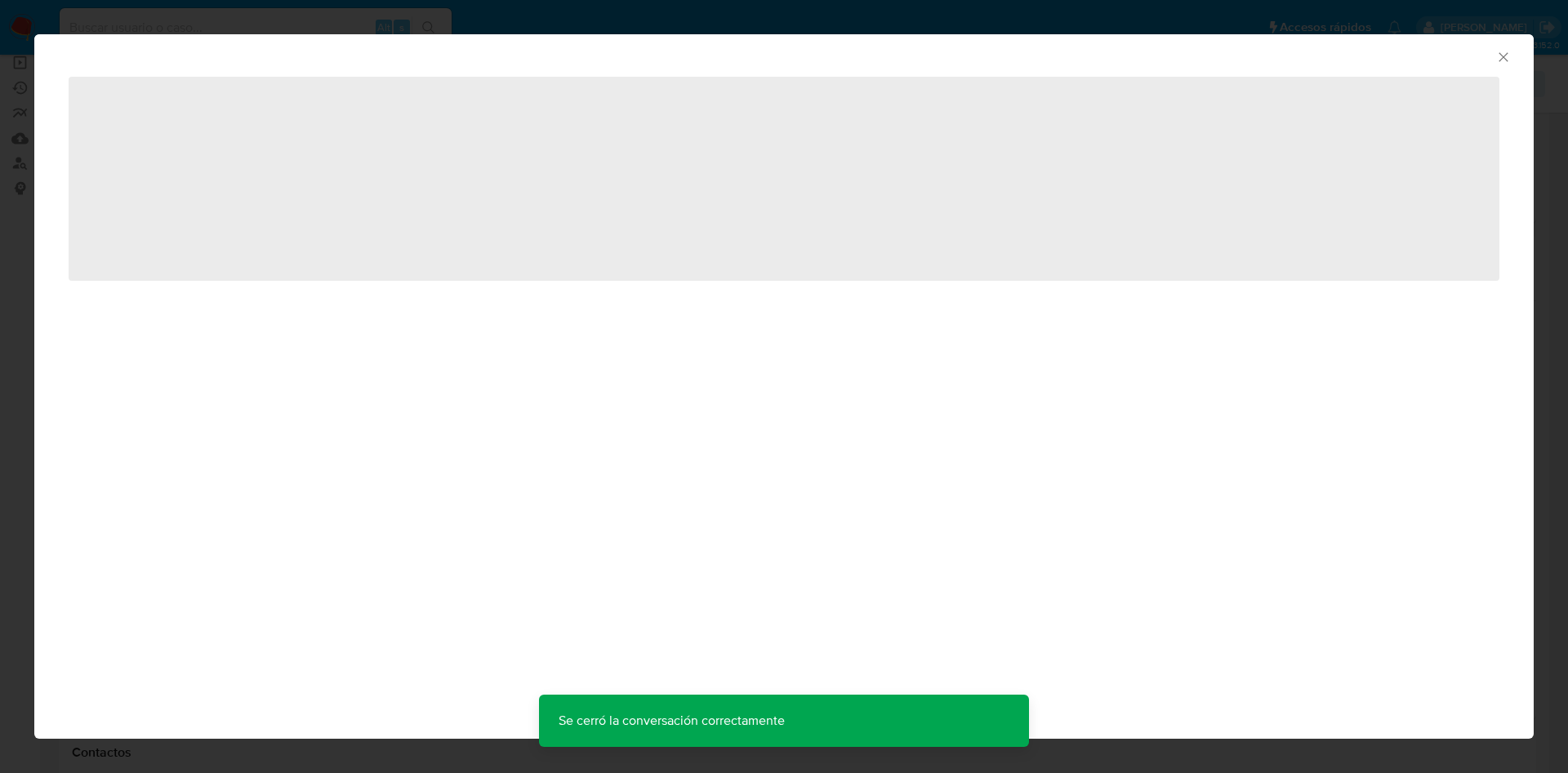
click at [1497, 63] on icon "Cerrar ventana" at bounding box center [1503, 56] width 16 height 16
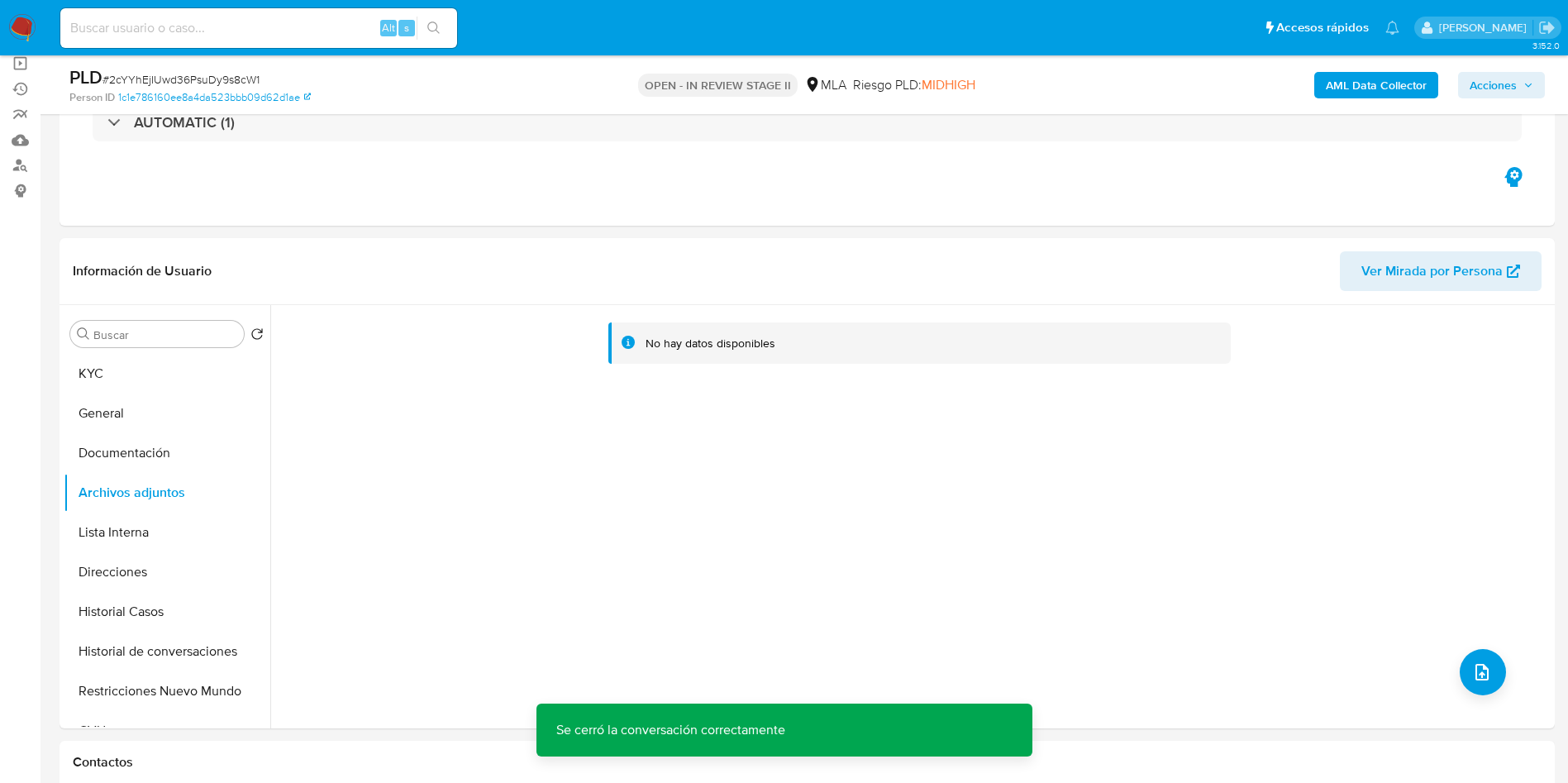
click at [1396, 79] on b "AML Data Collector" at bounding box center [1376, 85] width 101 height 26
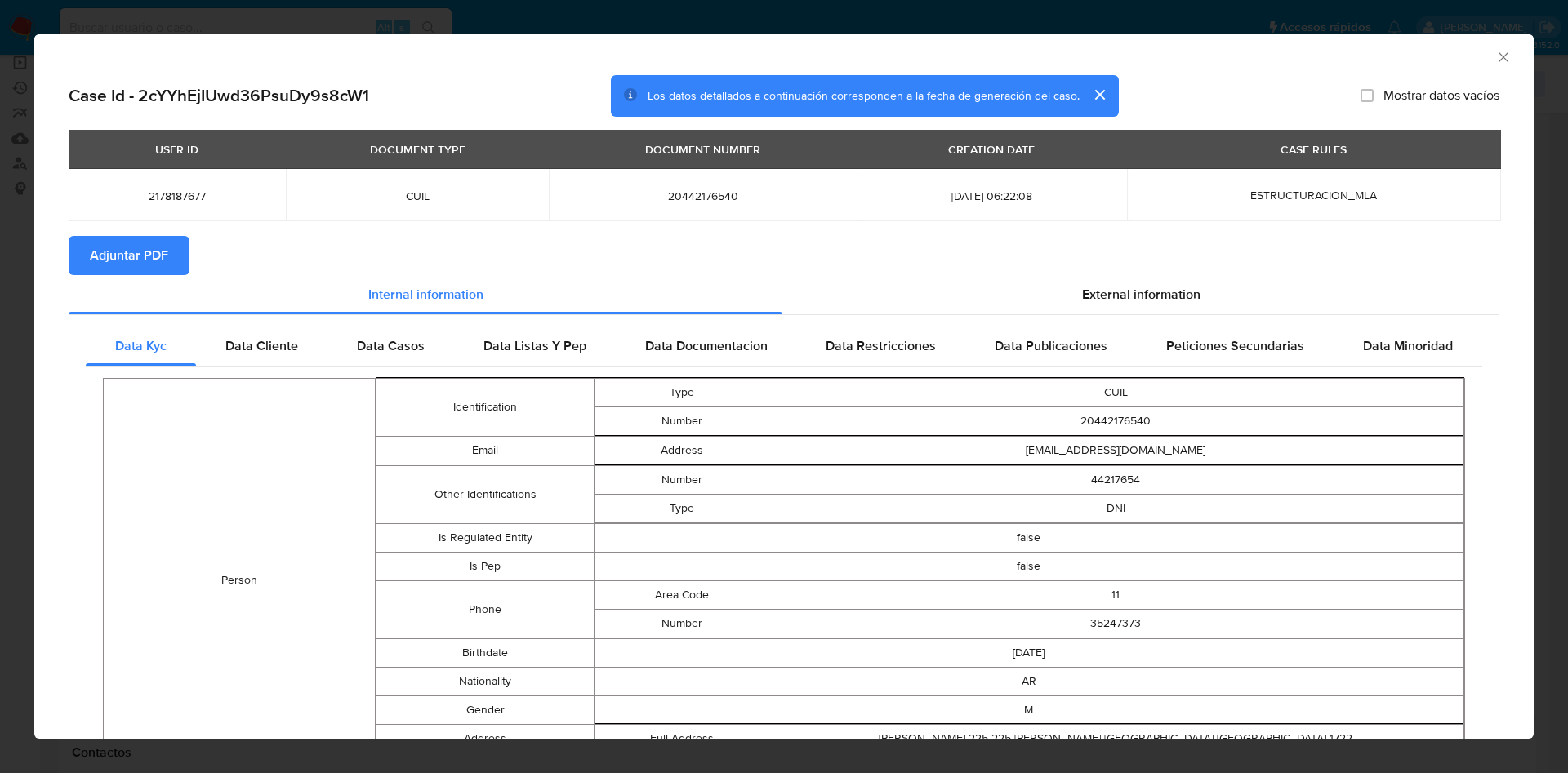
click at [144, 245] on span "Adjuntar PDF" at bounding box center [129, 255] width 78 height 36
click at [1479, 44] on div "AML Data Collector" at bounding box center [784, 55] width 1500 height 40
click at [1495, 54] on icon "Cerrar ventana" at bounding box center [1503, 56] width 16 height 16
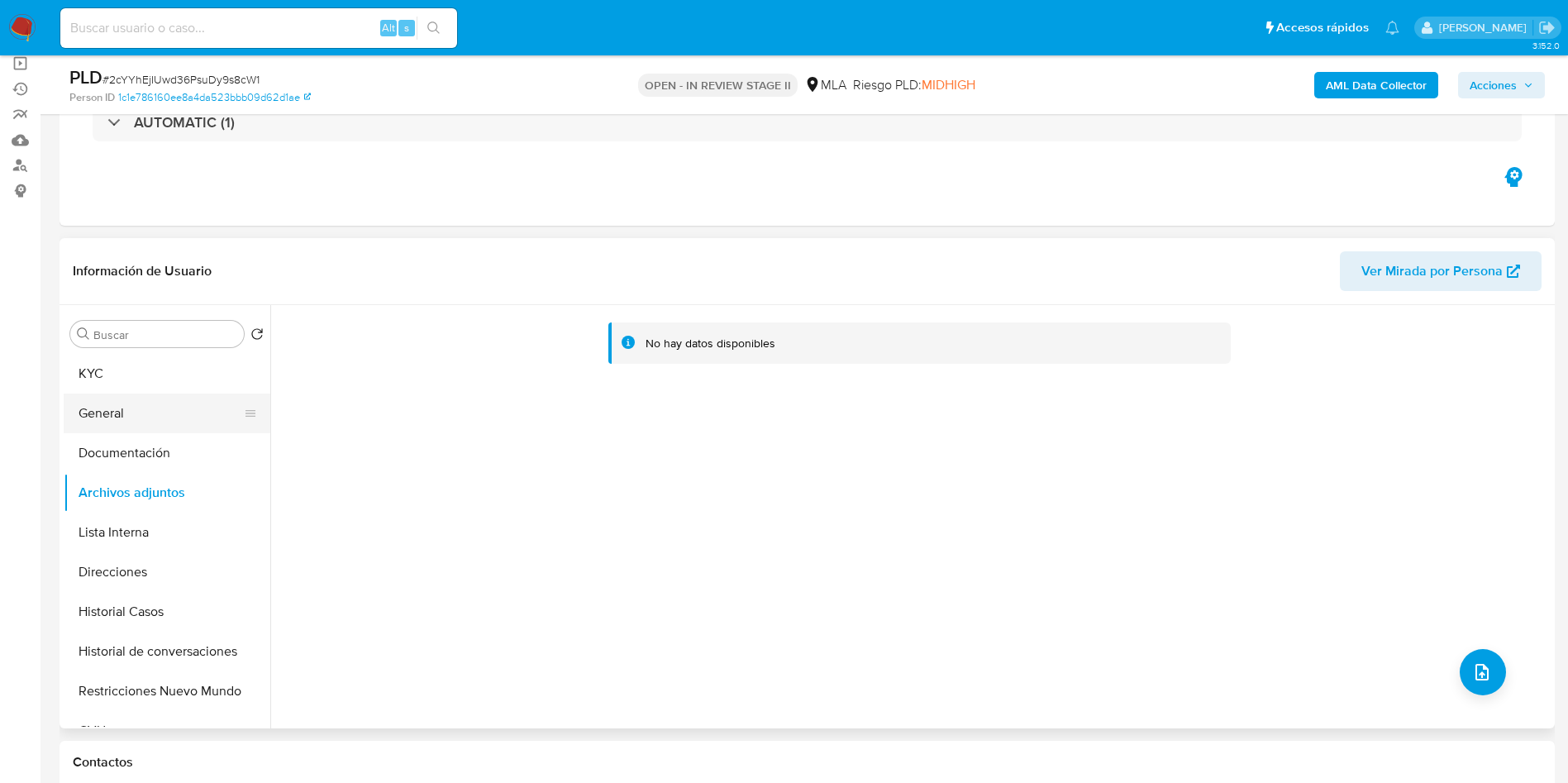
click at [124, 426] on button "General" at bounding box center [160, 413] width 194 height 39
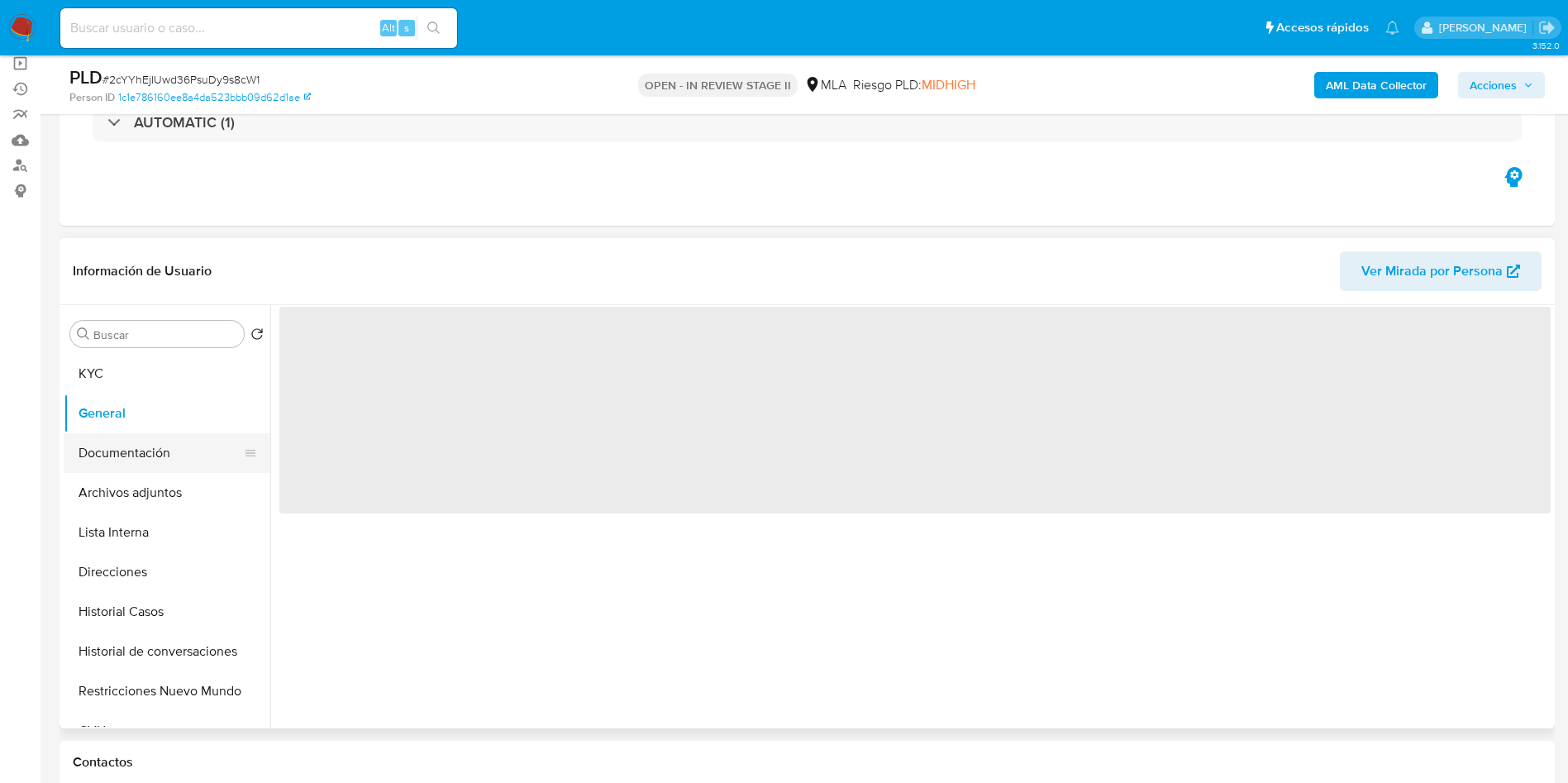
click at [130, 453] on button "Documentación" at bounding box center [160, 453] width 194 height 39
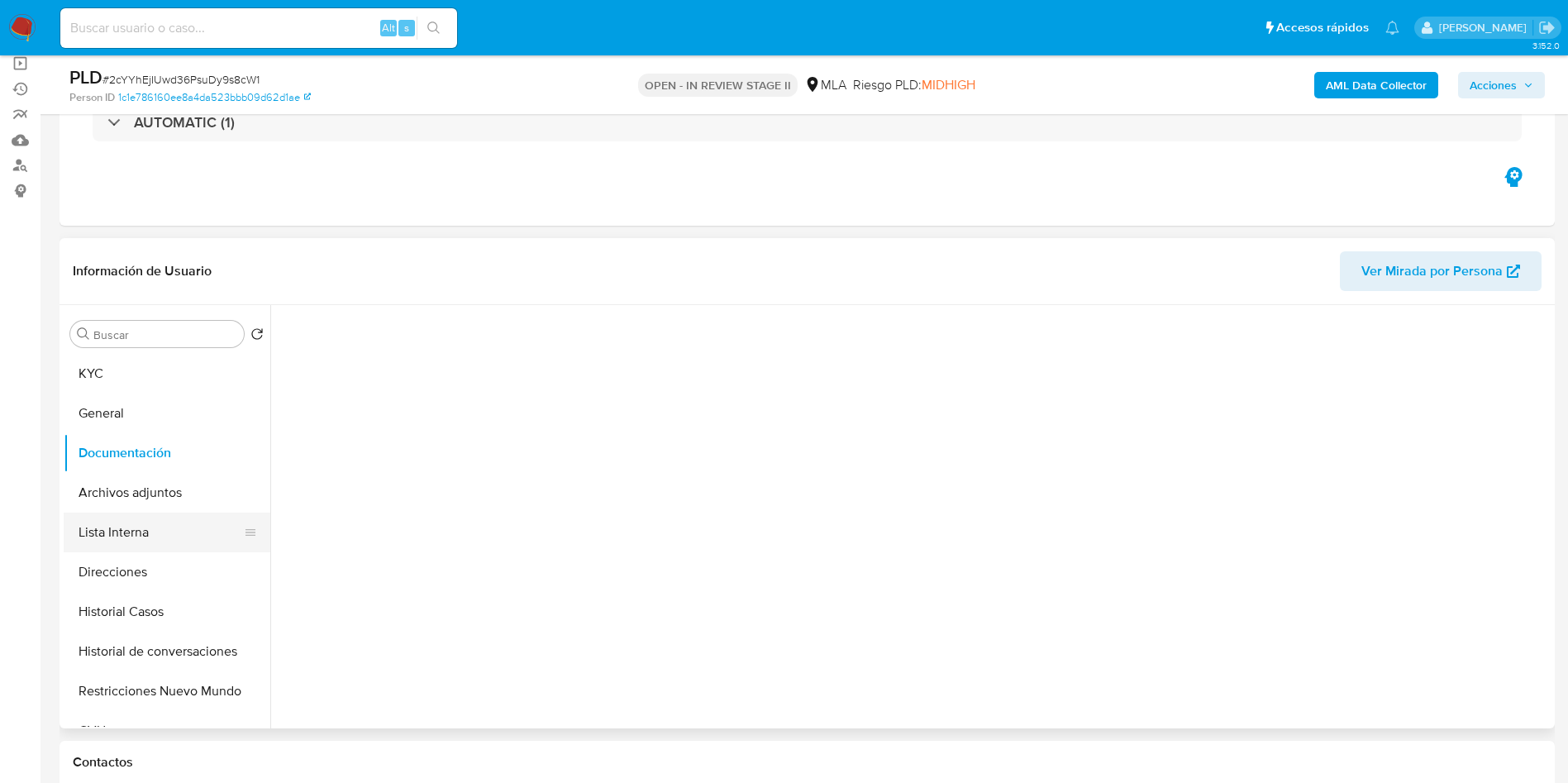
click at [140, 512] on button "Lista Interna" at bounding box center [160, 532] width 194 height 39
click at [171, 443] on button "Documentación" at bounding box center [160, 453] width 194 height 39
click at [73, 489] on button "Archivos adjuntos" at bounding box center [160, 493] width 194 height 39
click at [116, 519] on button "Lista Interna" at bounding box center [160, 532] width 194 height 39
click at [125, 524] on button "Lista Interna" at bounding box center [167, 532] width 207 height 39
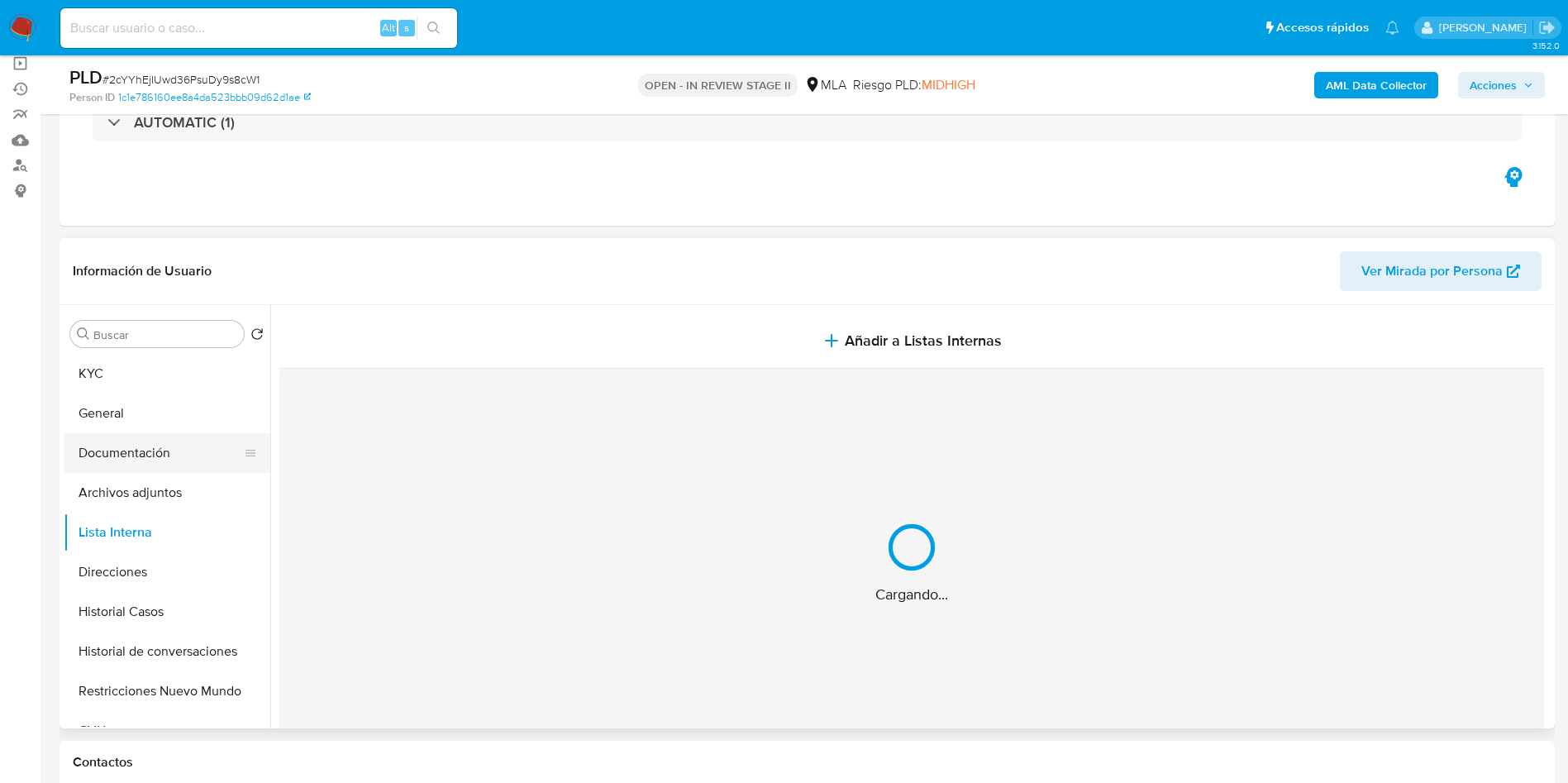
click at [145, 457] on button "Documentación" at bounding box center [160, 453] width 194 height 39
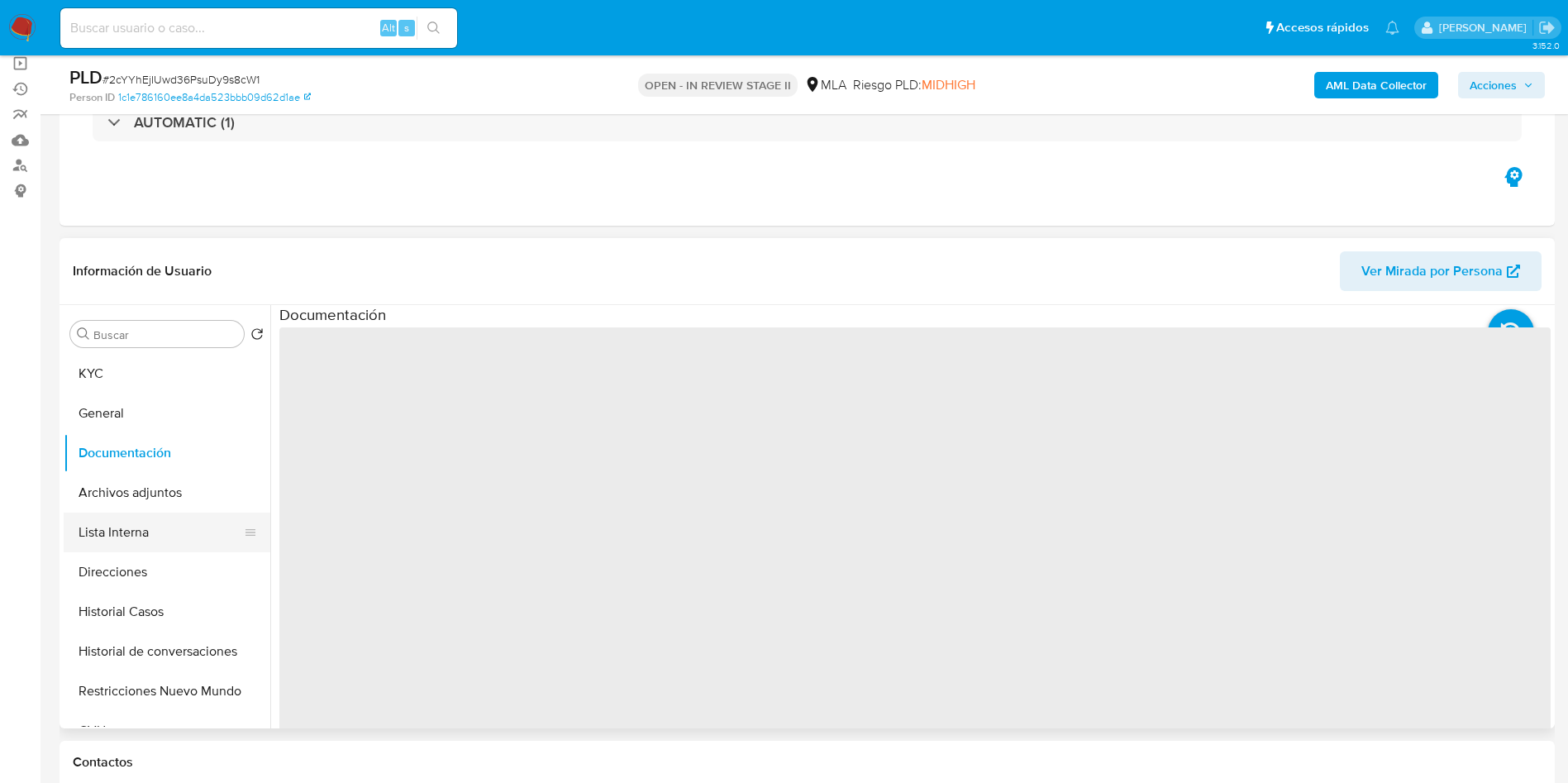
click at [146, 534] on button "Lista Interna" at bounding box center [160, 532] width 194 height 39
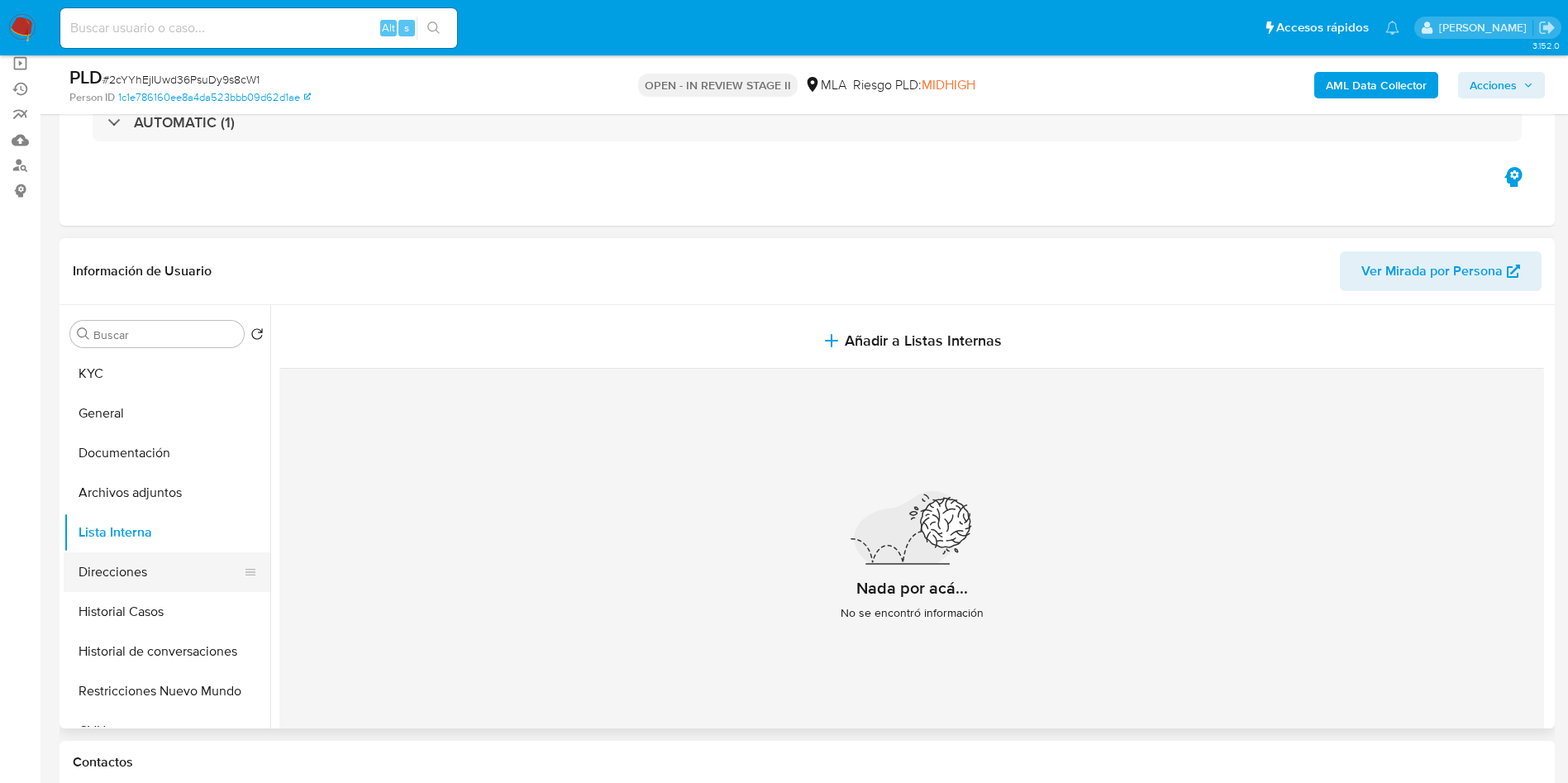
click at [125, 572] on button "Direcciones" at bounding box center [160, 572] width 194 height 39
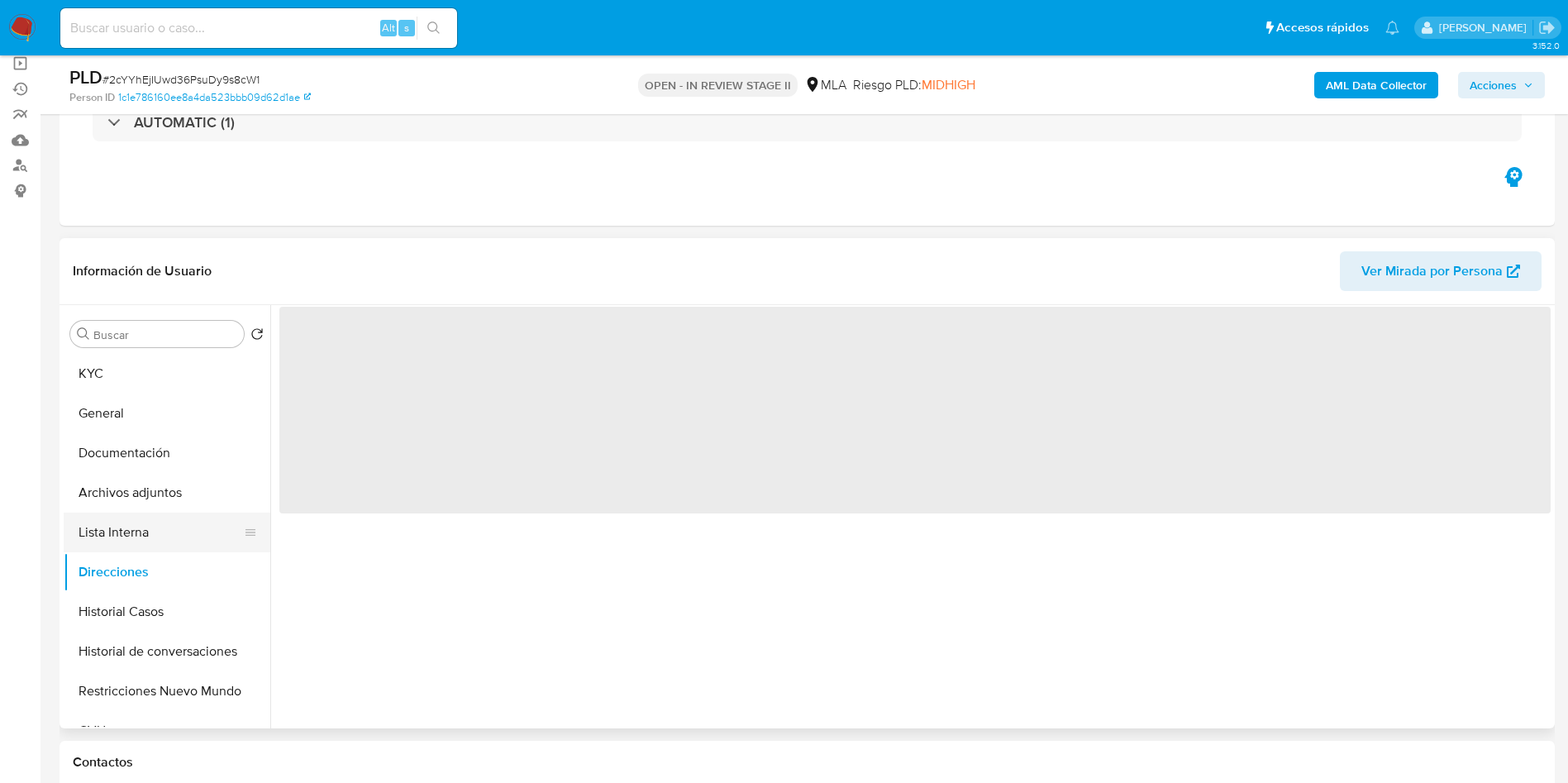
click at [149, 524] on button "Lista Interna" at bounding box center [160, 532] width 194 height 39
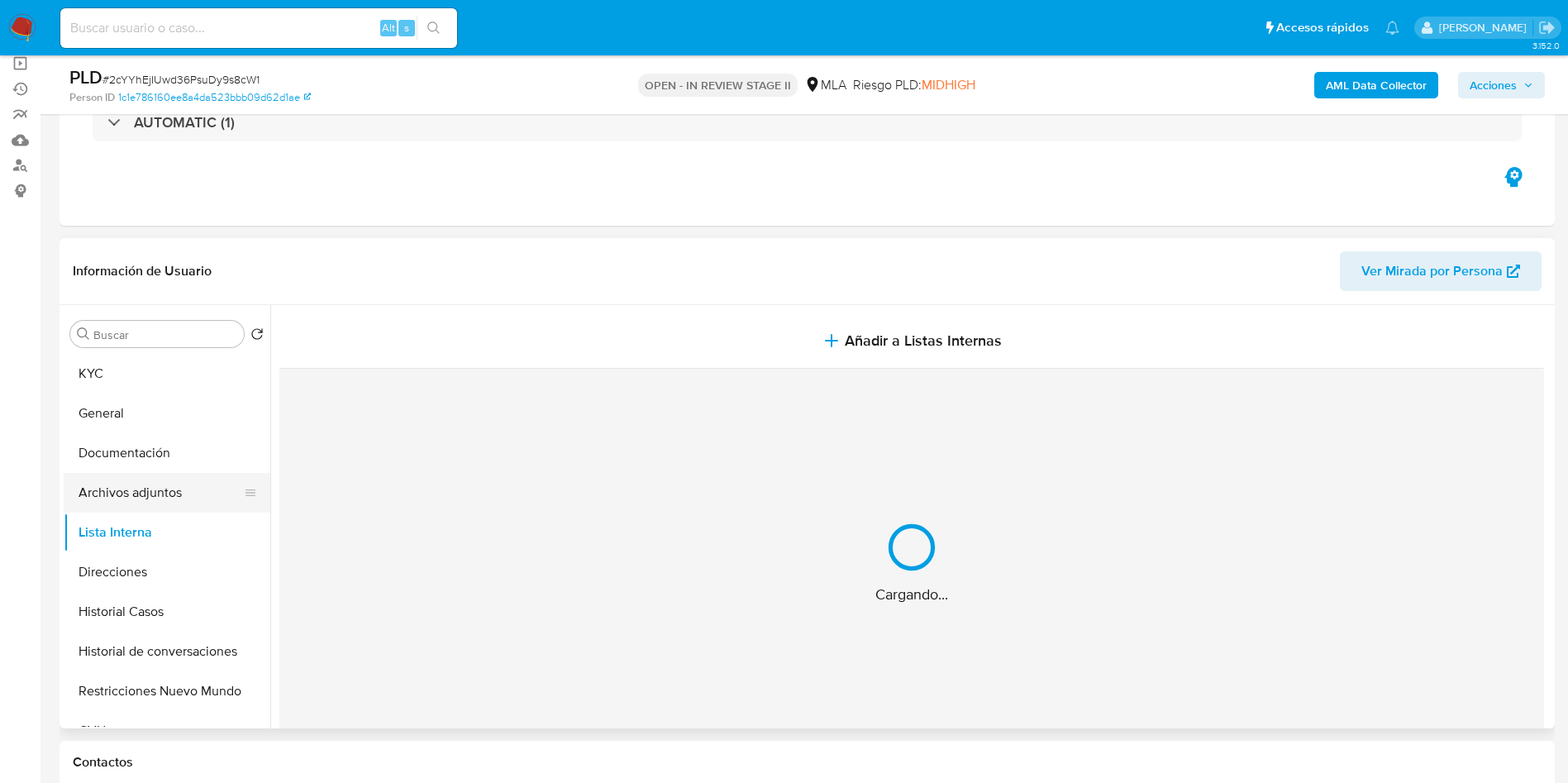
click at [161, 494] on button "Archivos adjuntos" at bounding box center [160, 493] width 194 height 39
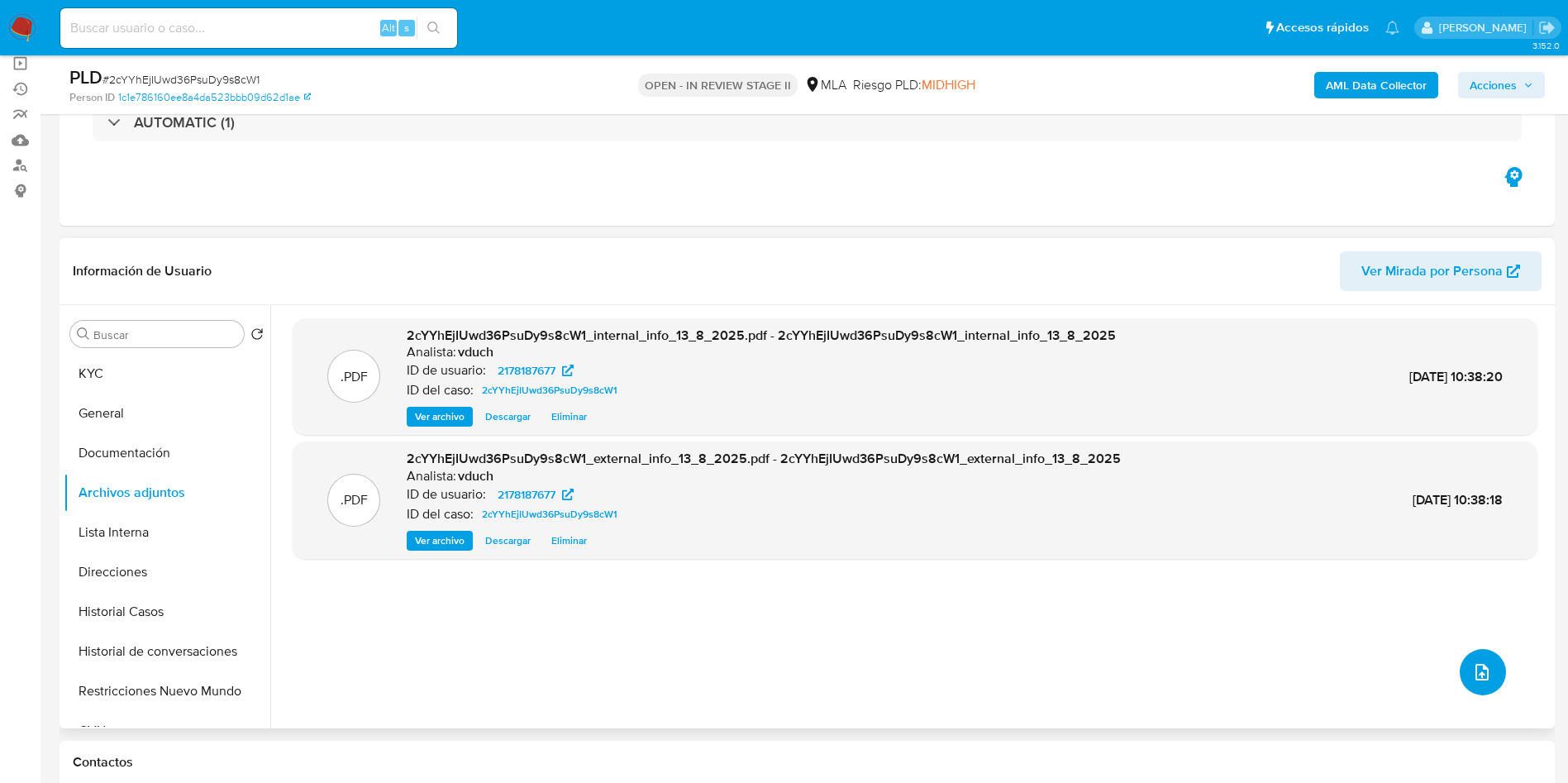
click at [1481, 669] on icon "upload-file" at bounding box center [1482, 672] width 20 height 20
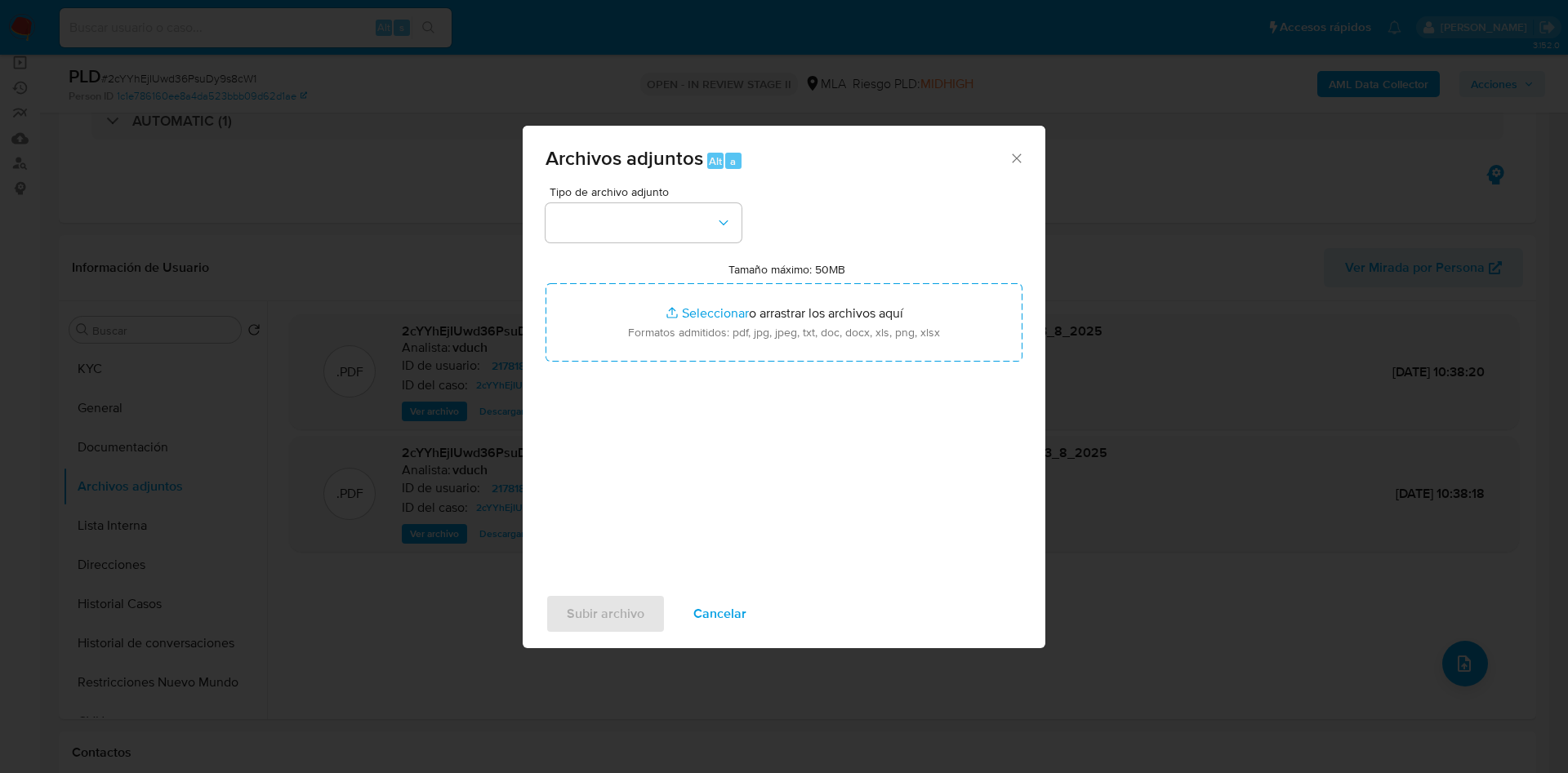
click at [712, 248] on div "Tipo de archivo adjunto Tamaño máximo: 50MB Seleccionar archivos Seleccionar o …" at bounding box center [784, 378] width 477 height 385
click at [700, 231] on button "button" at bounding box center [644, 223] width 196 height 39
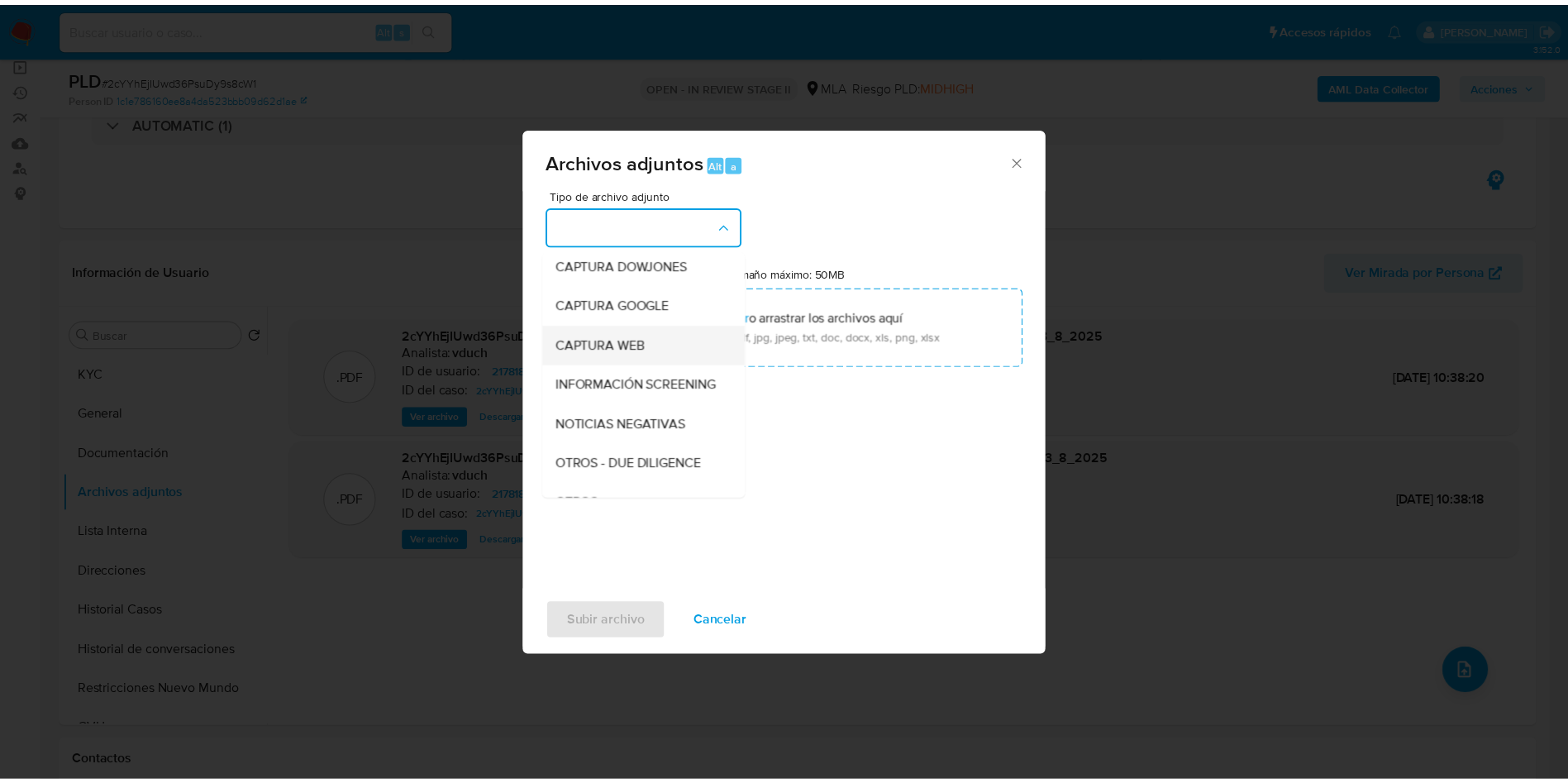
scroll to position [248, 0]
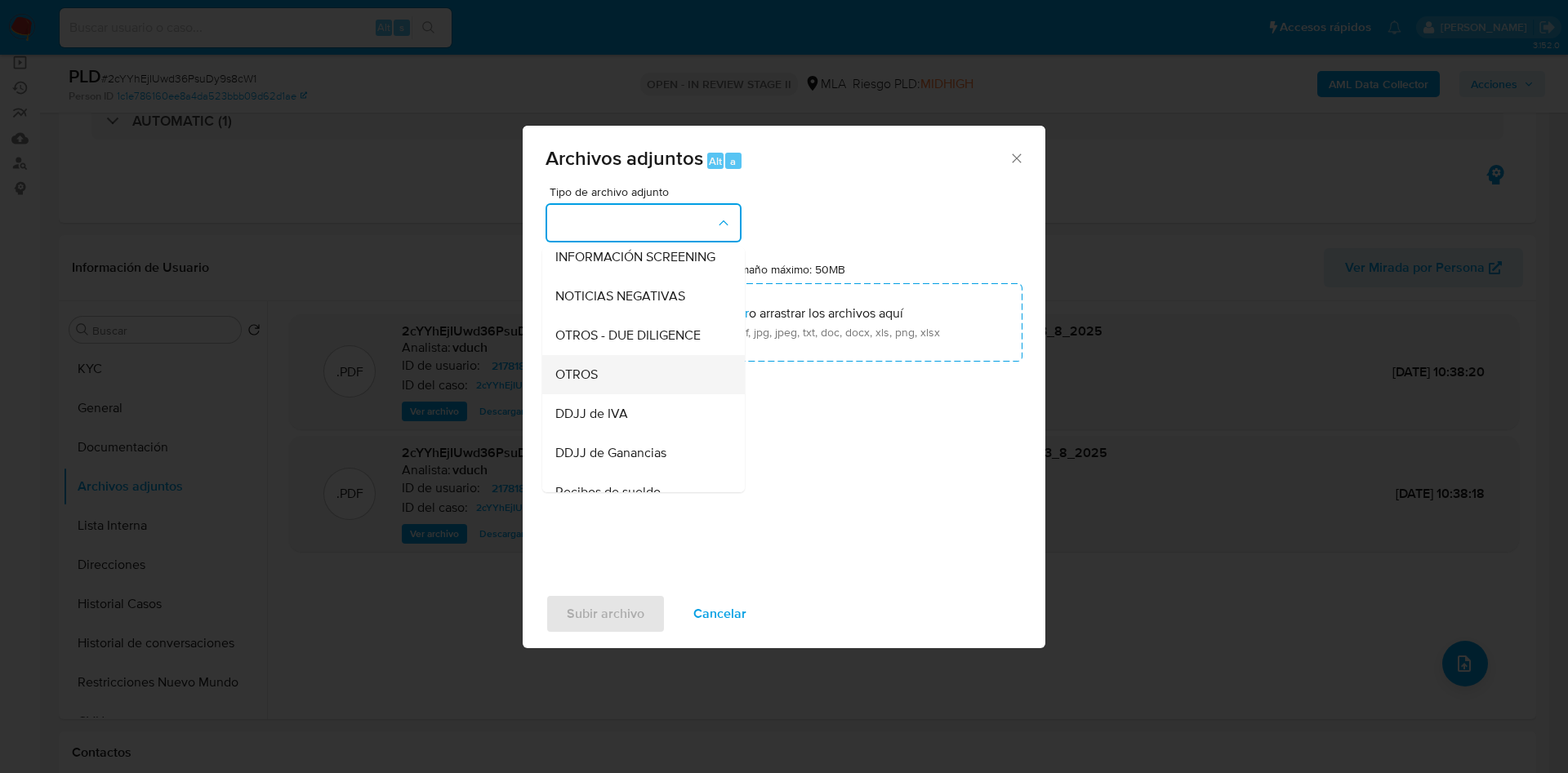
click at [640, 395] on div "OTROS" at bounding box center [639, 374] width 167 height 39
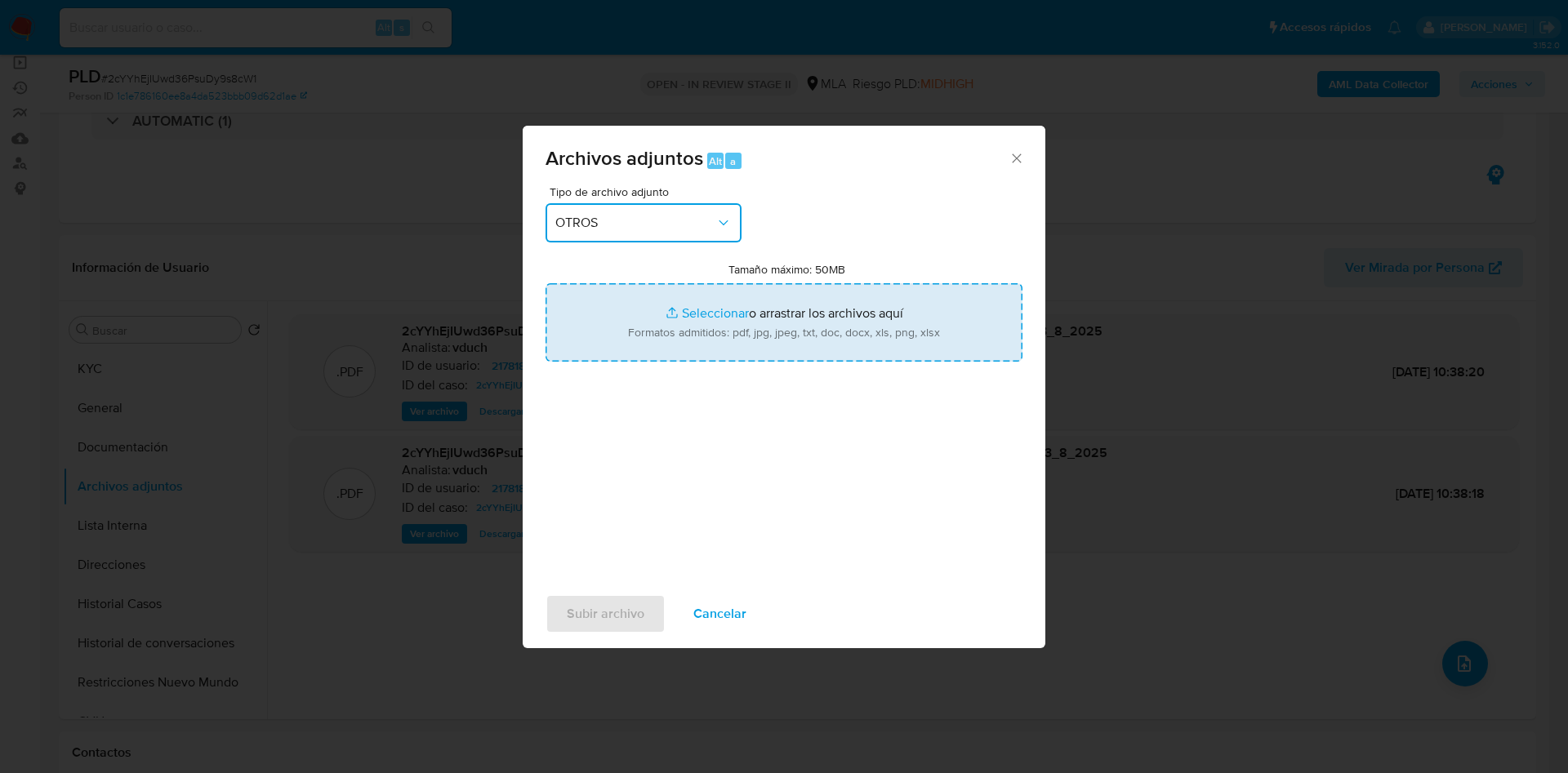
type input "C:\fakepath\Caselog 2cYYhEjIUwd36PsuDy9s8cW1_2025_07_18_14_26_27.docx"
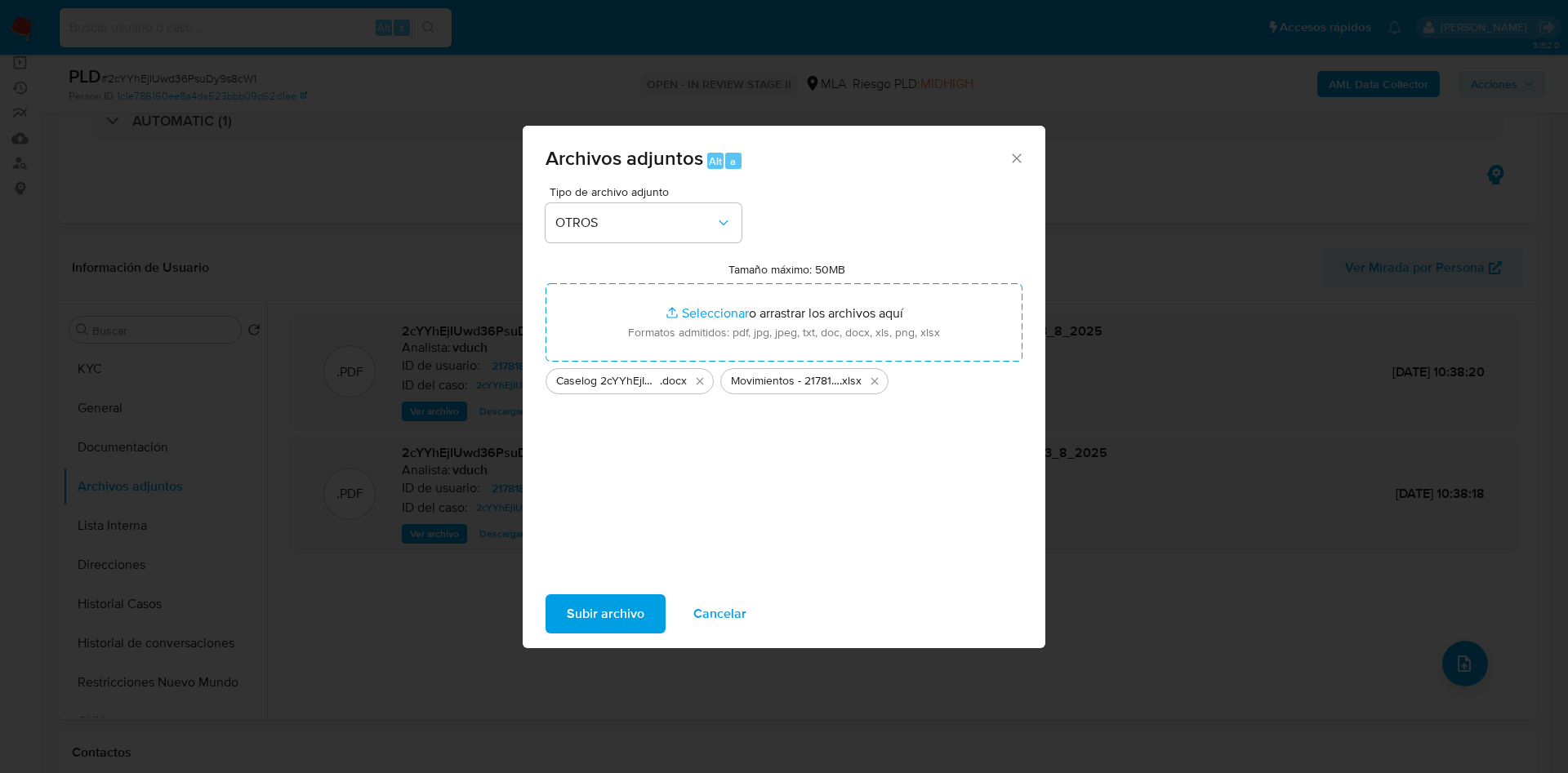
click at [595, 609] on span "Subir archivo" at bounding box center [606, 614] width 78 height 36
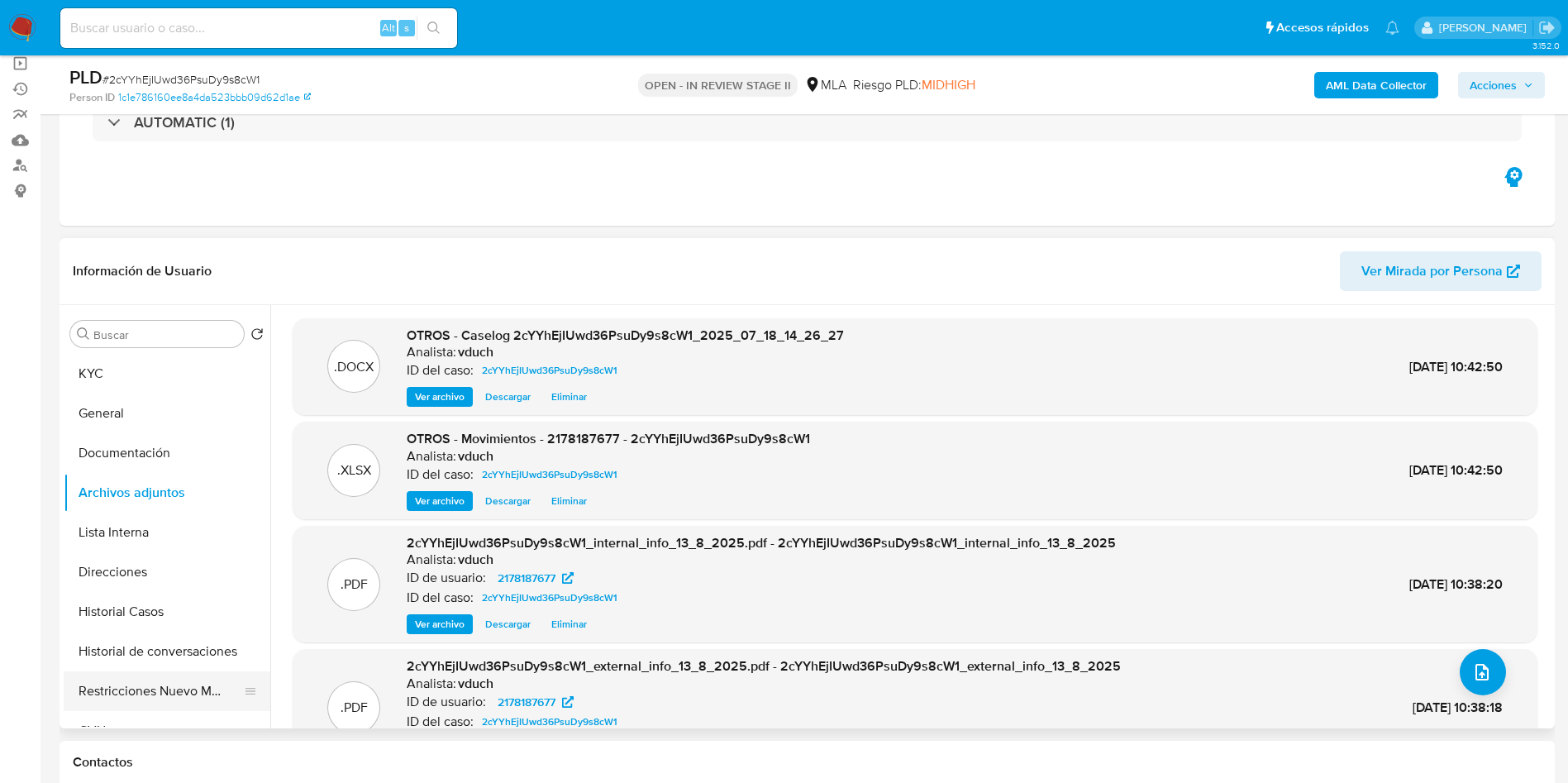
click at [187, 681] on button "Restricciones Nuevo Mundo" at bounding box center [160, 691] width 194 height 39
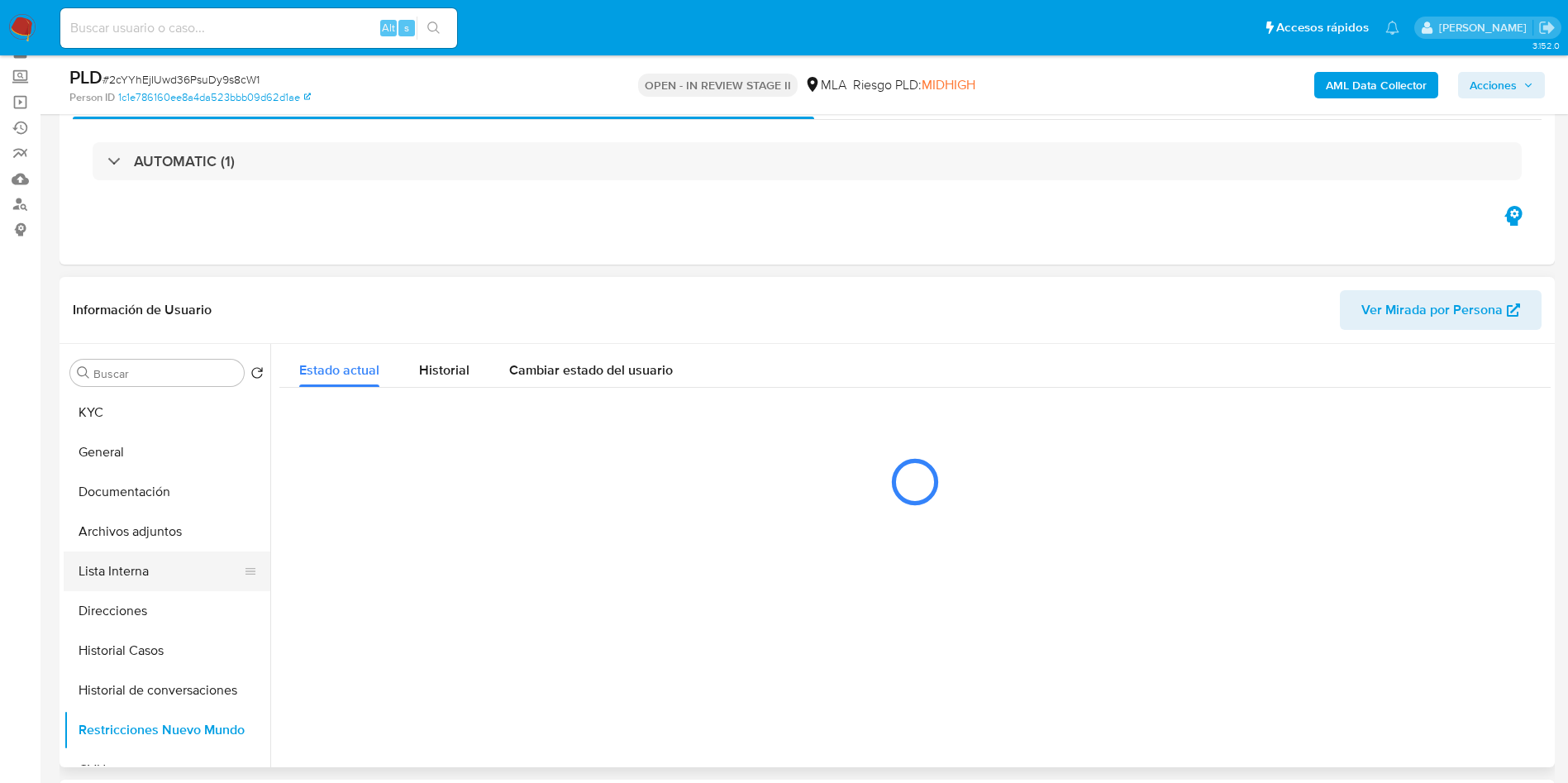
scroll to position [124, 0]
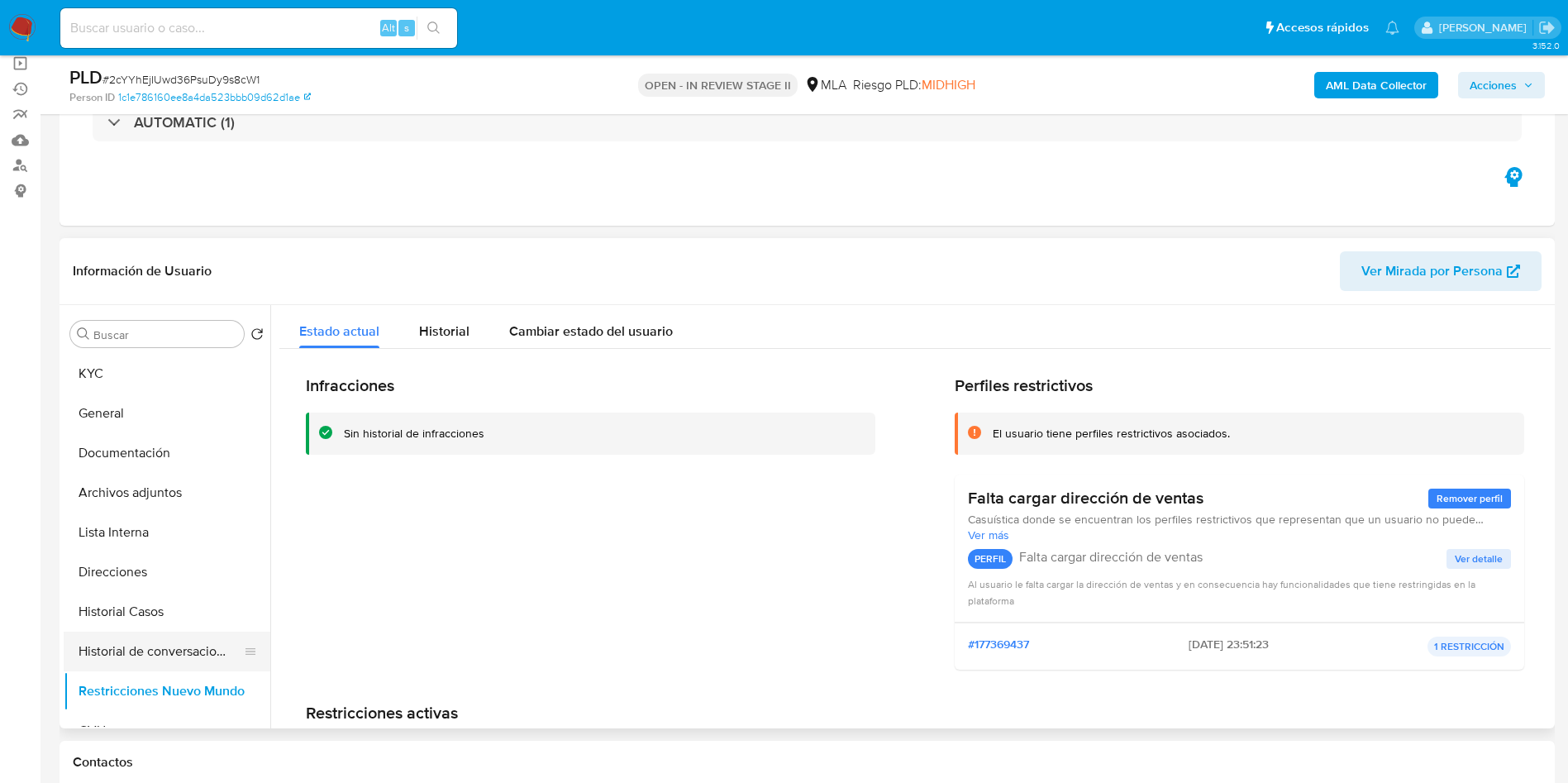
click at [176, 656] on button "Historial de conversaciones" at bounding box center [160, 652] width 194 height 39
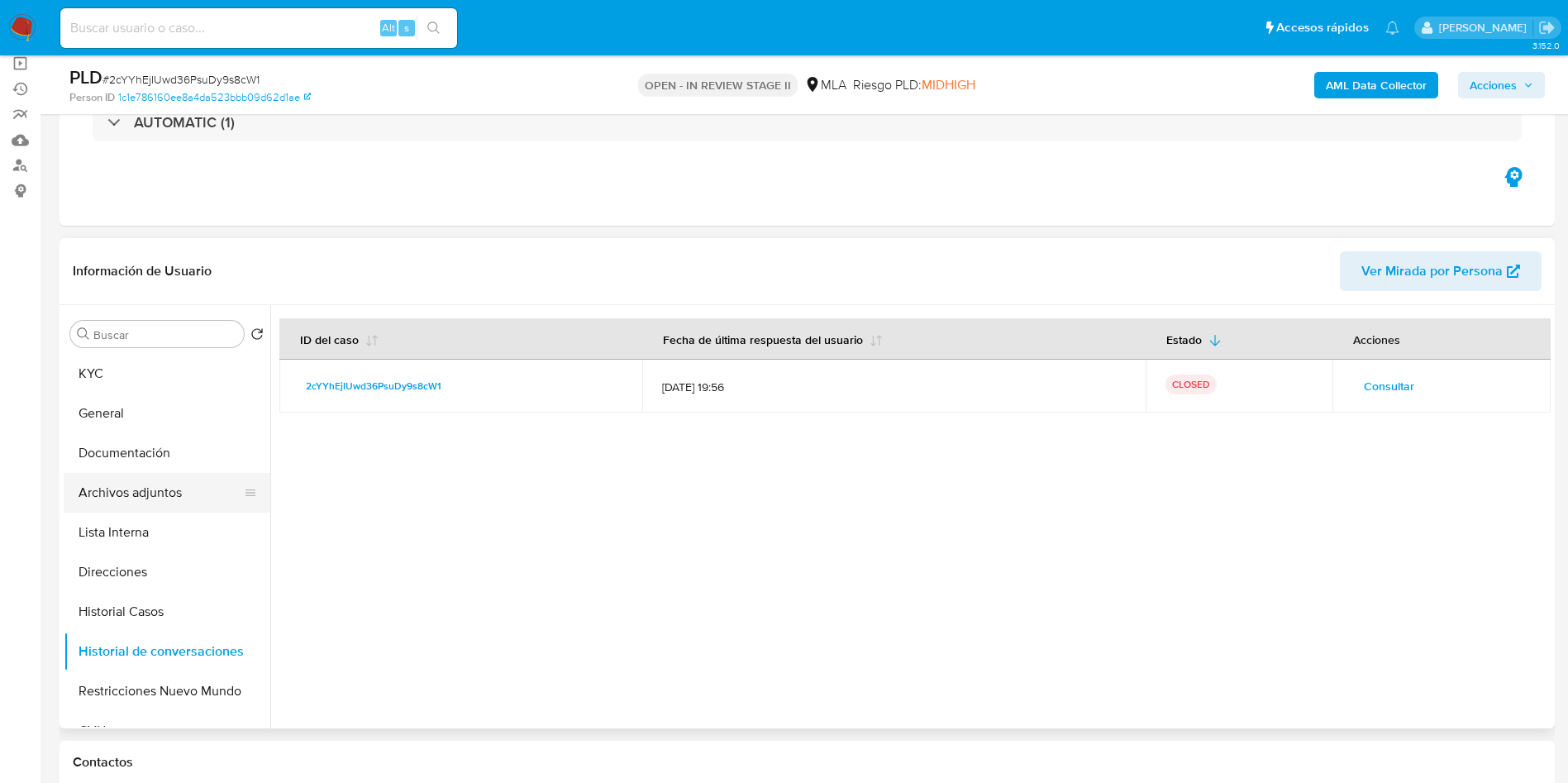
click at [164, 502] on button "Archivos adjuntos" at bounding box center [160, 493] width 194 height 39
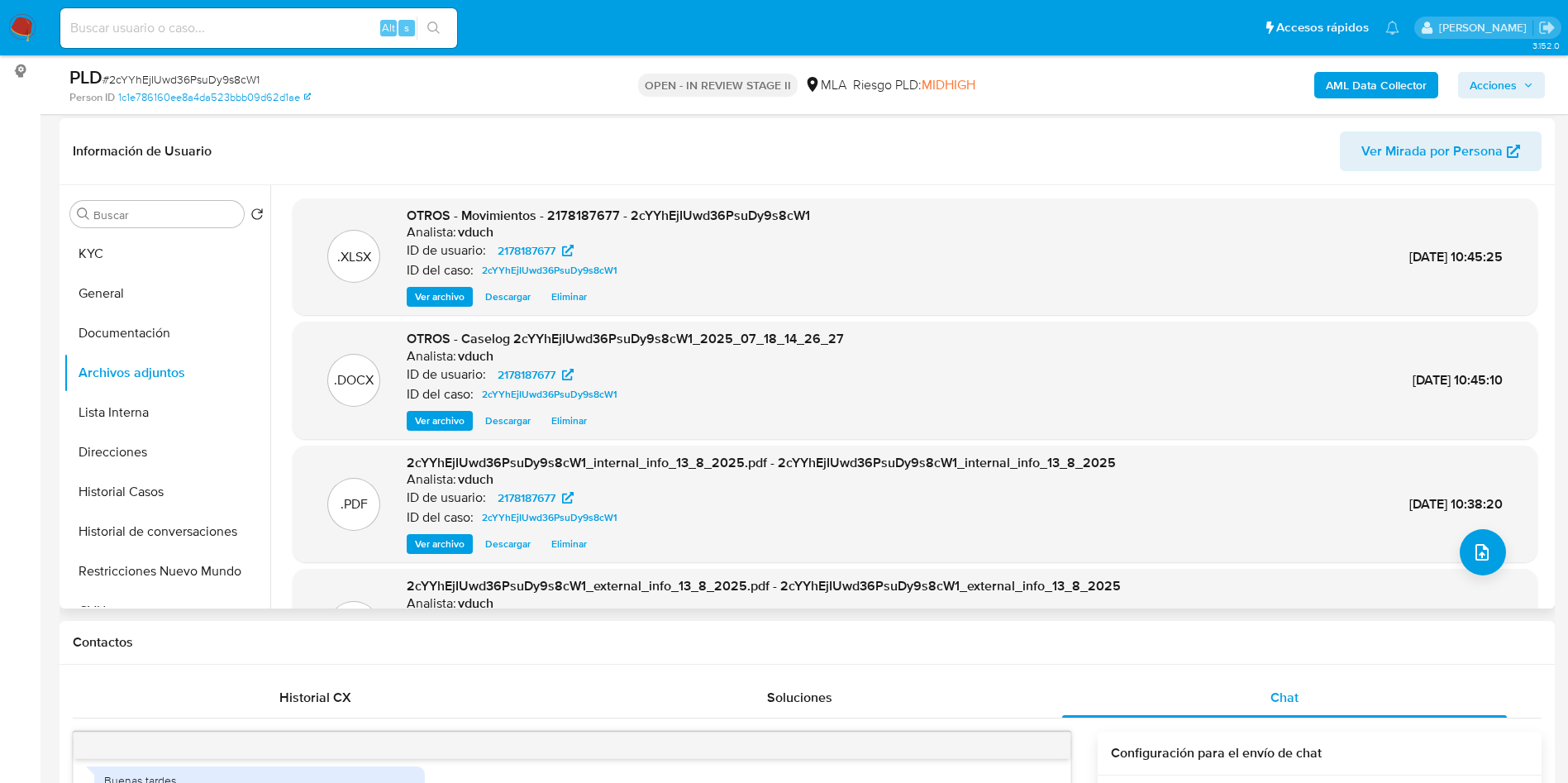
scroll to position [248, 0]
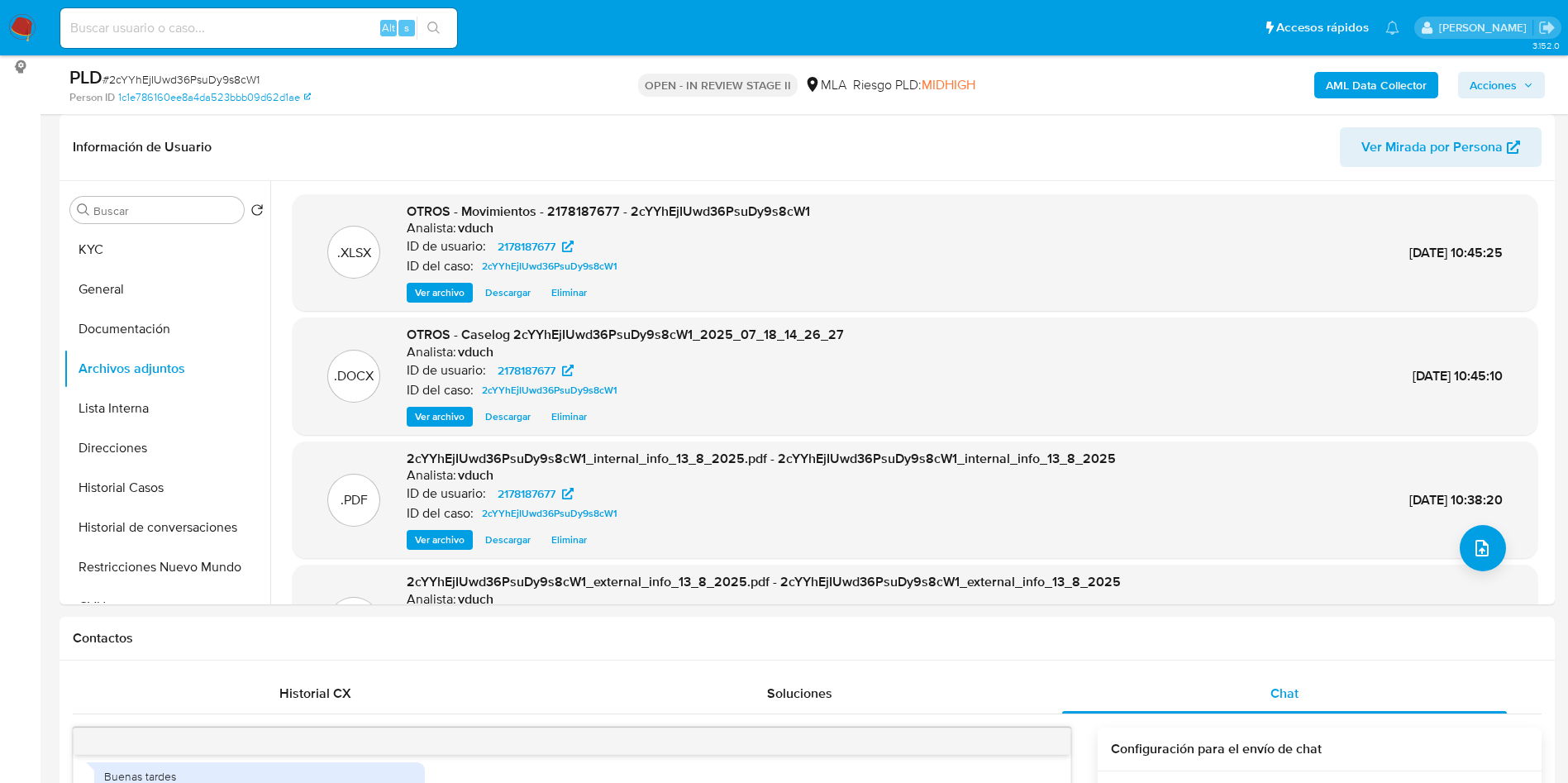
click at [1516, 93] on span "Acciones" at bounding box center [1493, 85] width 47 height 26
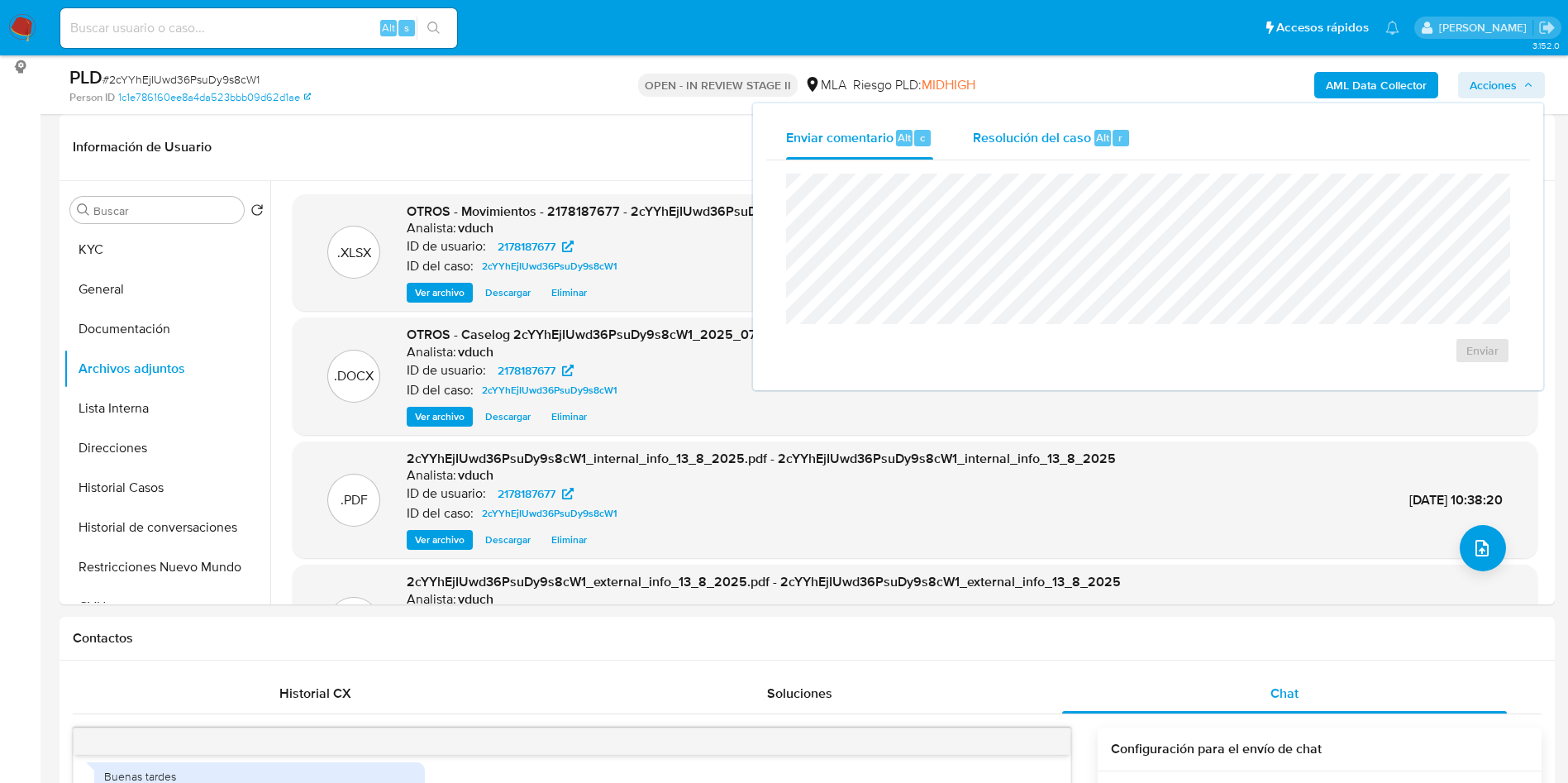
click at [1103, 143] on span "Alt" at bounding box center [1102, 137] width 13 height 15
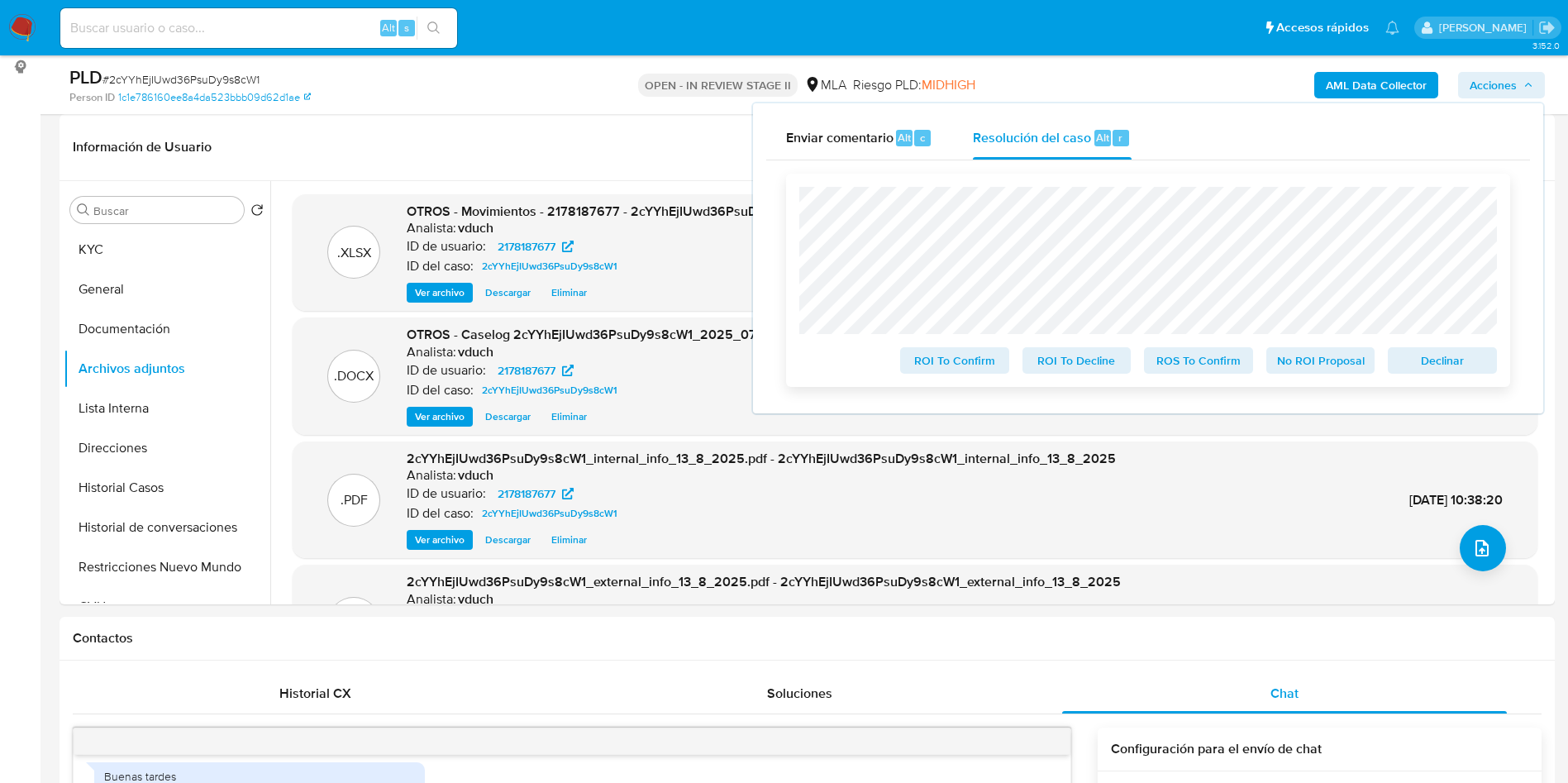
click at [1339, 367] on span "No ROI Proposal" at bounding box center [1320, 360] width 86 height 23
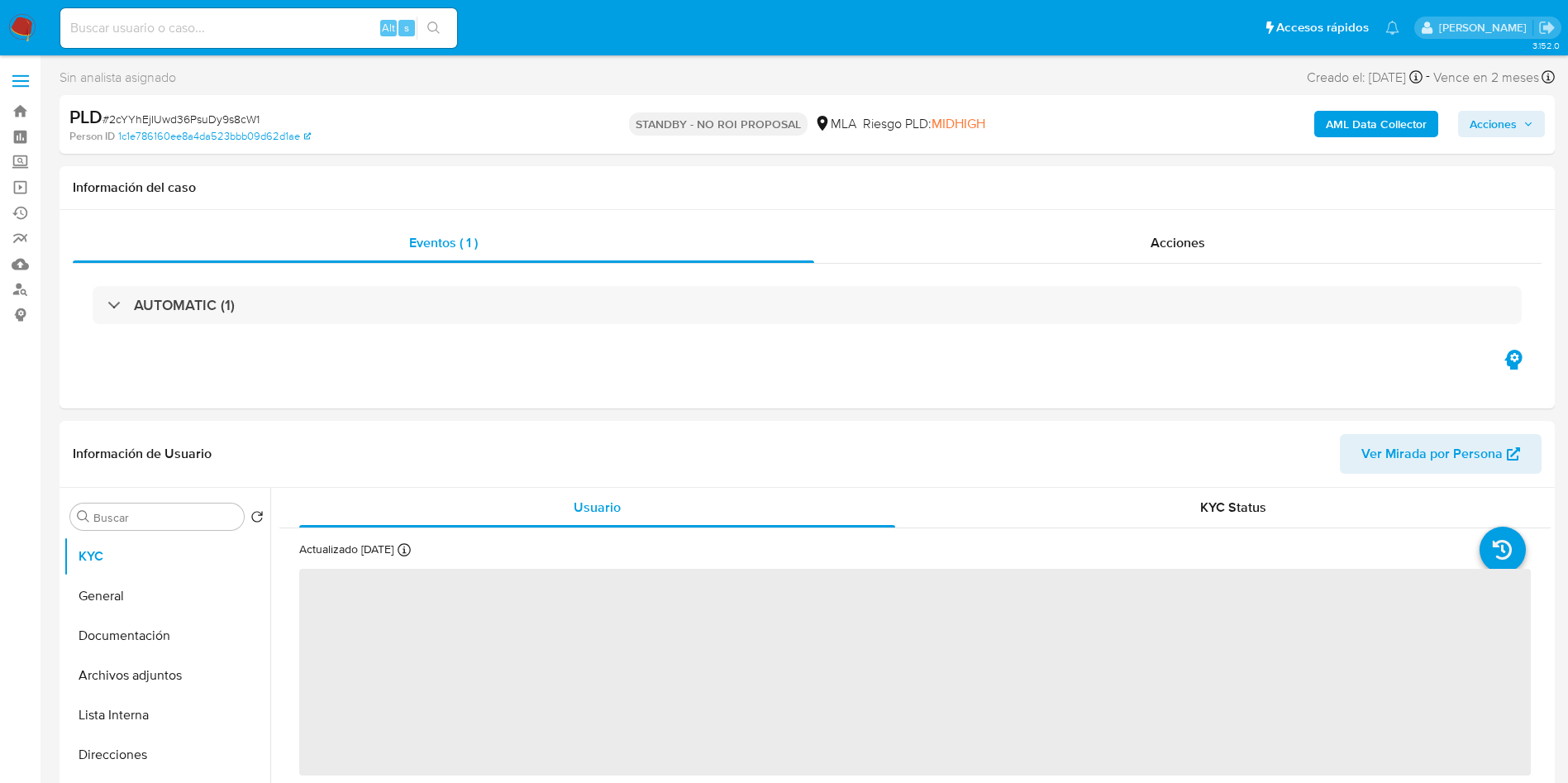
click at [242, 13] on div "Alt s" at bounding box center [259, 28] width 397 height 39
click at [254, 20] on input at bounding box center [259, 27] width 397 height 21
paste input "i14brSPvIvX6kxl9Z9dtC4QO"
type input "i14brSPvIvX6kxl9Z9dtC4QO"
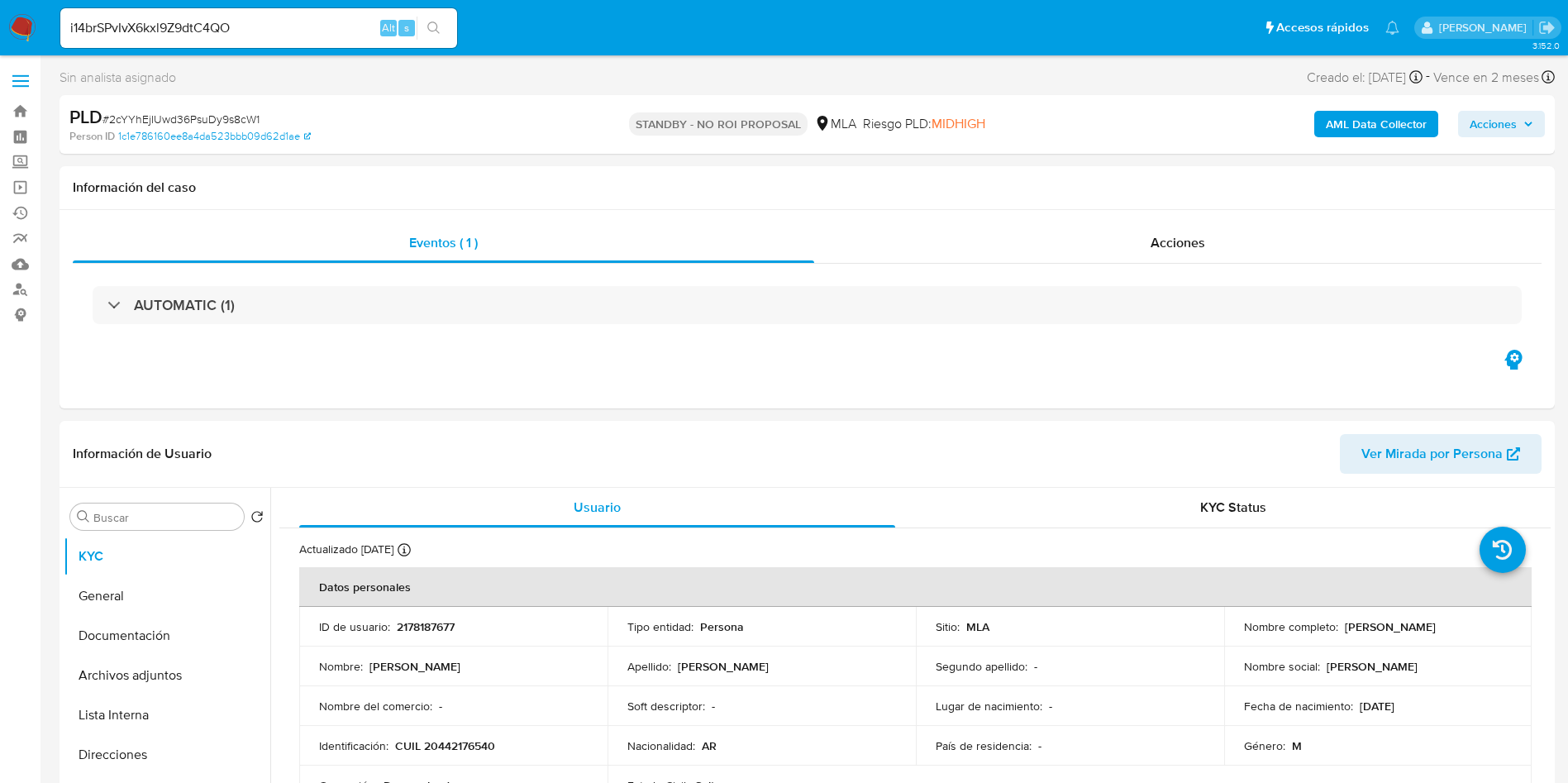
click at [421, 33] on button "search-icon" at bounding box center [434, 27] width 34 height 23
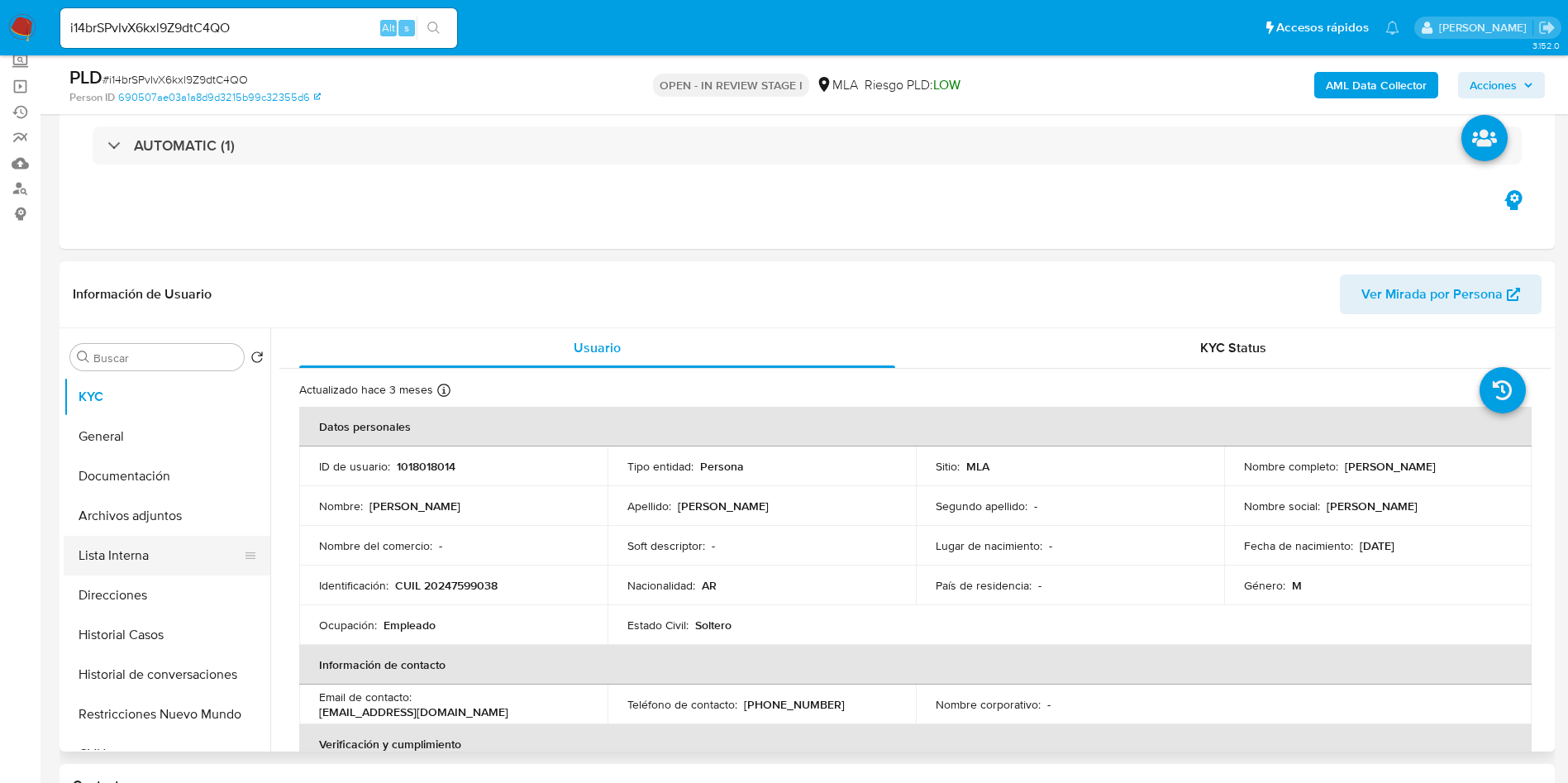
select select "10"
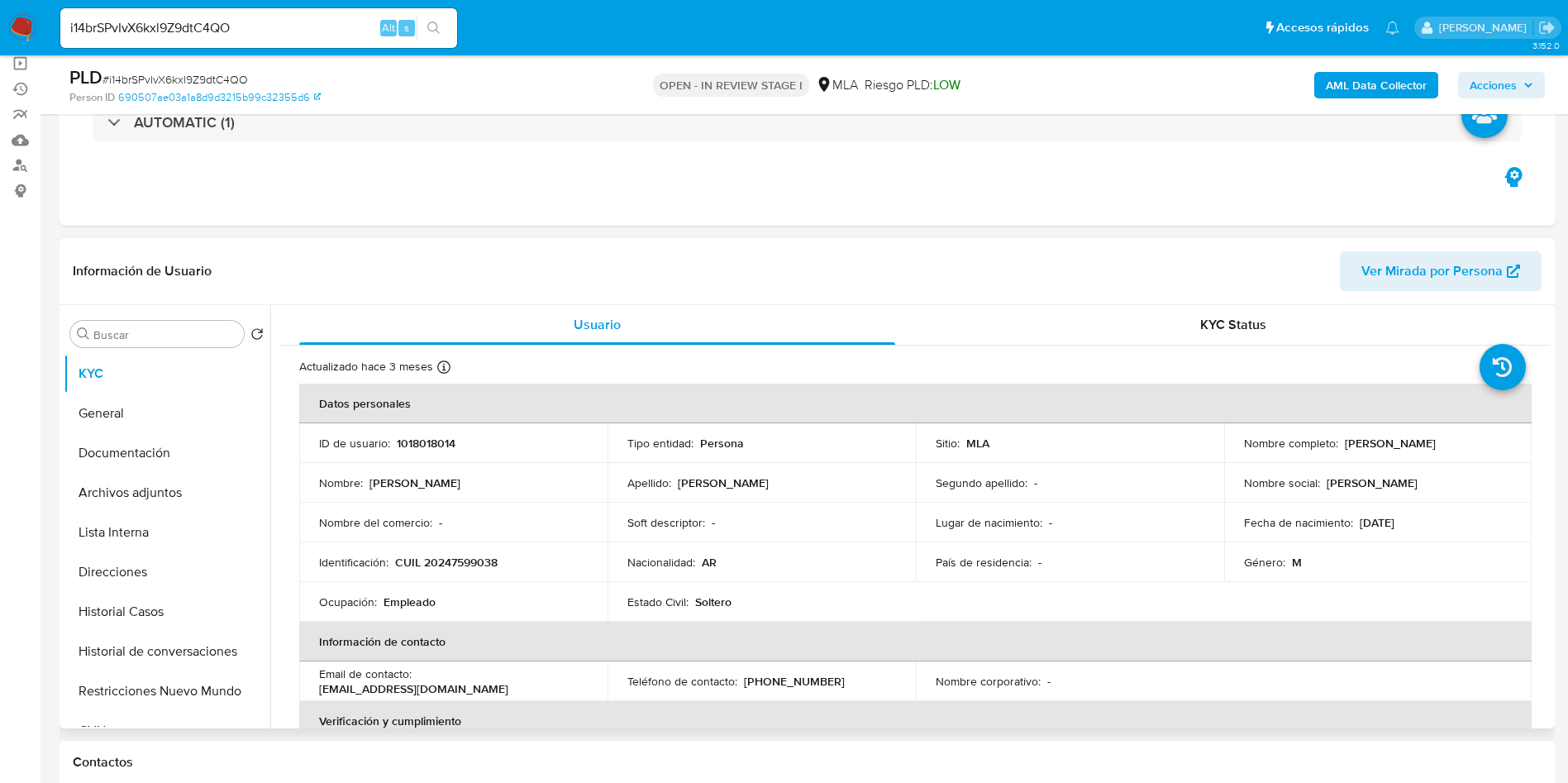
click at [423, 453] on td "ID de usuario : 1018018014" at bounding box center [453, 443] width 308 height 39
click at [427, 435] on p "1018018014" at bounding box center [426, 442] width 59 height 15
copy p "1018018014"
